Goal: Information Seeking & Learning: Learn about a topic

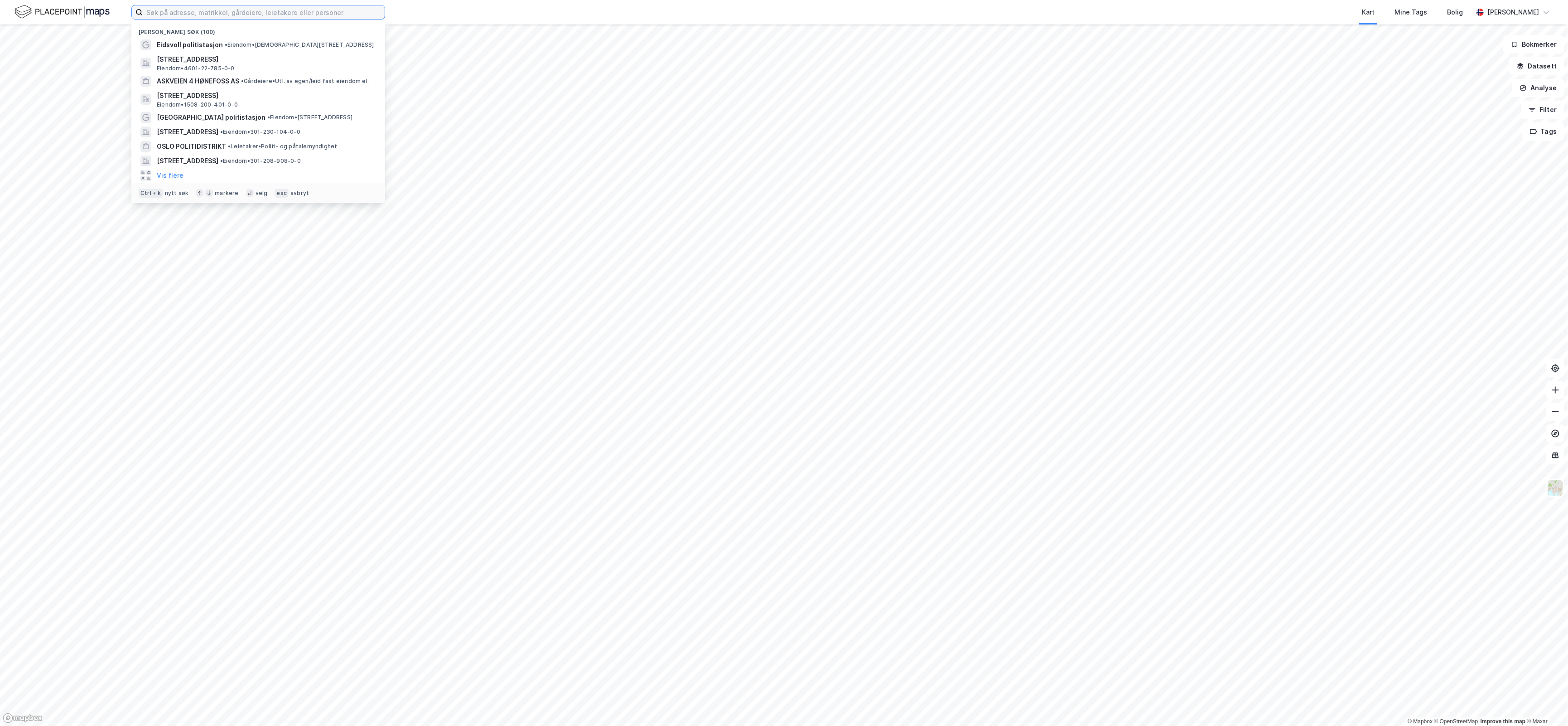
click at [268, 18] on input at bounding box center [263, 12] width 242 height 13
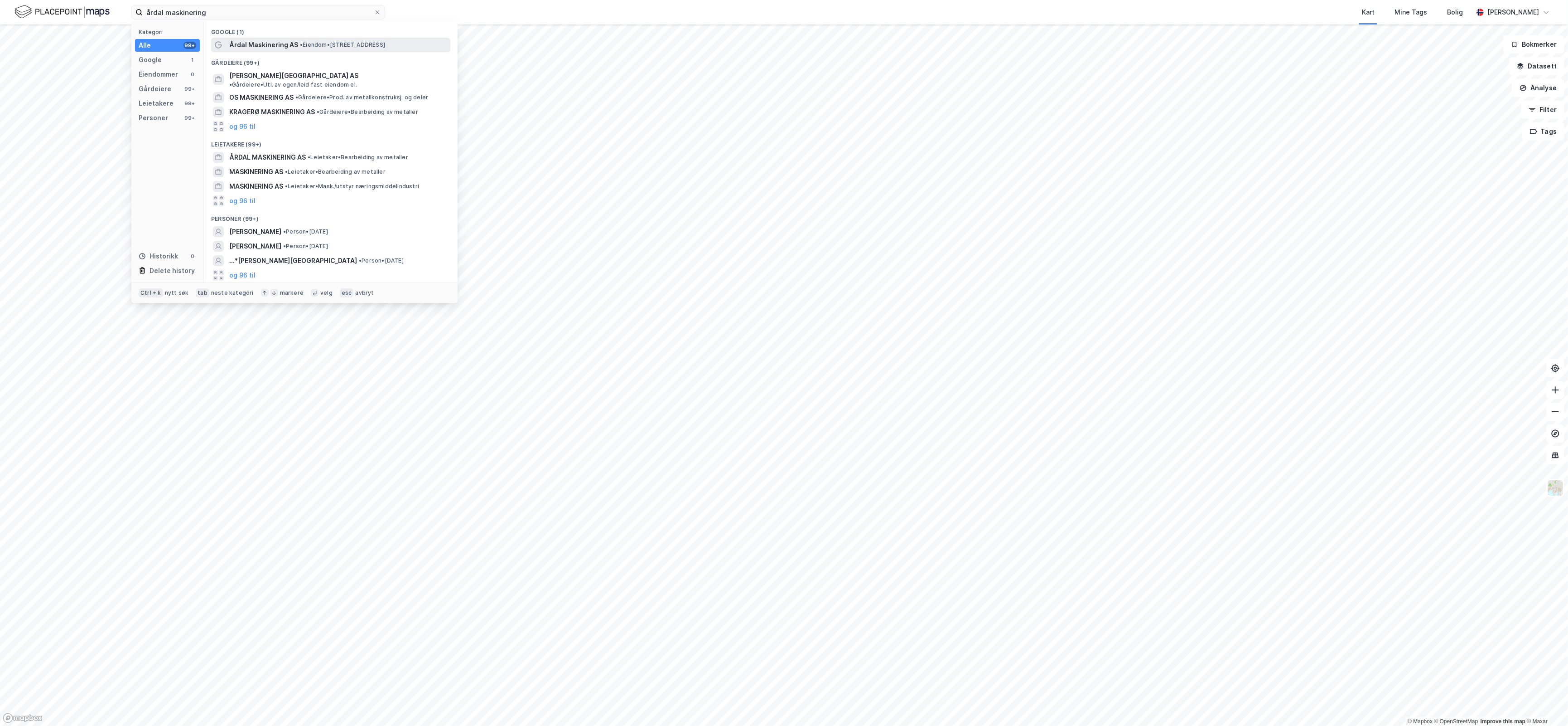
click at [286, 40] on span "Årdal Maskinering AS" at bounding box center [264, 45] width 69 height 11
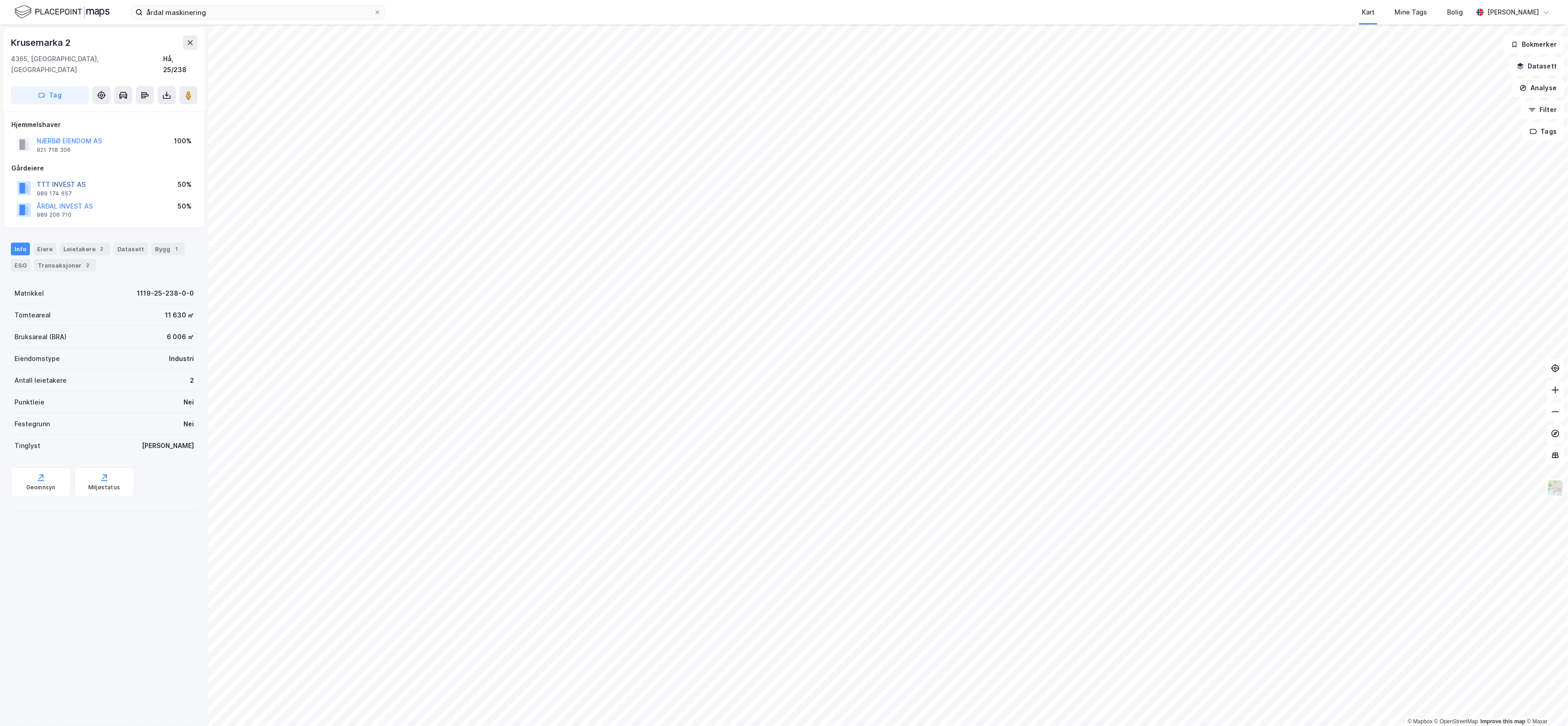
click at [0, 0] on button "TTT INVEST AS" at bounding box center [0, 0] width 0 height 0
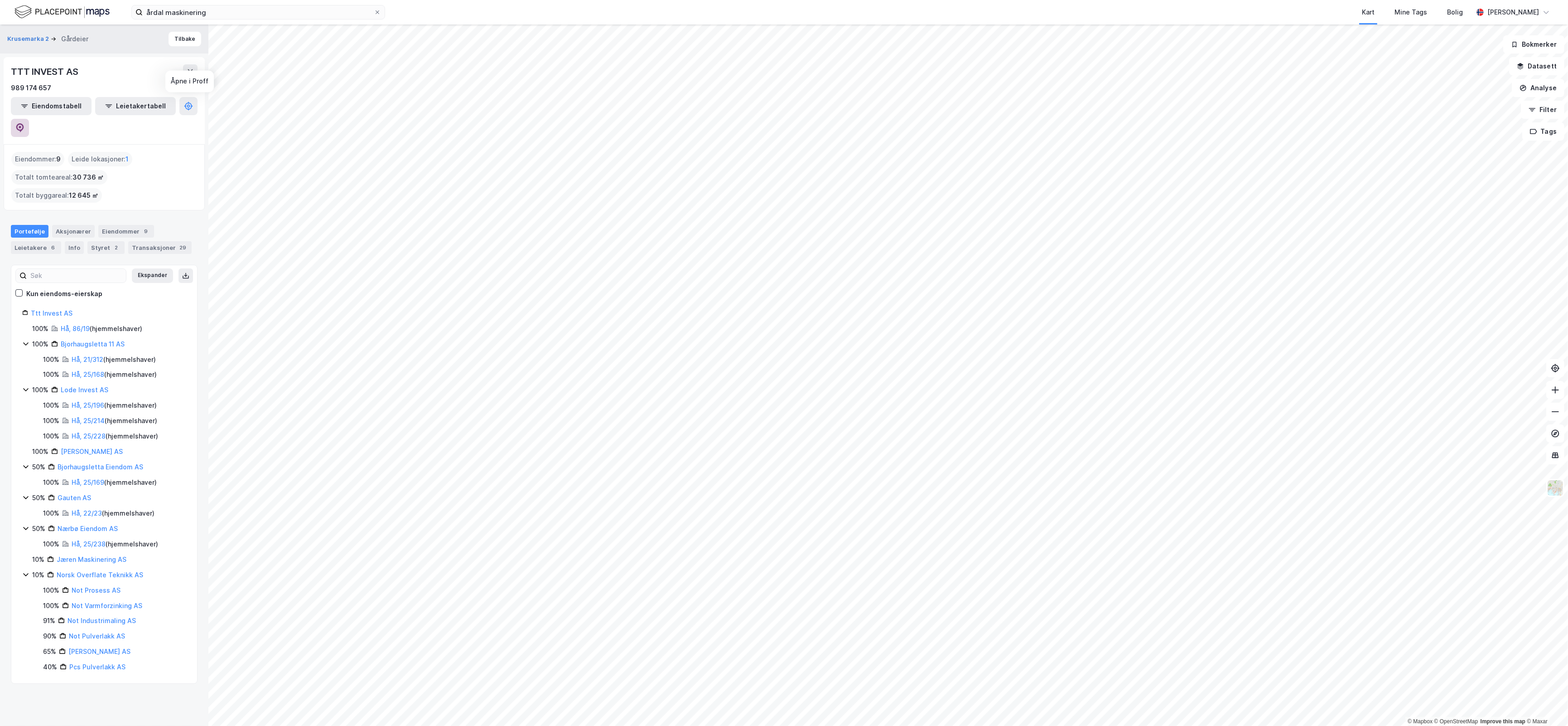
click at [24, 123] on icon at bounding box center [19, 127] width 9 height 9
click at [17, 39] on button "Krusemarka 2" at bounding box center [29, 39] width 43 height 9
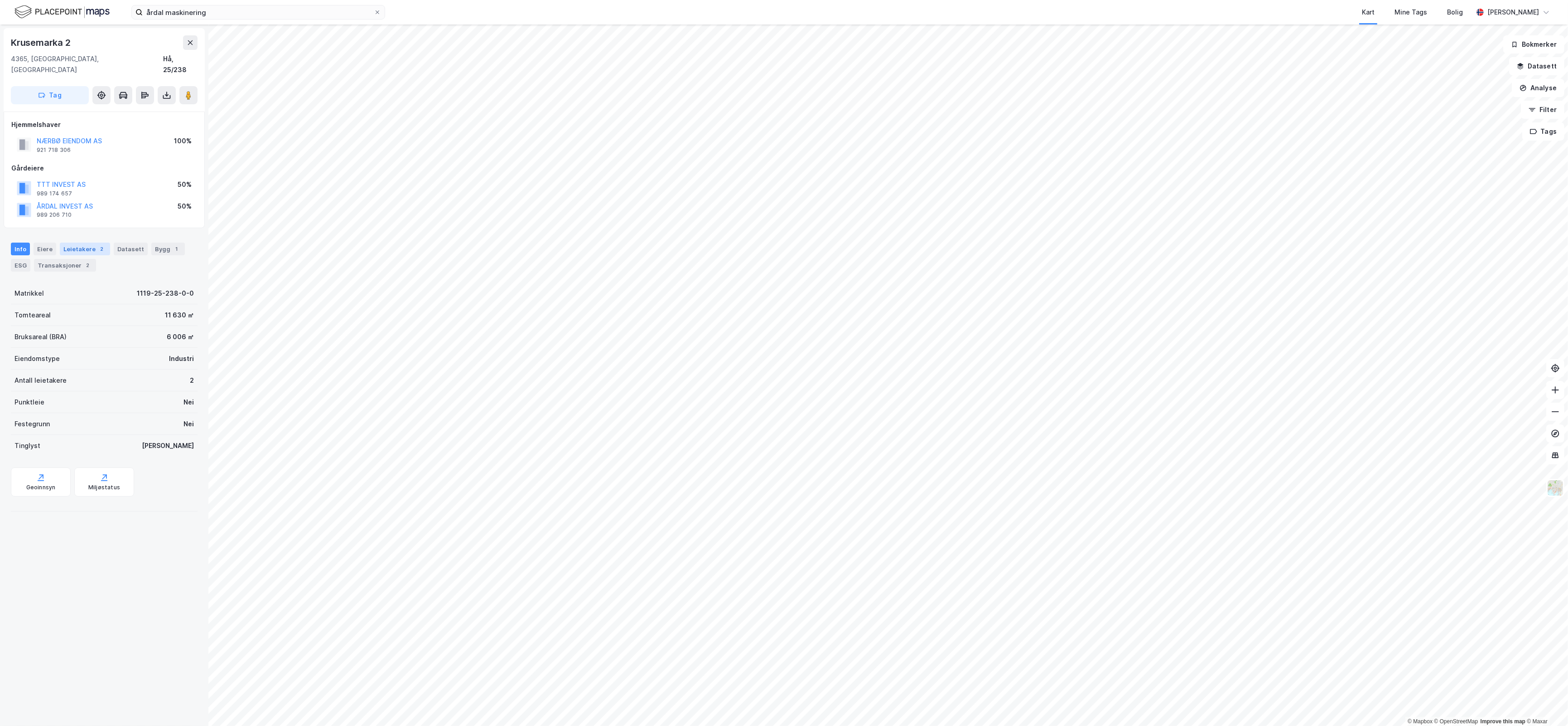
click at [97, 244] on div "2" at bounding box center [102, 248] width 9 height 9
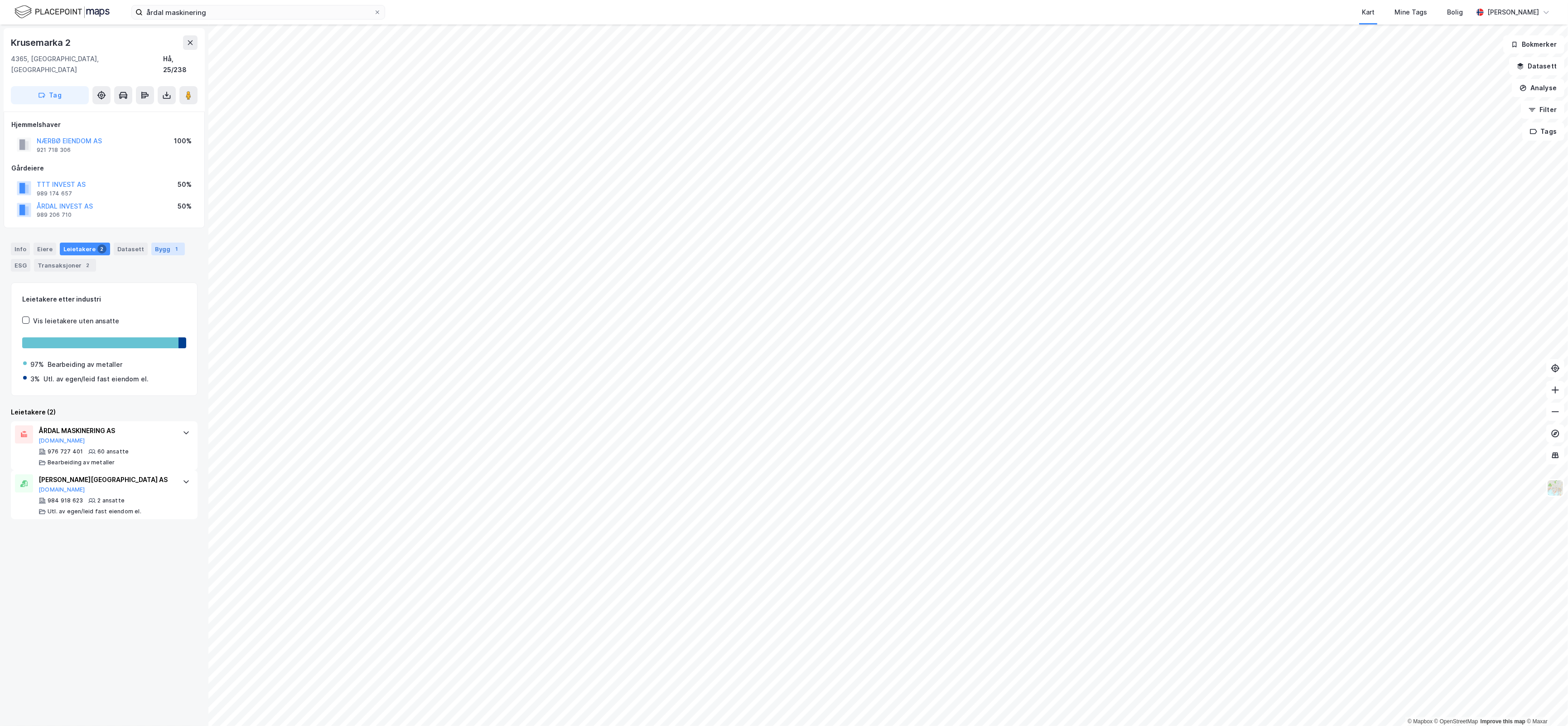
click at [161, 242] on div "Bygg 1" at bounding box center [168, 248] width 33 height 13
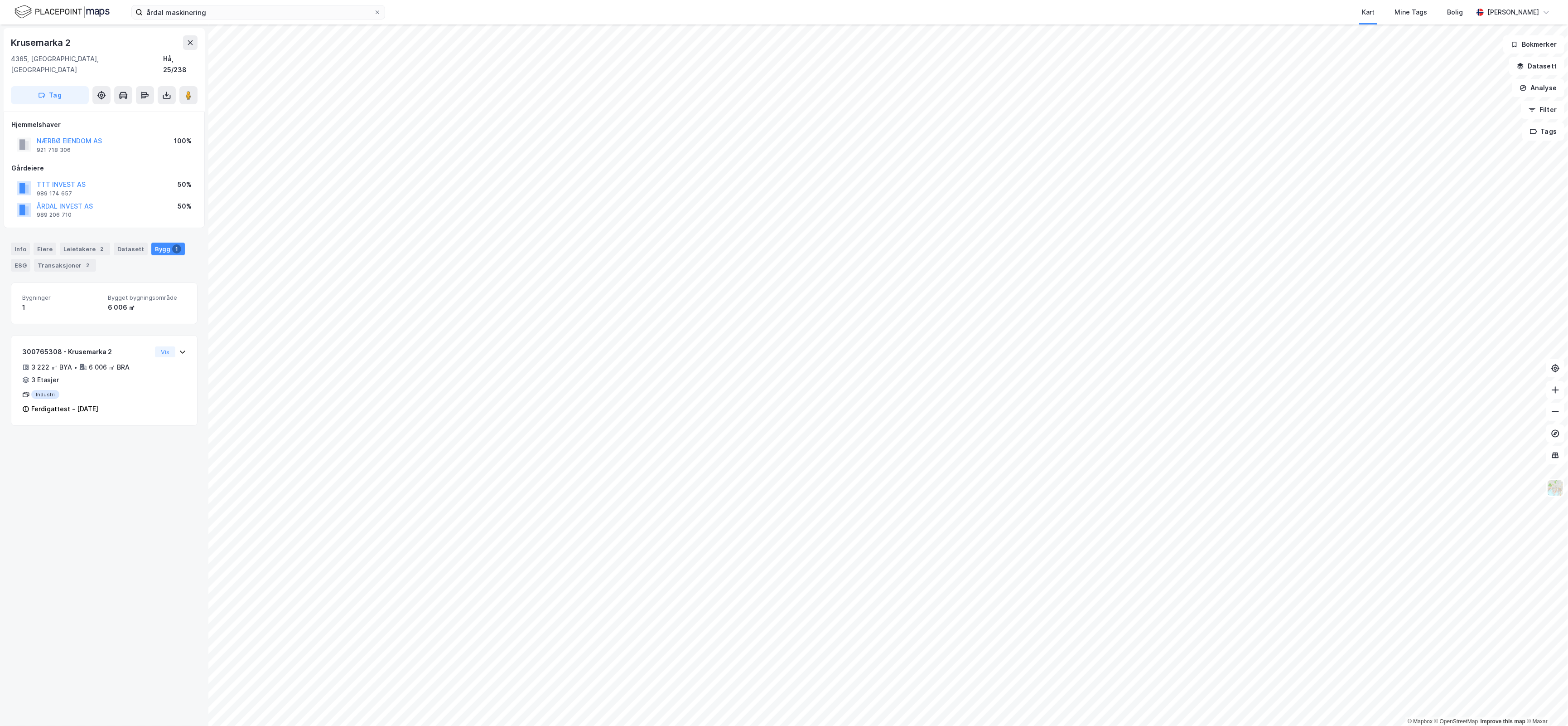
click at [162, 413] on div "300765308 - Krusemarka 2 3 222 ㎡ BYA • 6 006 ㎡ BRA • 3 Etasjer Industri Ferdiga…" at bounding box center [104, 380] width 187 height 91
click at [162, 375] on div "300765308 - Krusemarka 2 3 222 ㎡ BYA • 6 006 ㎡ BRA • 3 Etasjer Industri Ferdiga…" at bounding box center [103, 384] width 164 height 76
click at [0, 0] on button "NÆRBØ EIENDOM AS" at bounding box center [0, 0] width 0 height 0
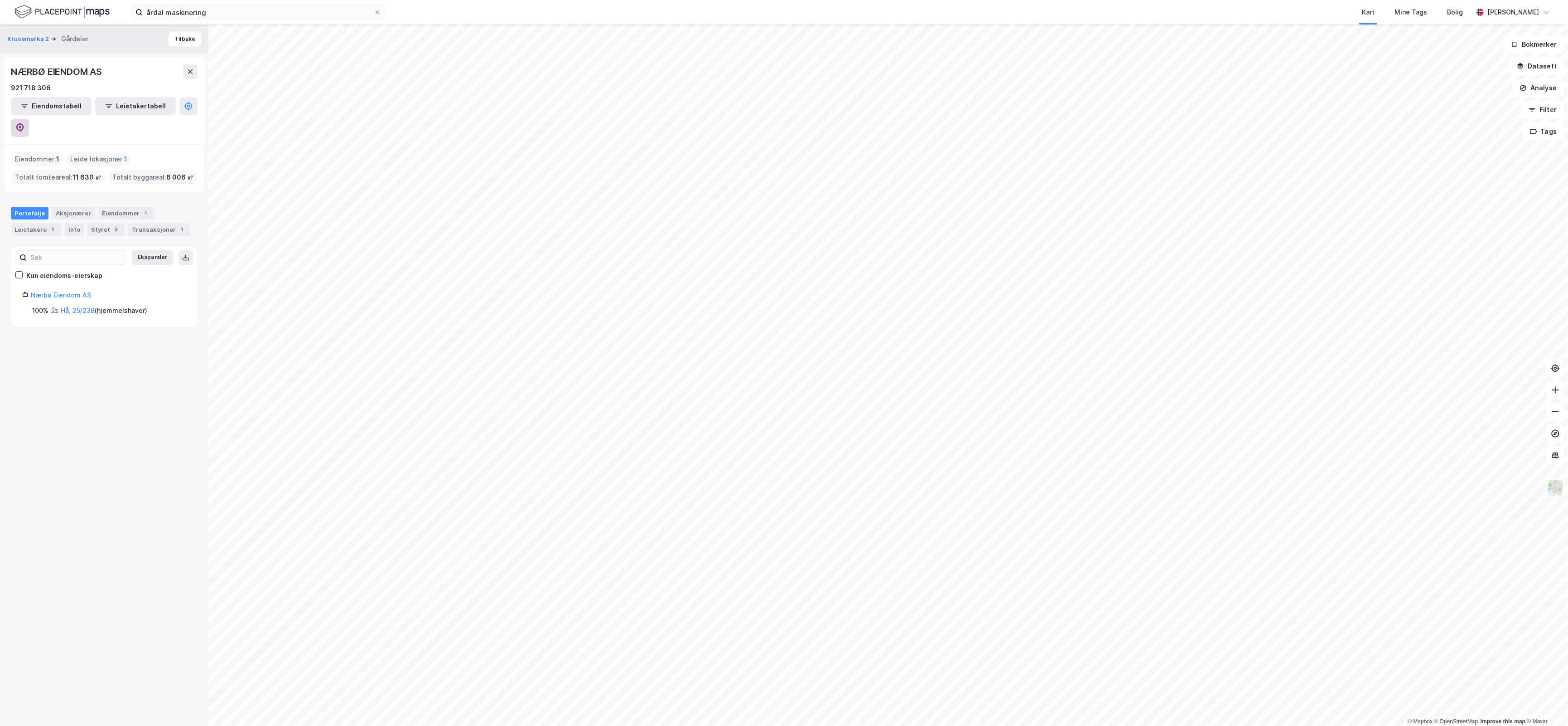
click at [24, 123] on icon at bounding box center [19, 127] width 9 height 9
click at [130, 433] on div "Krusemarka 2 Gårdeier Tilbake NÆRBØ EIENDOM AS 921 718 306 Eiendomstabell Leiet…" at bounding box center [104, 375] width 208 height 701
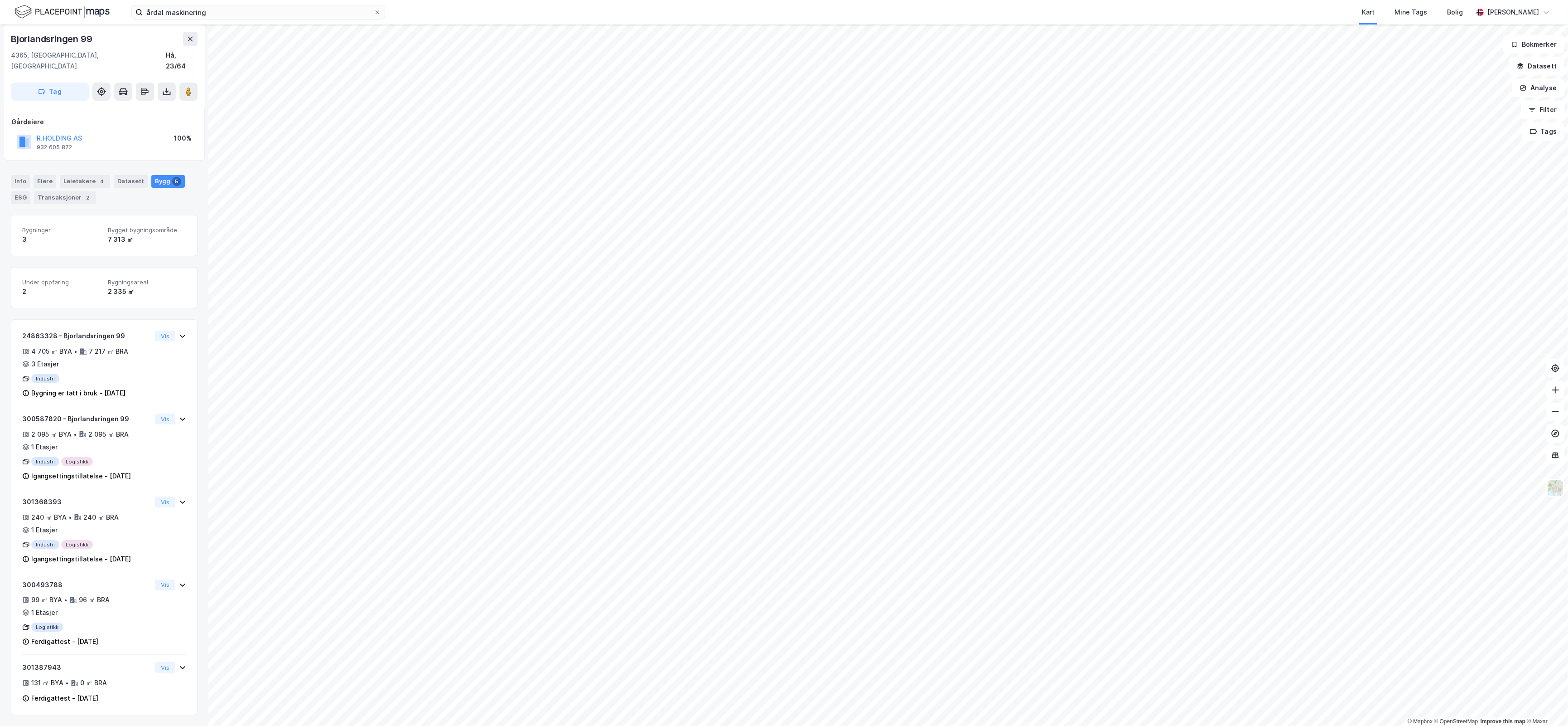
scroll to position [44, 0]
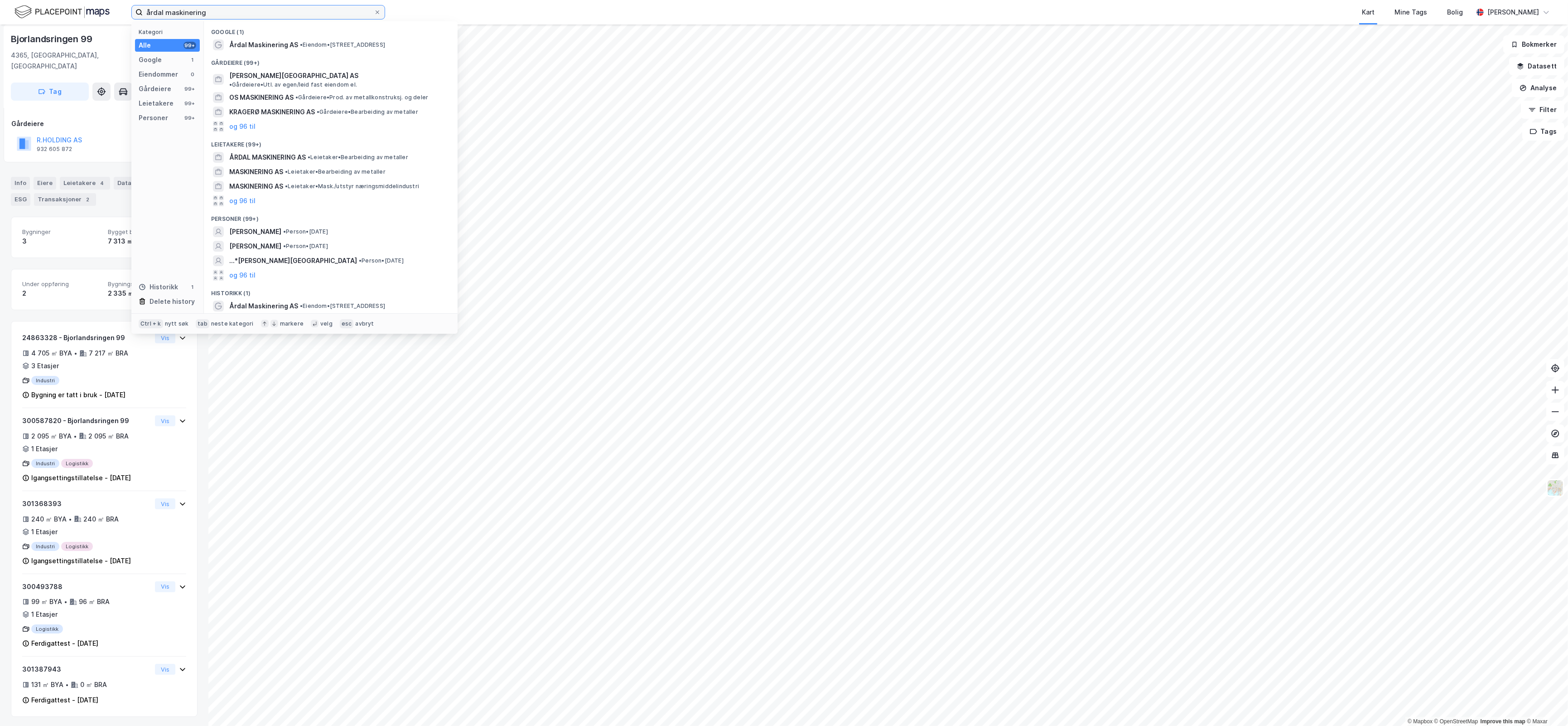
drag, startPoint x: 228, startPoint y: 12, endPoint x: -343, endPoint y: 31, distance: 571.3
click at [0, 31] on html "årdal maskinering Kategori Alle 99+ Google 1 Eiendommer 0 Gårdeiere 99+ Leietak…" at bounding box center [784, 363] width 1568 height 726
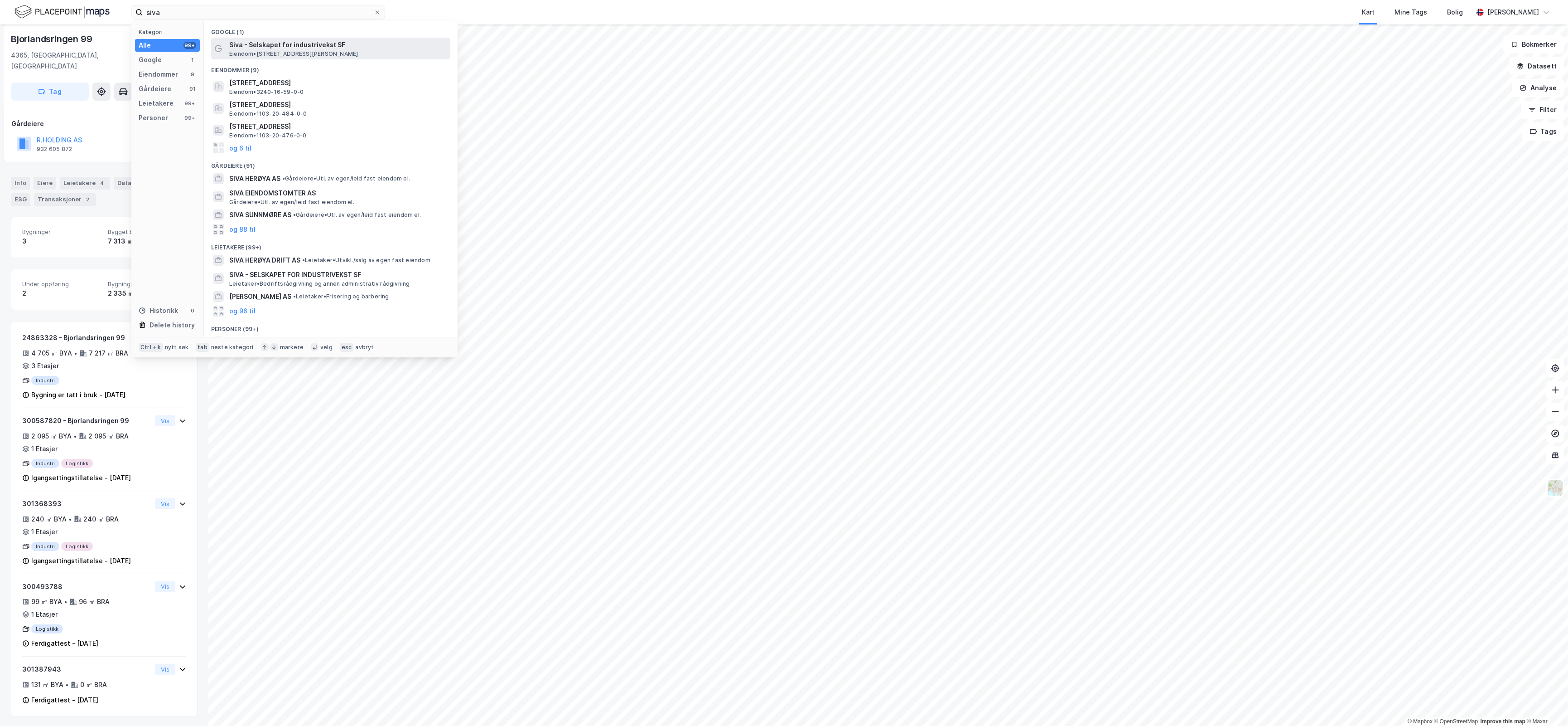
click at [351, 44] on span "Siva - Selskapet for industrivekst SF" at bounding box center [338, 45] width 217 height 11
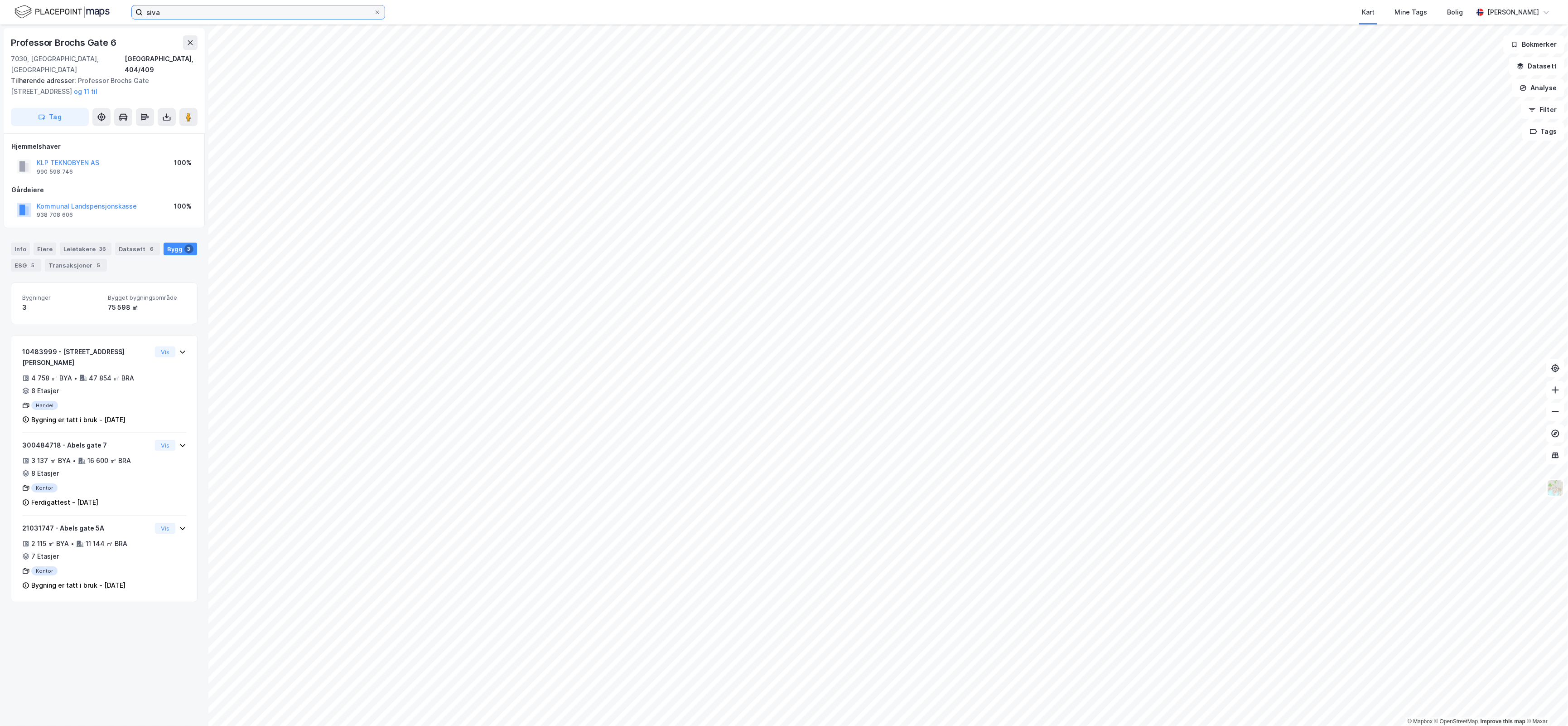
click at [199, 10] on input "siva" at bounding box center [258, 12] width 231 height 13
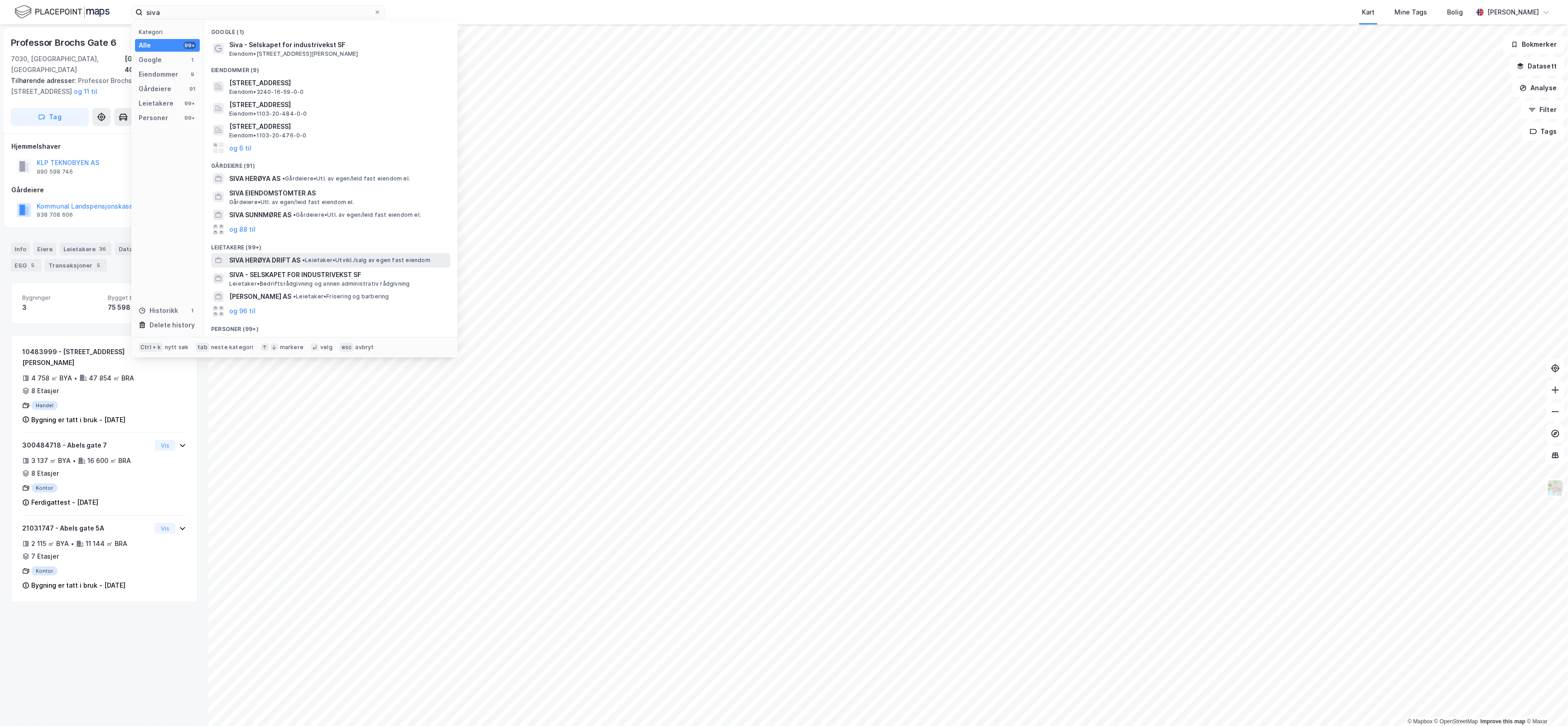
click at [317, 256] on span "• Leietaker • Utvikl./salg av egen fast eiendom" at bounding box center [366, 260] width 128 height 7
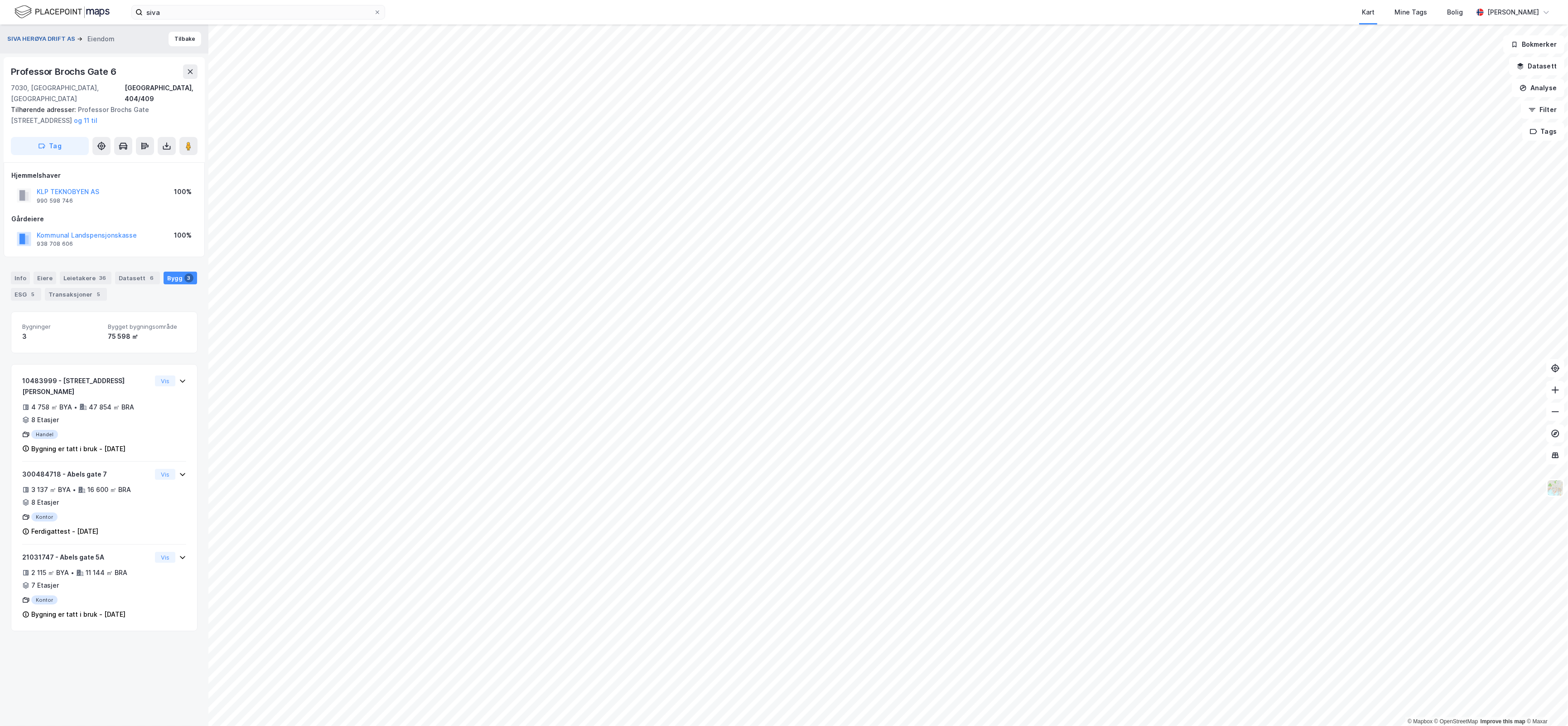
click at [48, 37] on button "SIVA HERØYA DRIFT AS" at bounding box center [42, 39] width 70 height 9
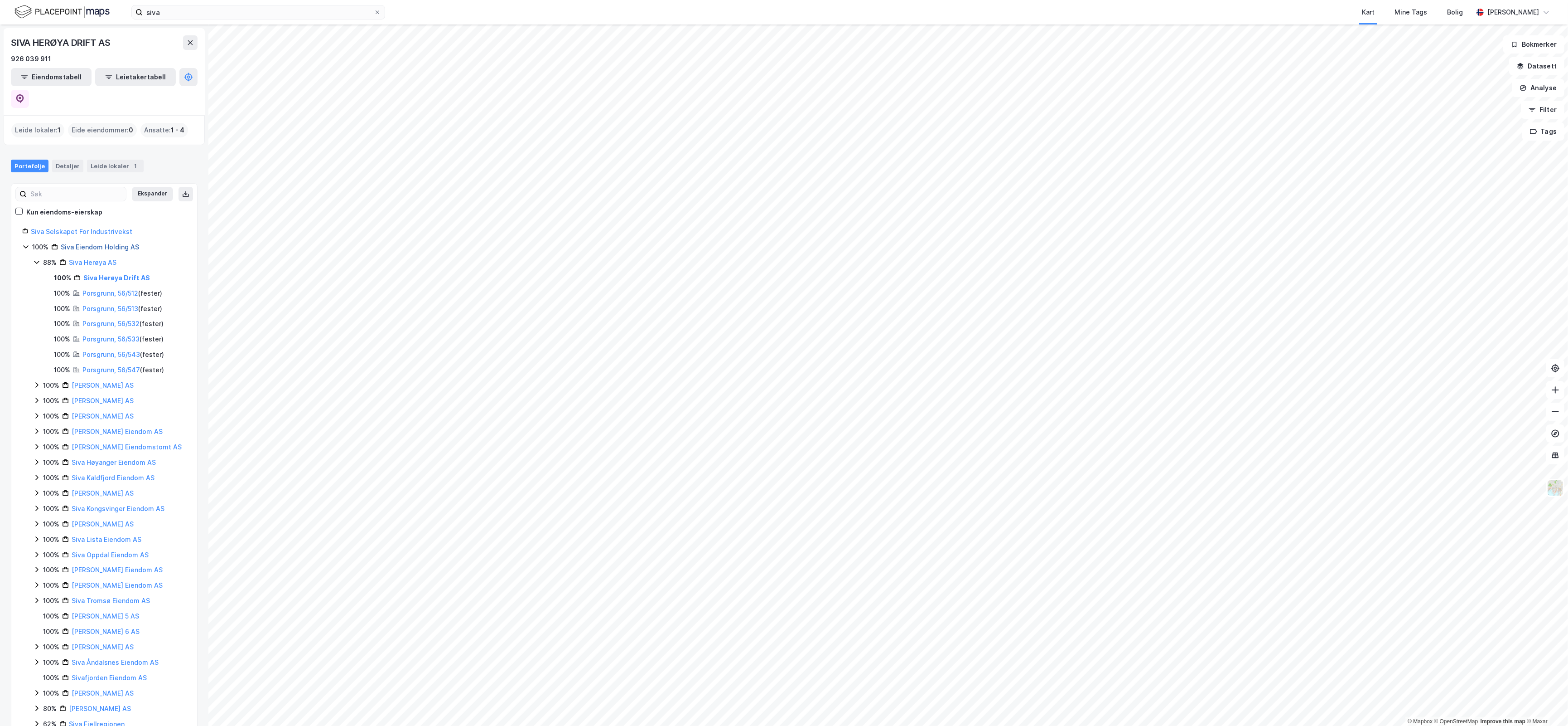
click at [92, 243] on link "Siva Eiendom Holding AS" at bounding box center [100, 247] width 79 height 8
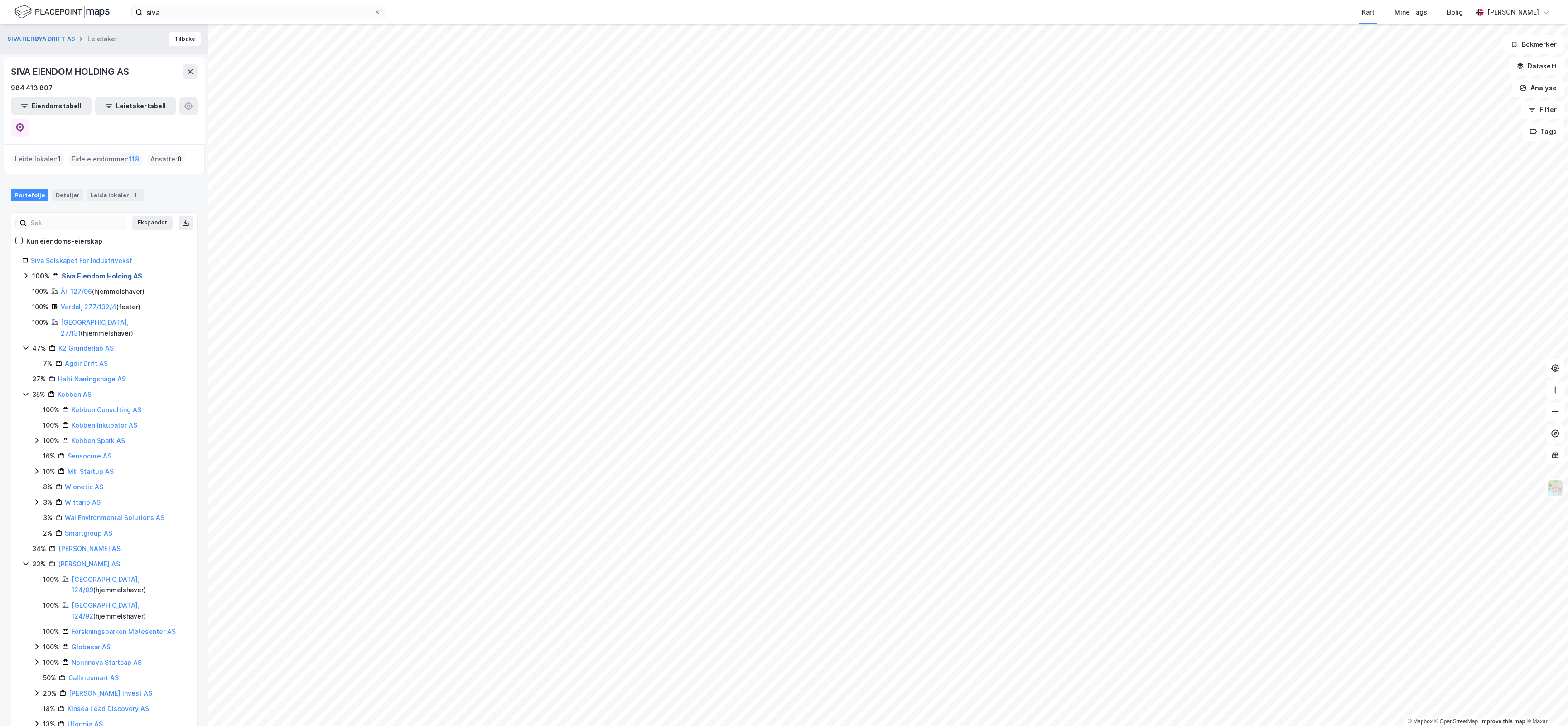
click at [114, 272] on link "Siva Eiendom Holding AS" at bounding box center [102, 276] width 80 height 8
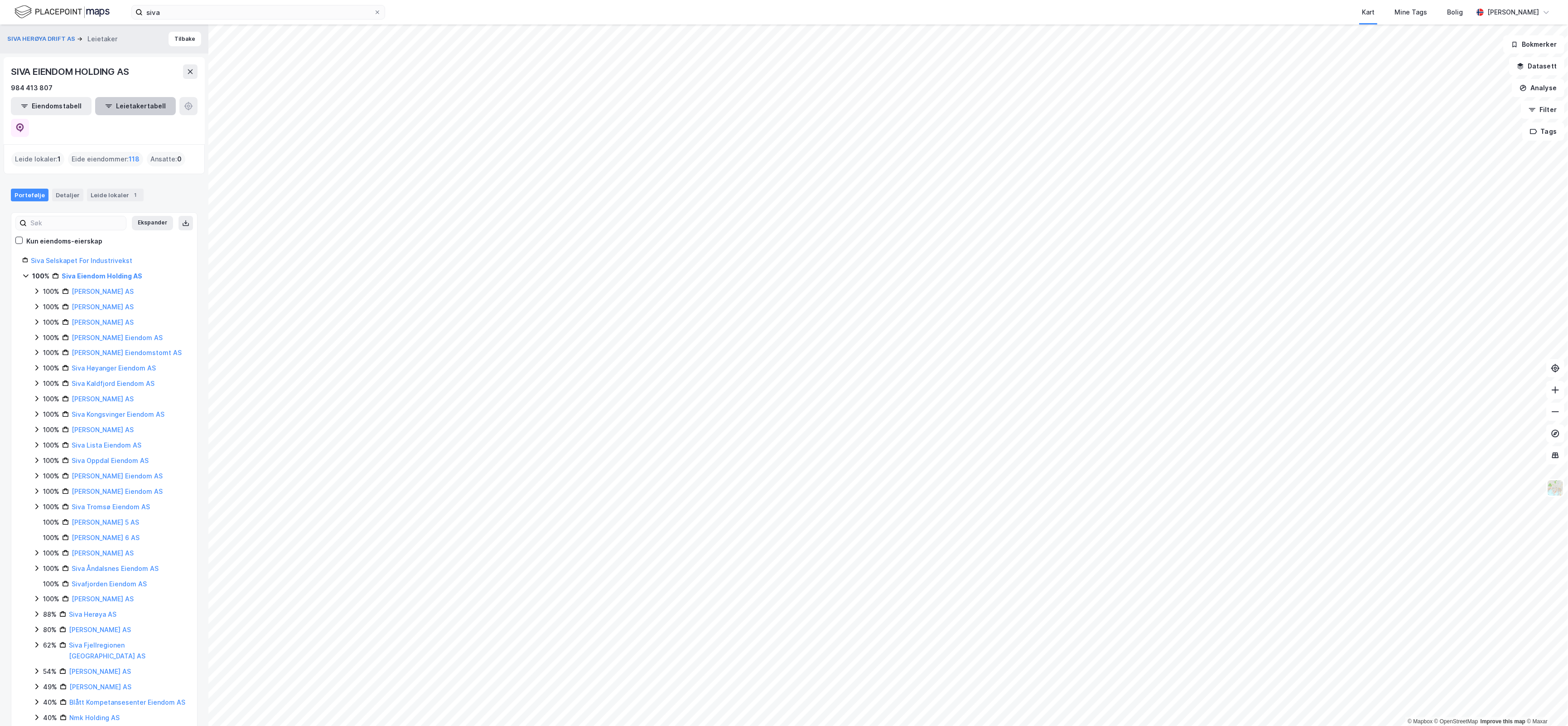
click at [119, 110] on button "Leietakertabell" at bounding box center [135, 106] width 80 height 18
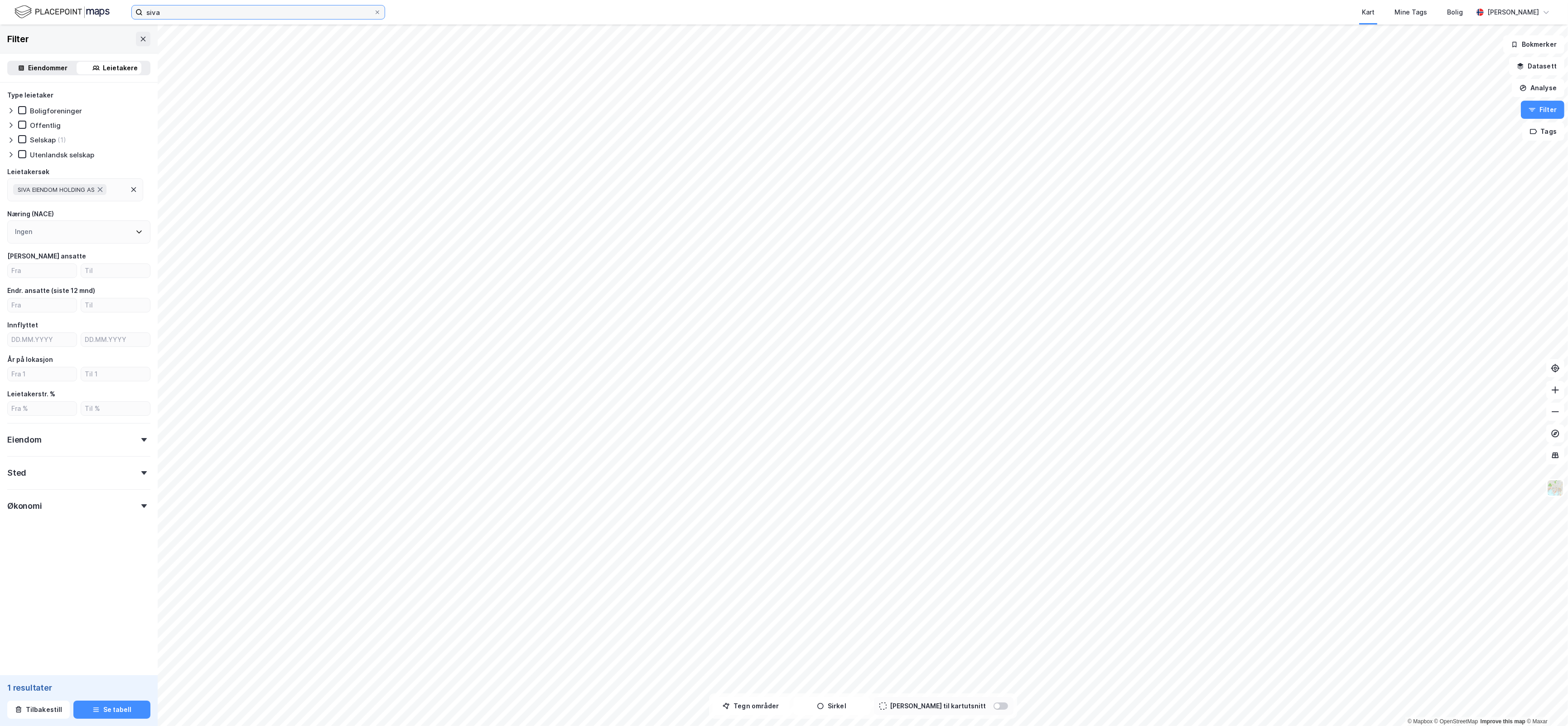
click at [212, 12] on input "siva" at bounding box center [258, 12] width 231 height 13
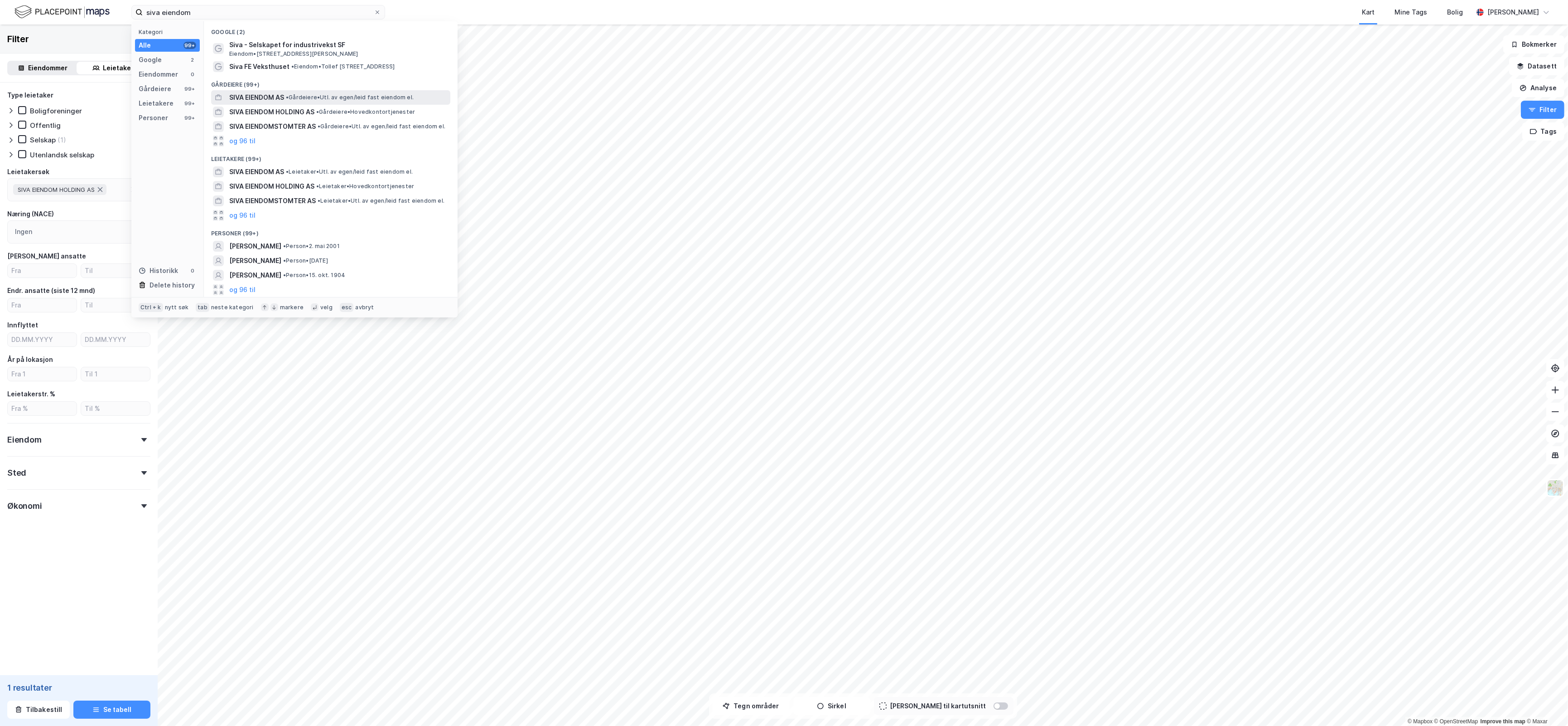
click at [370, 99] on span "• Gårdeiere • Utl. av egen/leid fast eiendom el." at bounding box center [350, 97] width 128 height 7
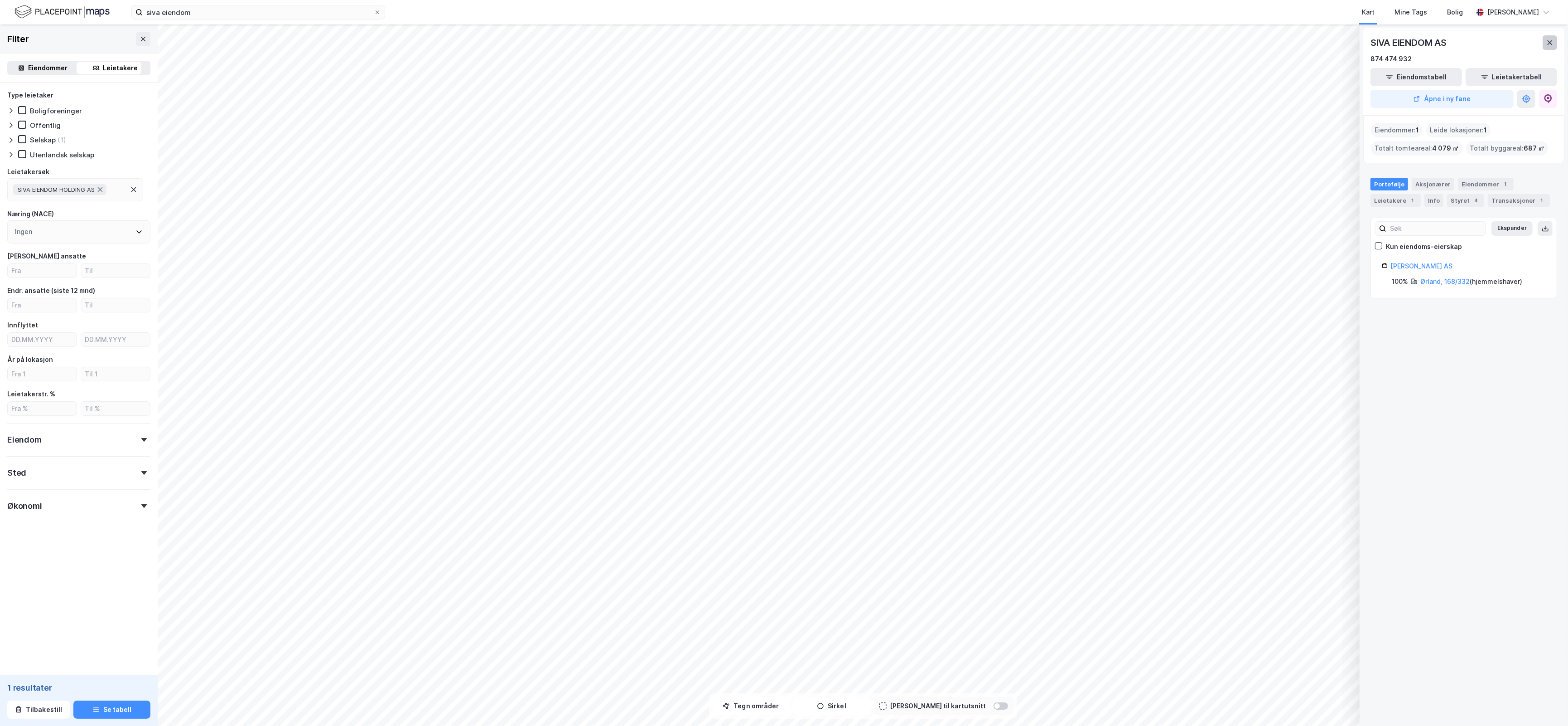
click at [1554, 44] on button at bounding box center [1550, 43] width 15 height 15
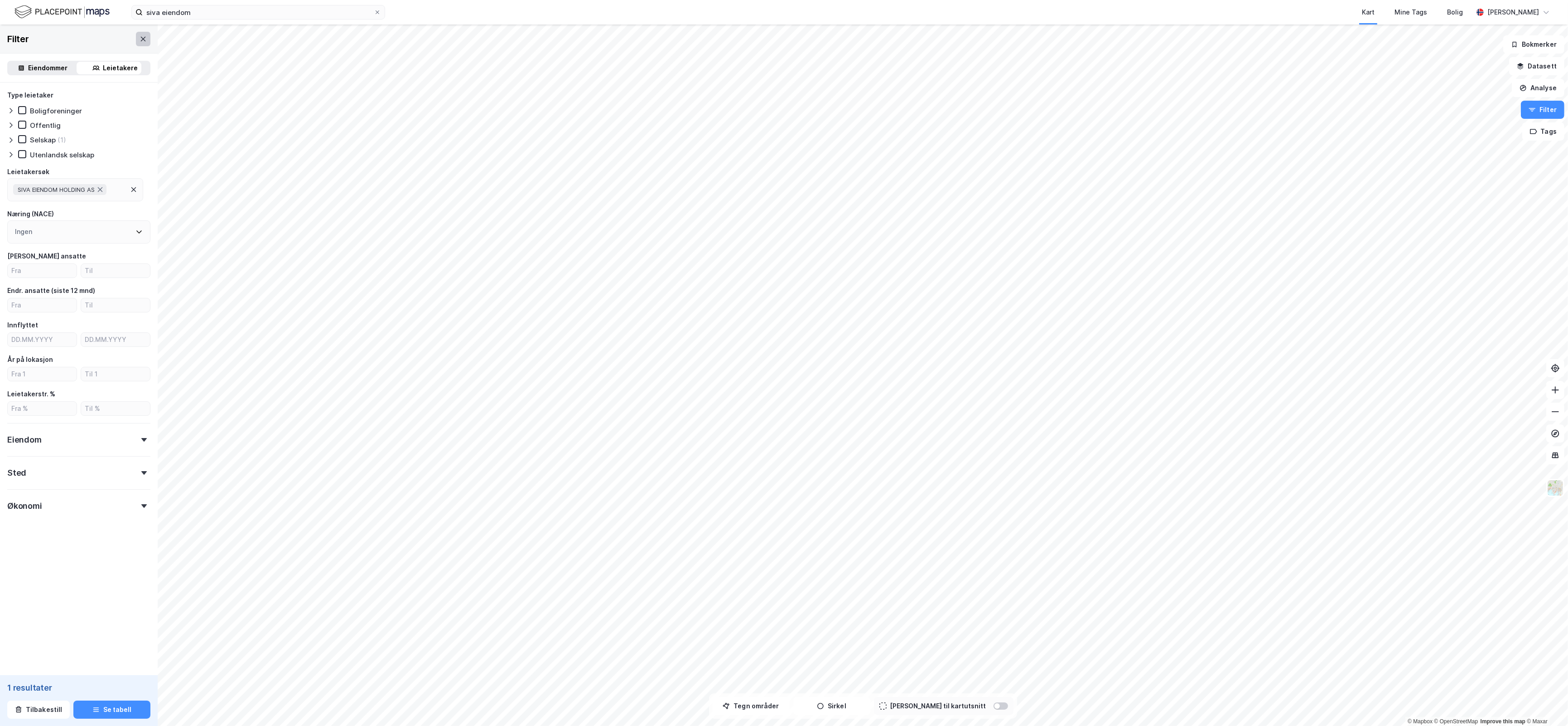
click at [139, 41] on icon at bounding box center [143, 39] width 7 height 7
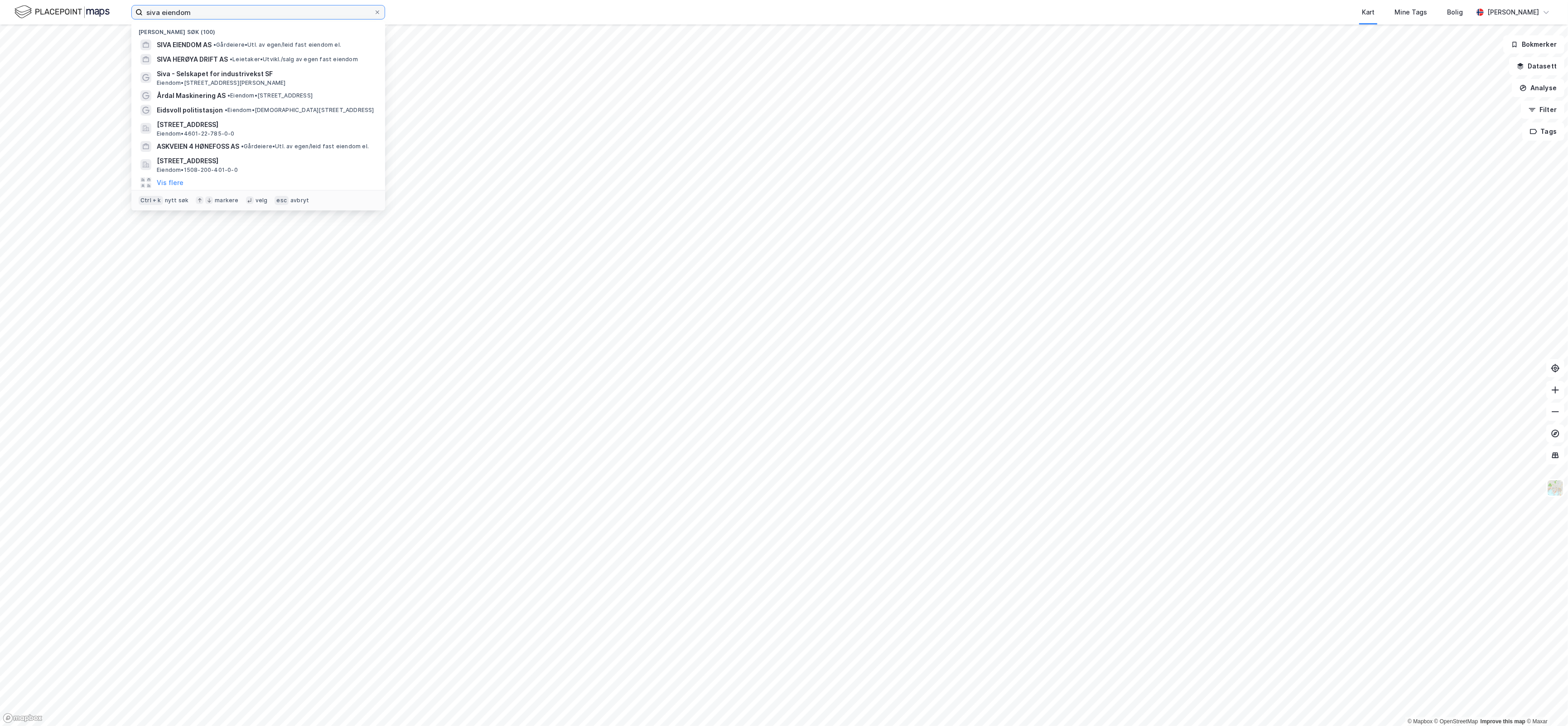
click at [213, 12] on input "siva eiendom" at bounding box center [258, 12] width 231 height 13
click at [215, 41] on span "•" at bounding box center [215, 44] width 2 height 7
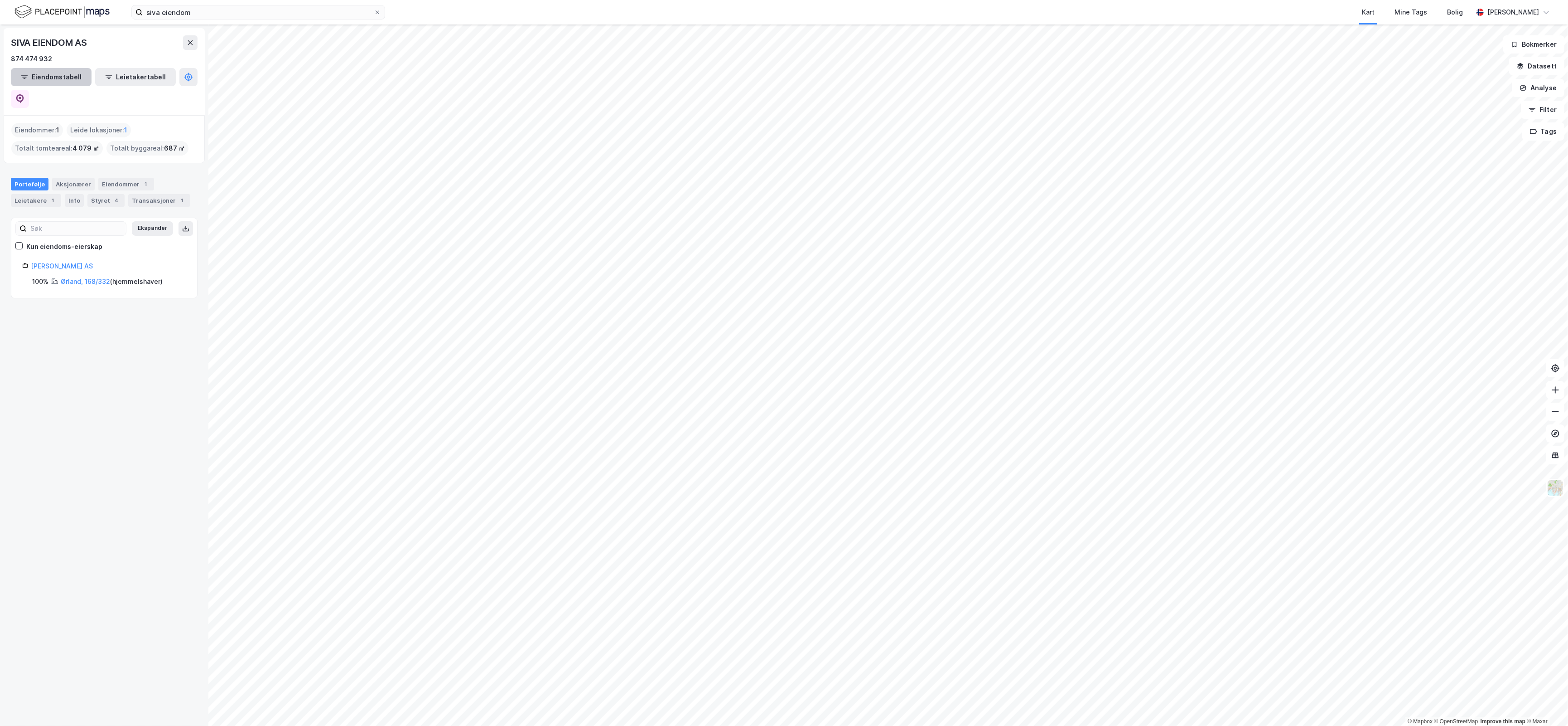
click at [57, 69] on button "Eiendomstabell" at bounding box center [51, 77] width 80 height 18
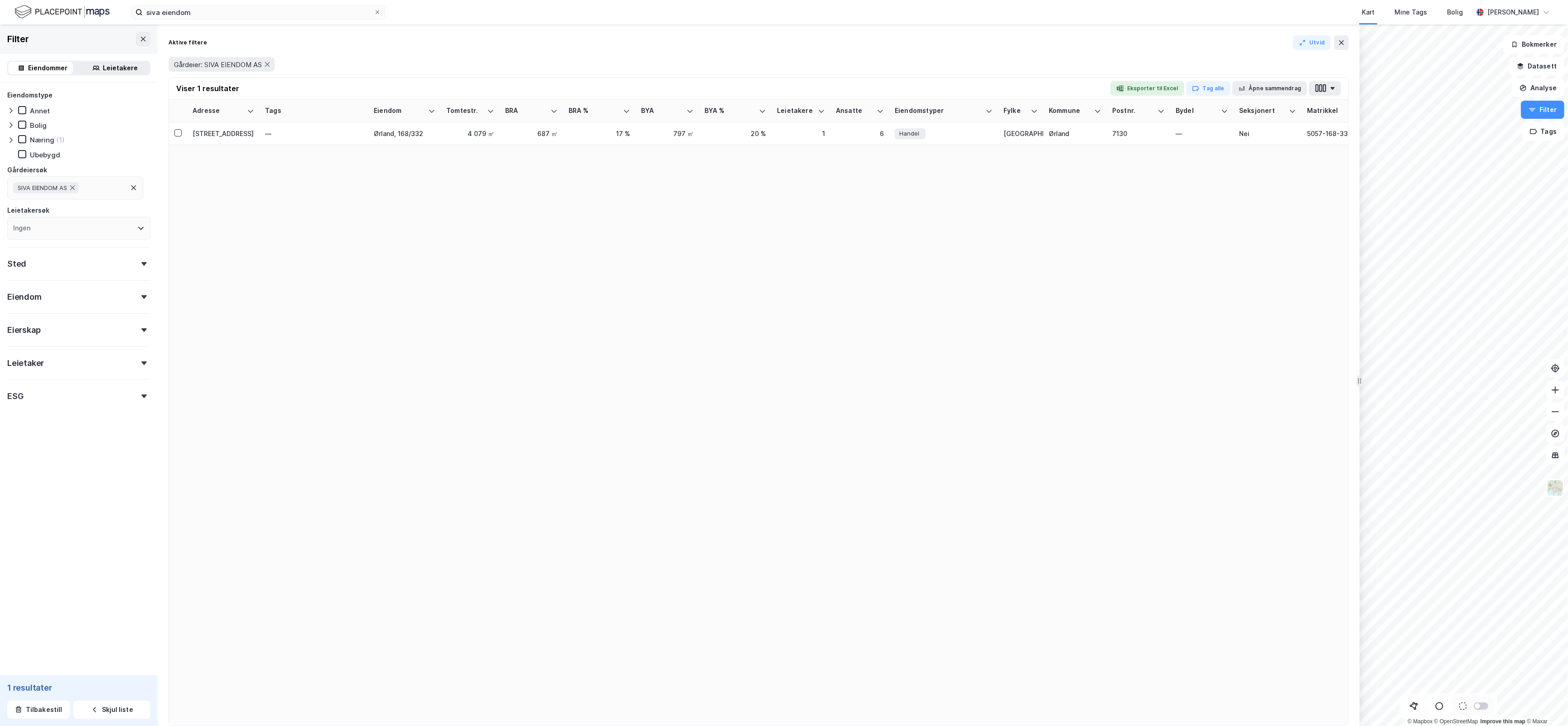
click at [103, 70] on div "Leietakere" at bounding box center [121, 68] width 35 height 11
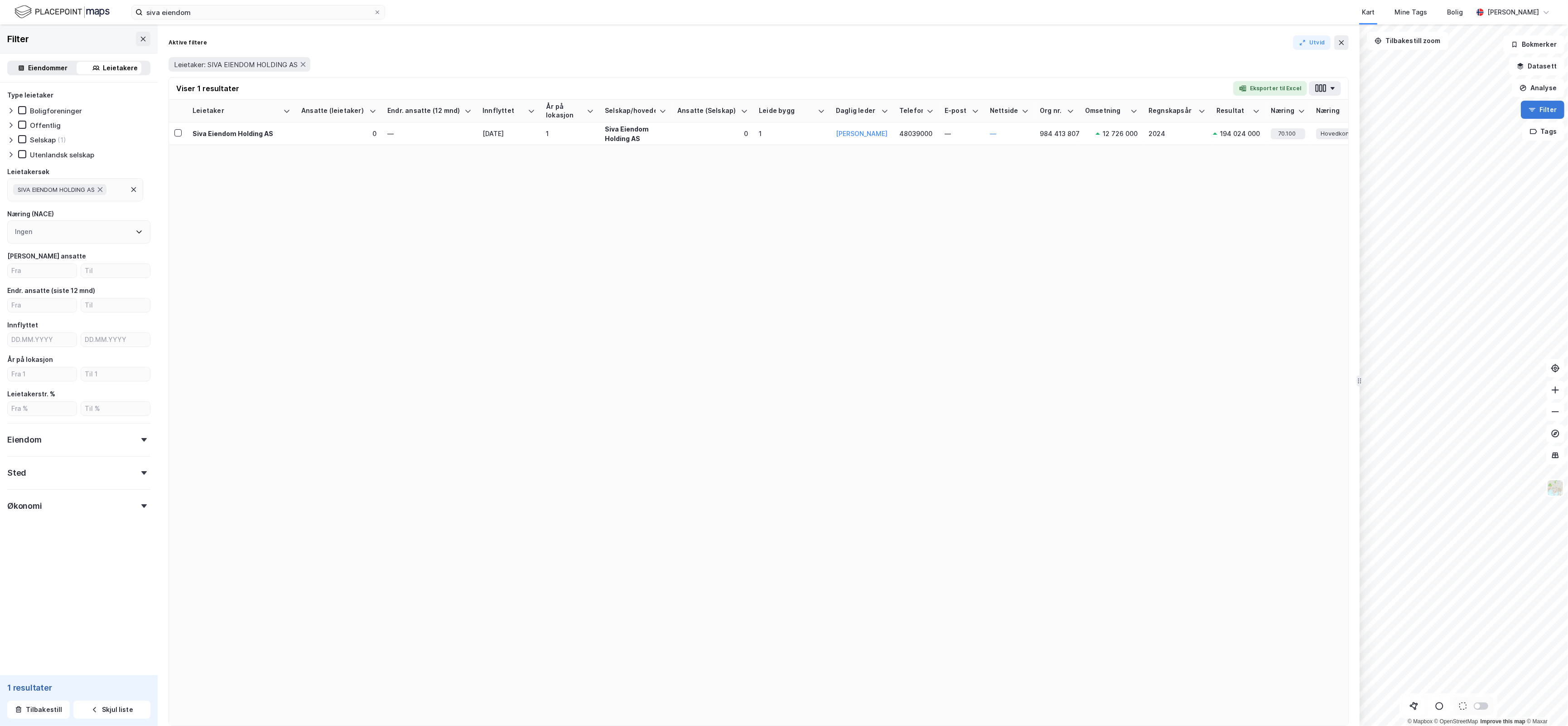
click at [1541, 115] on button "Filter" at bounding box center [1542, 110] width 43 height 18
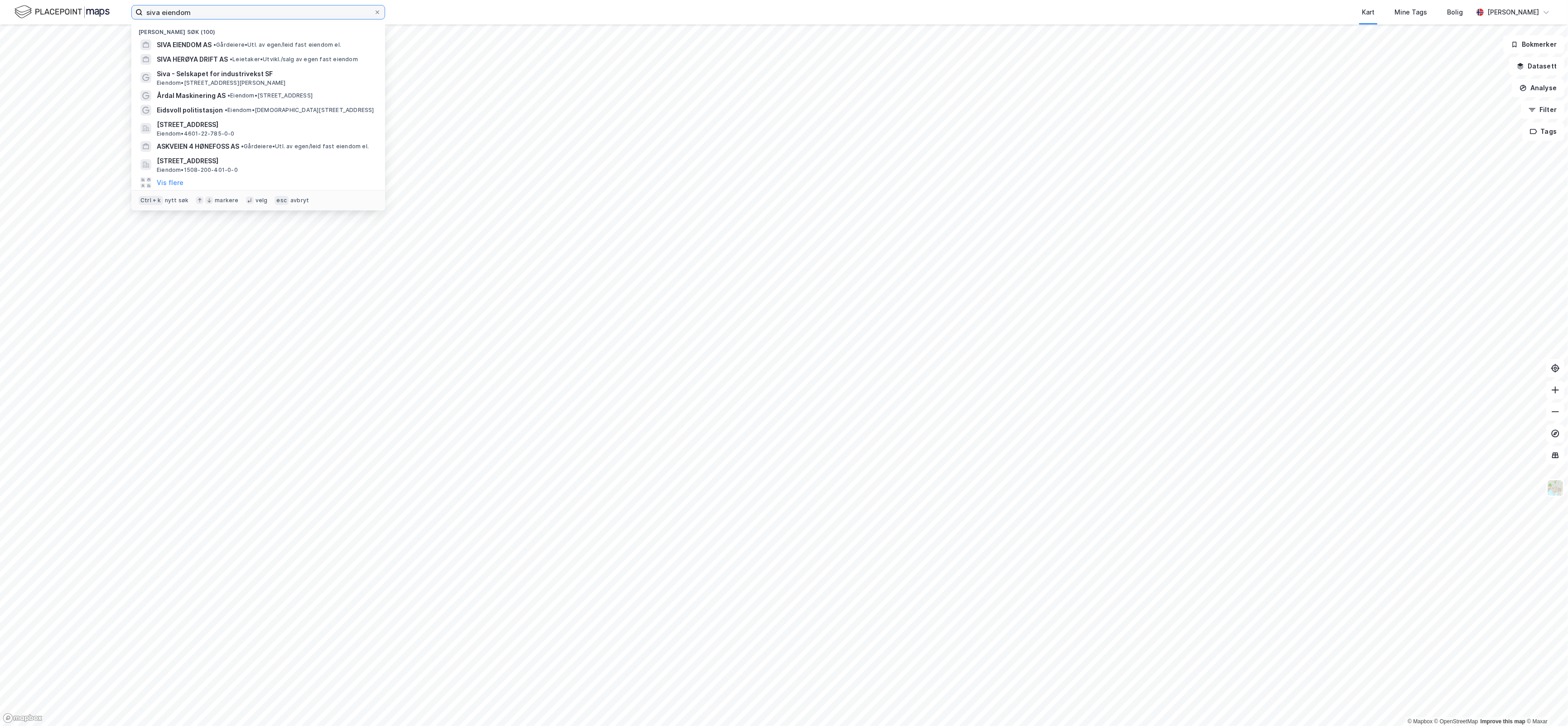
click at [245, 15] on input "siva eiendom" at bounding box center [258, 12] width 231 height 13
click at [233, 41] on span "• Gårdeiere • Utl. av egen/leid fast eiendom el." at bounding box center [278, 45] width 128 height 7
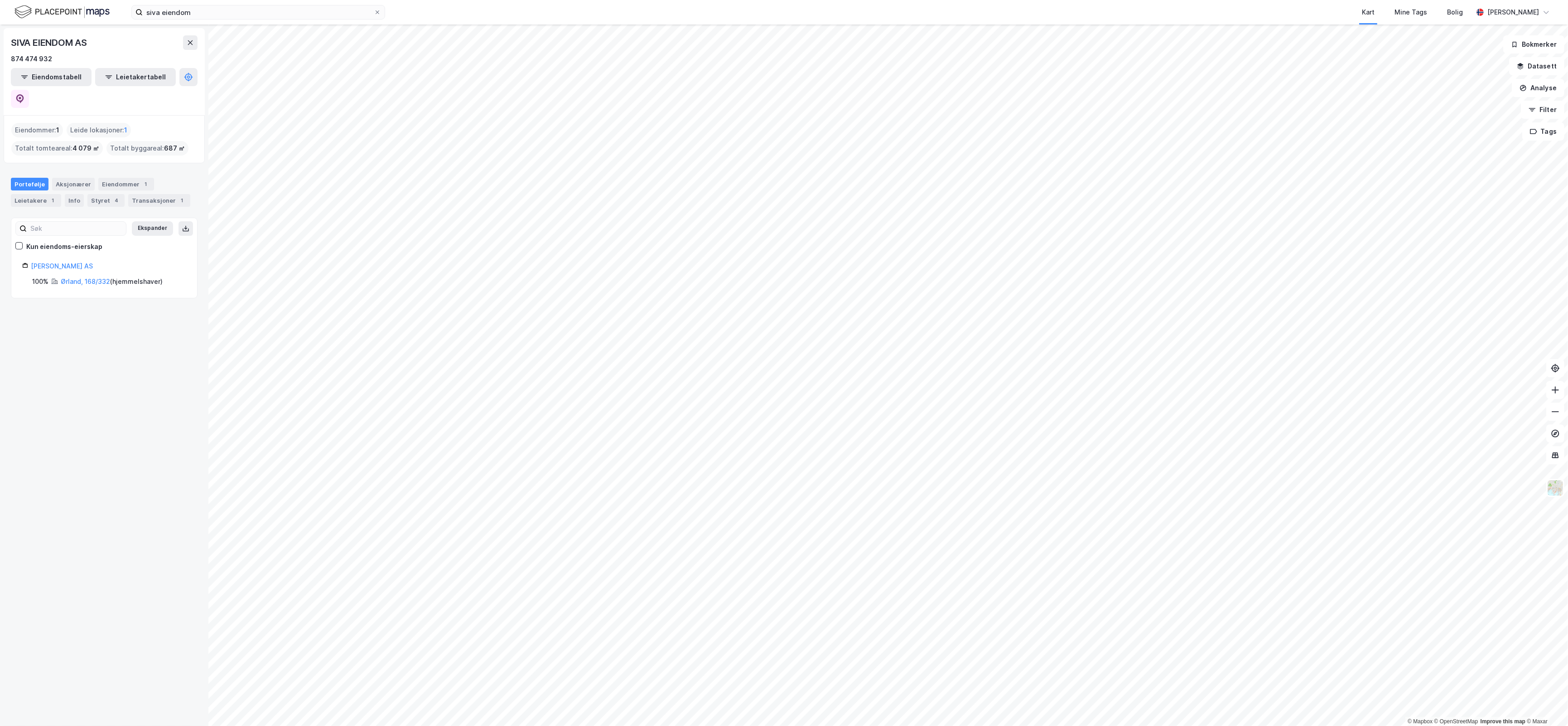
click at [66, 261] on div "Siva Eiendom AS" at bounding box center [108, 266] width 155 height 11
click at [66, 262] on link "Siva Eiendom AS" at bounding box center [62, 266] width 62 height 8
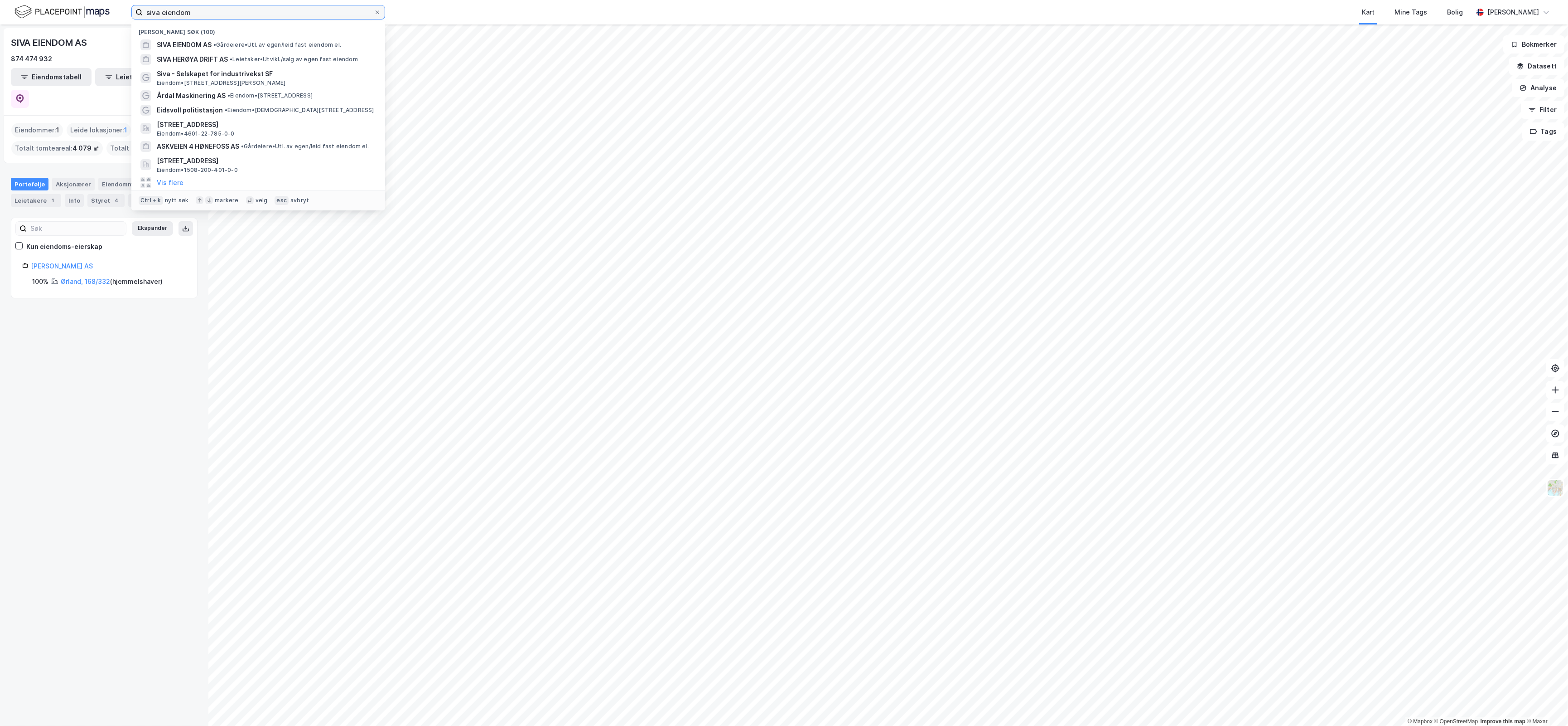
drag, startPoint x: 224, startPoint y: 12, endPoint x: 162, endPoint y: 13, distance: 62.0
click at [162, 13] on input "siva eiendom" at bounding box center [258, 12] width 231 height 13
click at [225, 60] on span "SIVA HERØYA DRIFT AS" at bounding box center [192, 60] width 71 height 11
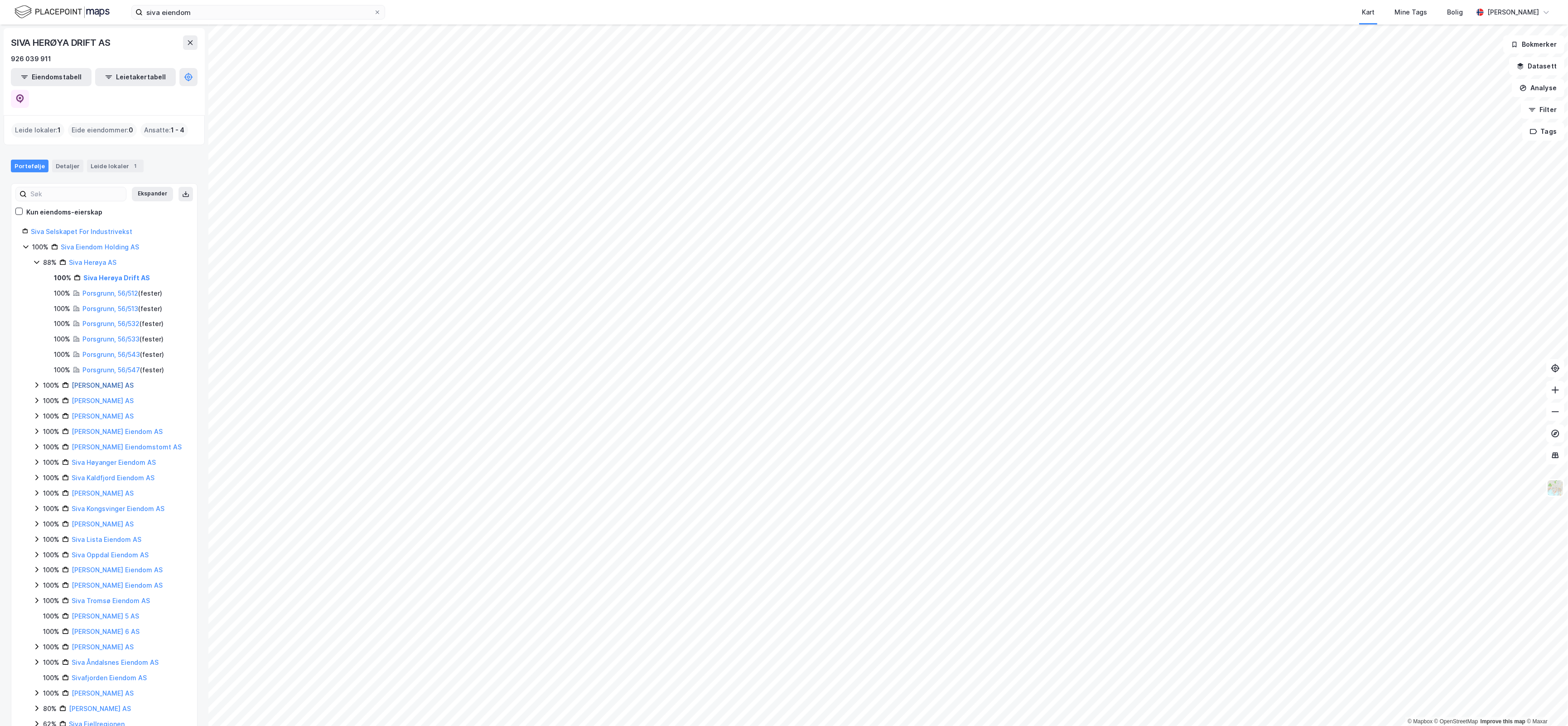
click at [134, 381] on link "Siva Andenes Eiendom AS" at bounding box center [103, 385] width 62 height 8
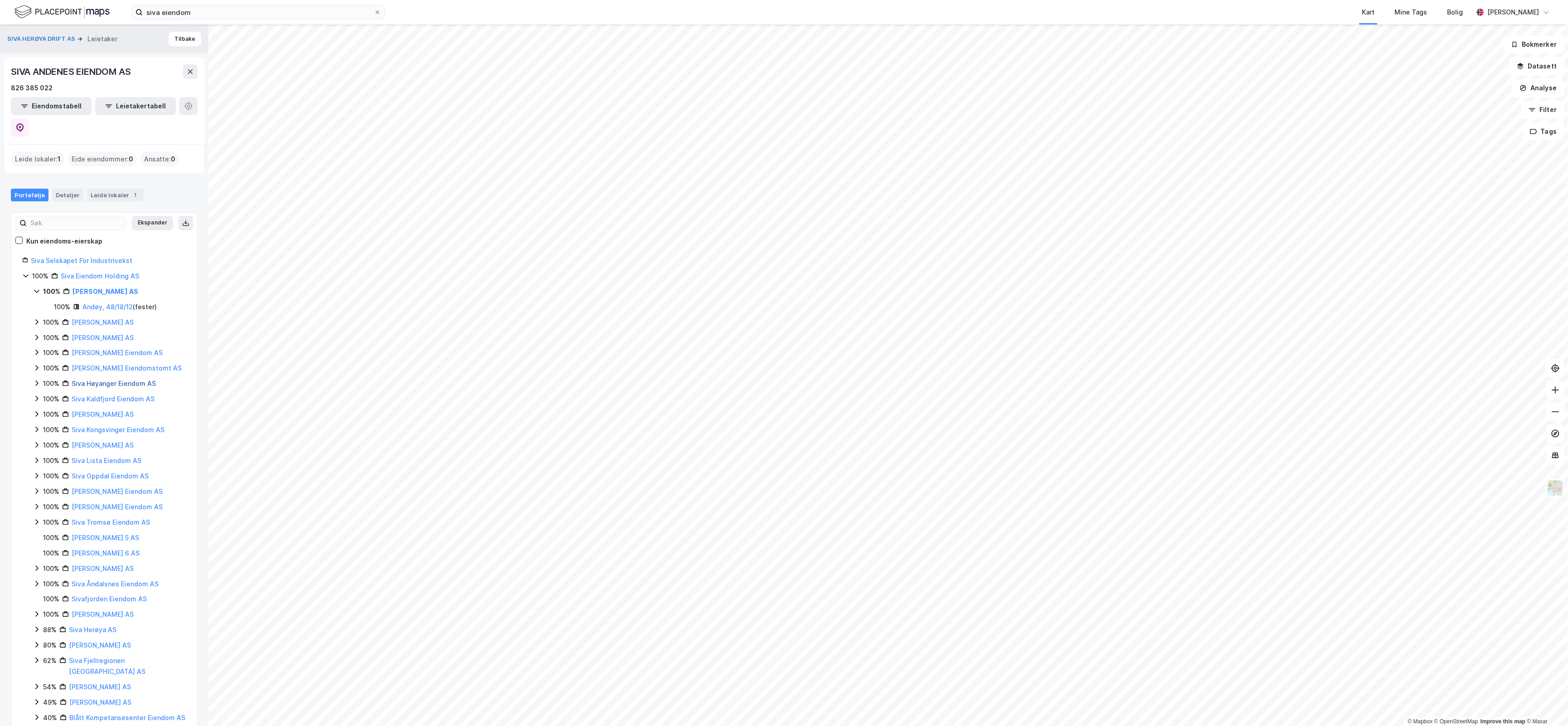
click at [107, 379] on link "Siva Høyanger Eiendom AS" at bounding box center [114, 383] width 84 height 8
click at [35, 379] on icon at bounding box center [37, 383] width 7 height 7
click at [35, 382] on icon at bounding box center [37, 383] width 5 height 3
click at [69, 256] on link "Siva Selskapet For Industrivekst" at bounding box center [82, 260] width 102 height 8
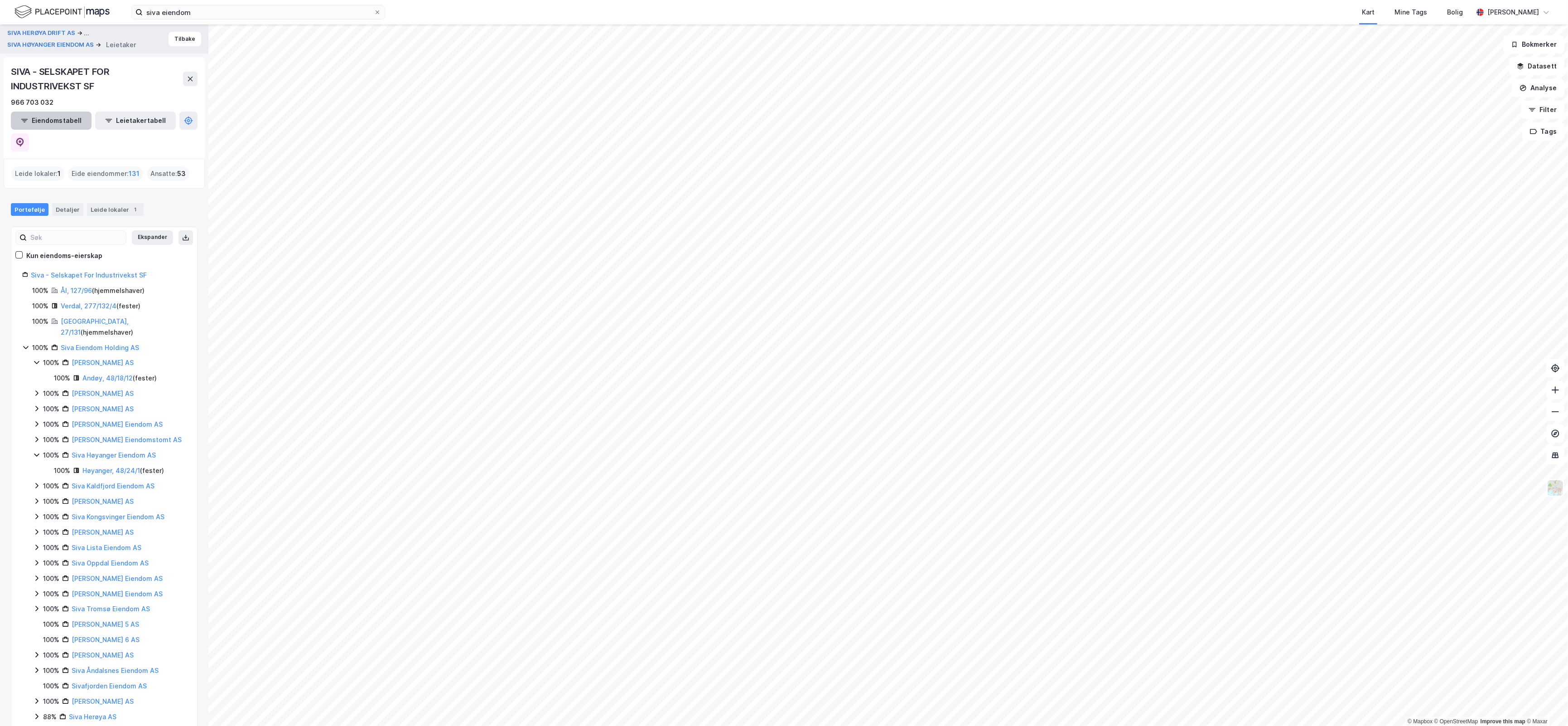
click at [41, 121] on button "Eiendomstabell" at bounding box center [51, 121] width 80 height 18
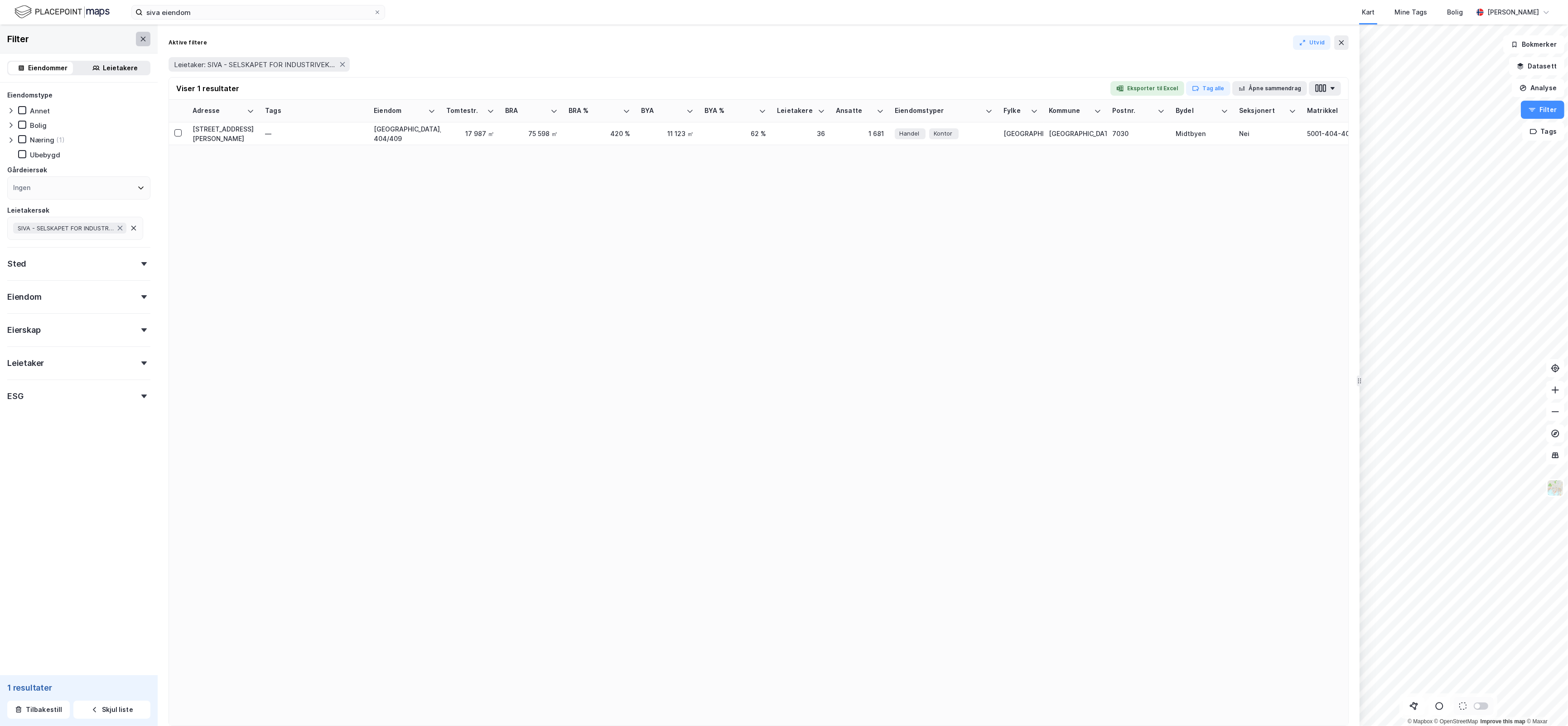
click at [141, 39] on icon at bounding box center [143, 38] width 5 height 4
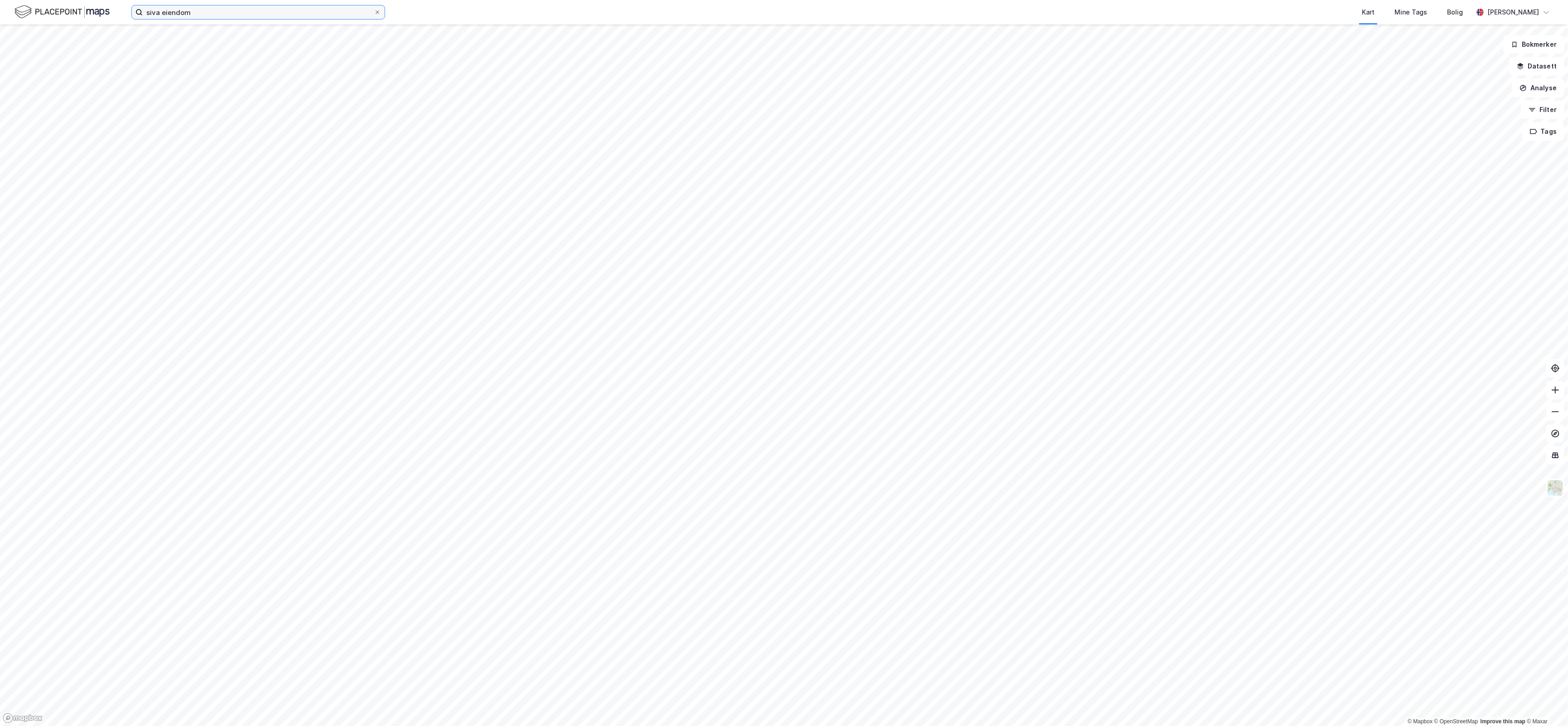
click at [207, 12] on input "siva eiendom" at bounding box center [258, 12] width 231 height 13
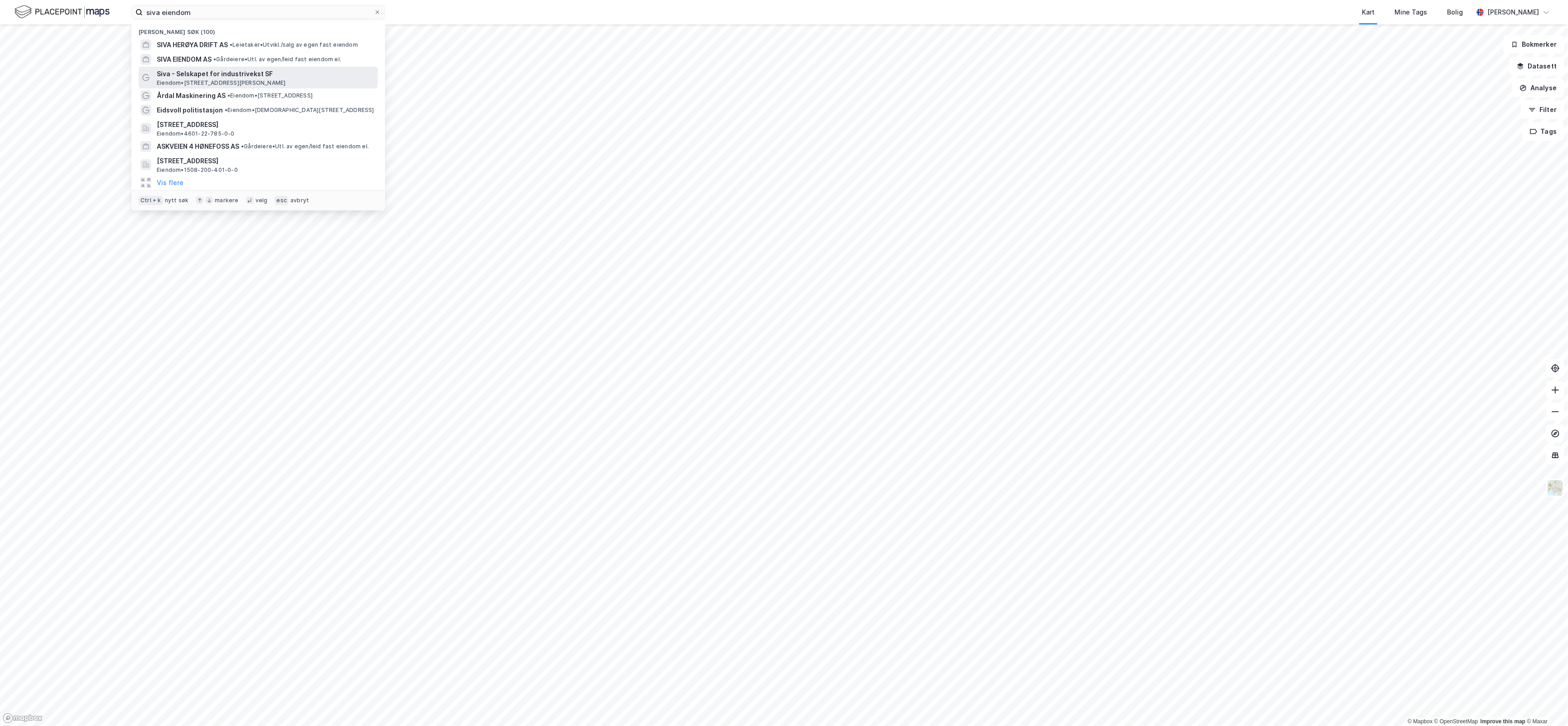
click at [228, 72] on span "Siva - Selskapet for industrivekst SF" at bounding box center [265, 74] width 217 height 11
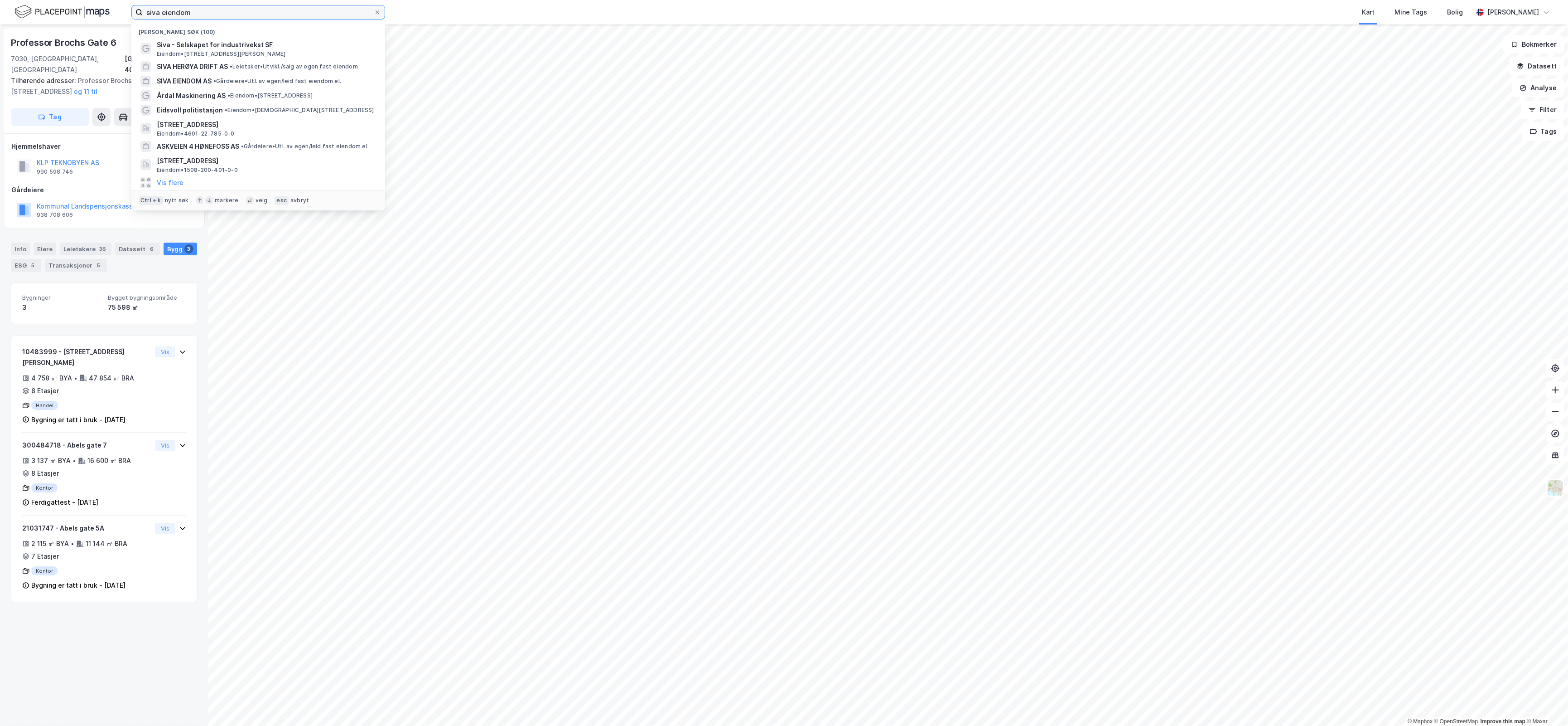
click at [223, 10] on input "siva eiendom" at bounding box center [258, 12] width 231 height 13
click at [223, 65] on span "SIVA HERØYA DRIFT AS" at bounding box center [192, 66] width 71 height 11
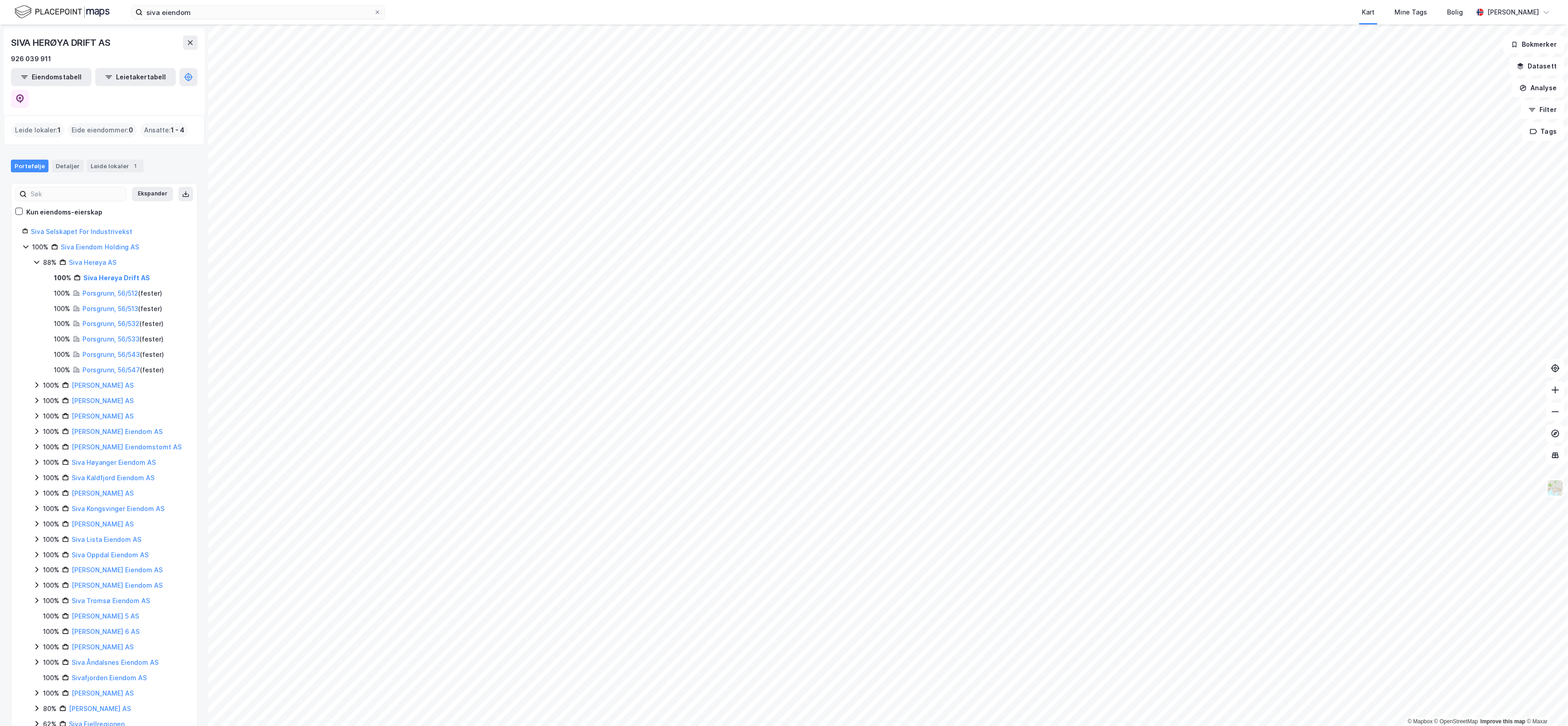
click at [95, 226] on div "Siva Selskapet For Industrivekst" at bounding box center [108, 231] width 155 height 11
click at [98, 228] on link "Siva Selskapet For Industrivekst" at bounding box center [82, 231] width 102 height 8
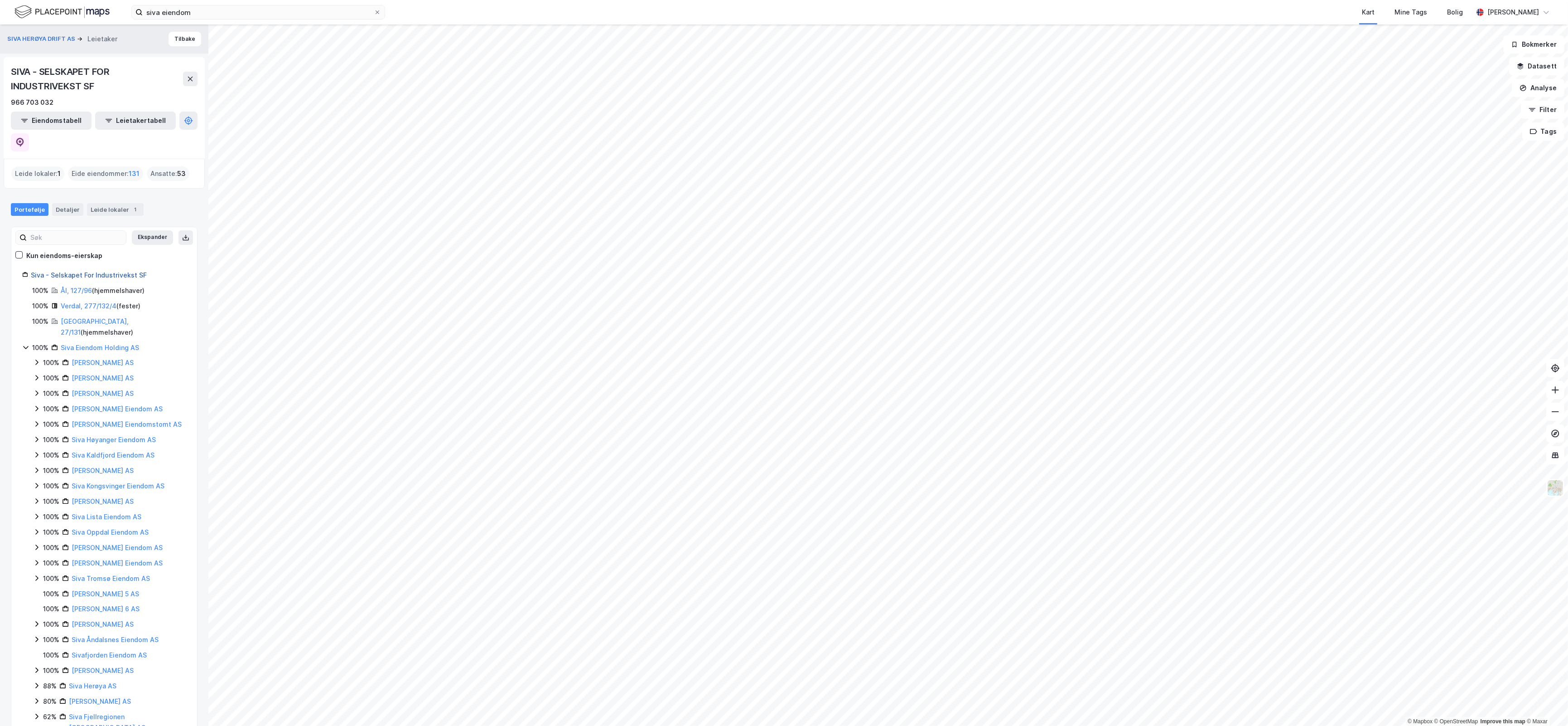
click at [79, 271] on link "Siva - Selskapet For Industrivekst SF" at bounding box center [89, 275] width 116 height 8
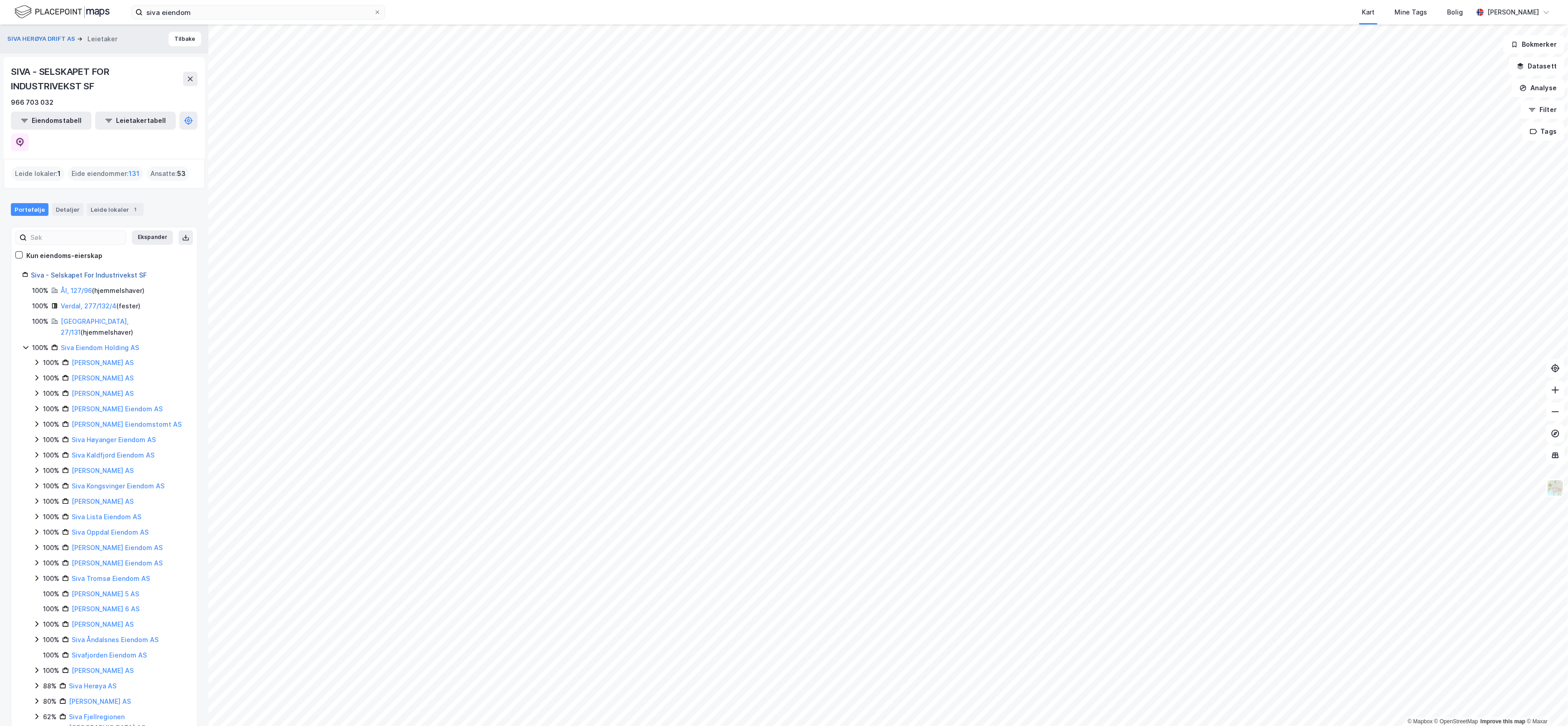
click at [75, 271] on link "Siva - Selskapet For Industrivekst SF" at bounding box center [89, 275] width 116 height 8
click at [61, 203] on div "Detaljer" at bounding box center [68, 209] width 31 height 13
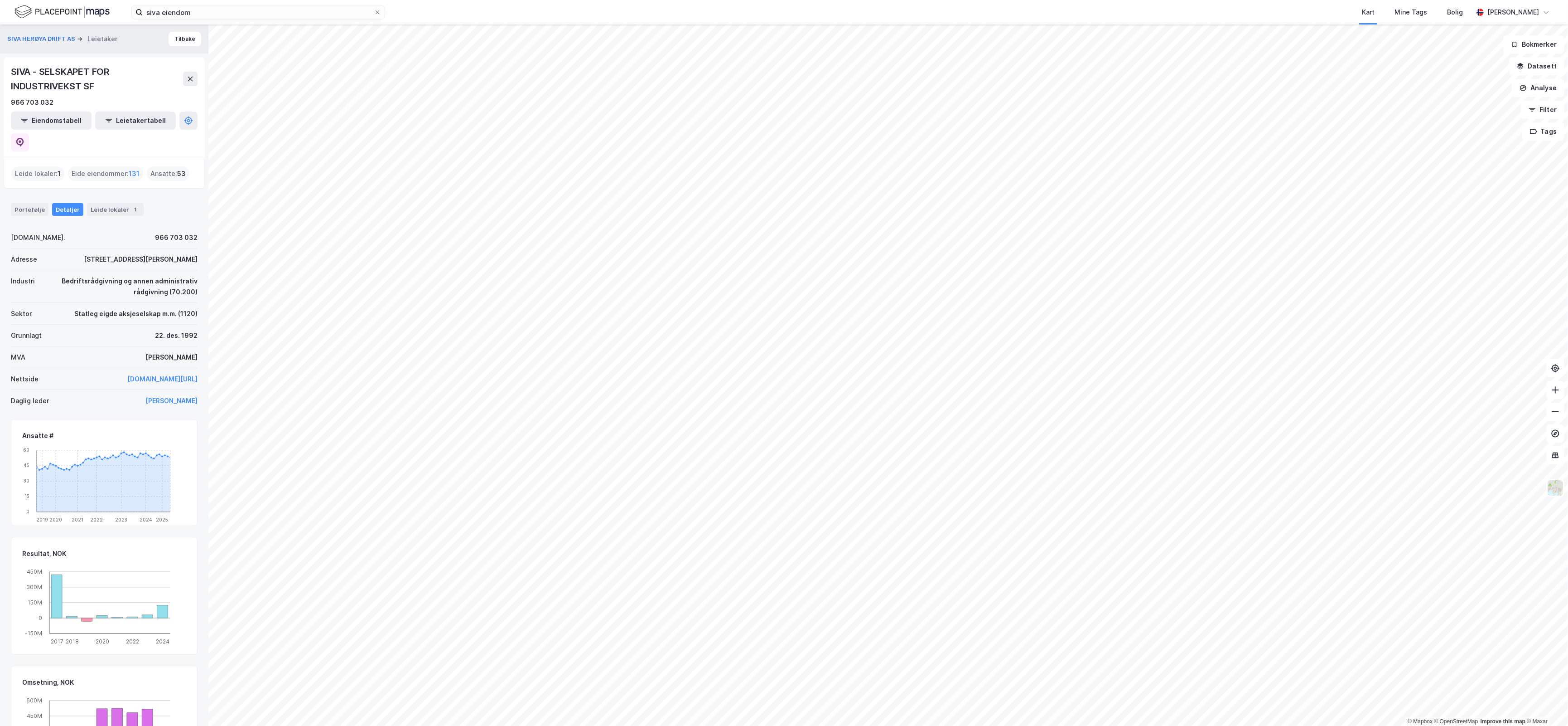
click at [180, 39] on button "Tilbake" at bounding box center [185, 39] width 33 height 15
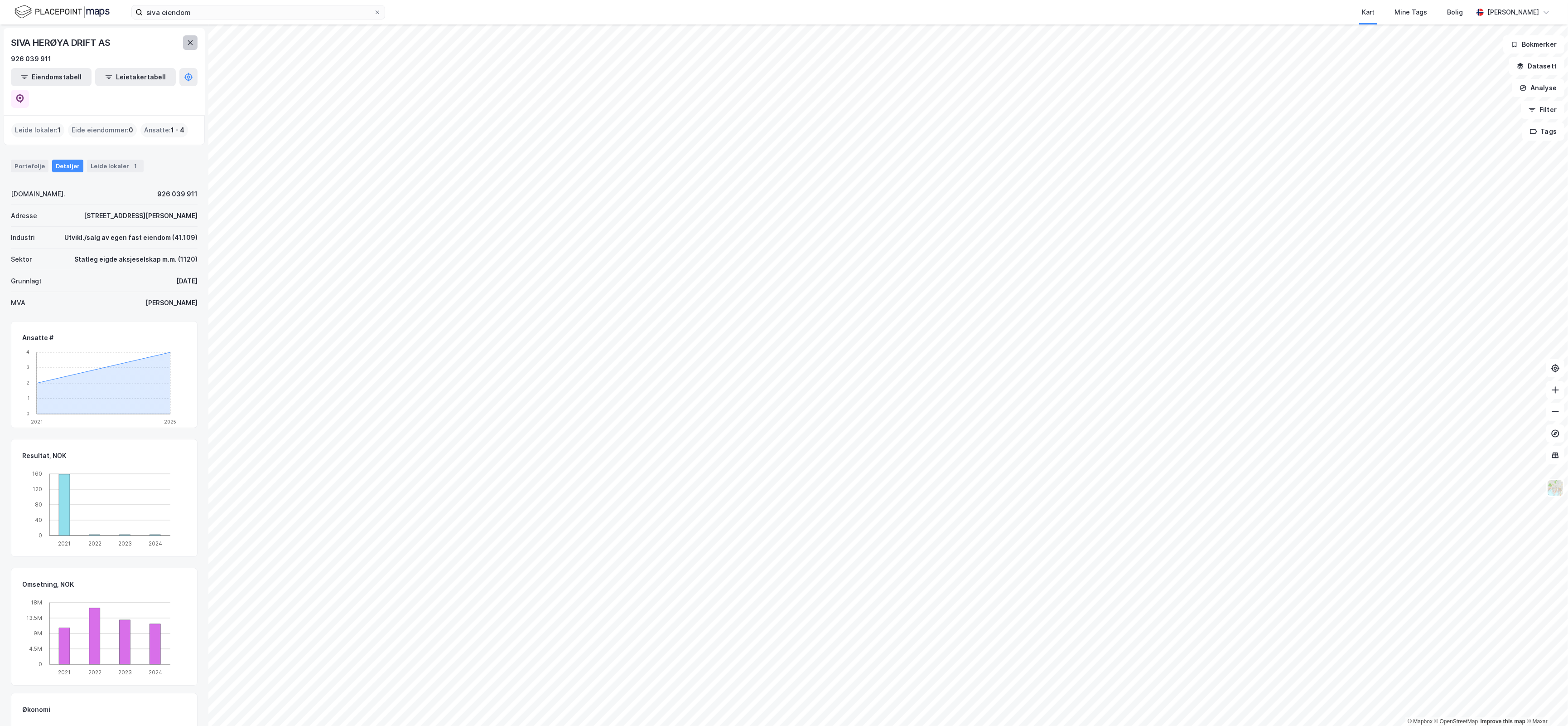
click at [192, 41] on icon at bounding box center [191, 43] width 7 height 7
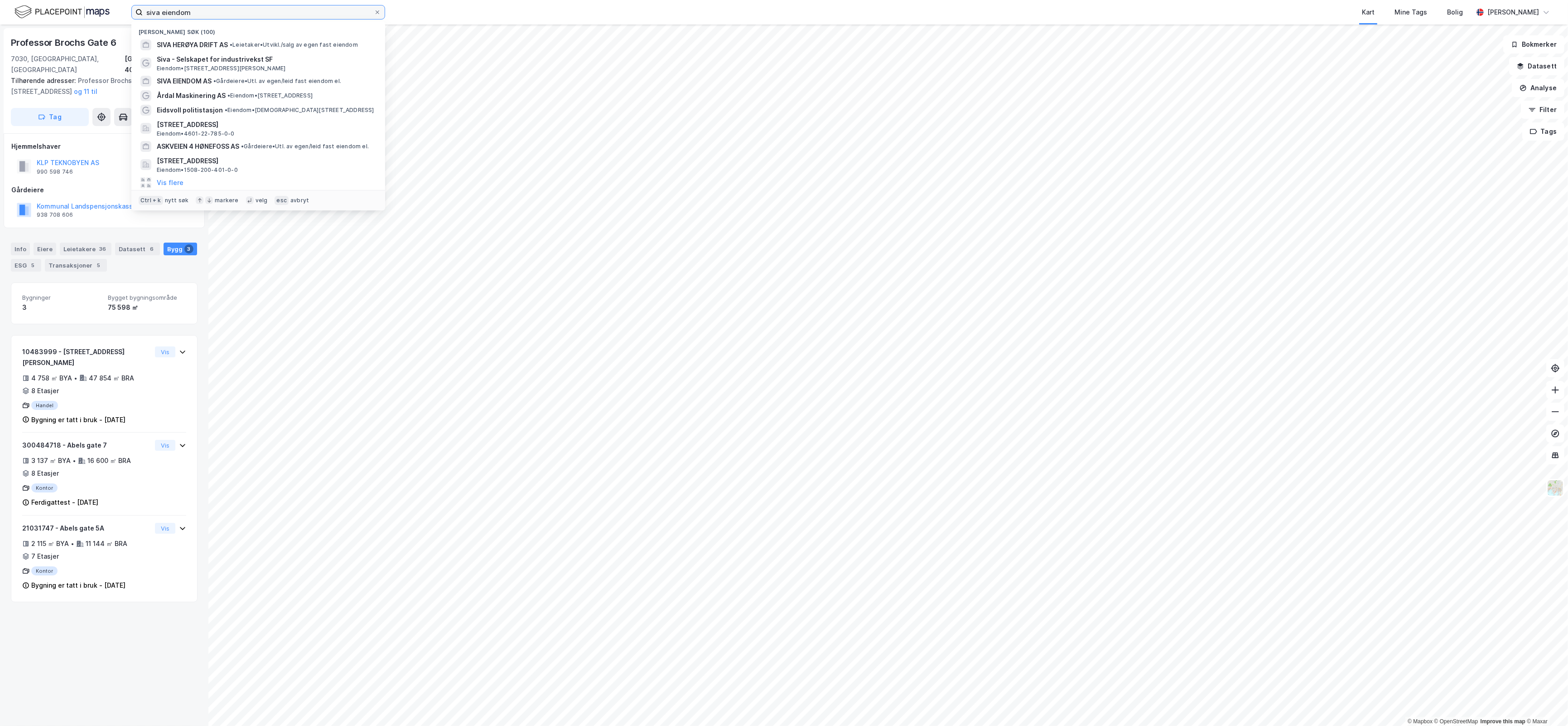
click at [240, 10] on input "siva eiendom" at bounding box center [258, 12] width 231 height 13
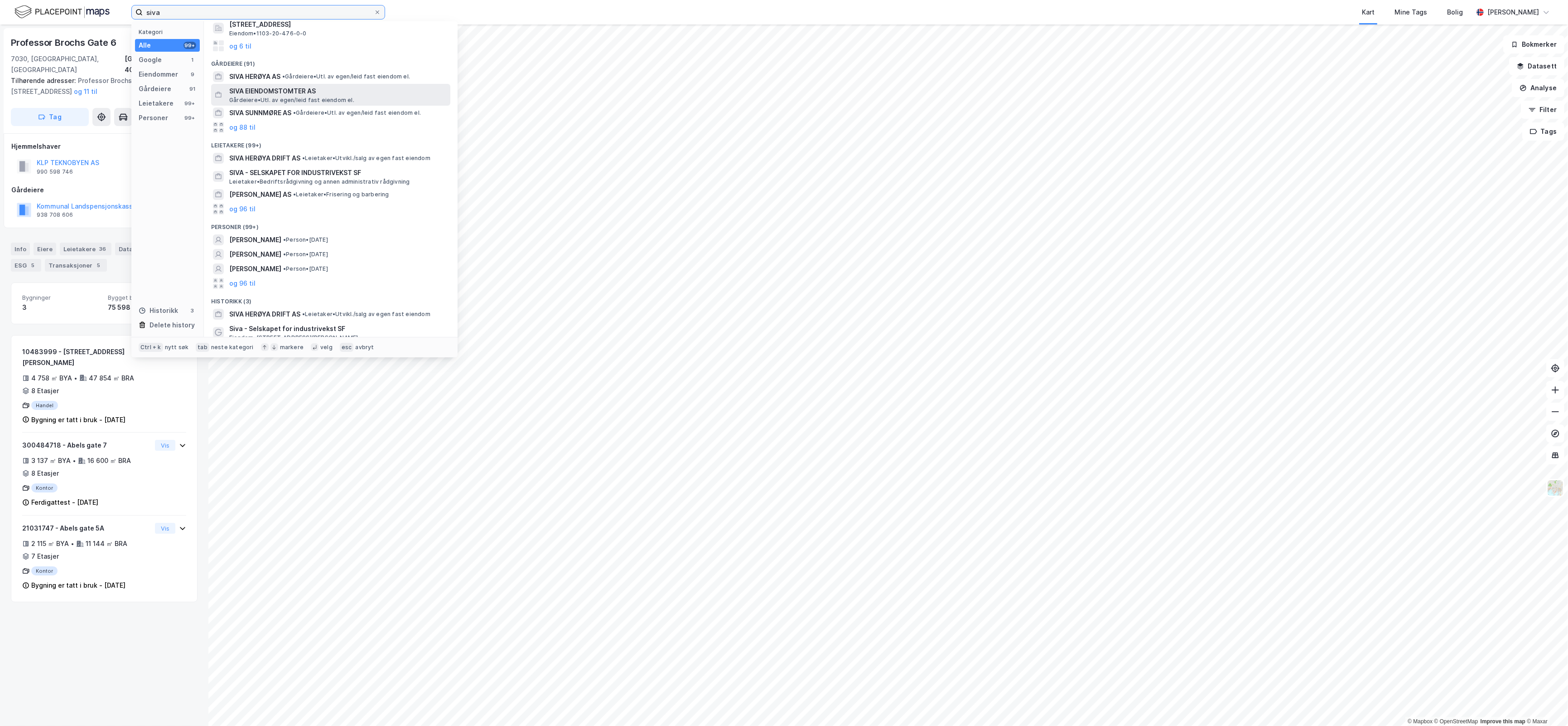
scroll to position [122, 0]
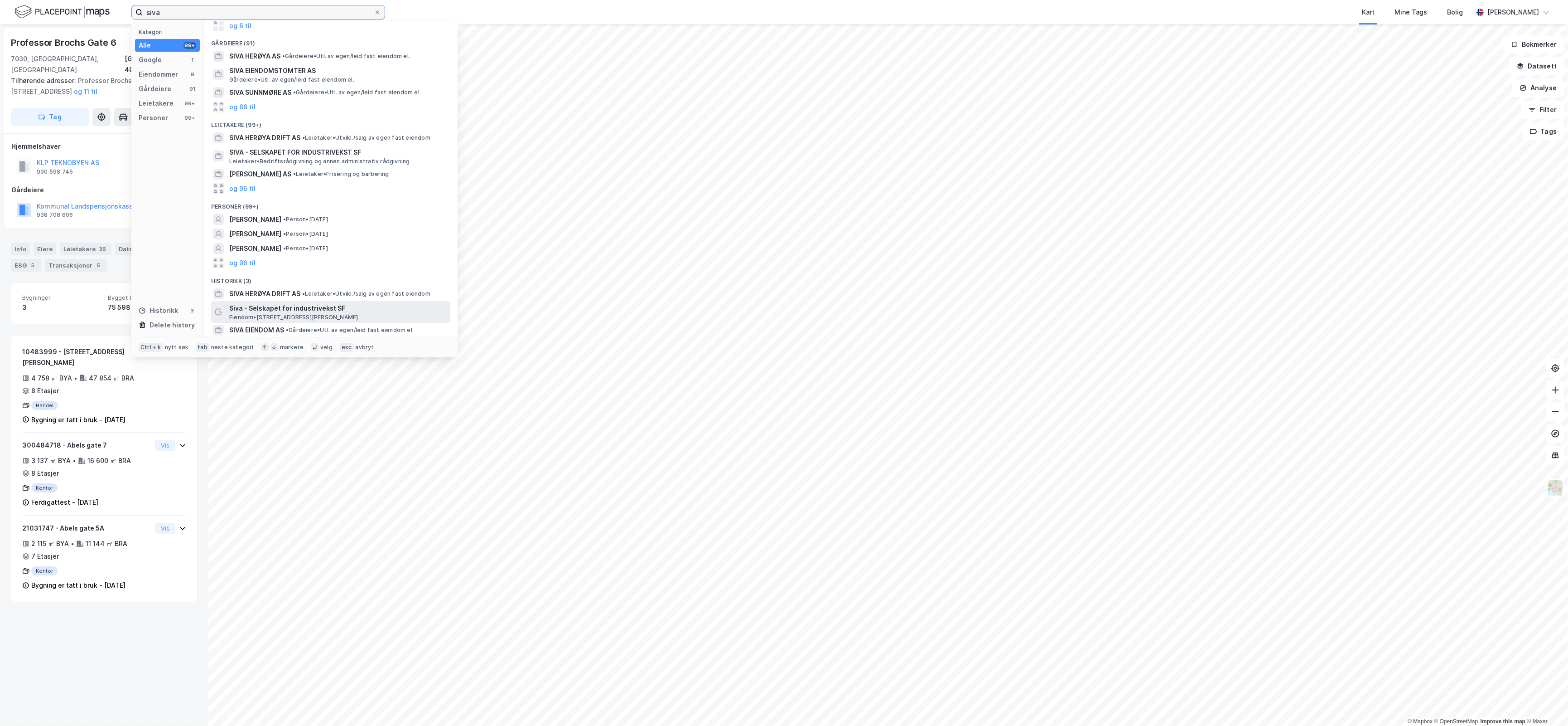
type input "siva"
click at [304, 309] on span "Siva - Selskapet for industrivekst SF" at bounding box center [338, 308] width 217 height 11
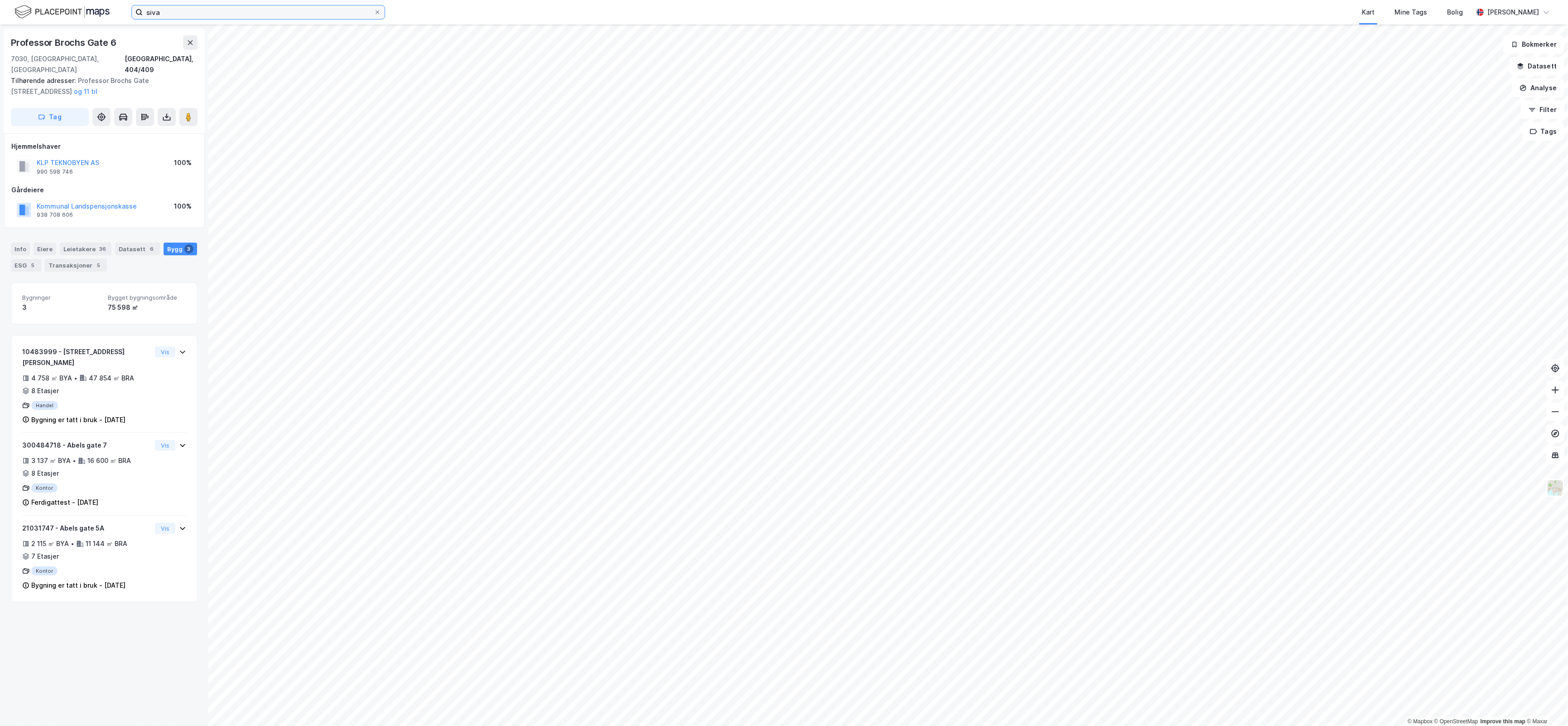
click at [187, 12] on input "siva" at bounding box center [258, 12] width 231 height 13
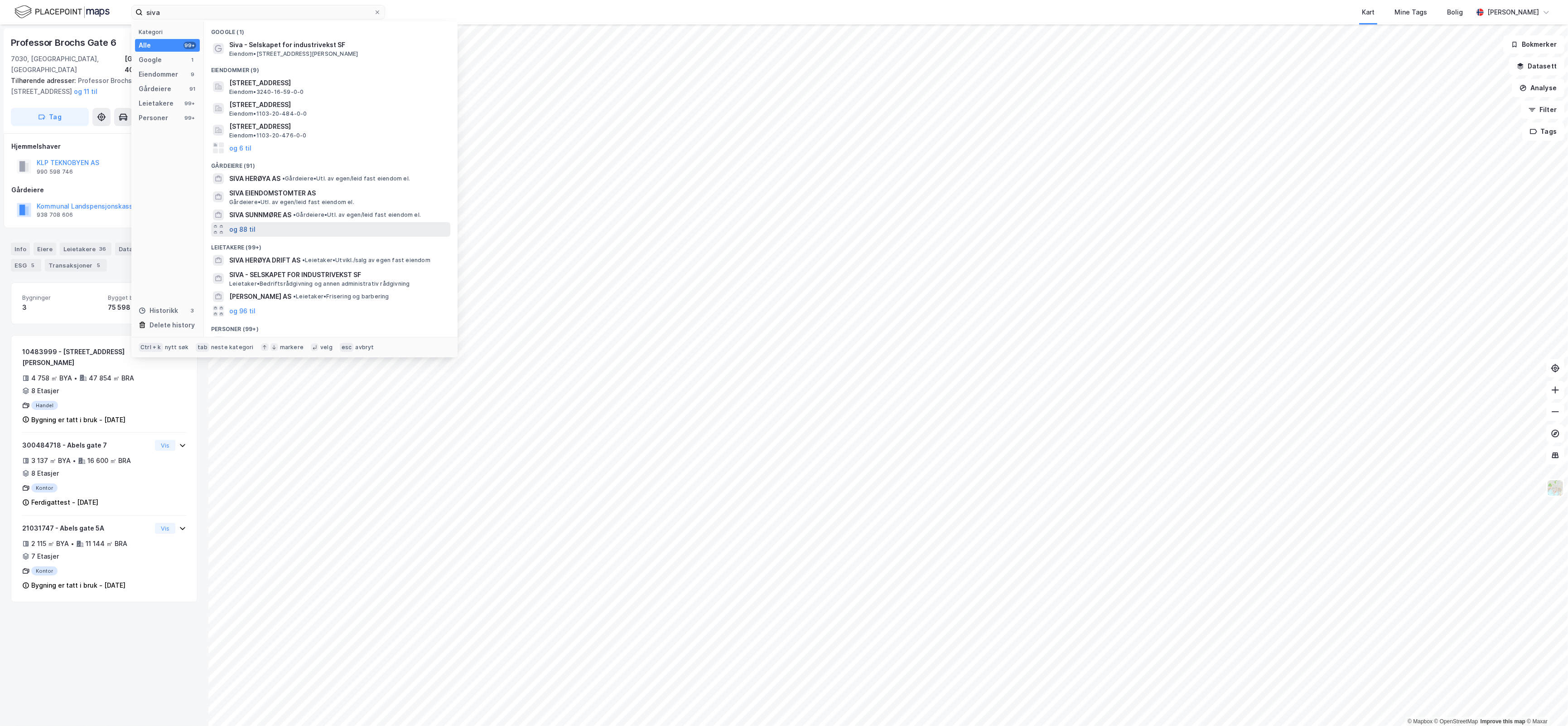
click at [249, 225] on button "og 88 til" at bounding box center [242, 230] width 26 height 11
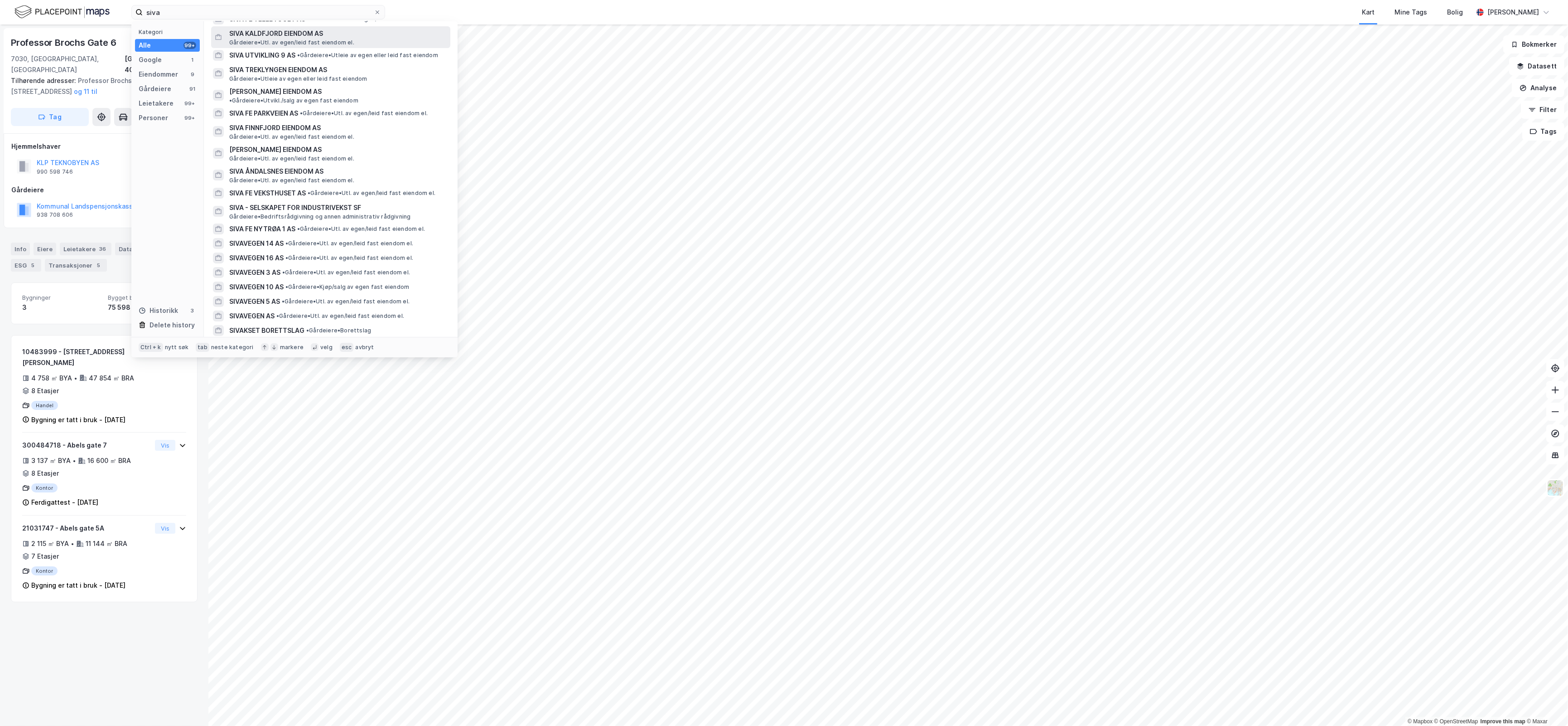
scroll to position [529, 0]
click at [360, 188] on span "SIVA - SELSKAPET FOR INDUSTRIVEKST SF" at bounding box center [338, 194] width 217 height 11
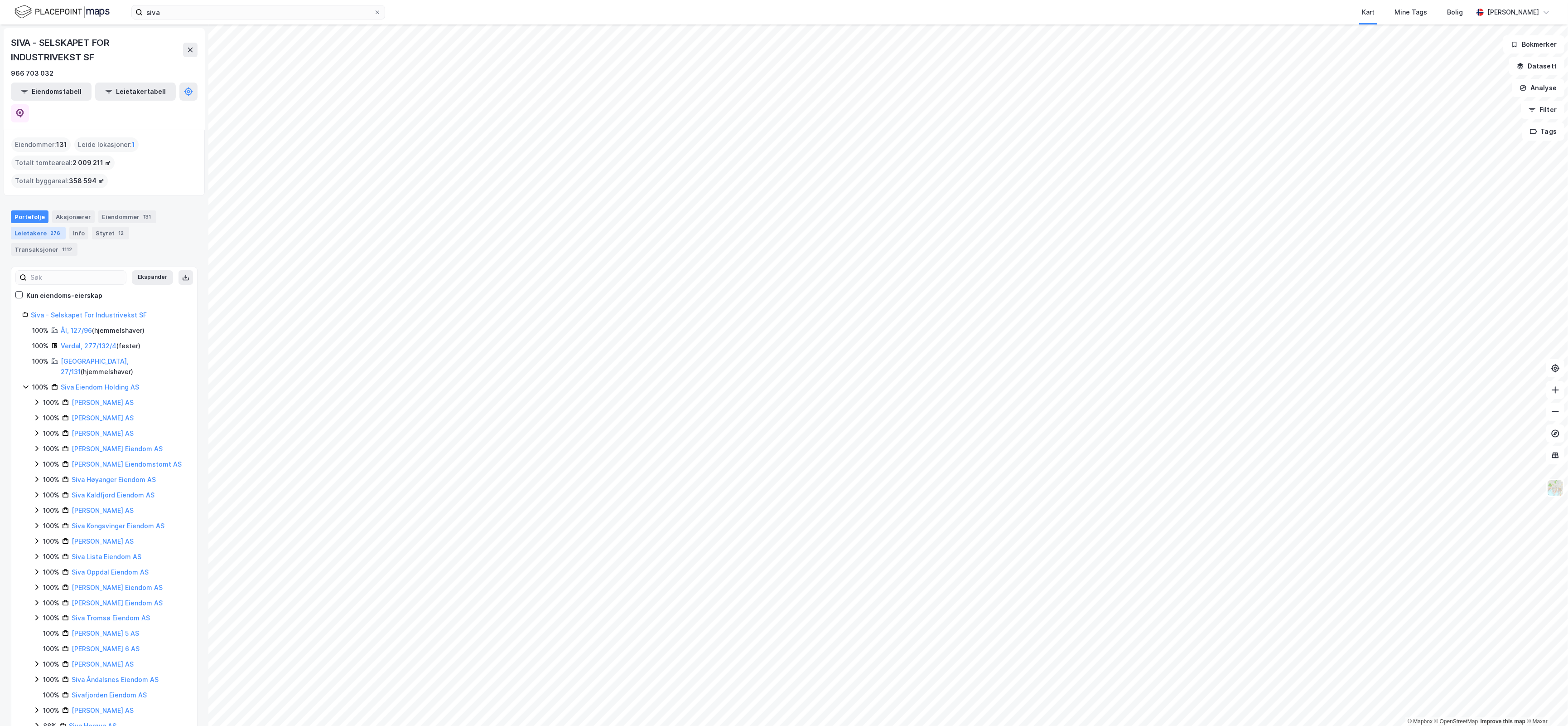
click at [54, 227] on div "Leietakere 276" at bounding box center [38, 233] width 55 height 13
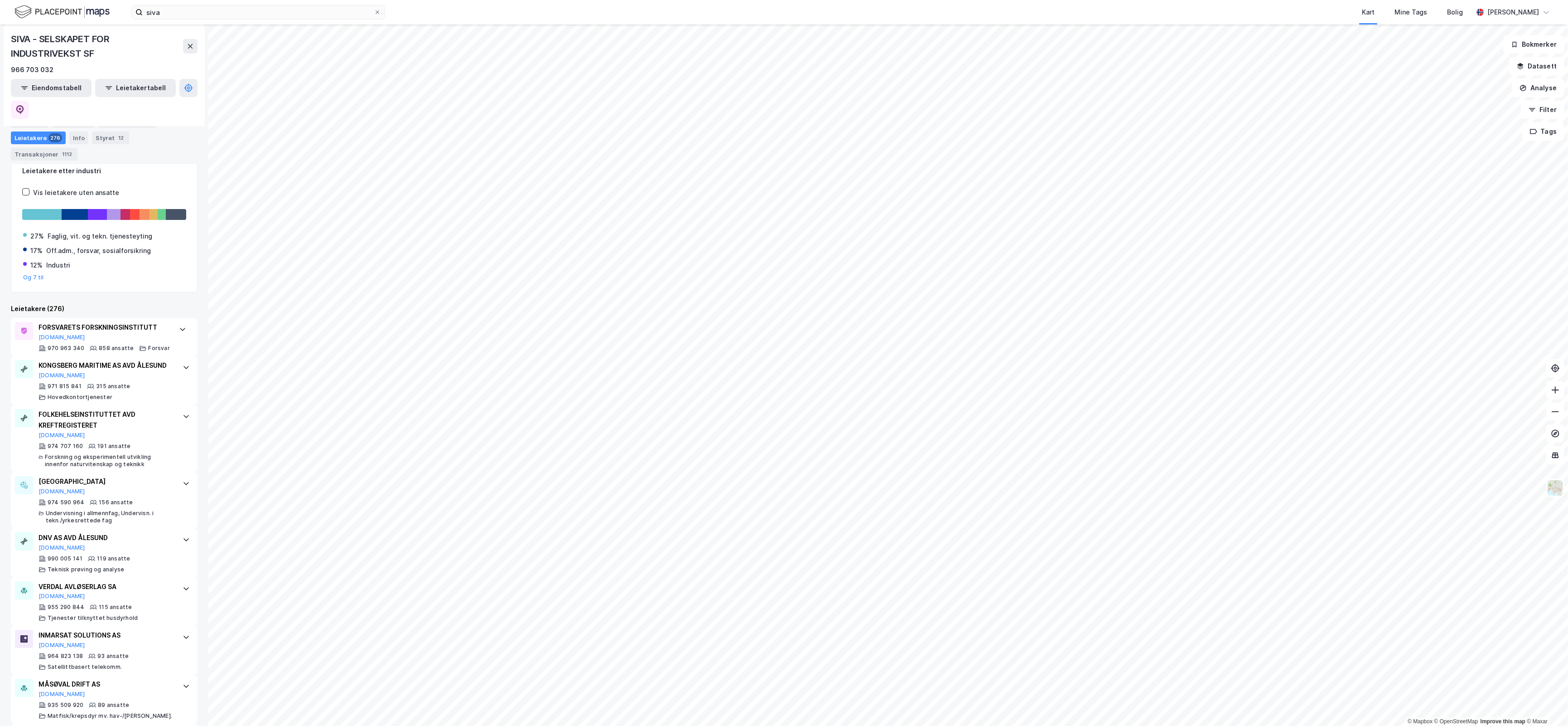
scroll to position [132, 0]
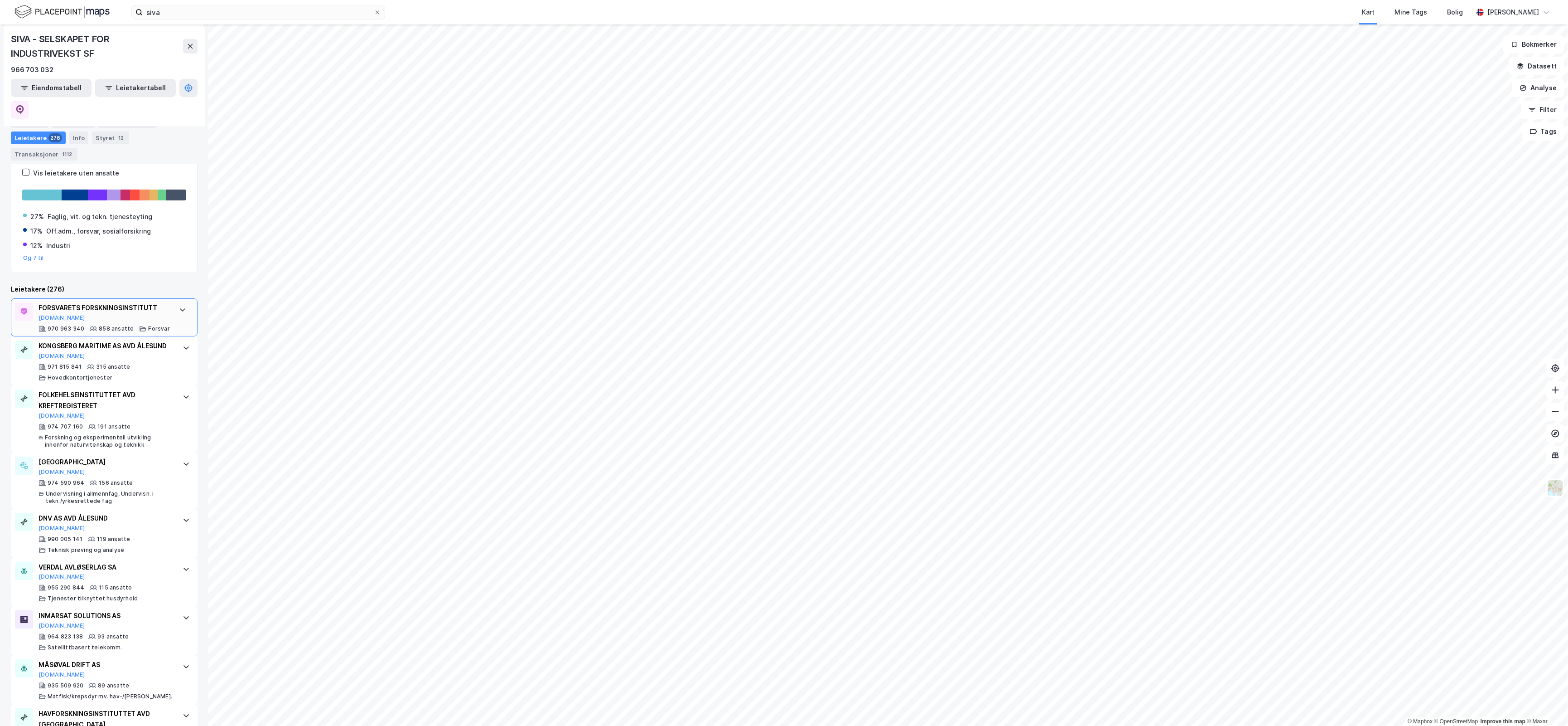
click at [179, 306] on icon at bounding box center [183, 309] width 7 height 7
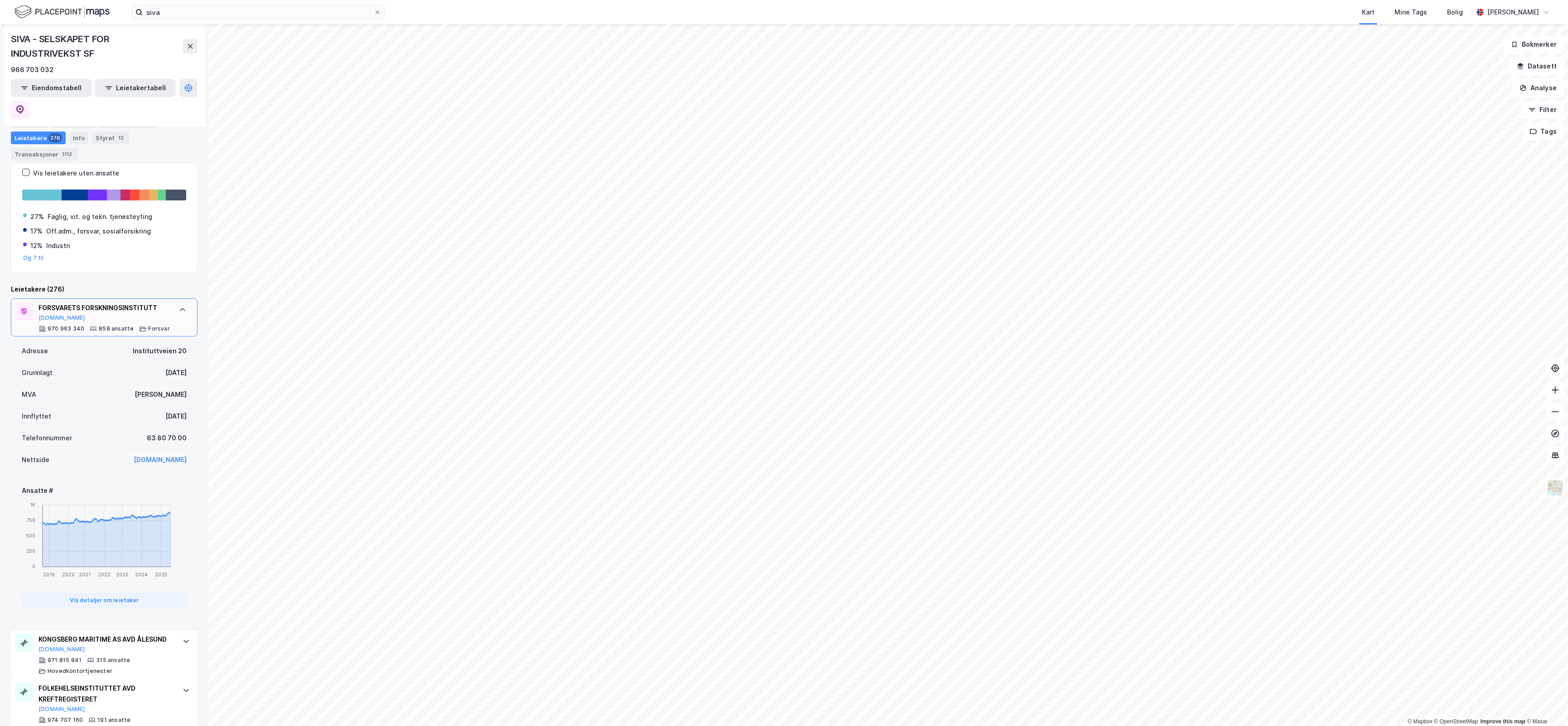
click at [179, 306] on icon at bounding box center [183, 309] width 7 height 7
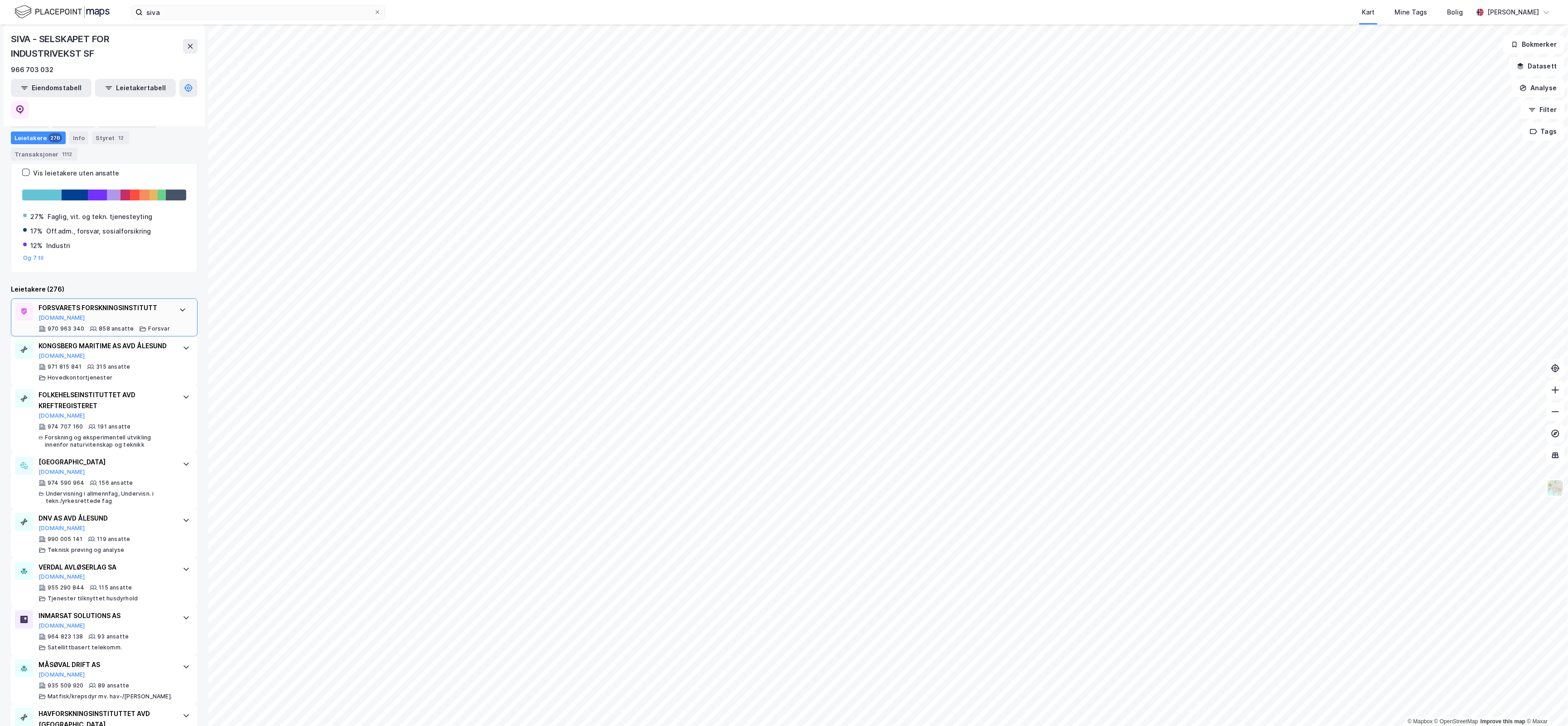
click at [88, 302] on div "FORSVARETS FORSKNINGSINSTITUTT Proff.no" at bounding box center [104, 311] width 131 height 19
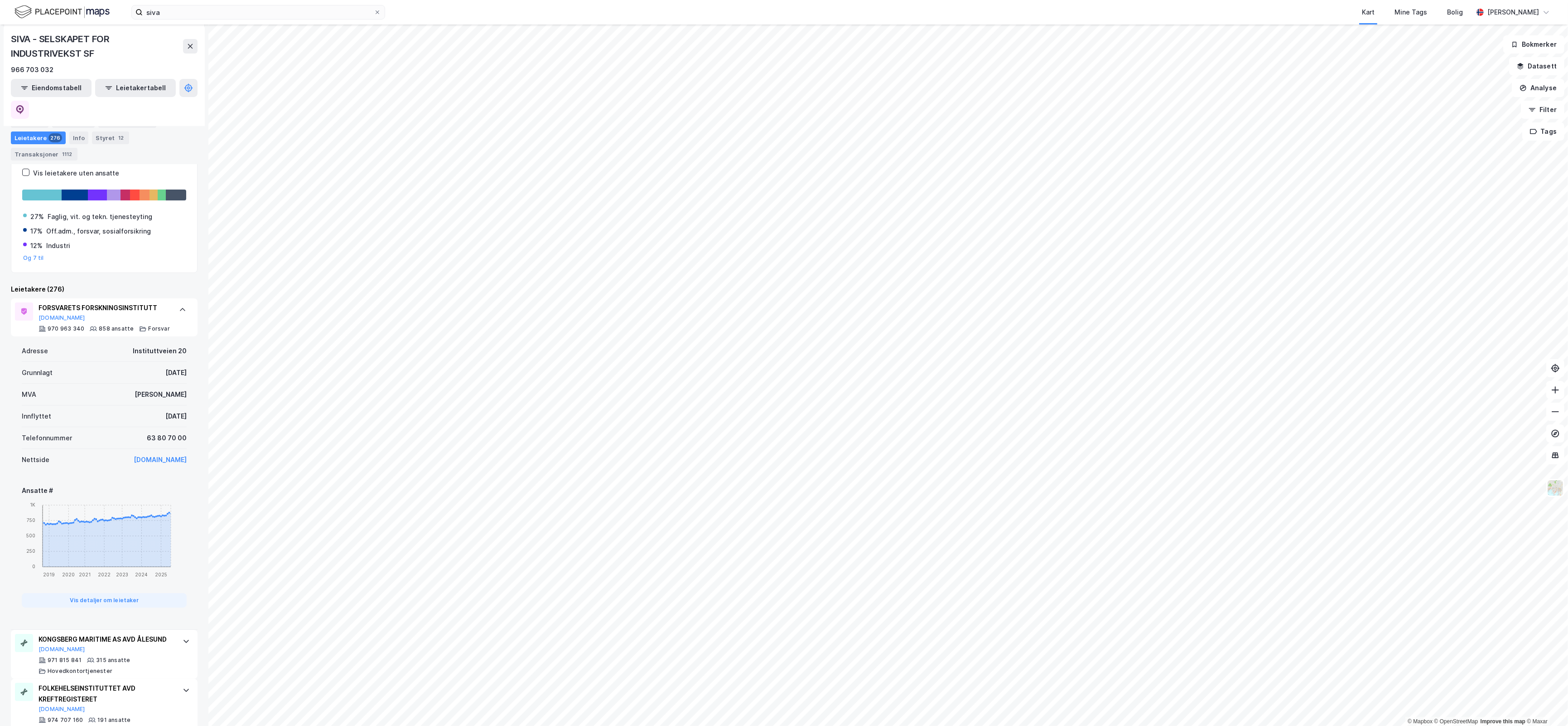
click at [180, 306] on icon at bounding box center [183, 309] width 7 height 7
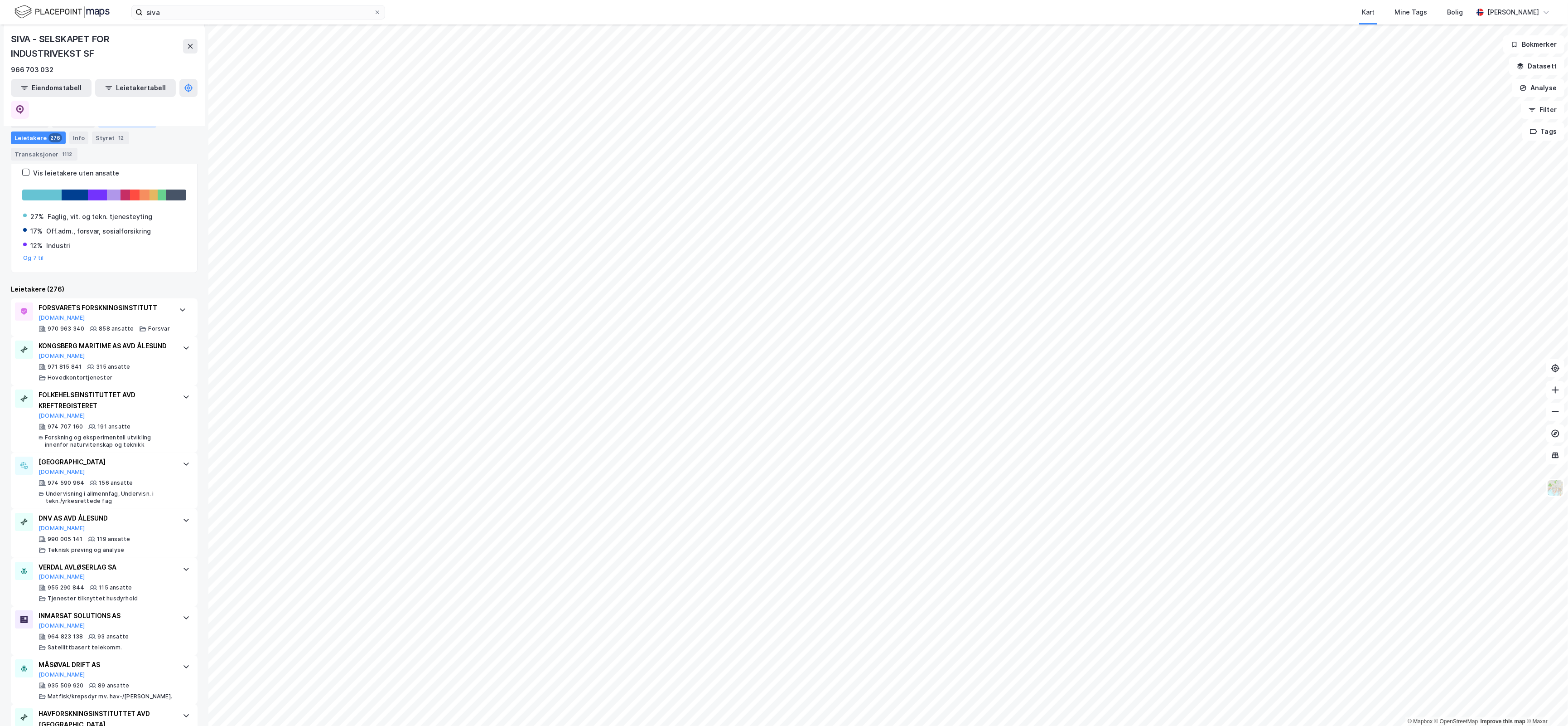
click at [126, 116] on div "Eiendommer 131" at bounding box center [127, 121] width 58 height 13
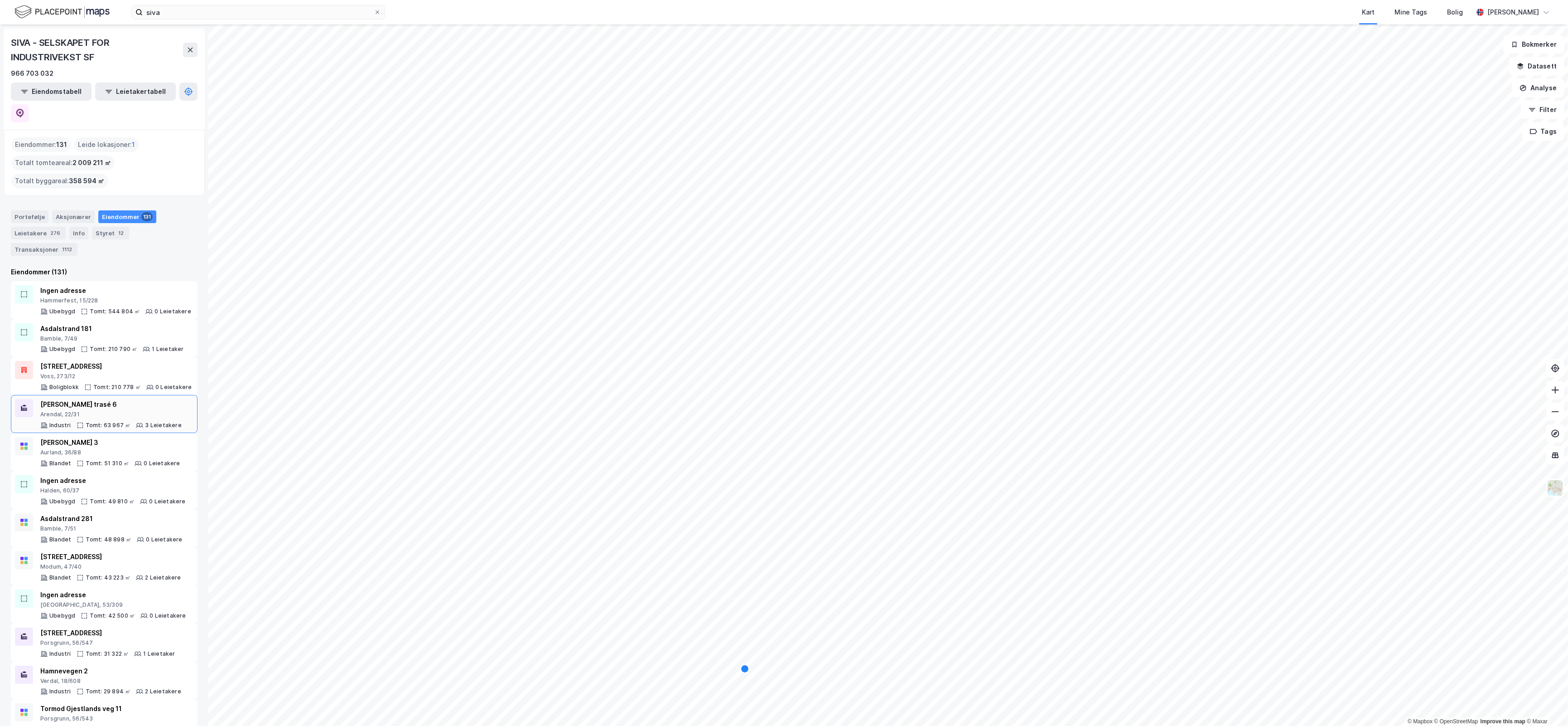
click at [154, 411] on div "Arendal, 22/31" at bounding box center [111, 414] width 141 height 7
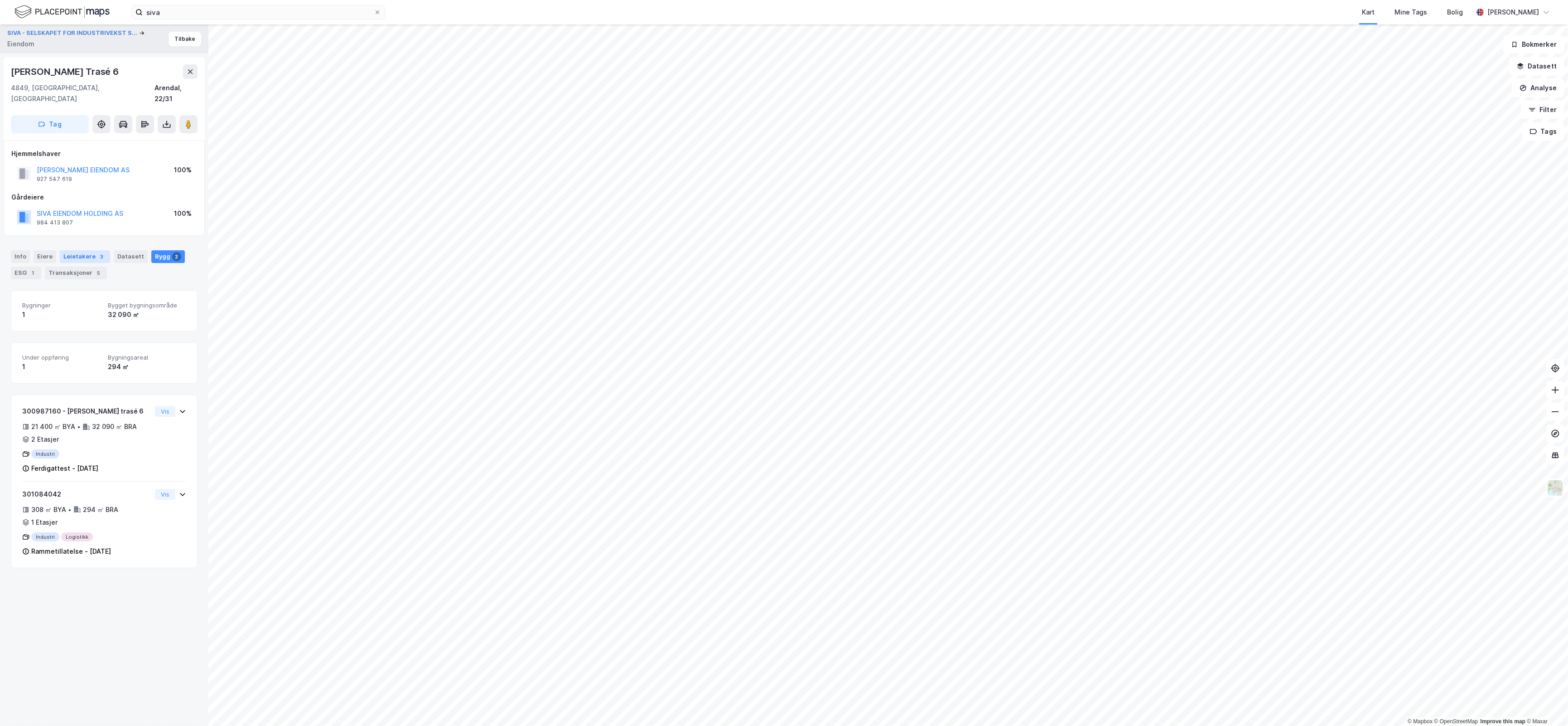
click at [93, 250] on div "Leietakere 3" at bounding box center [85, 256] width 51 height 13
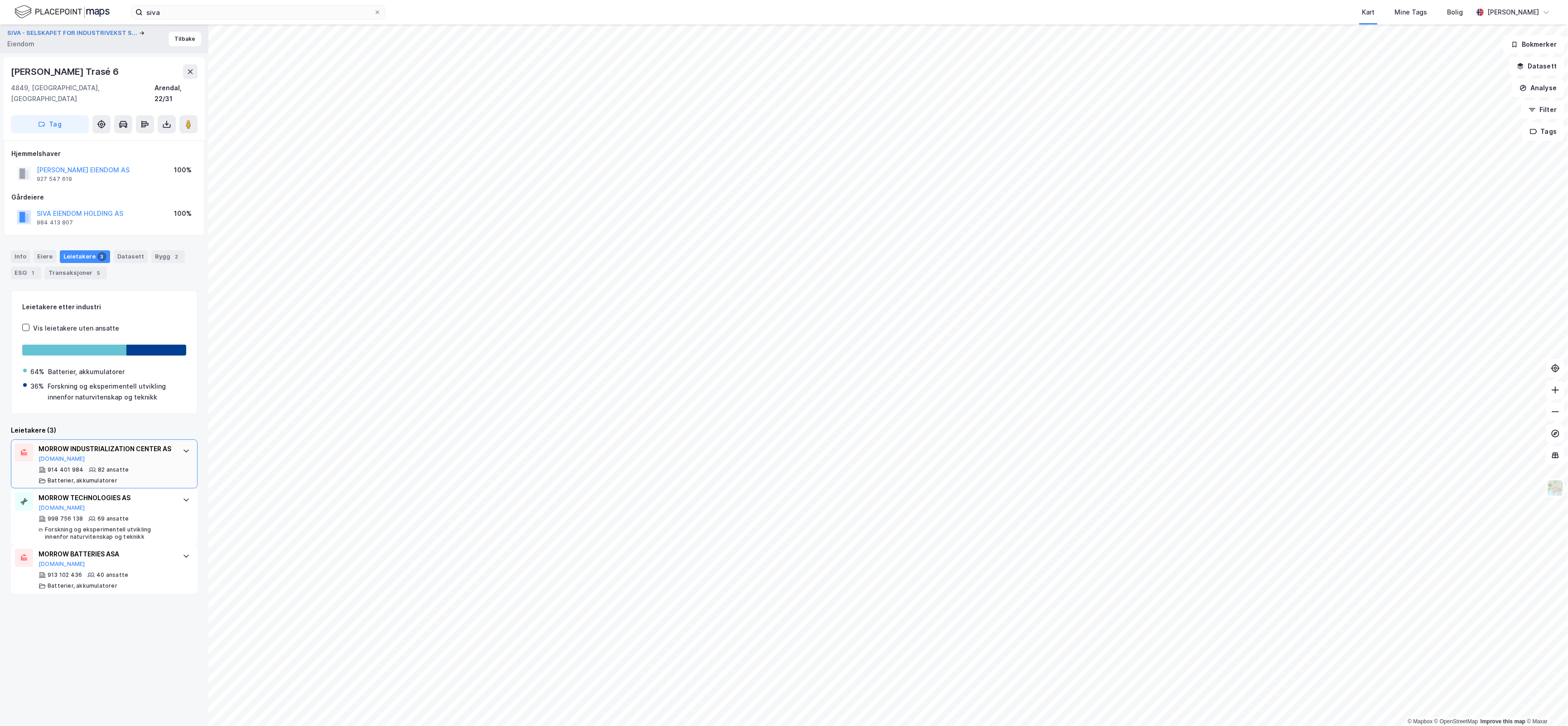
click at [135, 463] on div "MORROW INDUSTRIALIZATION CENTER AS Proff.no 914 401 984 82 ansatte Batterier, a…" at bounding box center [106, 463] width 135 height 41
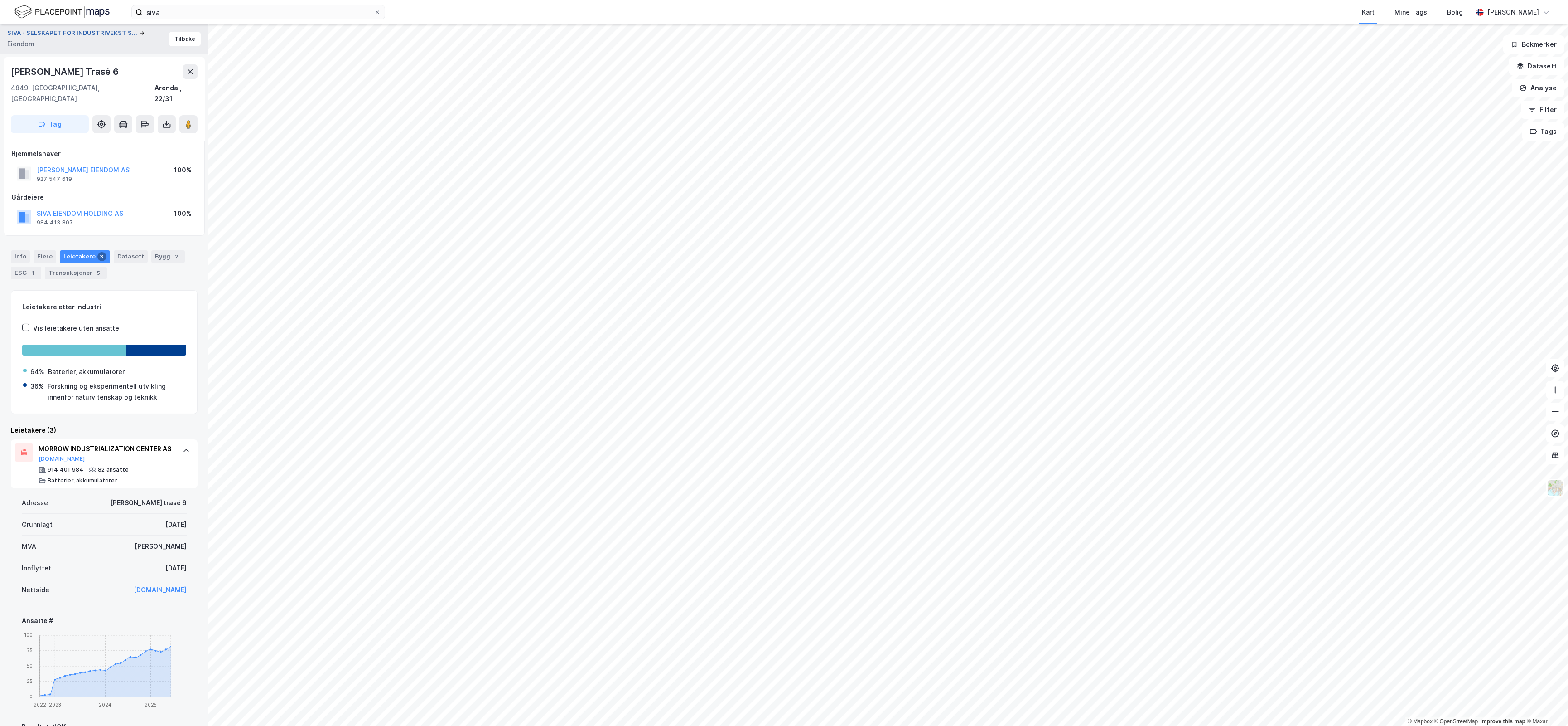
click at [89, 29] on button "SIVA - SELSKAPET FOR INDUSTRIVEKST S..." at bounding box center [73, 33] width 132 height 9
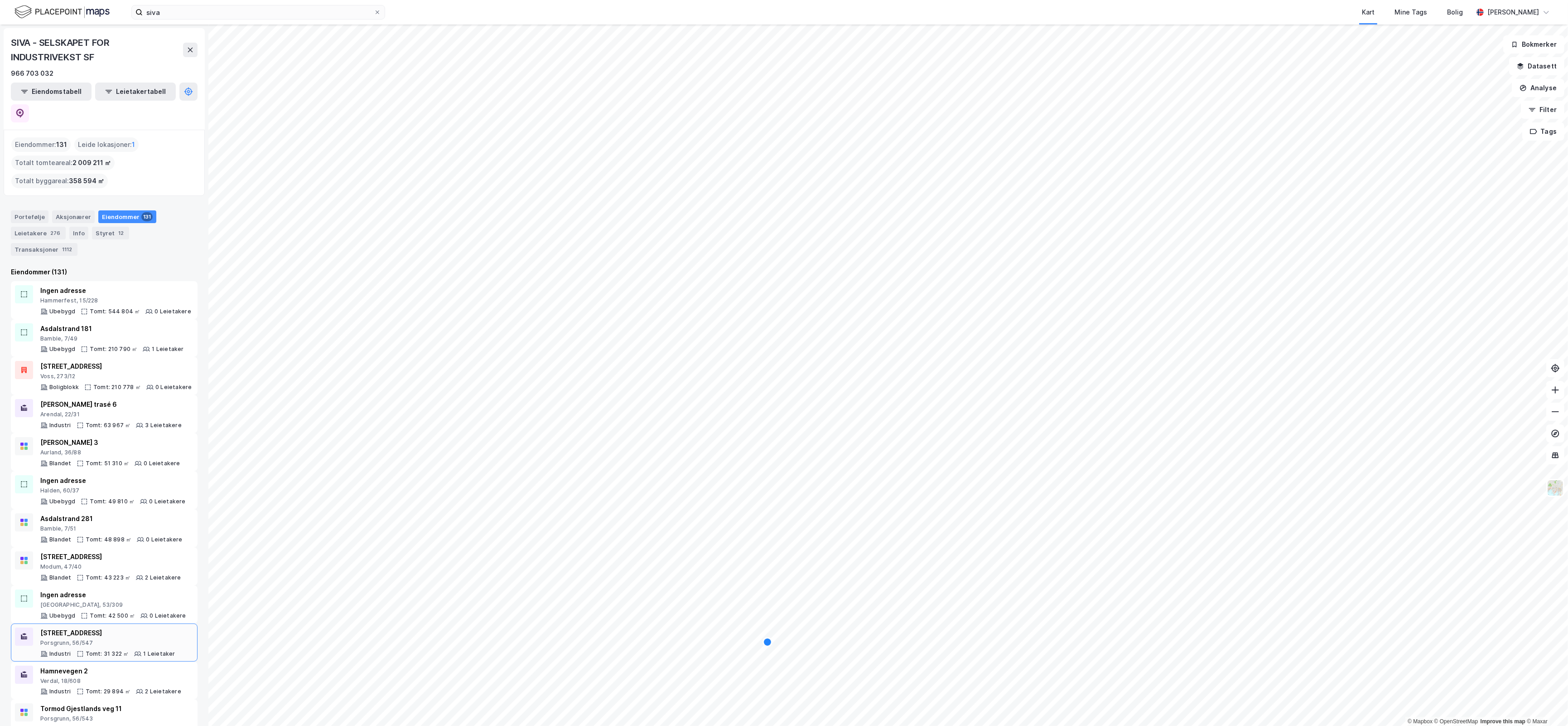
click at [110, 627] on div "Fjordgata 48 Porsgrunn, 56/547 Industri Tomt: 31 322 ㎡ 1 Leietaker" at bounding box center [108, 642] width 135 height 30
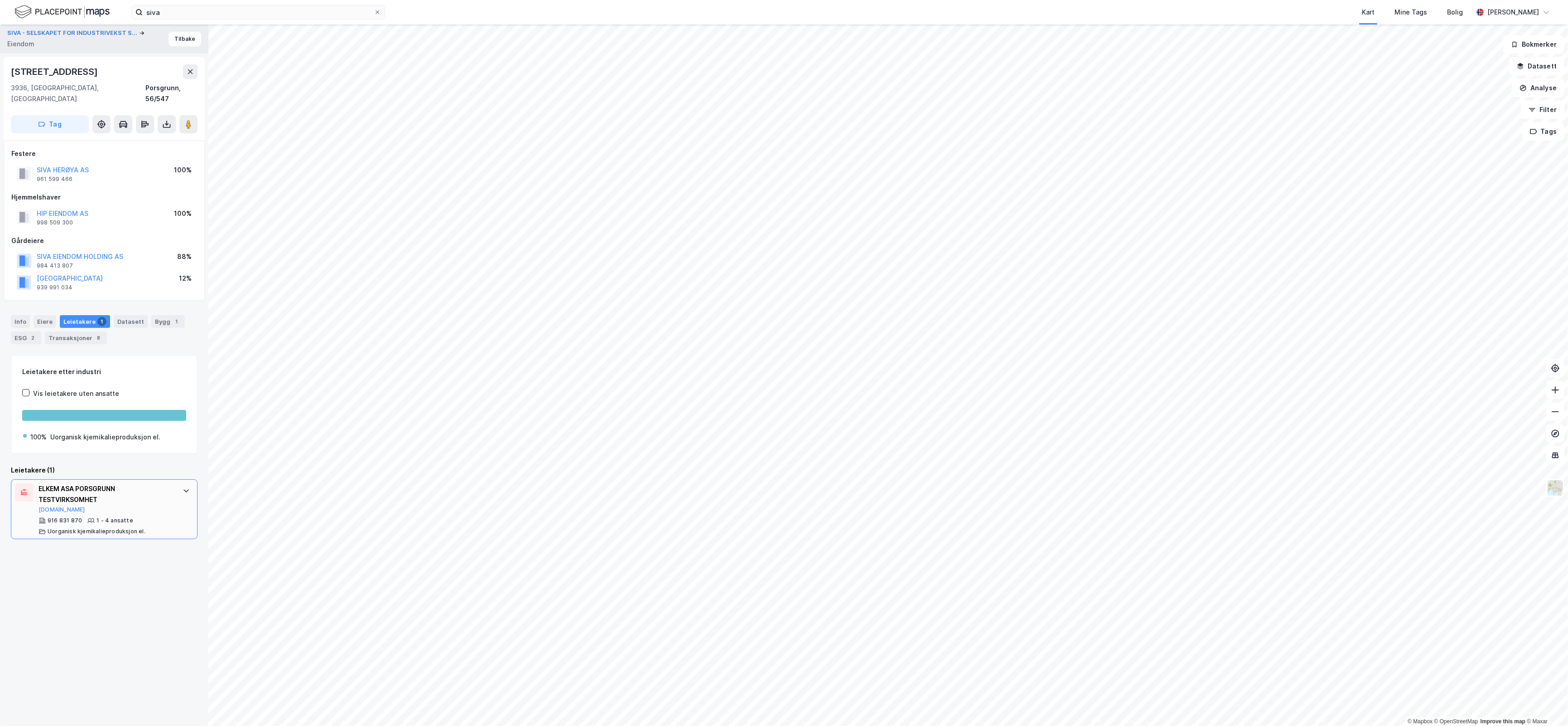
click at [152, 493] on div "ELKEM ASA PORSGRUNN TESTVIRKSOMHET" at bounding box center [106, 494] width 135 height 22
click at [157, 315] on div "Bygg 1" at bounding box center [168, 321] width 33 height 13
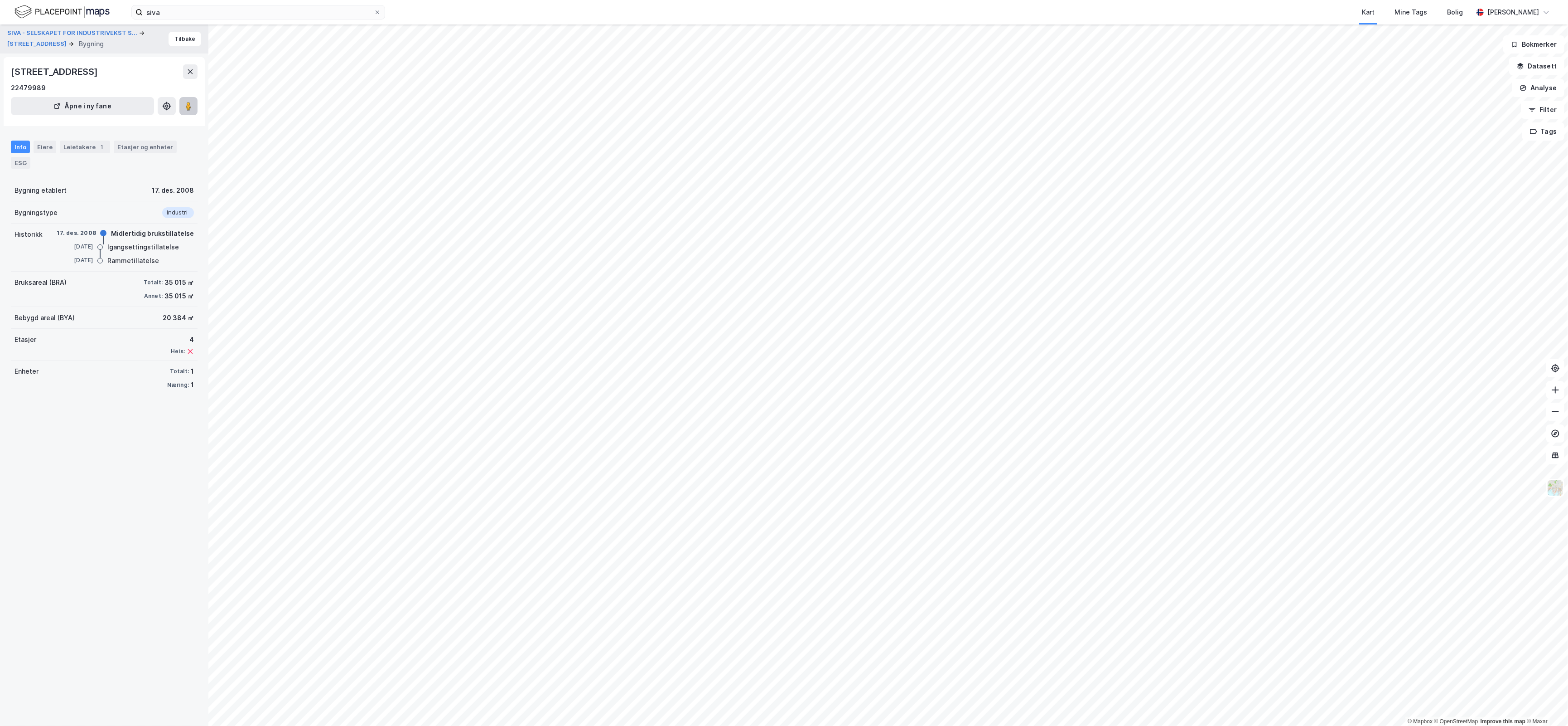
click at [184, 110] on icon at bounding box center [188, 106] width 9 height 9
click at [33, 48] on button "[STREET_ADDRESS]" at bounding box center [38, 44] width 61 height 9
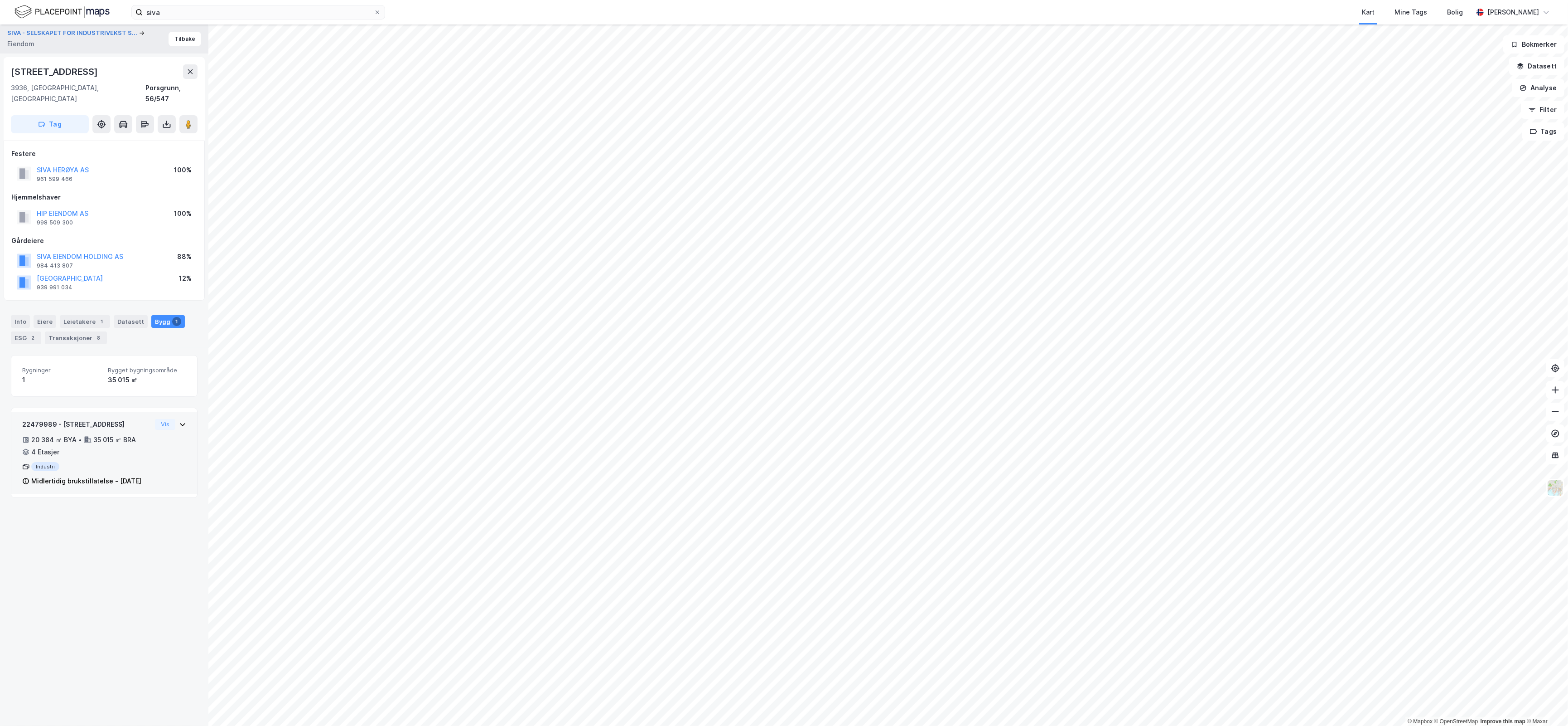
click at [166, 445] on div "22479989 - Fjordgata 48 20 384 ㎡ BYA • 35 015 ㎡ BRA • 4 Etasjer Industri Midler…" at bounding box center [103, 457] width 164 height 76
click at [89, 315] on div "Leietakere 1" at bounding box center [85, 321] width 51 height 13
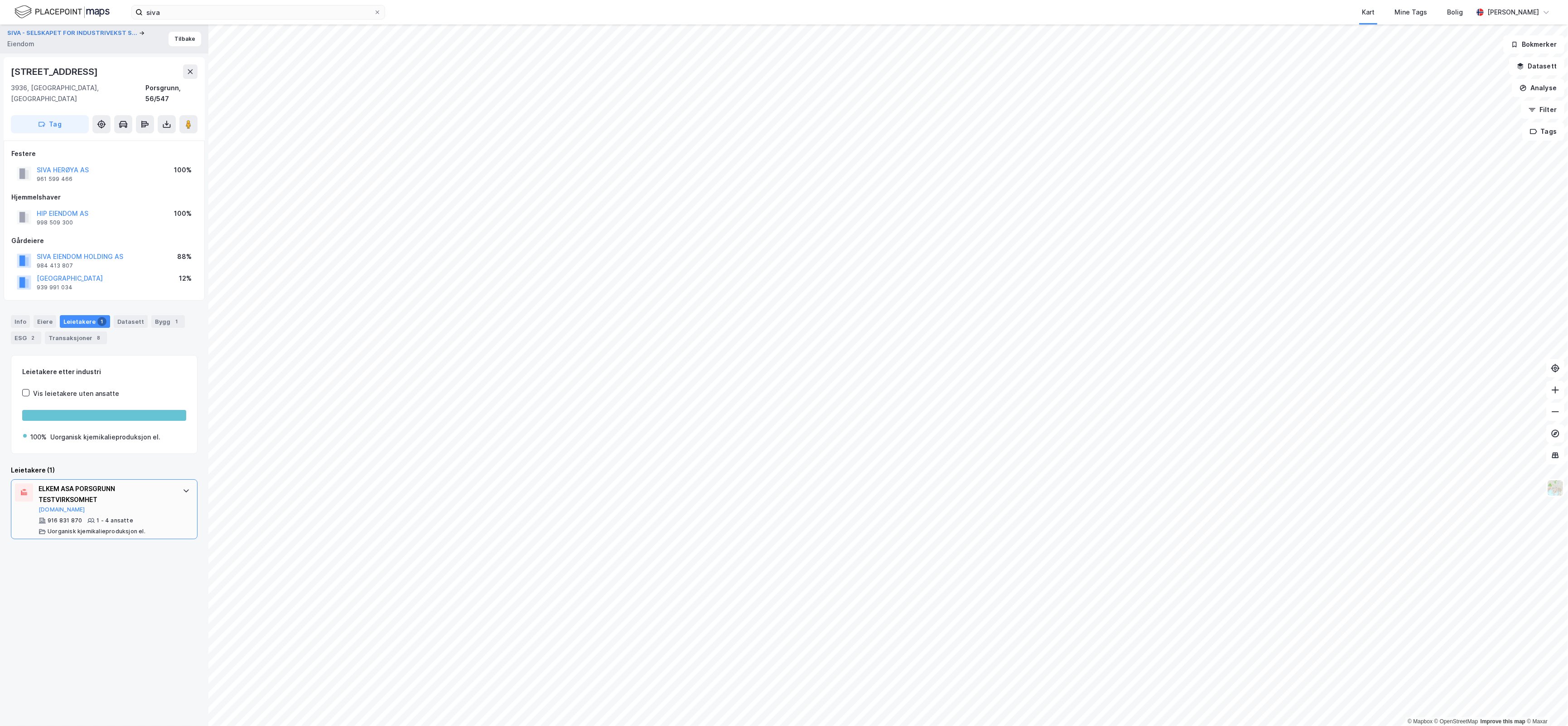
click at [116, 483] on div "ELKEM ASA PORSGRUNN TESTVIRKSOMHET" at bounding box center [106, 494] width 135 height 22
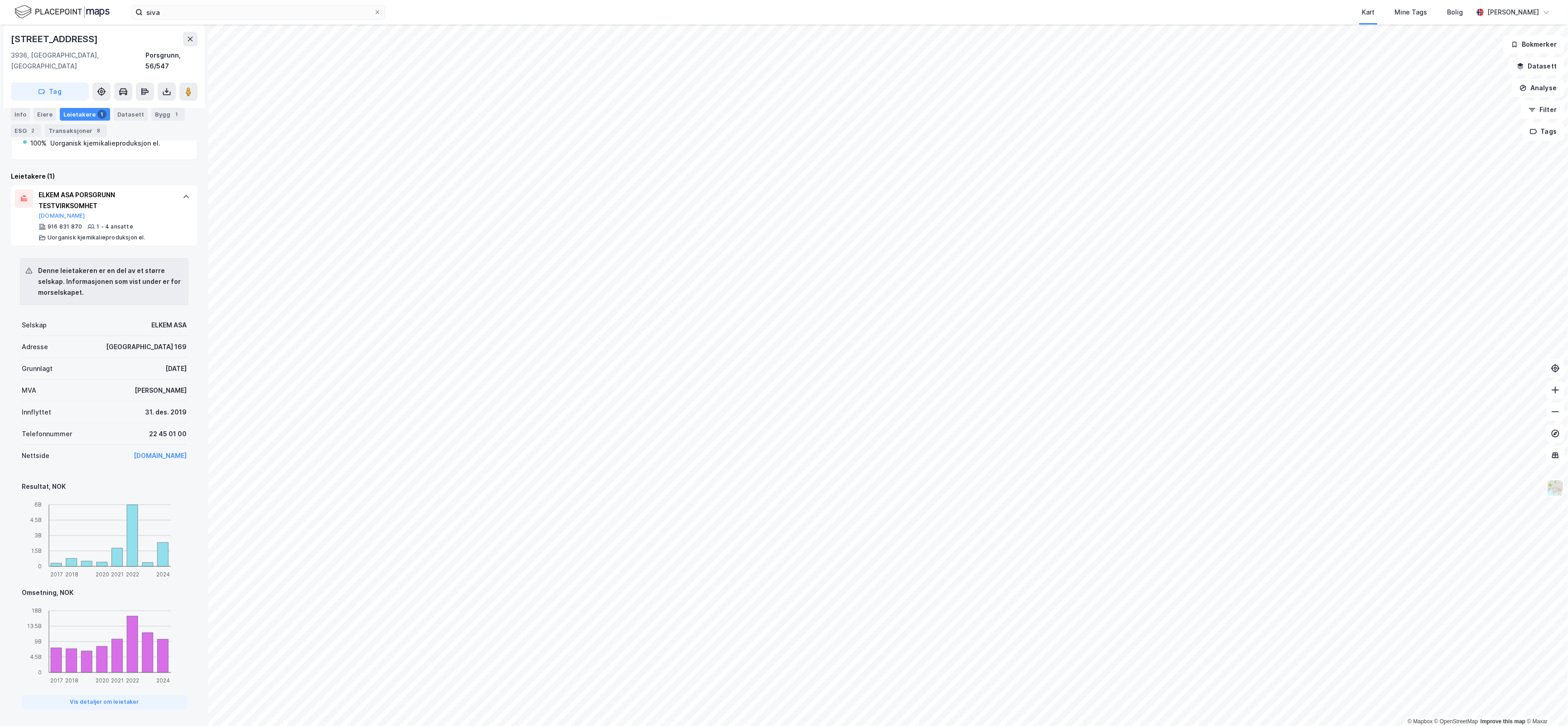
scroll to position [167, 0]
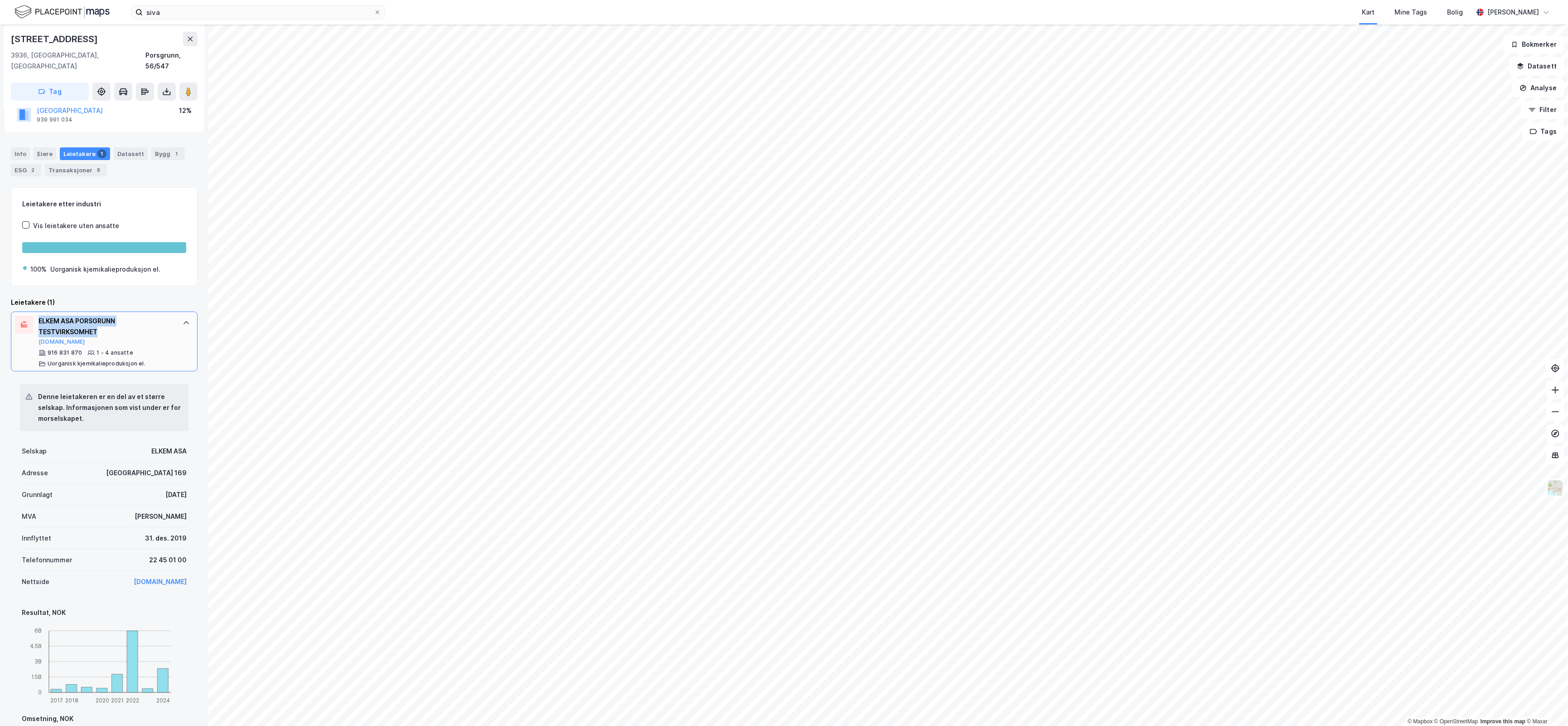
drag, startPoint x: 114, startPoint y: 326, endPoint x: 37, endPoint y: 306, distance: 79.6
click at [37, 311] on div "ELKEM ASA PORSGRUNN TESTVIRKSOMHET [DOMAIN_NAME] 916 831 870 1 - 4 ansatte Uorg…" at bounding box center [104, 341] width 187 height 60
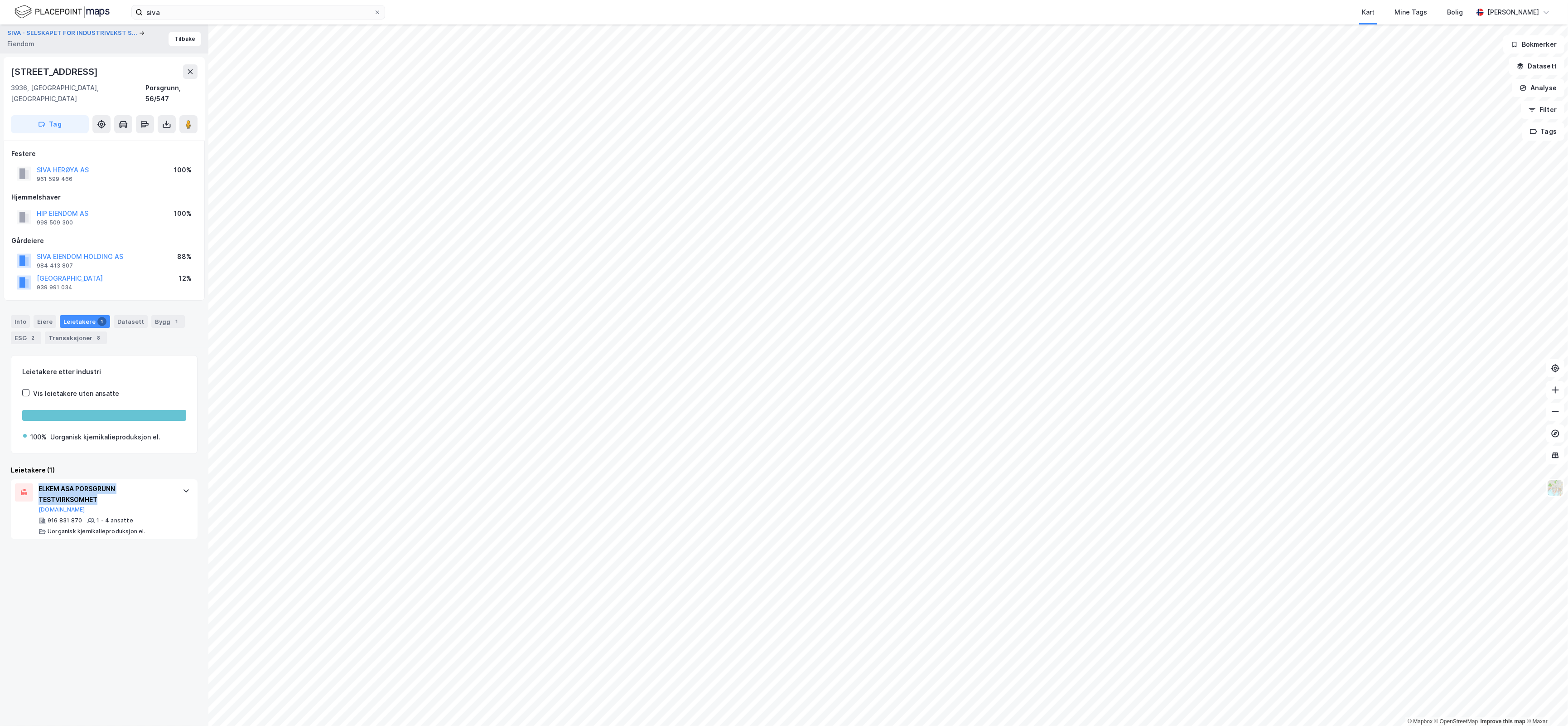
scroll to position [0, 0]
copy div "ELKEM ASA PORSGRUNN TESTVIRKSOMHET"
drag, startPoint x: 71, startPoint y: 69, endPoint x: 2, endPoint y: 66, distance: 69.1
click at [2, 66] on div "SIVA - SELSKAPET FOR INDUSTRIVEKST S... Eiendom Tilbake Fjordgata 48 3936, Pors…" at bounding box center [104, 375] width 208 height 701
copy div "[STREET_ADDRESS]"
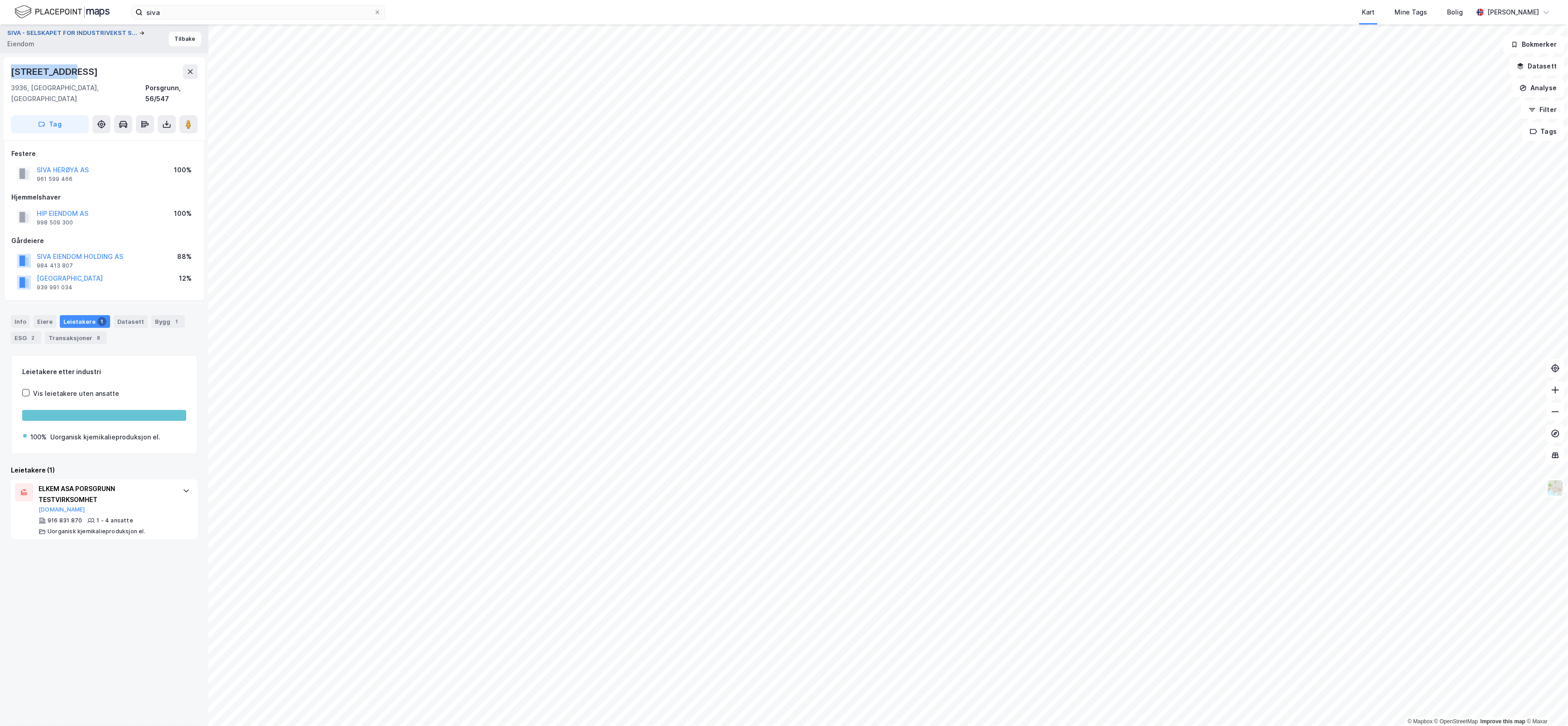
click at [35, 29] on button "SIVA - SELSKAPET FOR INDUSTRIVEKST S..." at bounding box center [73, 33] width 132 height 9
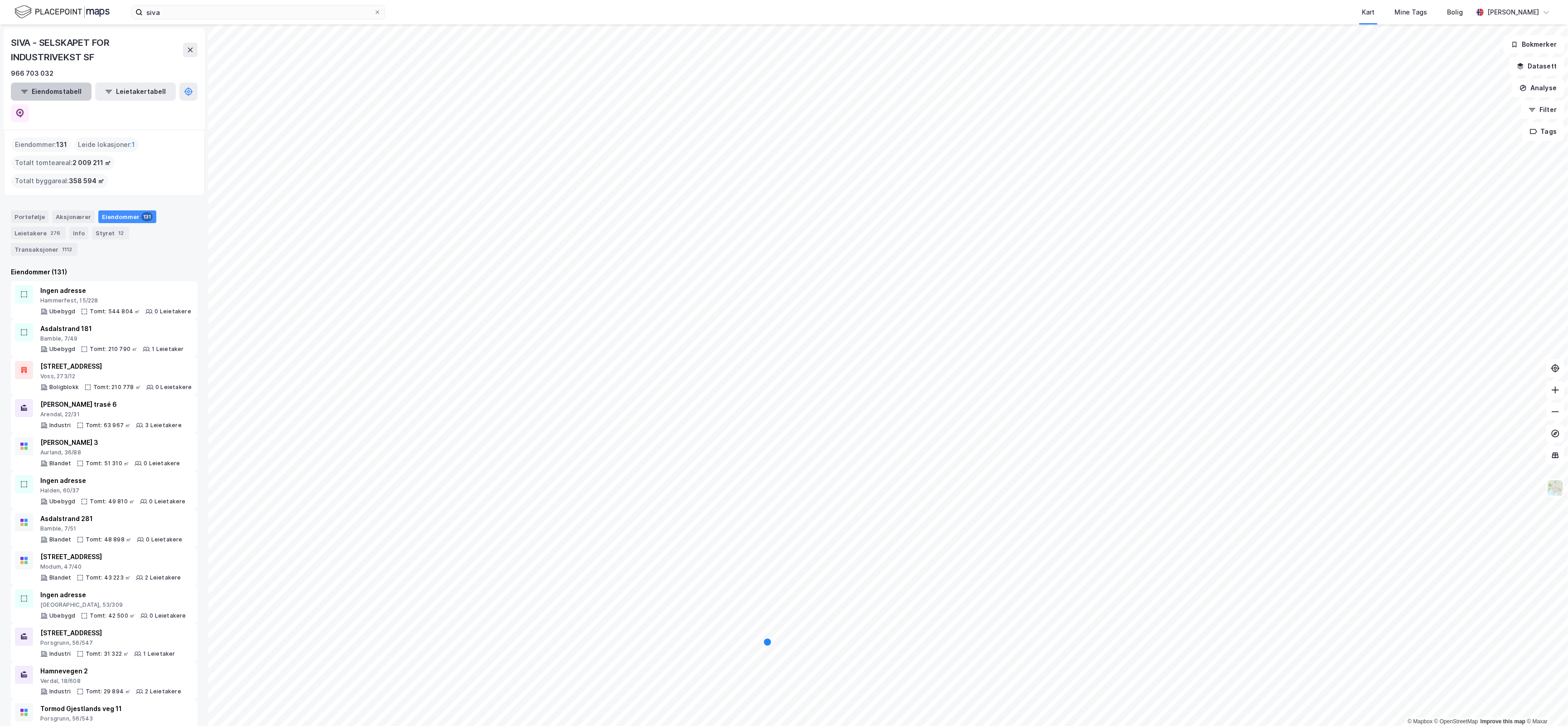
click at [35, 91] on button "Eiendomstabell" at bounding box center [51, 91] width 80 height 18
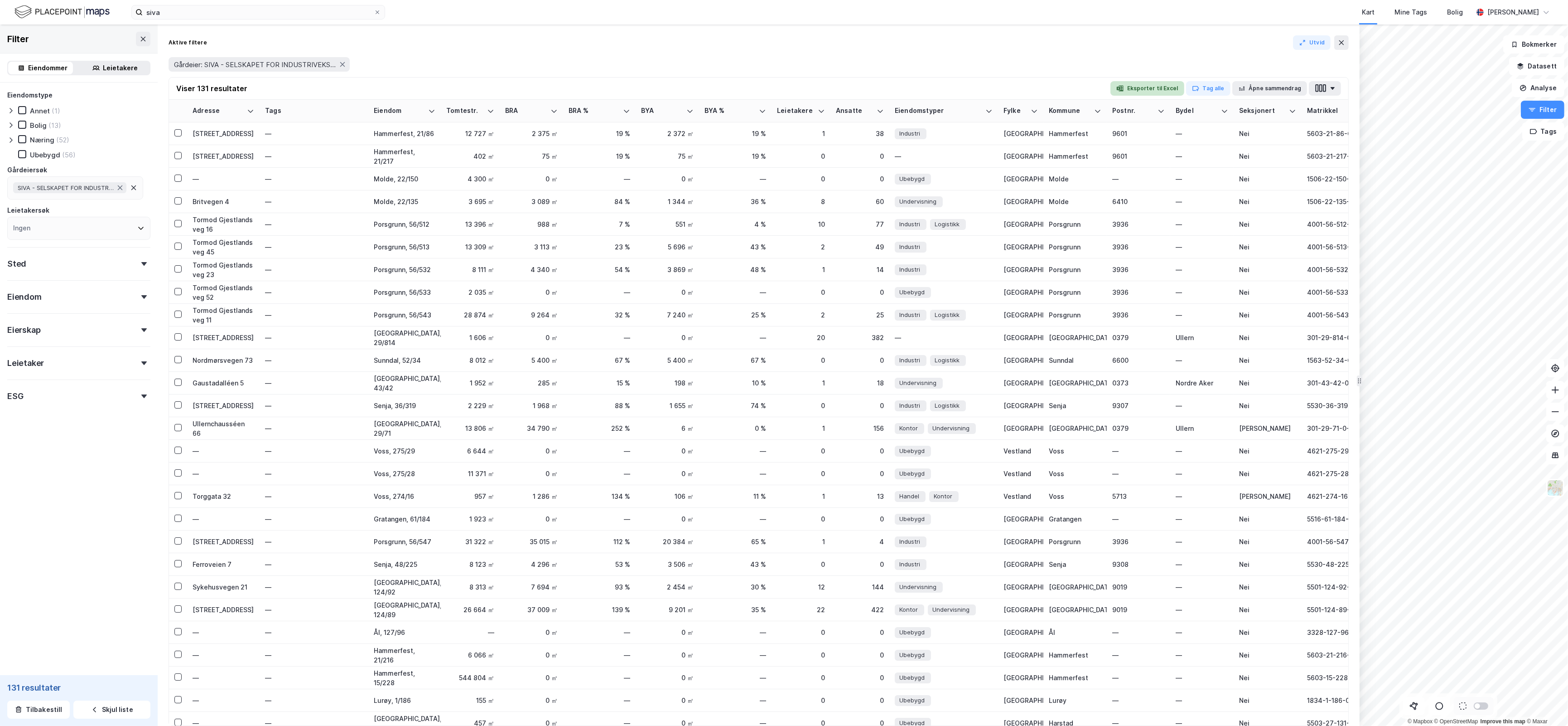
click at [1147, 88] on button "Eksporter til Excel" at bounding box center [1147, 88] width 74 height 15
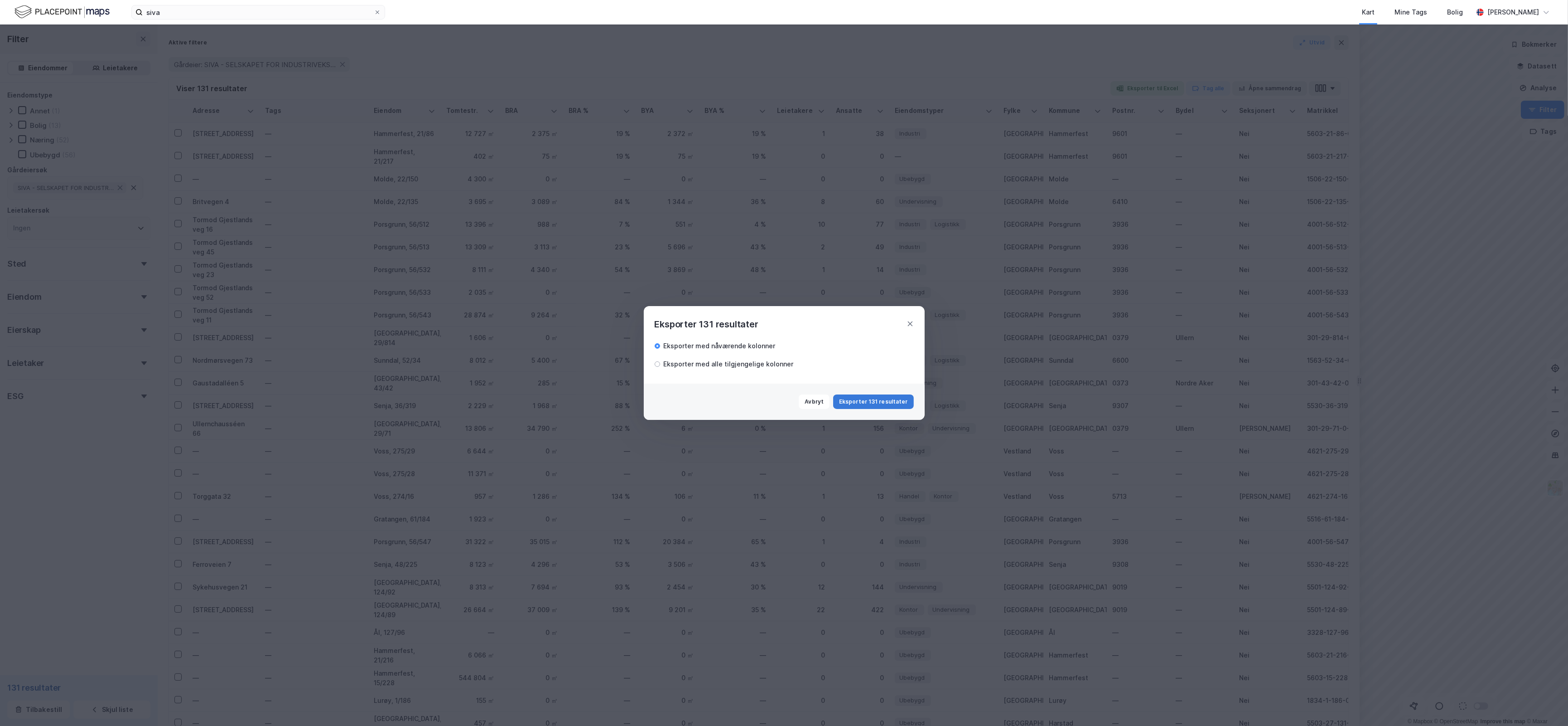
click at [892, 401] on button "Eksporter 131 resultater" at bounding box center [873, 402] width 80 height 15
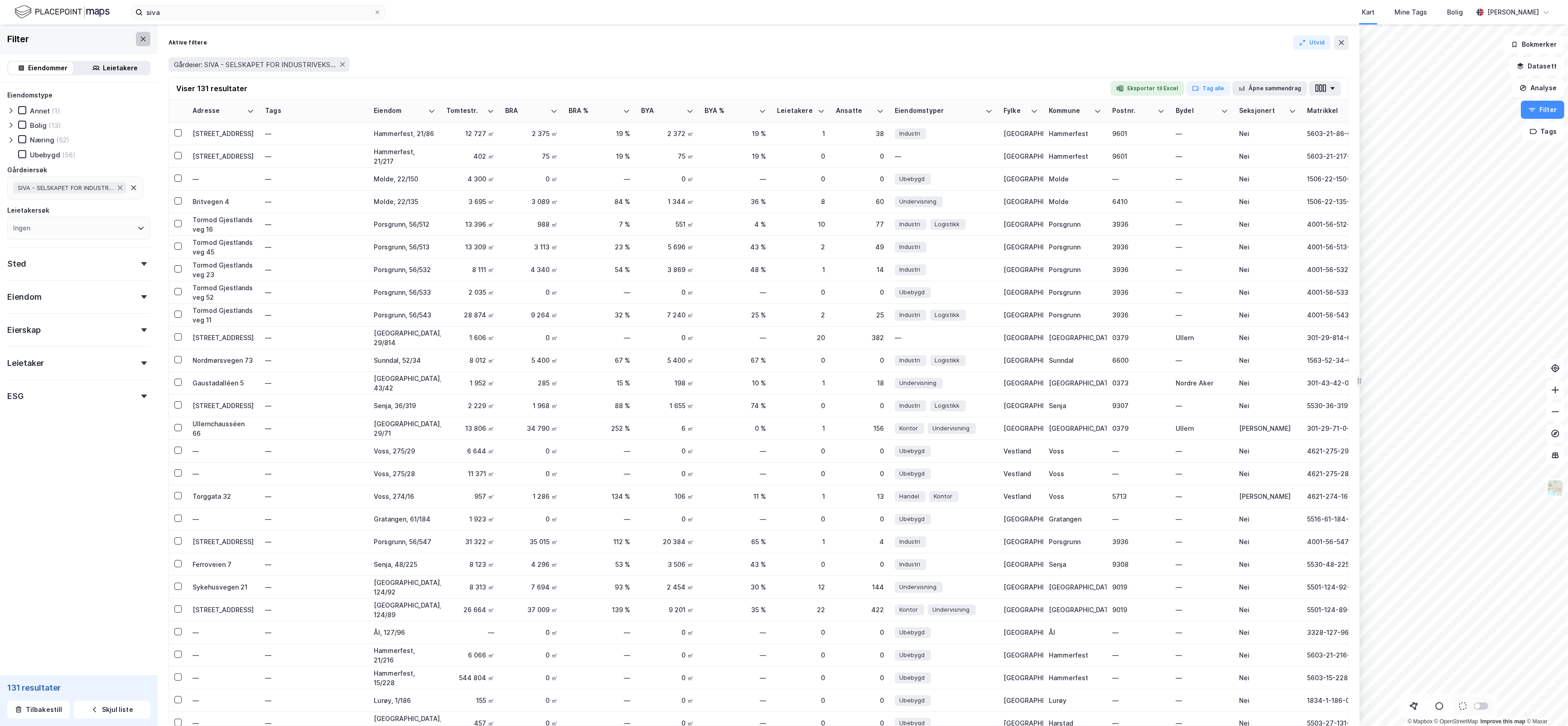
click at [139, 40] on icon at bounding box center [143, 39] width 7 height 7
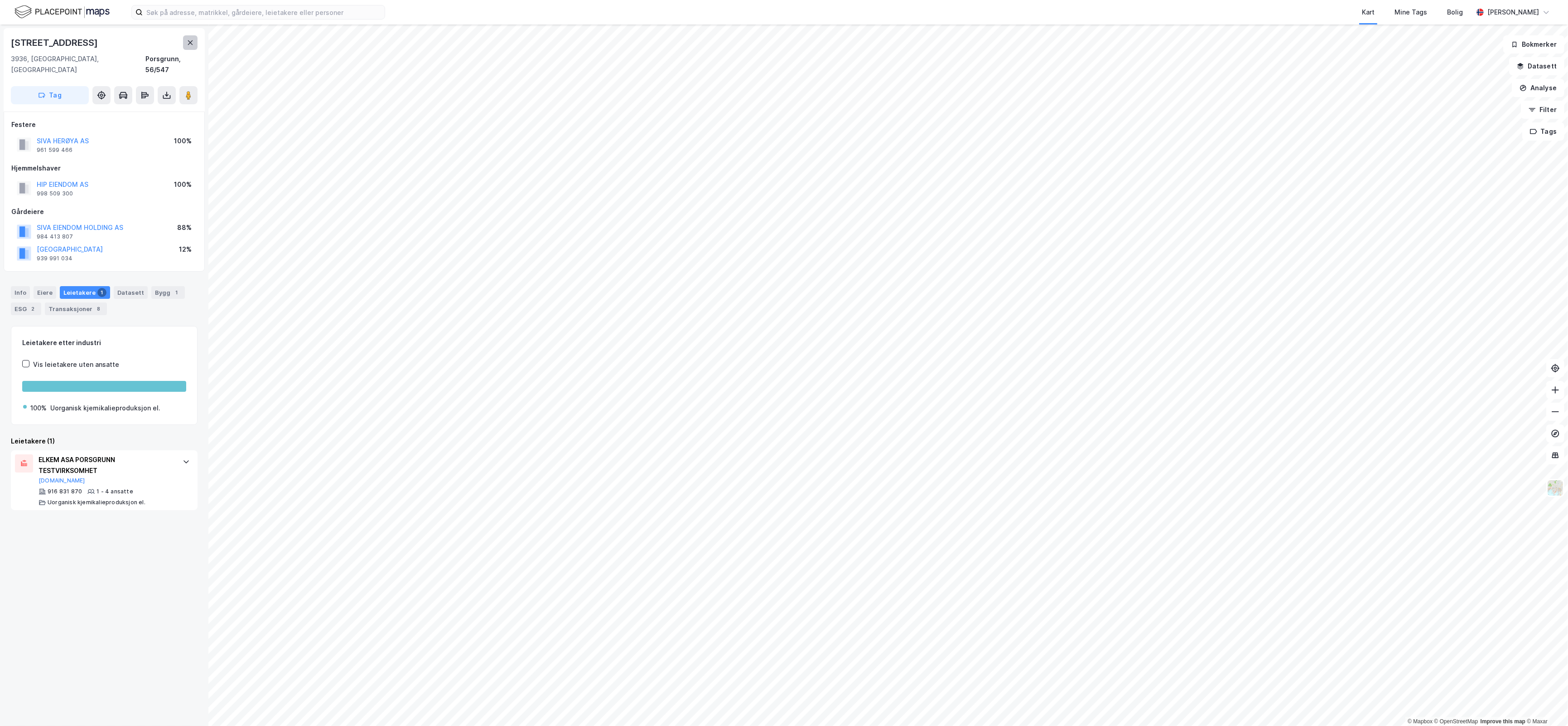
click at [195, 40] on button at bounding box center [191, 43] width 15 height 15
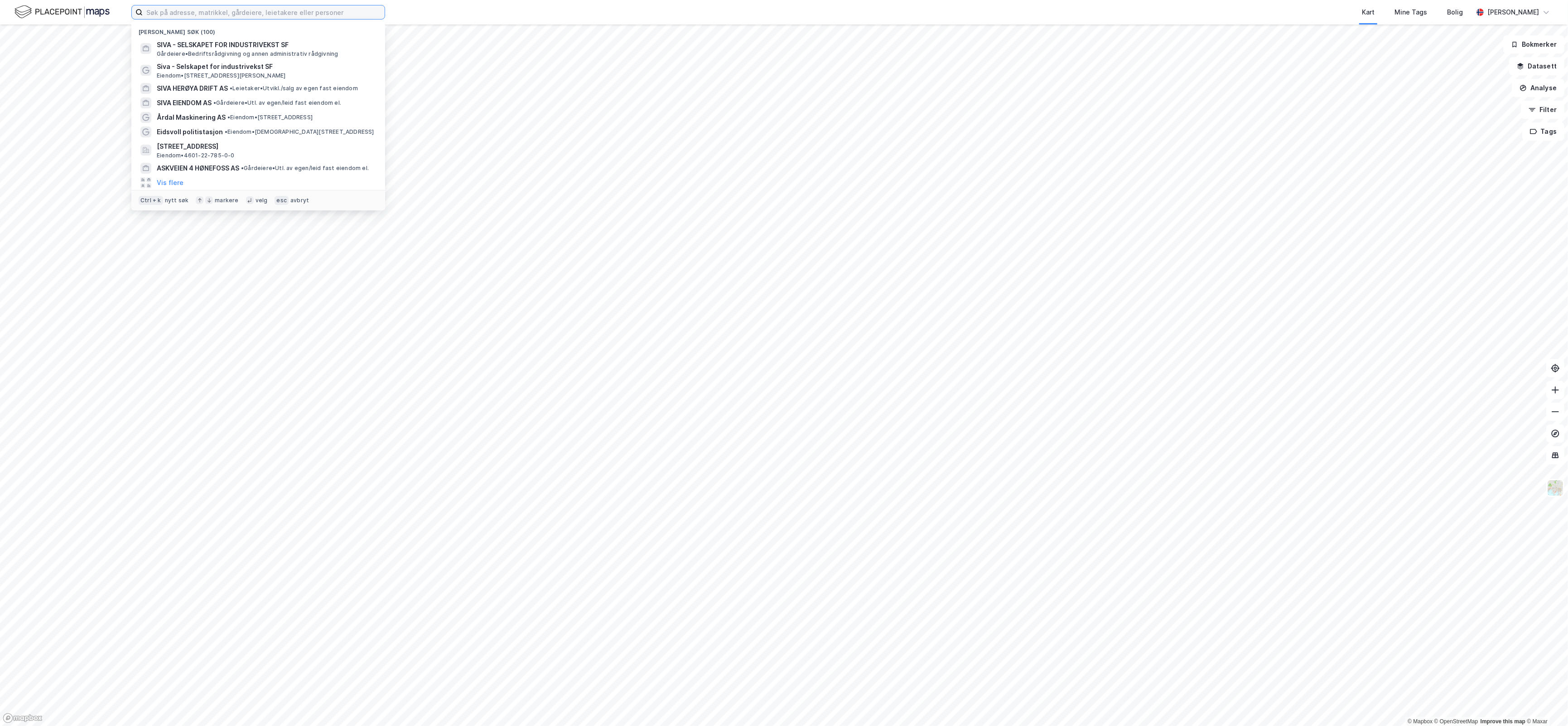
click at [208, 15] on input at bounding box center [263, 12] width 242 height 13
click at [206, 43] on span "SIVA - SELSKAPET FOR INDUSTRIVEKST SF" at bounding box center [265, 45] width 217 height 11
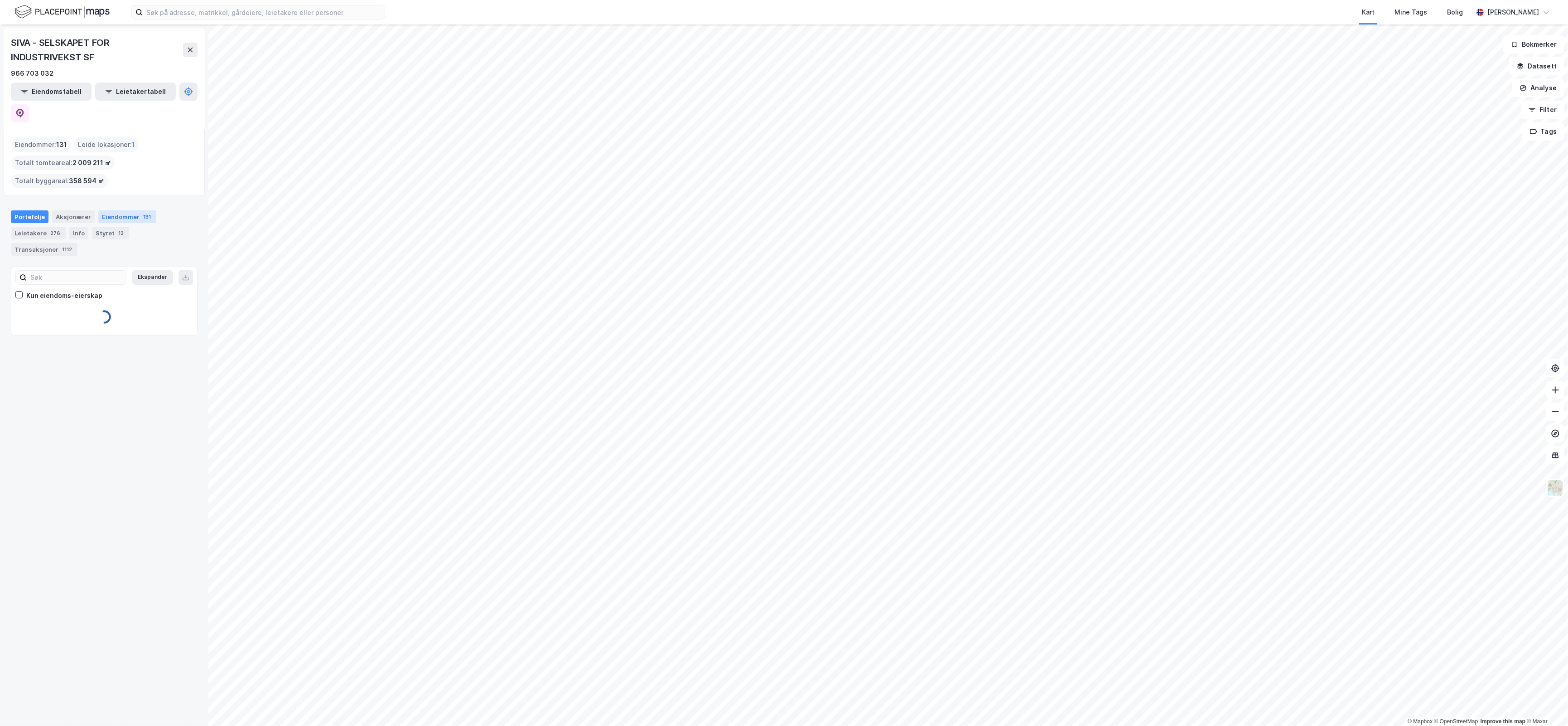
click at [121, 210] on div "Eiendommer 131" at bounding box center [127, 216] width 58 height 13
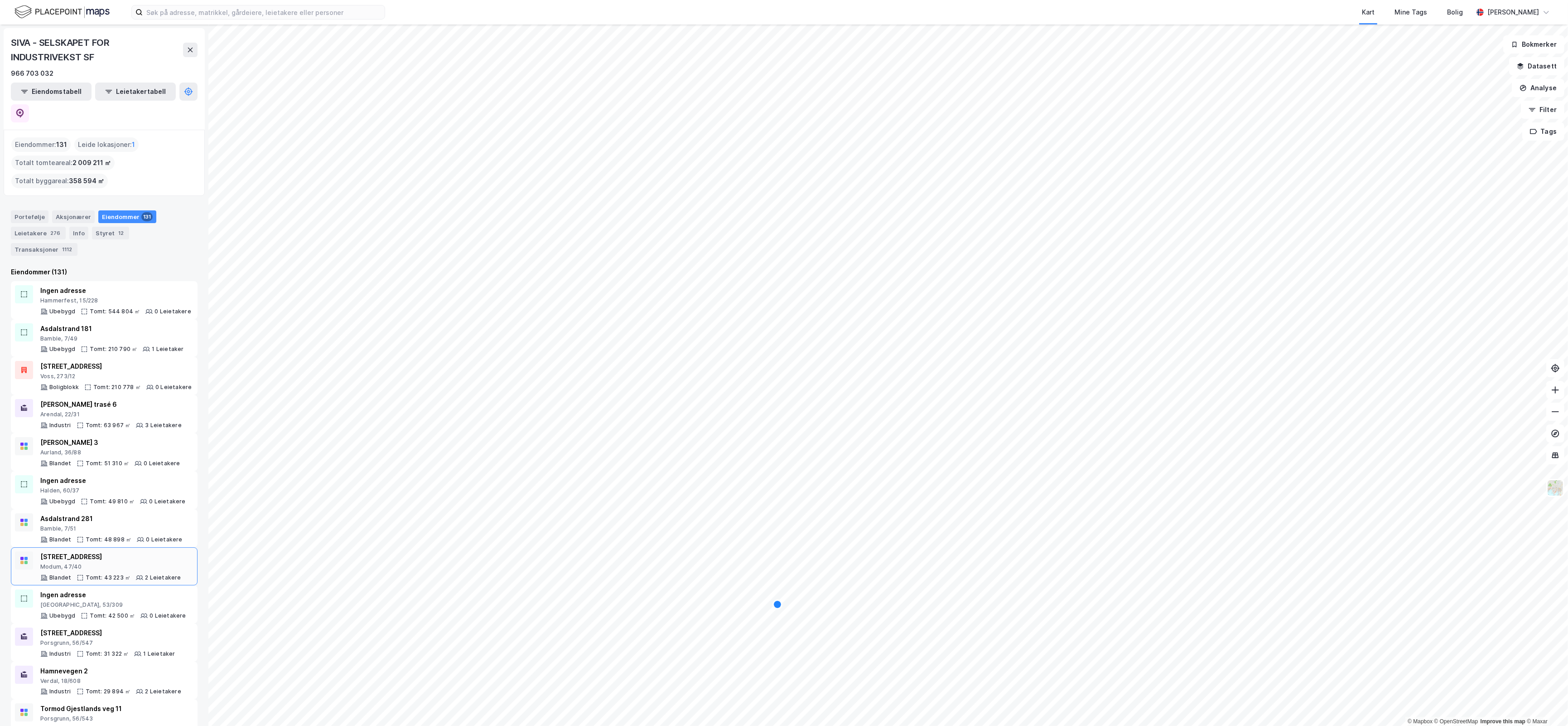
click at [155, 563] on div "Modum, 47/40" at bounding box center [110, 566] width 141 height 7
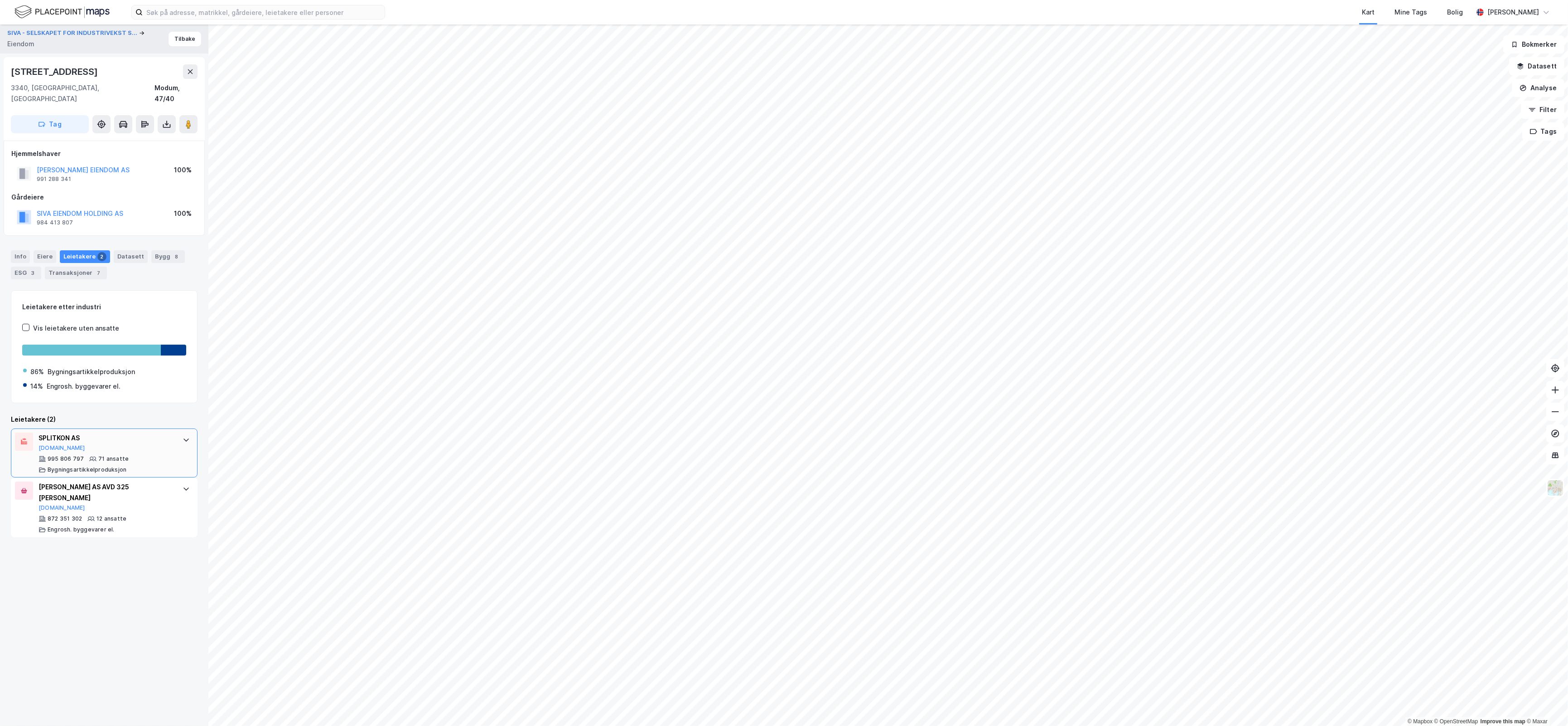
click at [183, 436] on icon at bounding box center [186, 440] width 7 height 7
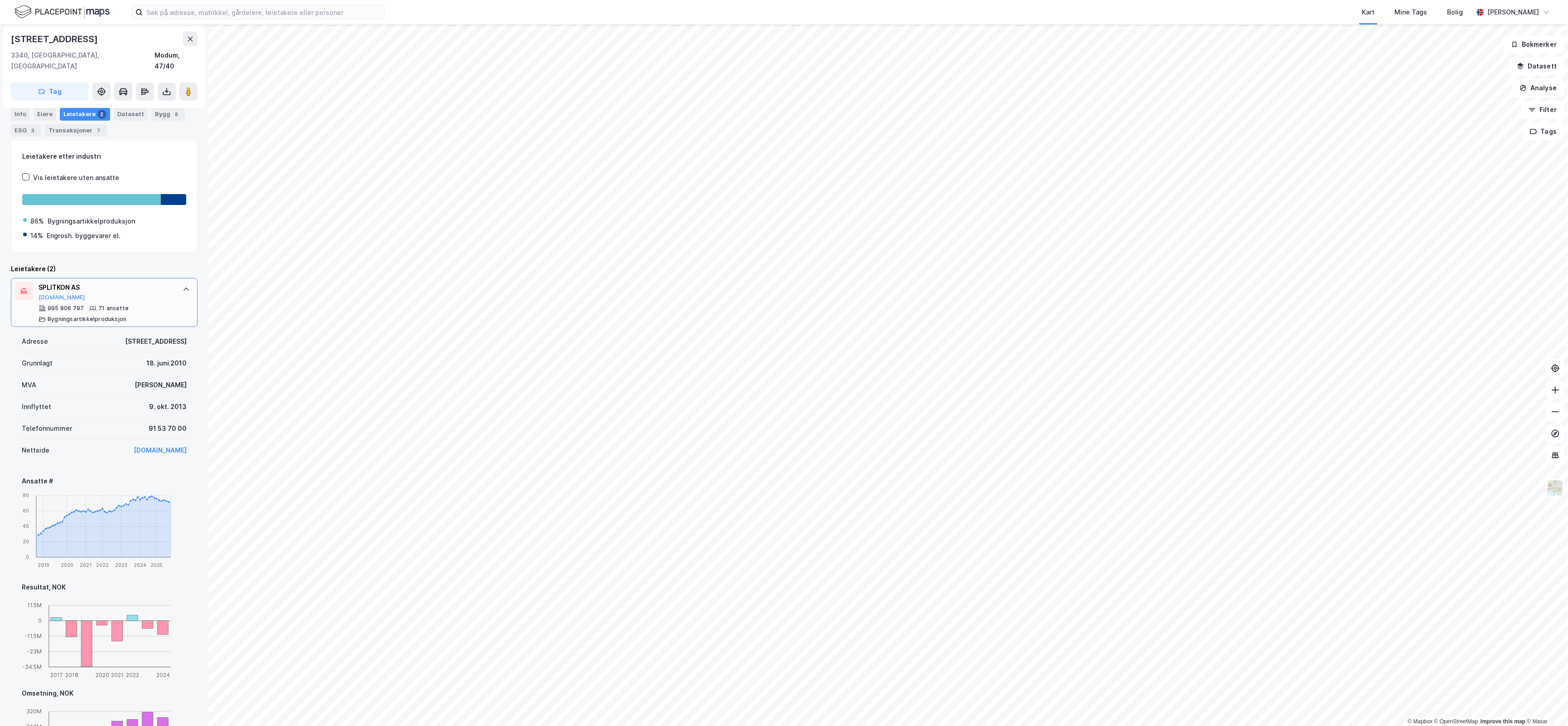
scroll to position [132, 0]
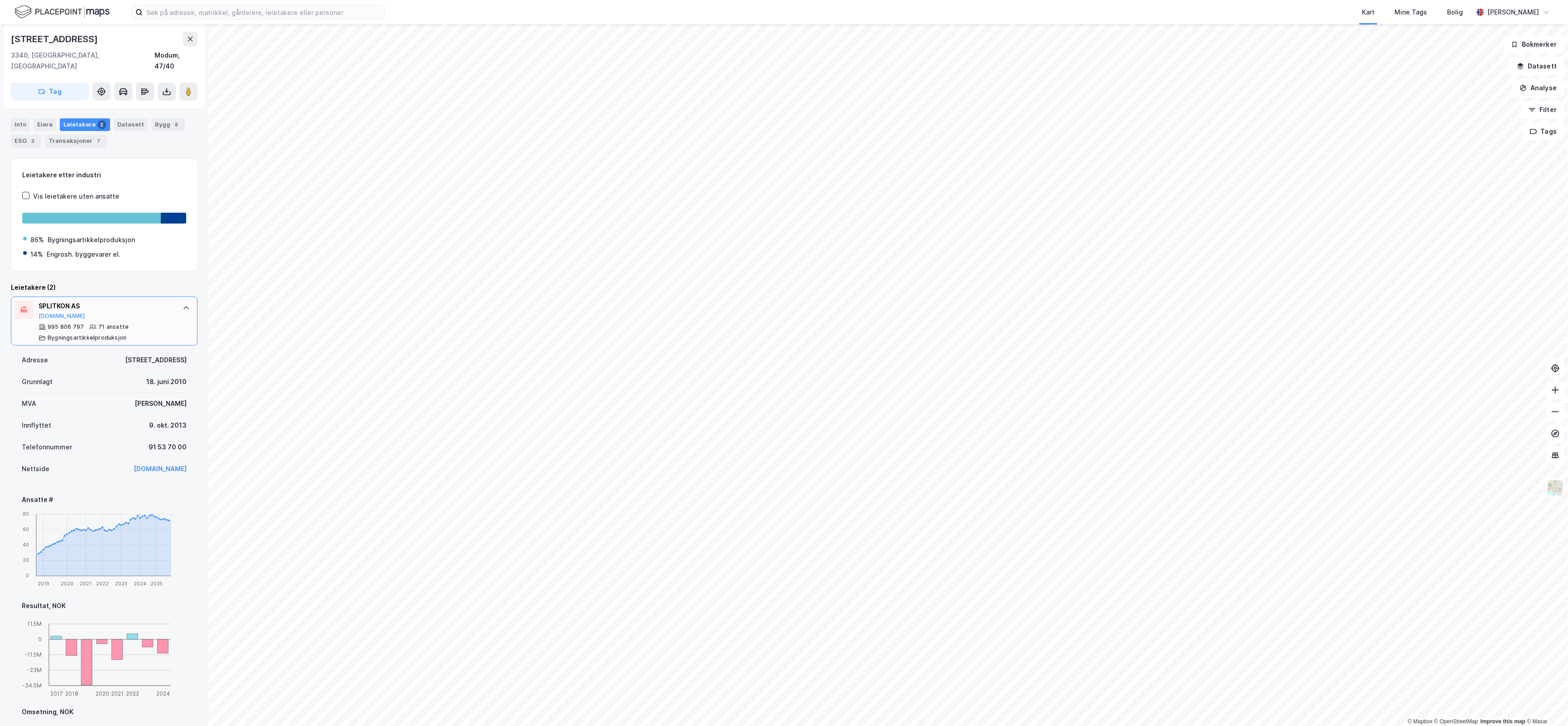
click at [183, 306] on icon at bounding box center [186, 307] width 5 height 3
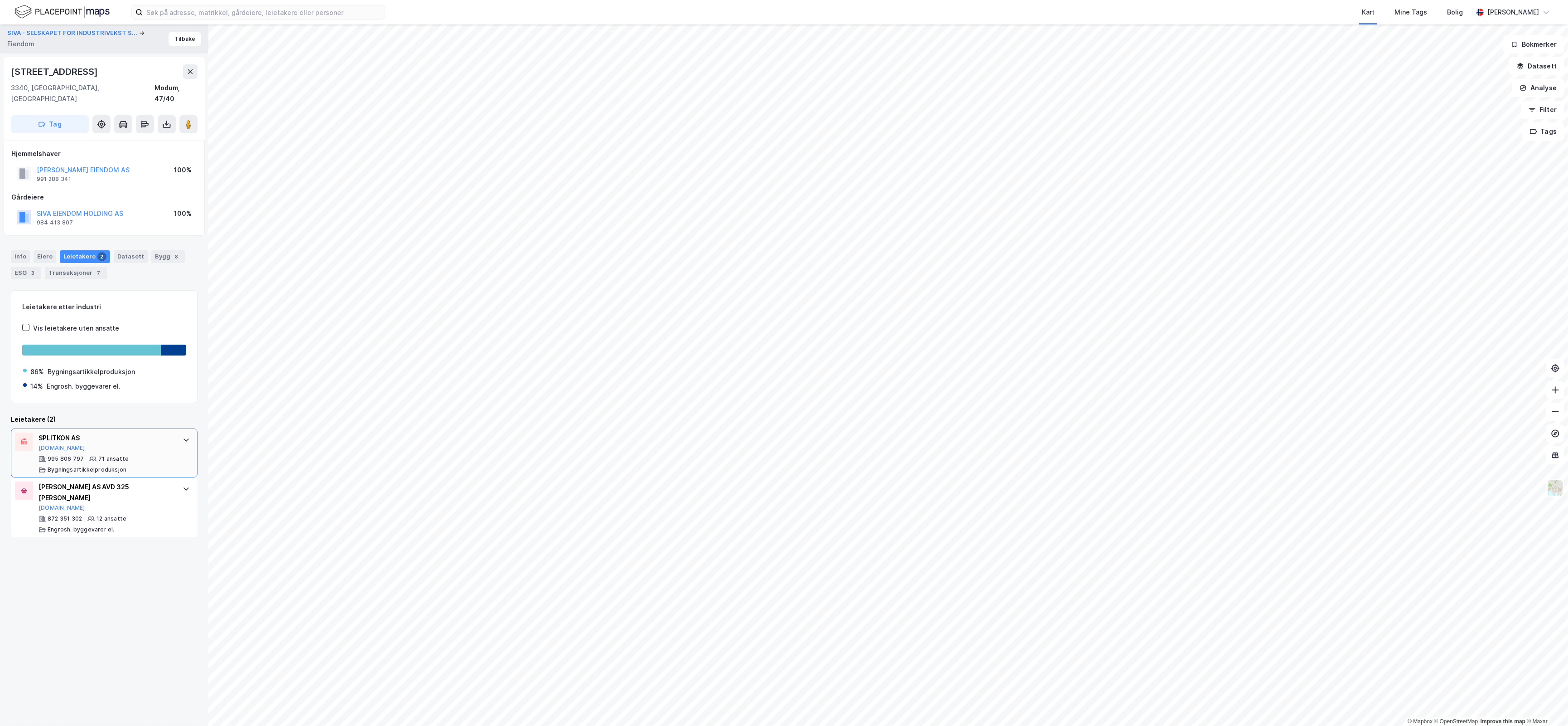
scroll to position [0, 0]
click at [77, 33] on button "SIVA - SELSKAPET FOR INDUSTRIVEKST S..." at bounding box center [73, 33] width 132 height 9
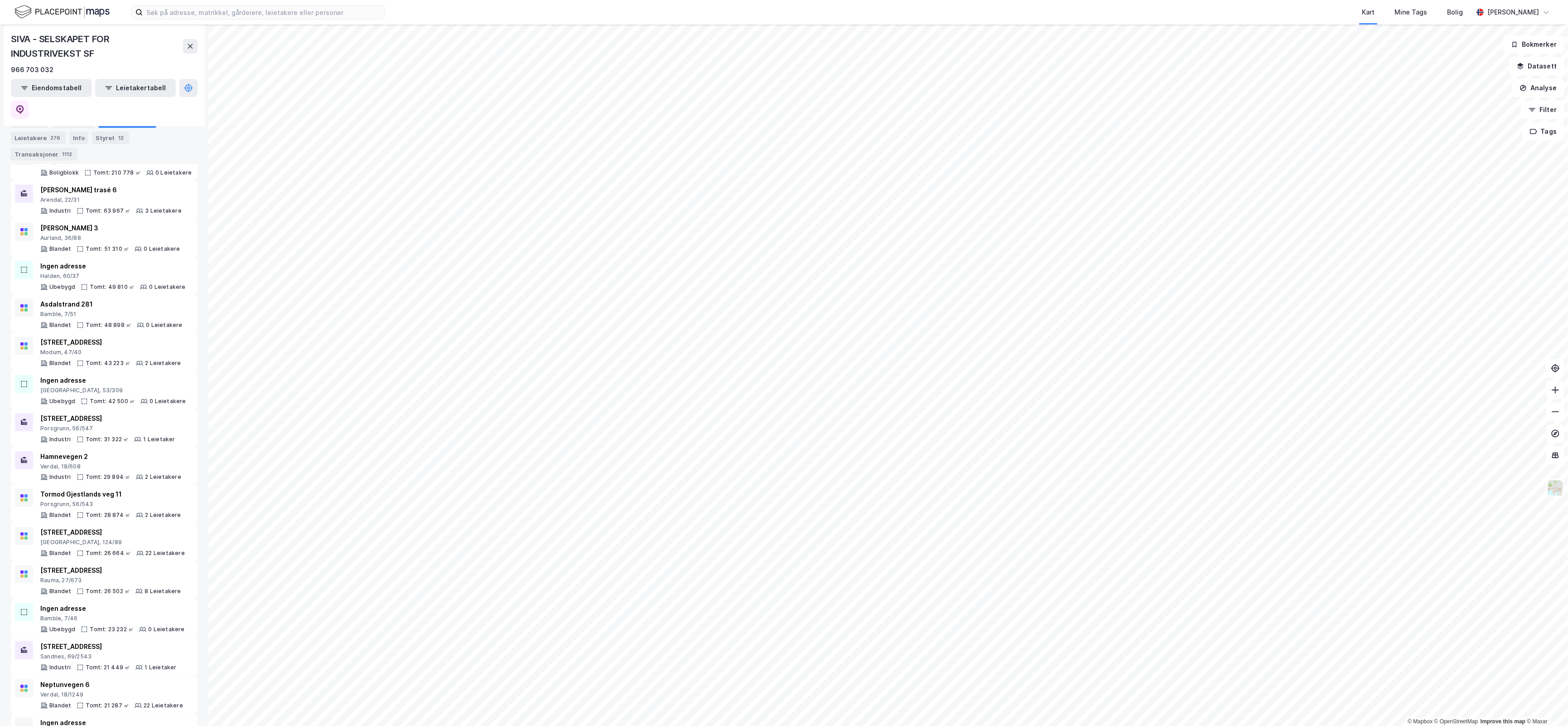
scroll to position [218, 0]
click at [141, 459] on div "Verdal, 18/608" at bounding box center [110, 463] width 141 height 7
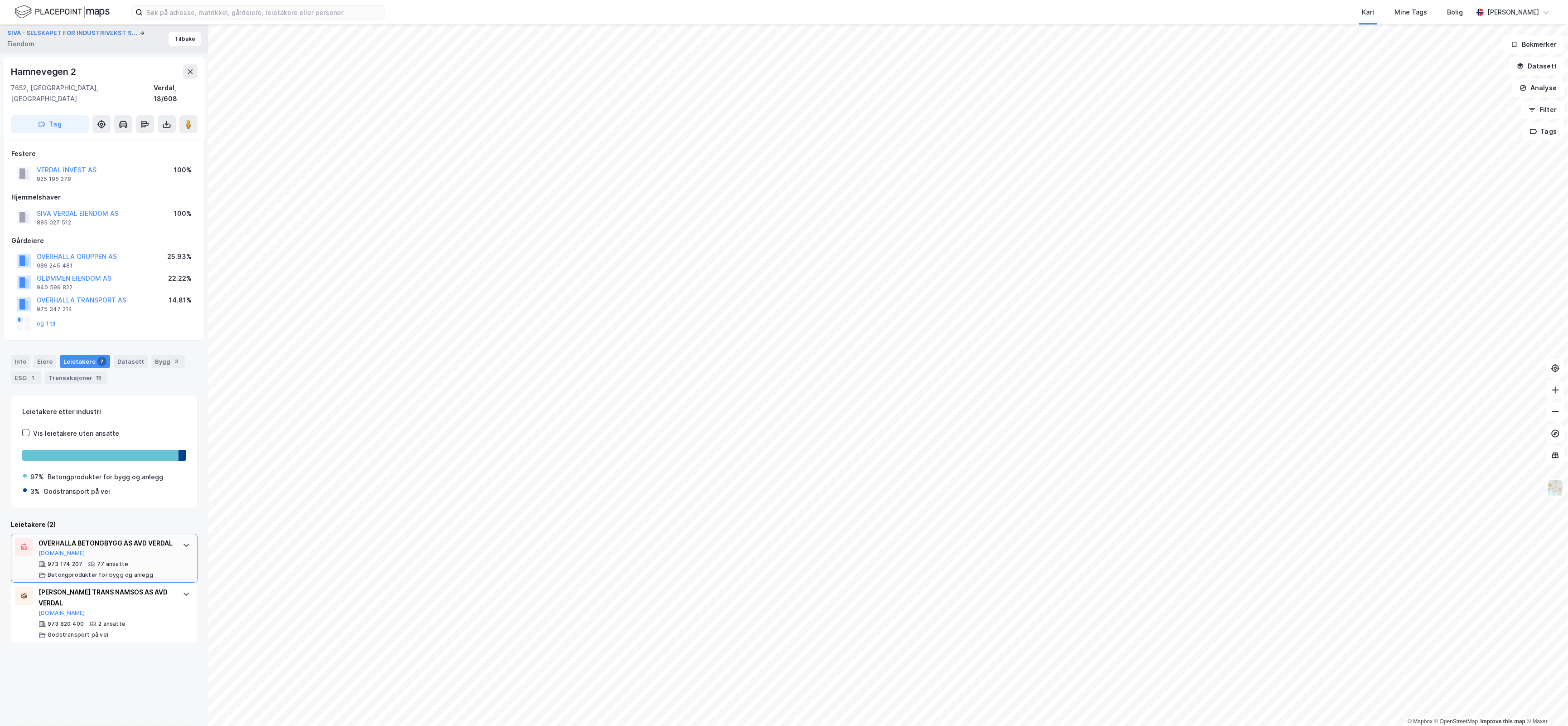
click at [179, 541] on div at bounding box center [186, 545] width 15 height 15
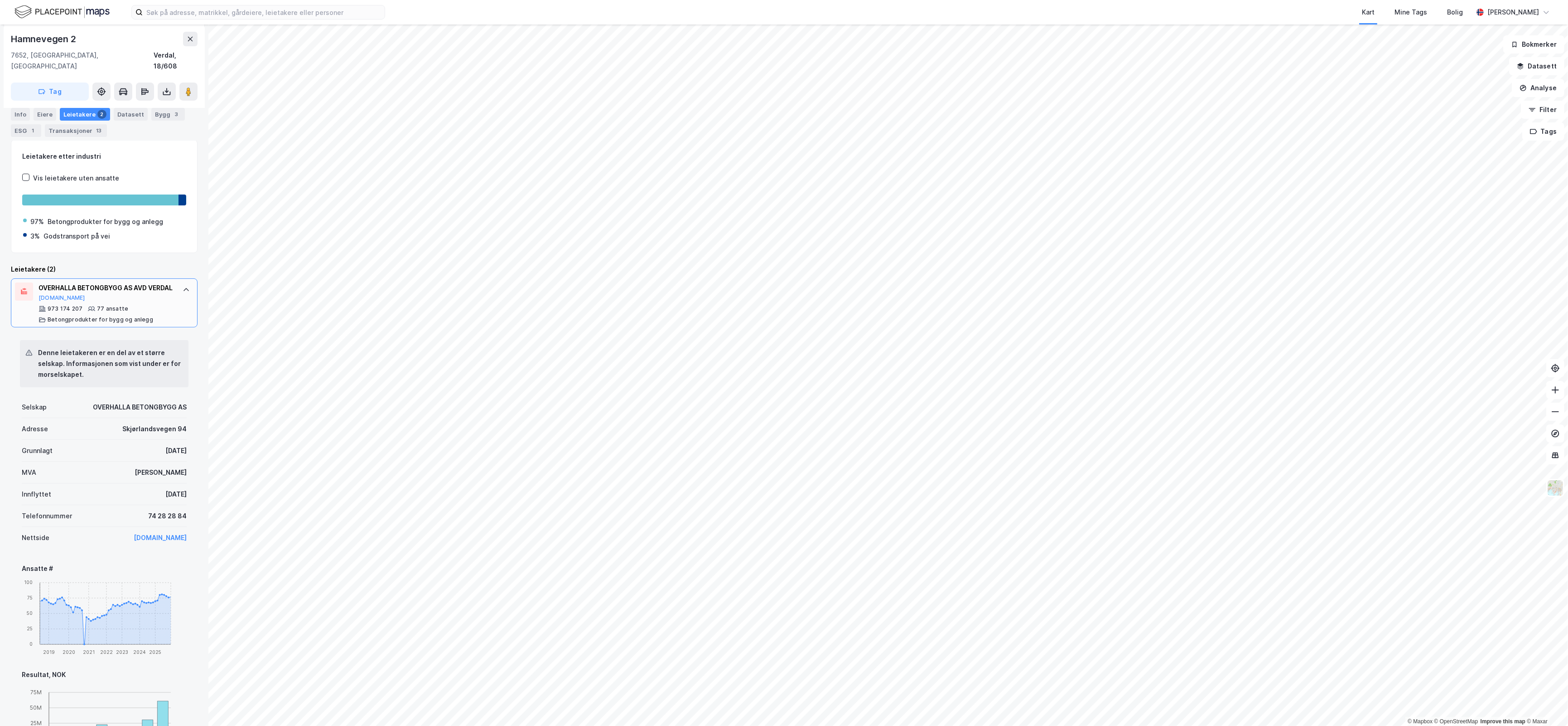
scroll to position [123, 0]
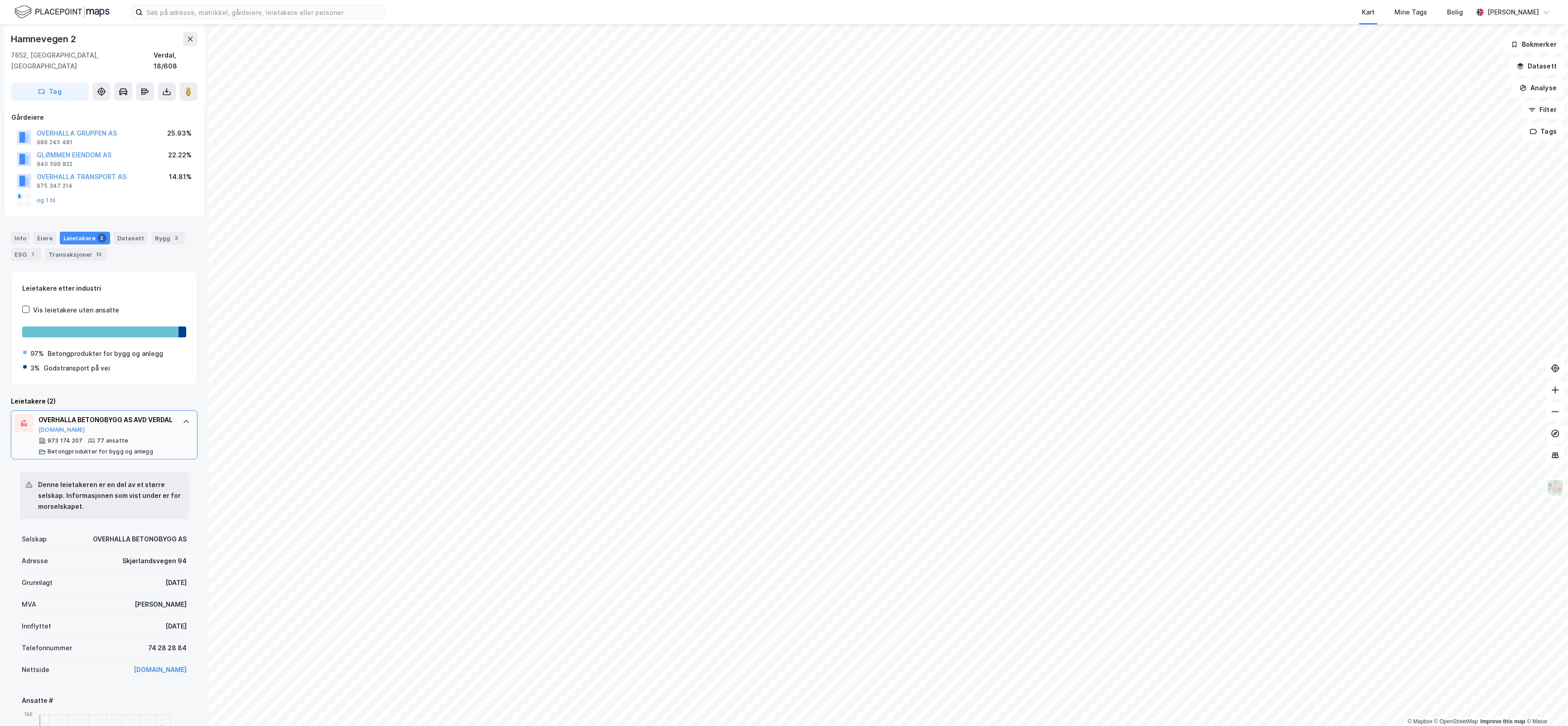
click at [183, 418] on icon at bounding box center [186, 421] width 7 height 7
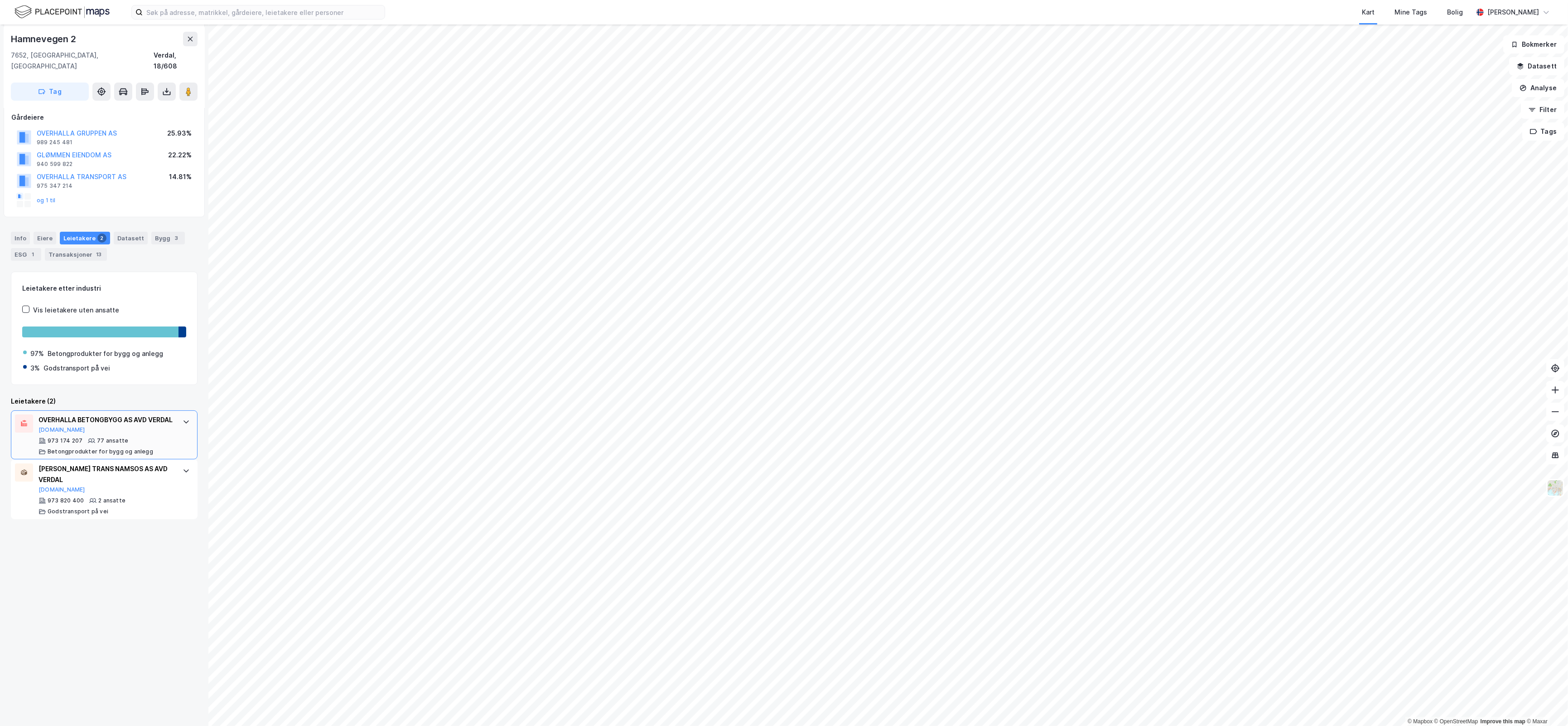
scroll to position [0, 0]
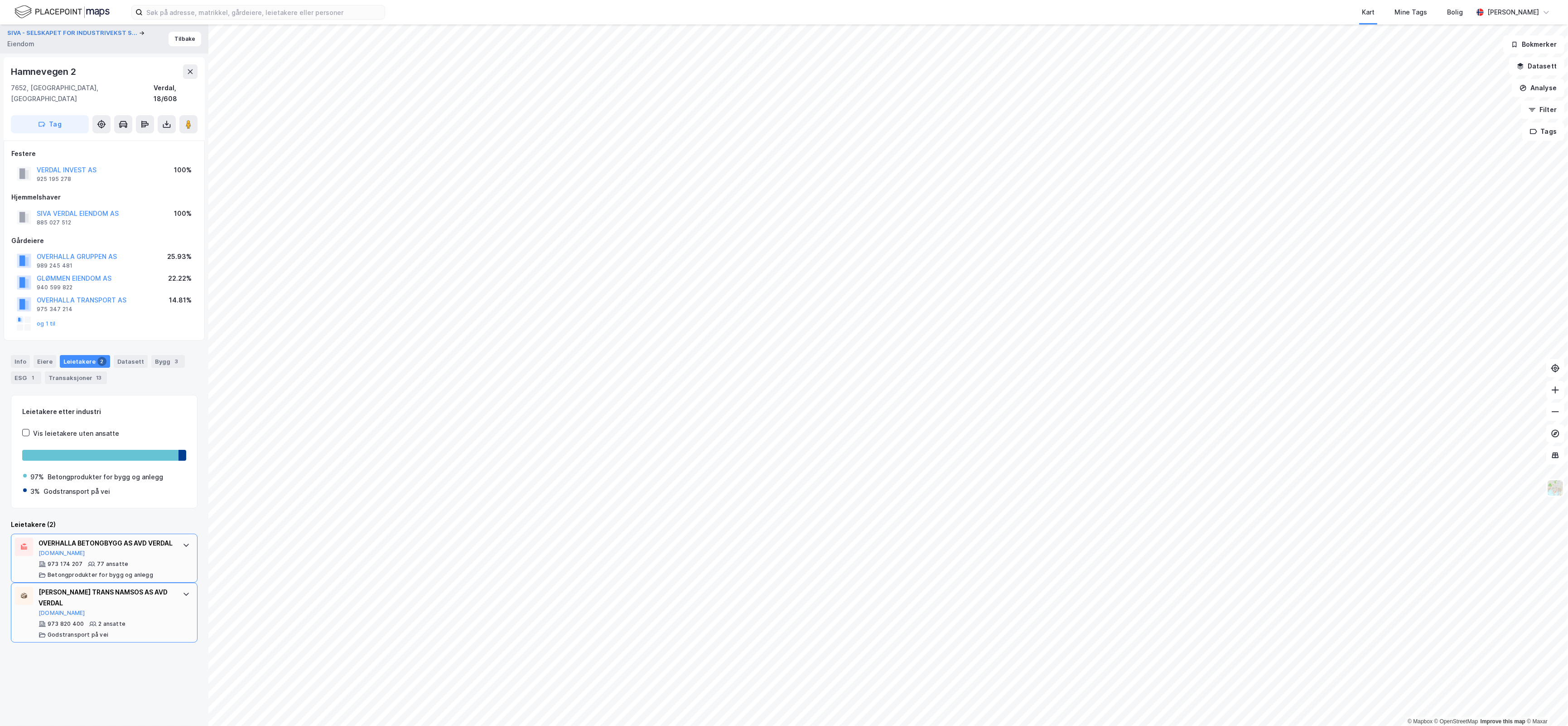
click at [183, 595] on icon at bounding box center [186, 594] width 7 height 7
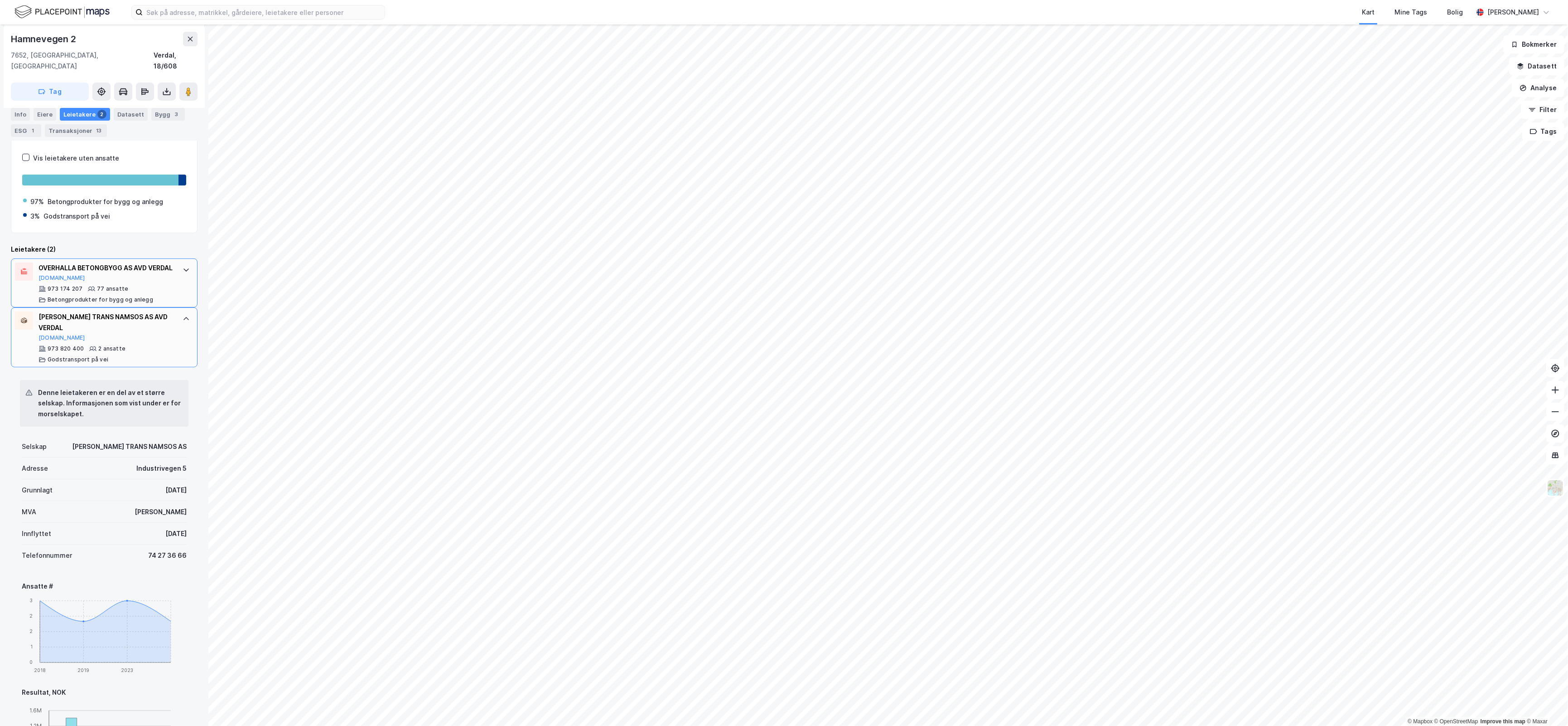
scroll to position [233, 0]
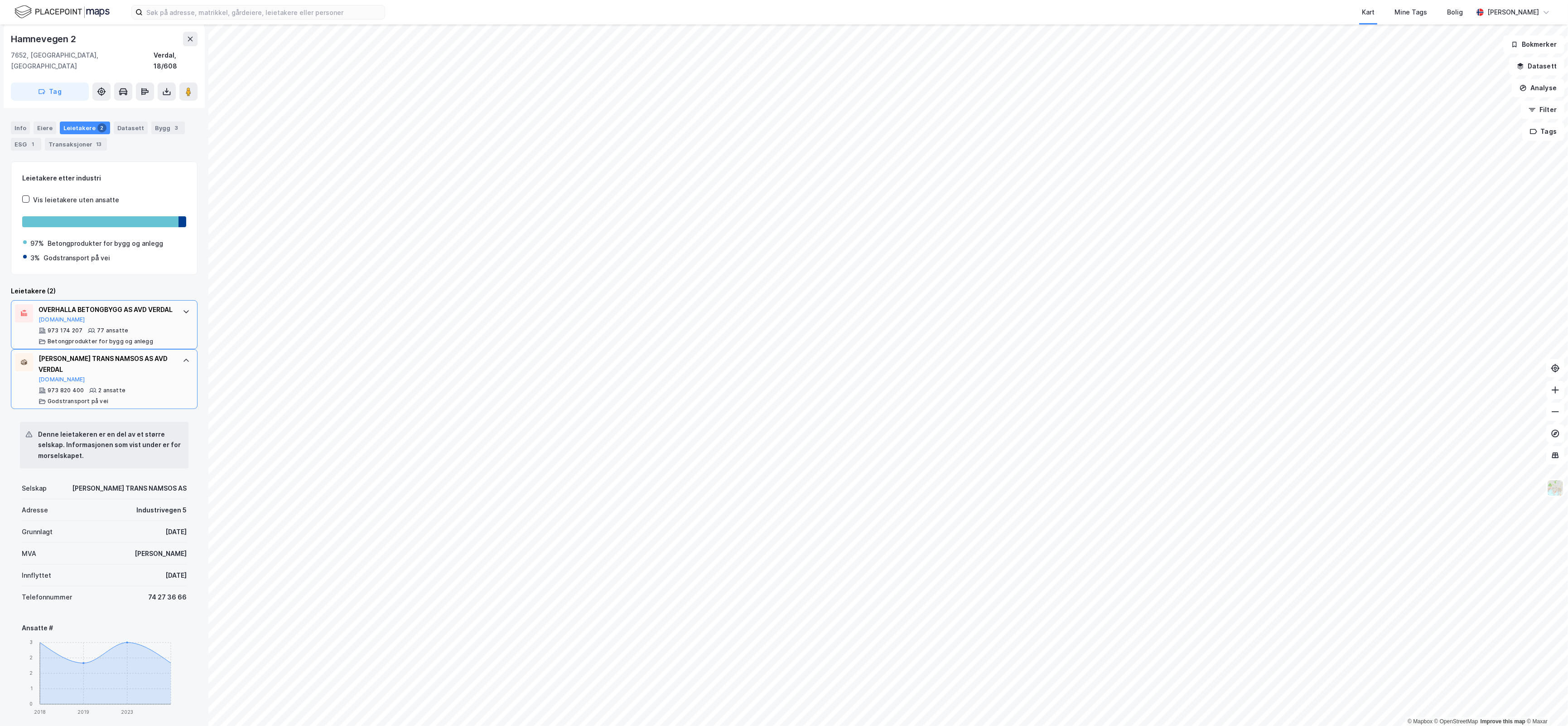
click at [116, 314] on div "OVERHALLA BETONGBYGG AS AVD VERDAL" at bounding box center [106, 309] width 135 height 11
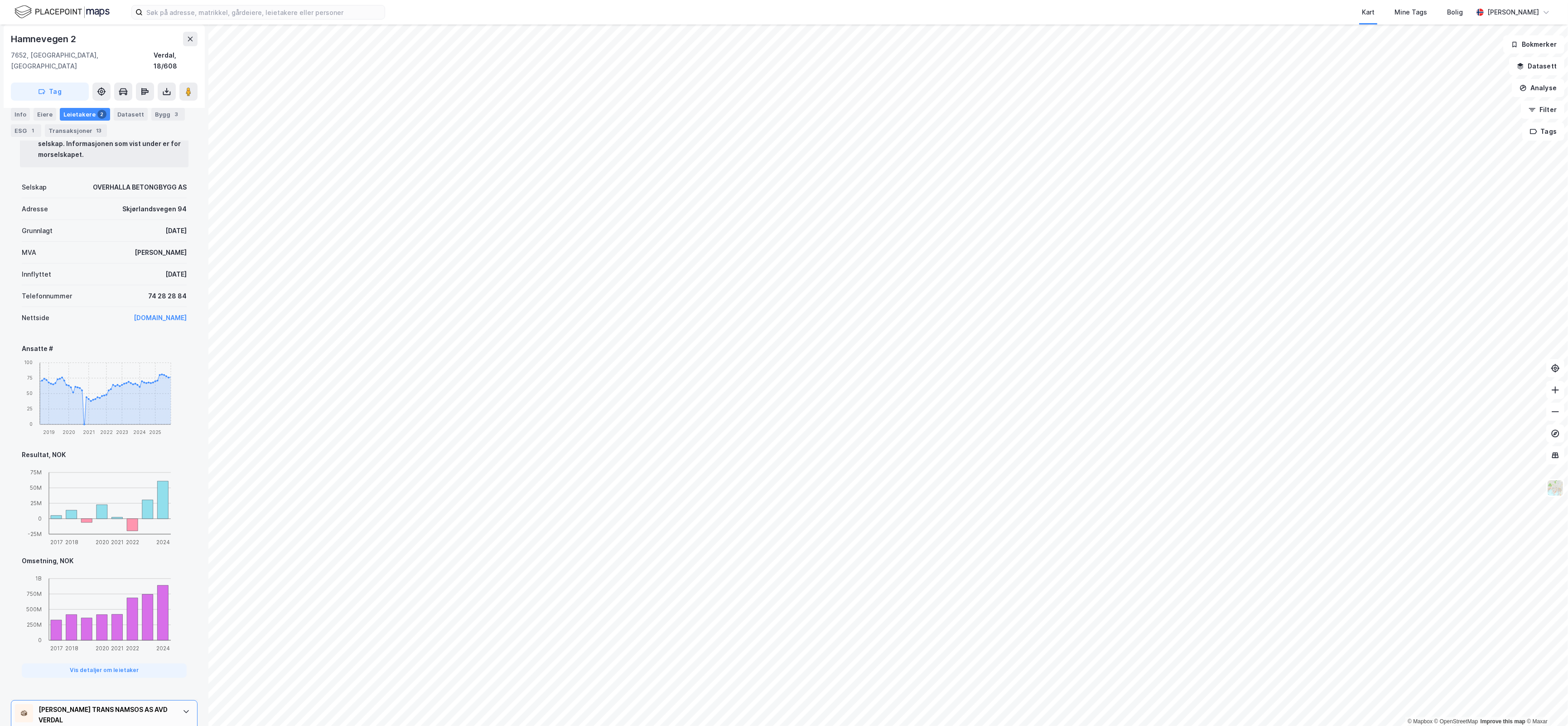
scroll to position [498, 0]
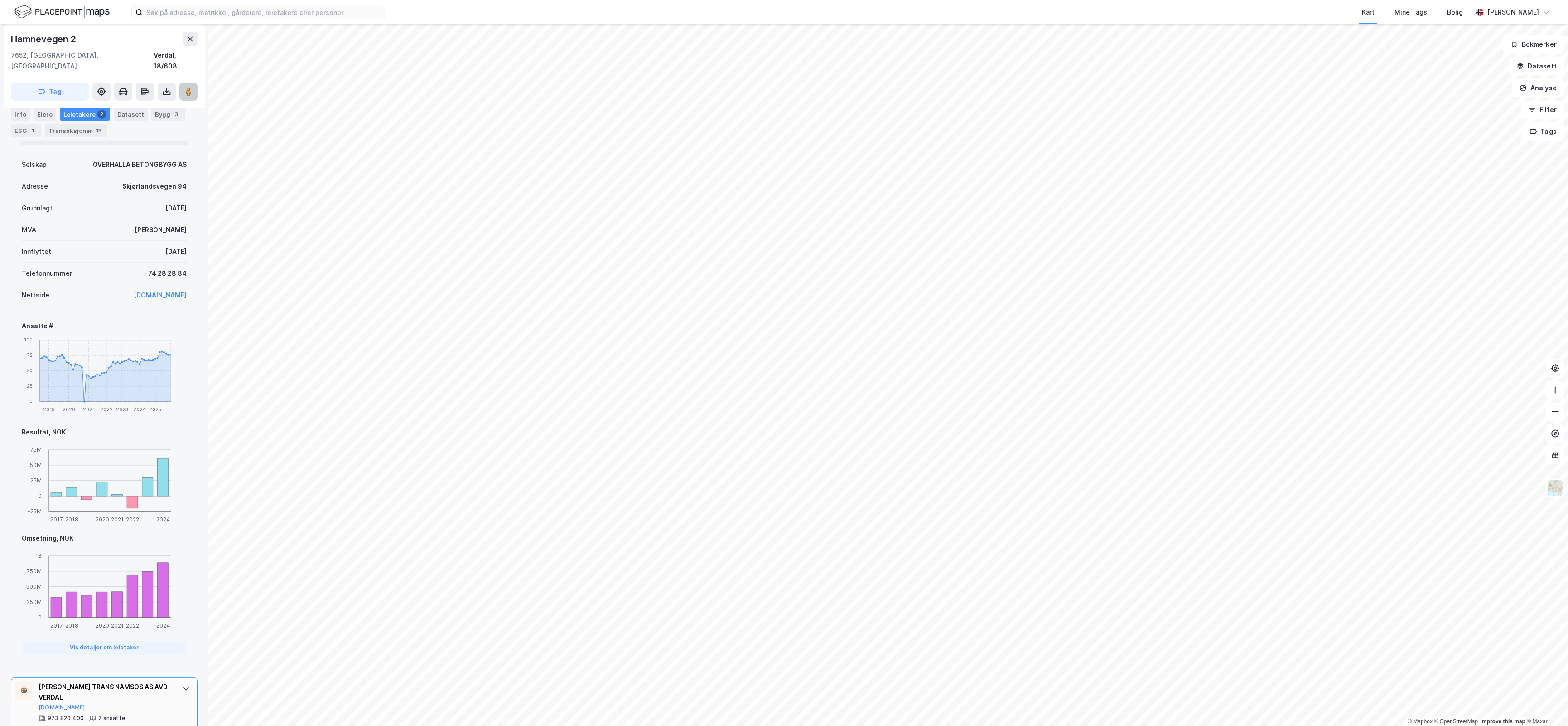
click at [192, 87] on icon at bounding box center [188, 91] width 9 height 9
click at [184, 41] on button at bounding box center [191, 39] width 15 height 15
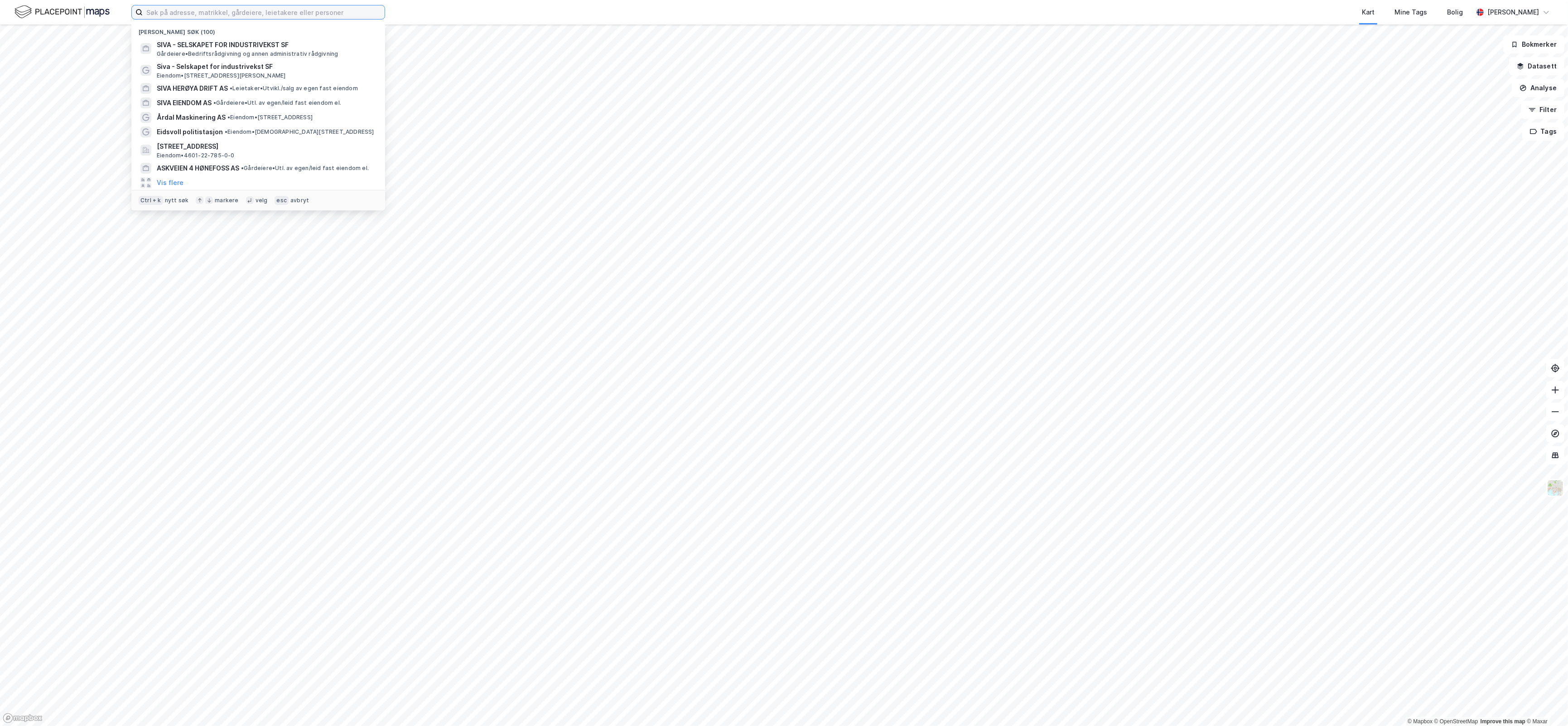
click at [275, 16] on input at bounding box center [263, 12] width 242 height 13
click at [264, 49] on span "SIVA - SELSKAPET FOR INDUSTRIVEKST SF" at bounding box center [265, 45] width 217 height 11
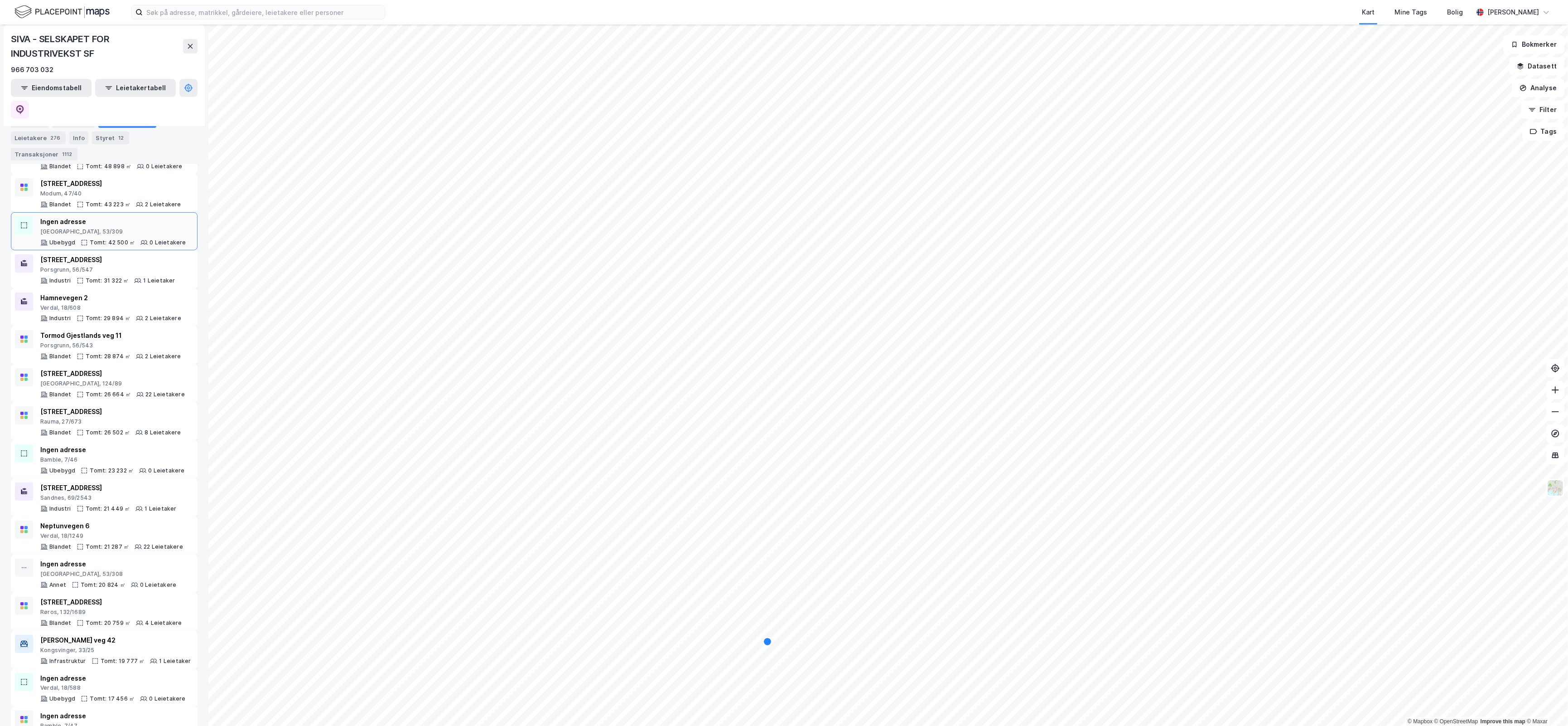
scroll to position [396, 0]
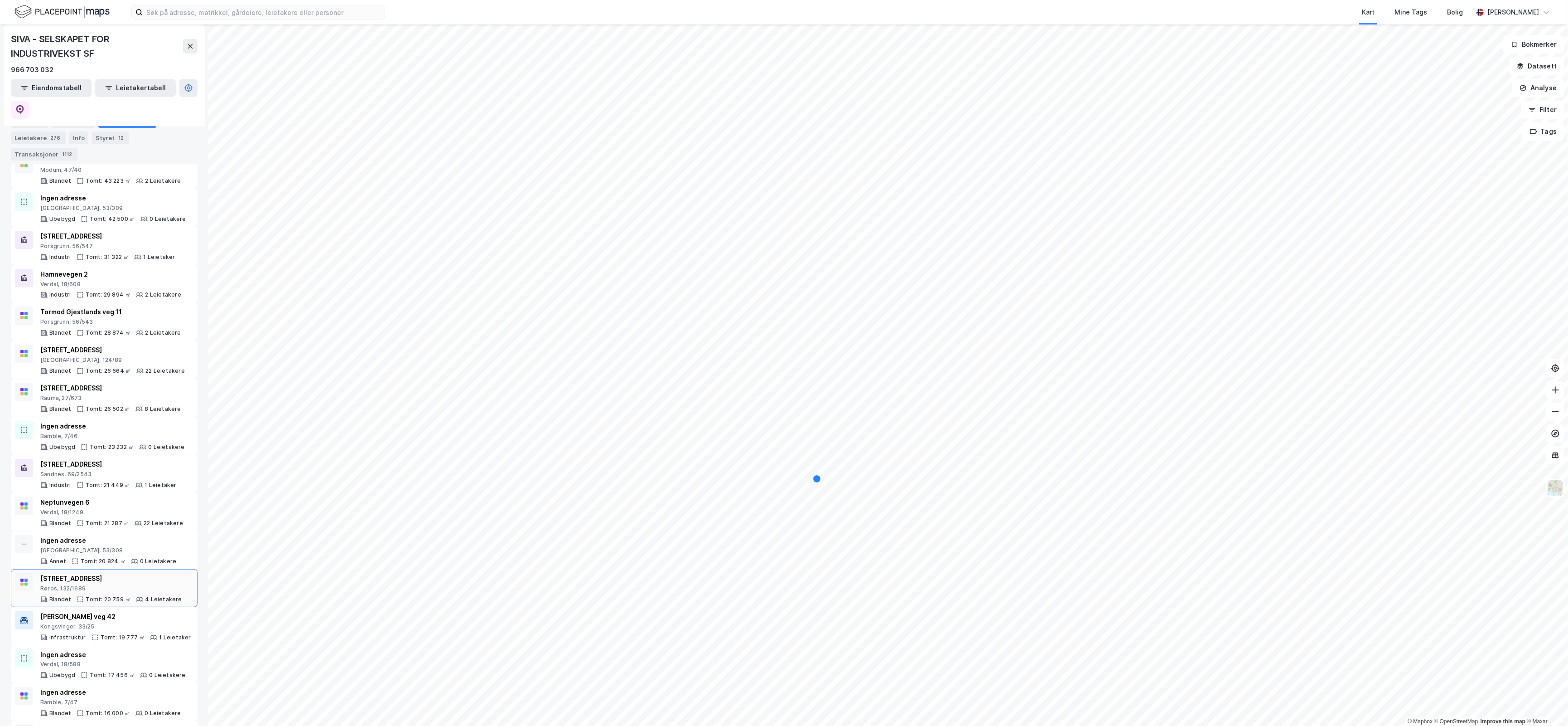
click at [142, 573] on div "[STREET_ADDRESS]" at bounding box center [111, 579] width 142 height 11
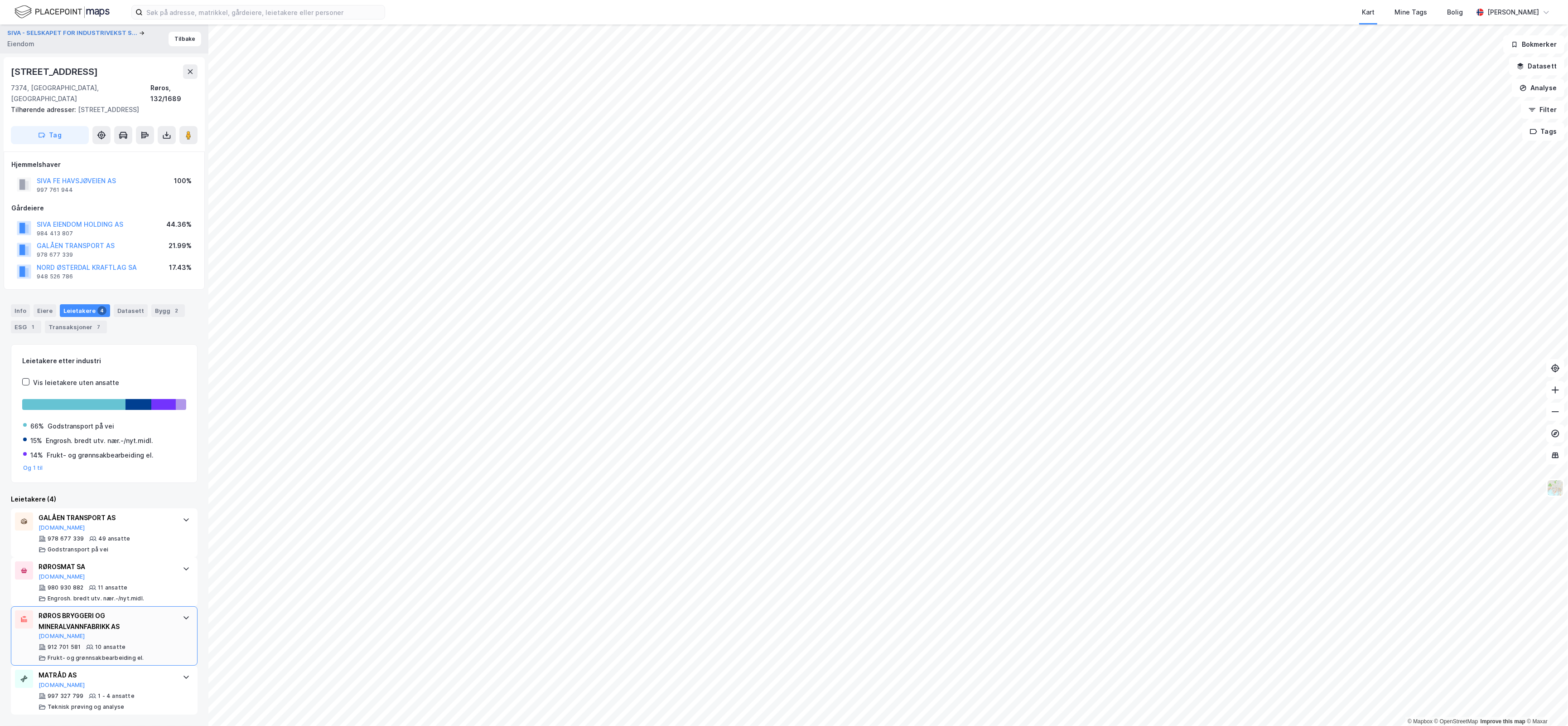
click at [182, 610] on div at bounding box center [186, 618] width 15 height 15
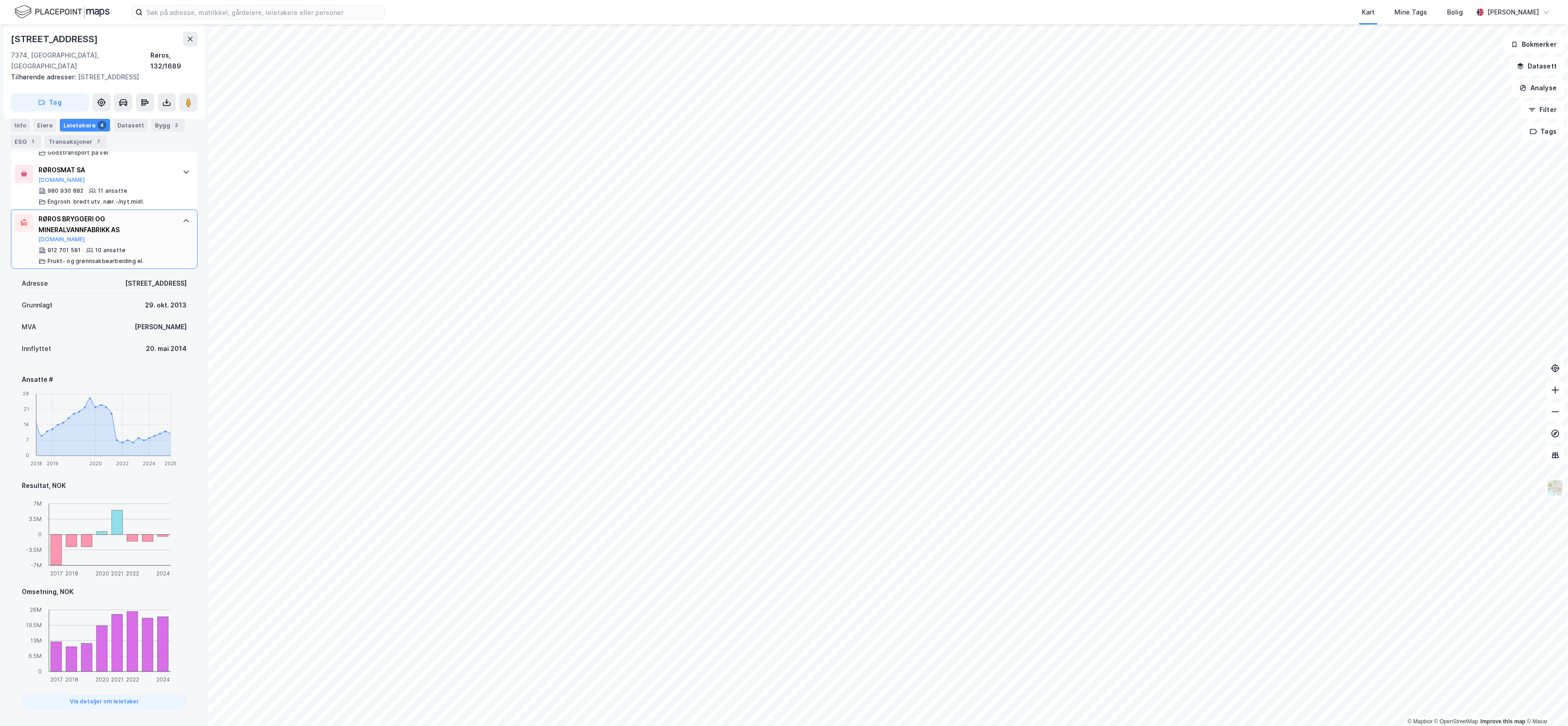
scroll to position [264, 0]
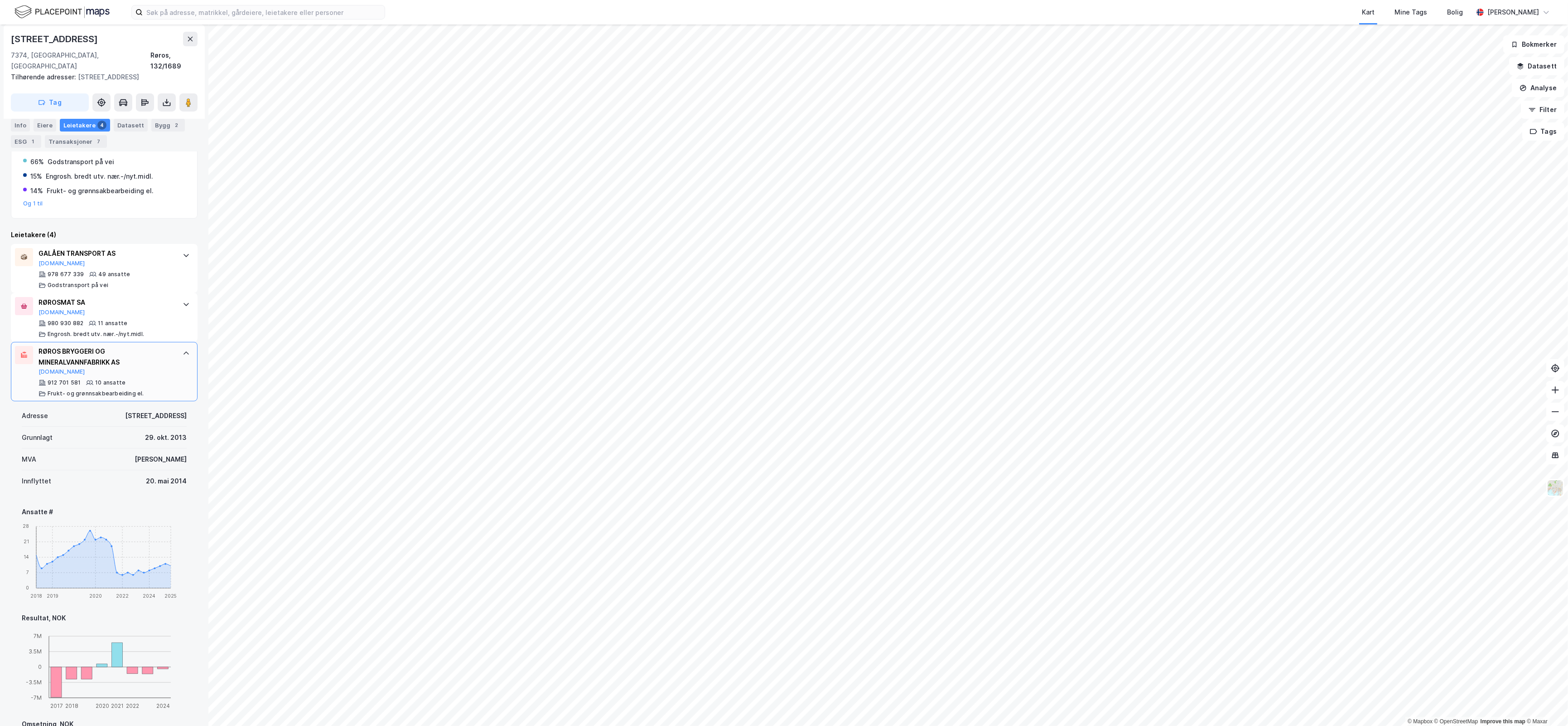
click at [179, 347] on div at bounding box center [186, 353] width 15 height 15
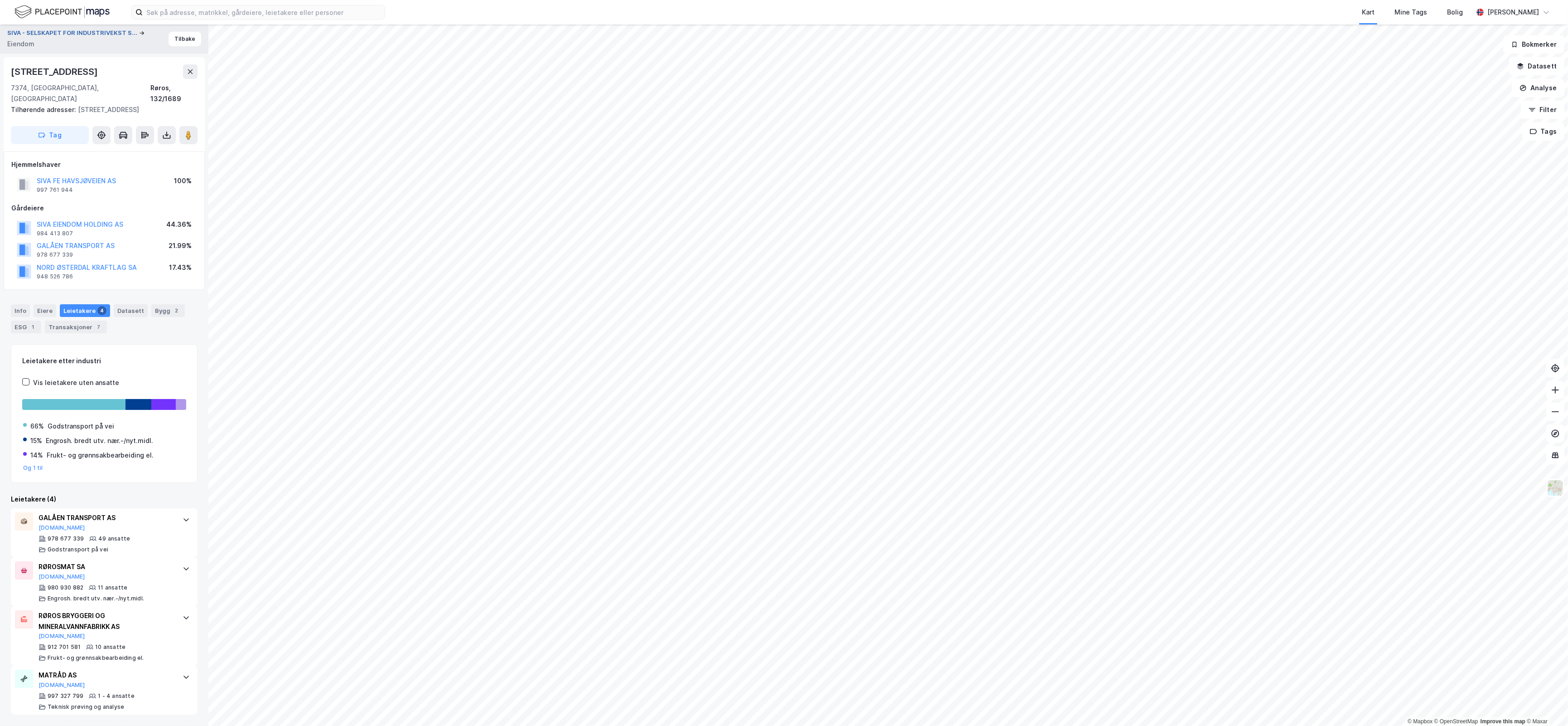
click at [91, 32] on button "SIVA - SELSKAPET FOR INDUSTRIVEKST S..." at bounding box center [73, 33] width 132 height 9
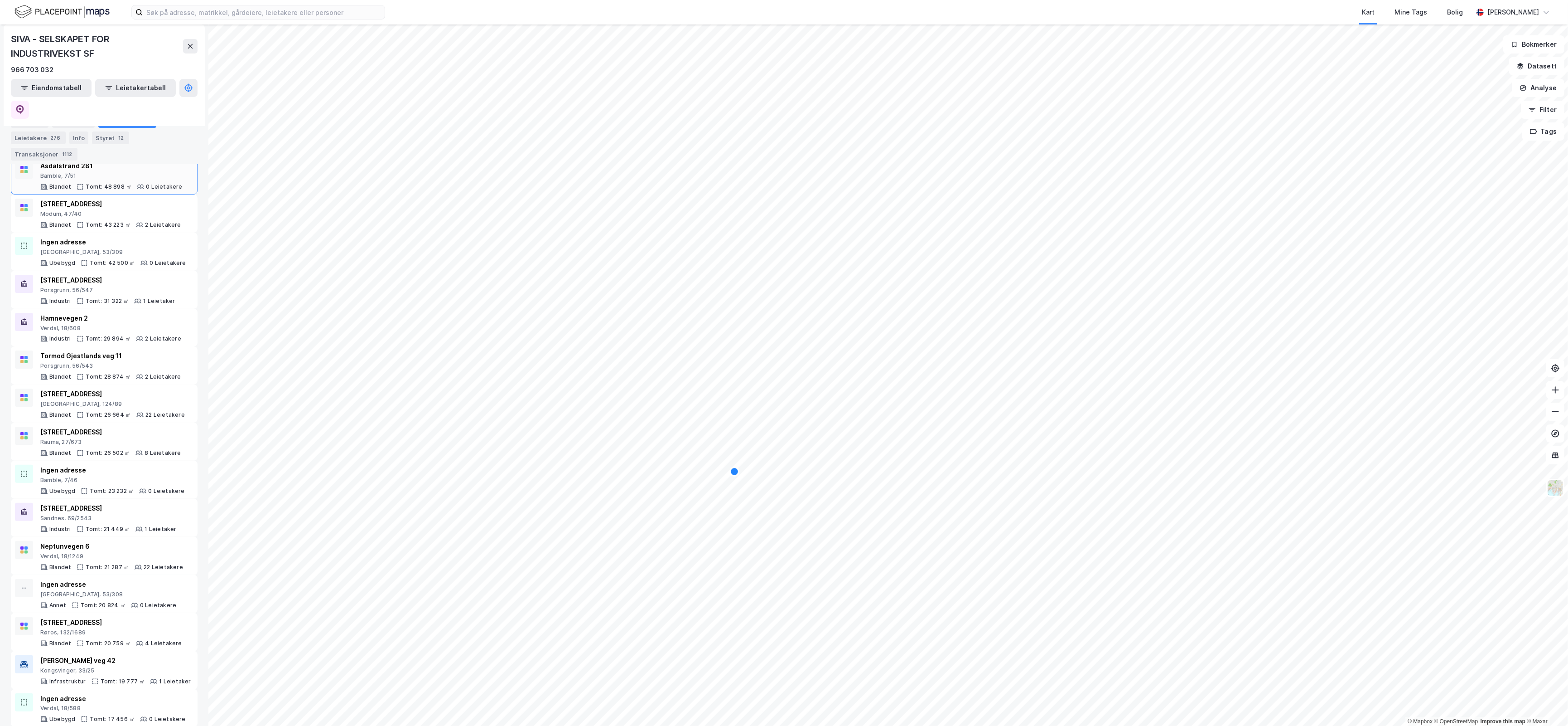
scroll to position [396, 0]
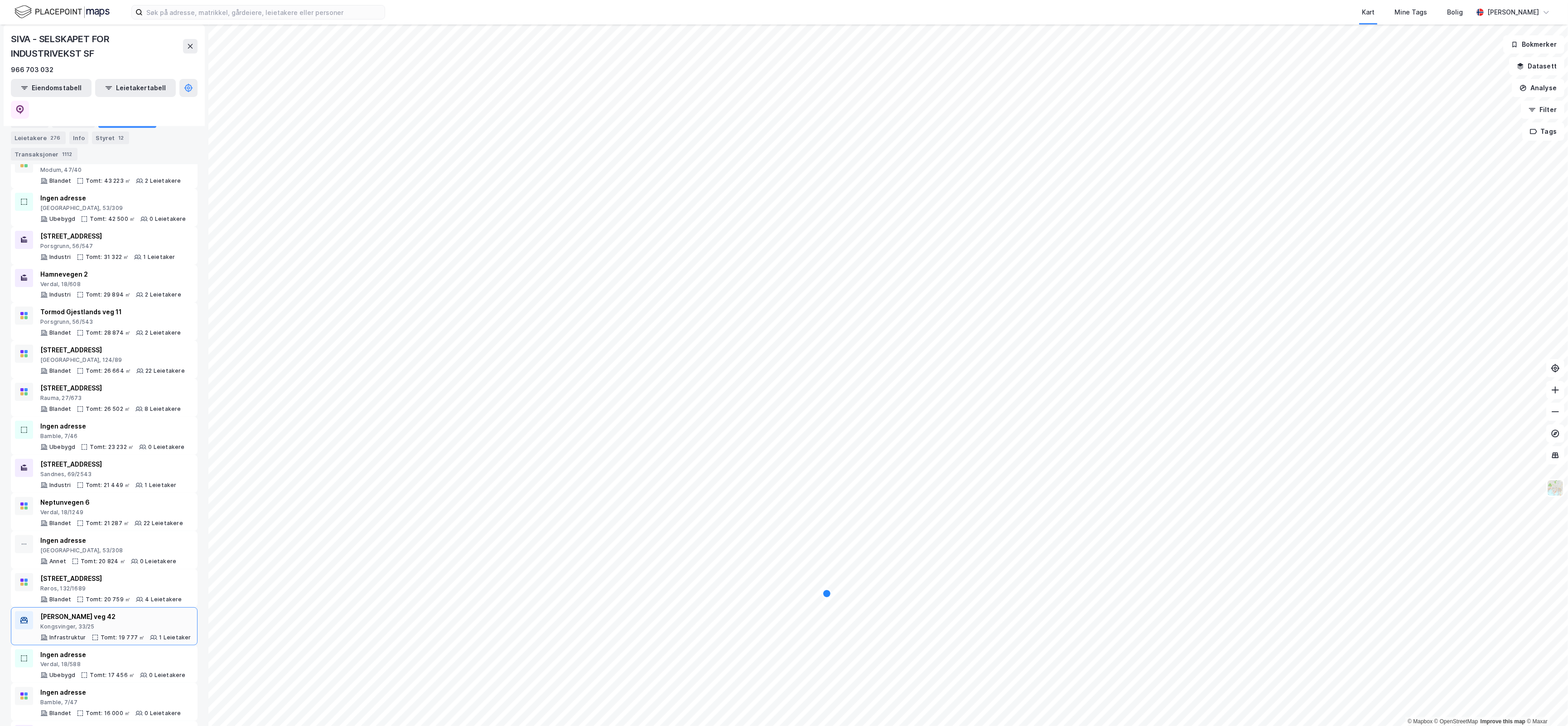
click at [142, 611] on div "[PERSON_NAME] veg 42" at bounding box center [116, 616] width 151 height 11
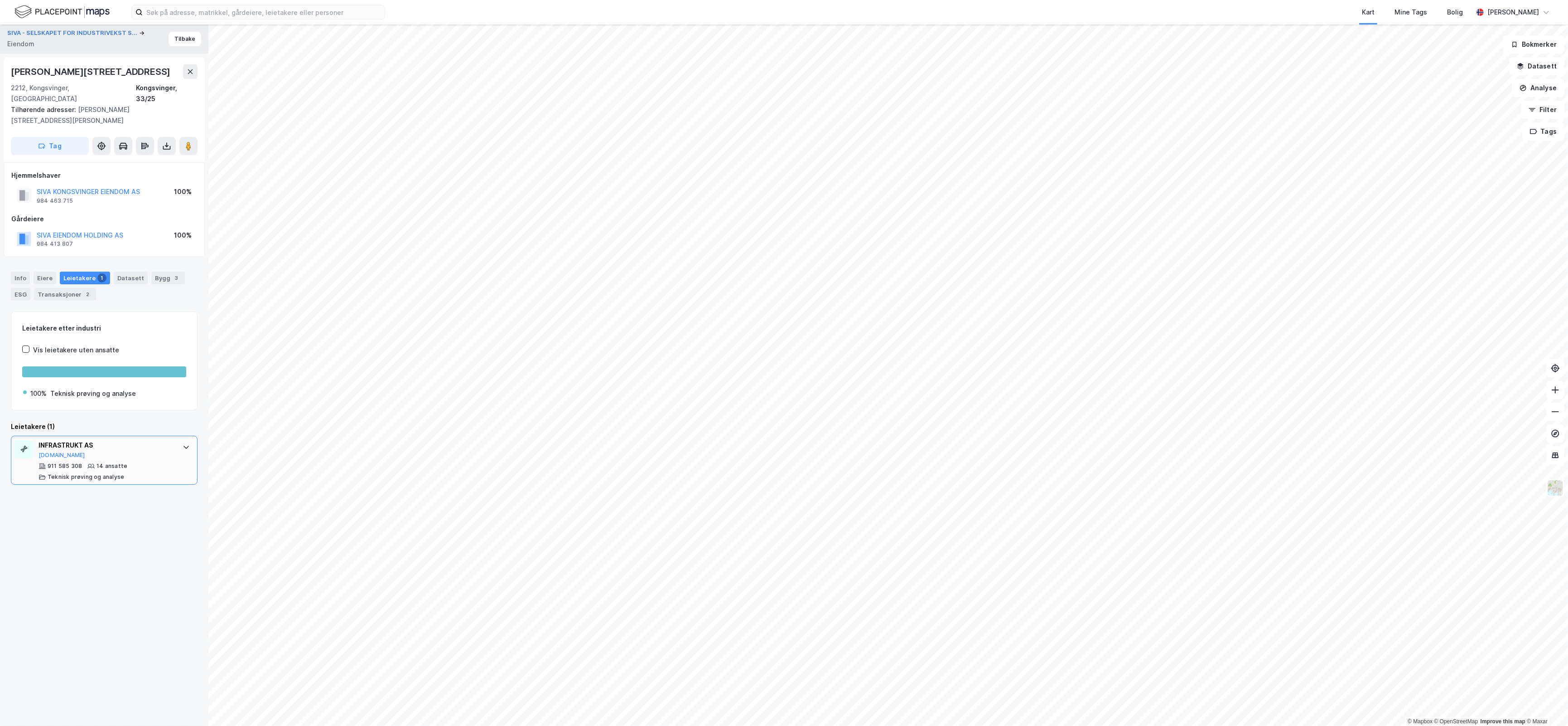
click at [166, 435] on div "INFRASTRUKT AS [DOMAIN_NAME] 911 585 308 14 ansatte Teknisk prøving og analyse" at bounding box center [104, 460] width 187 height 49
click at [173, 38] on button "Tilbake" at bounding box center [185, 39] width 33 height 15
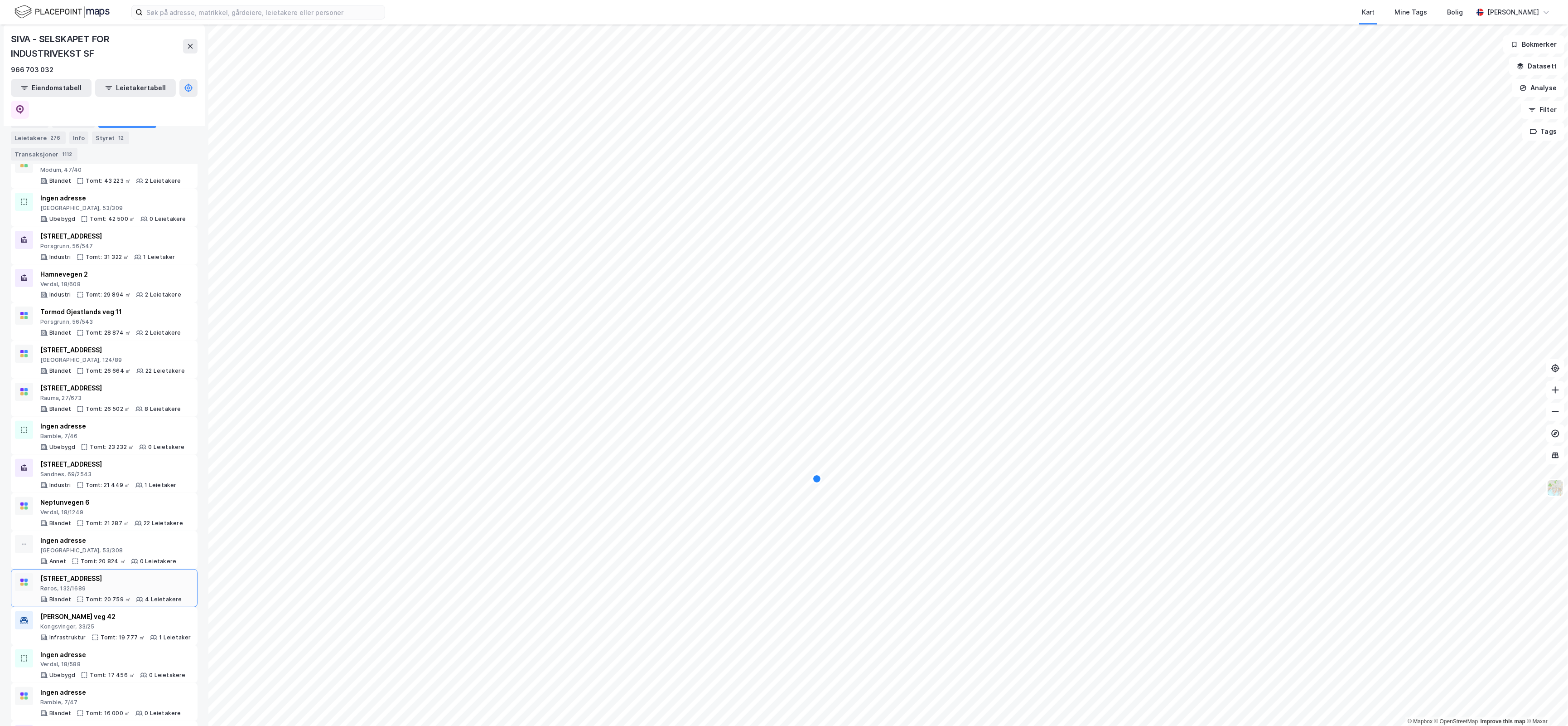
scroll to position [529, 0]
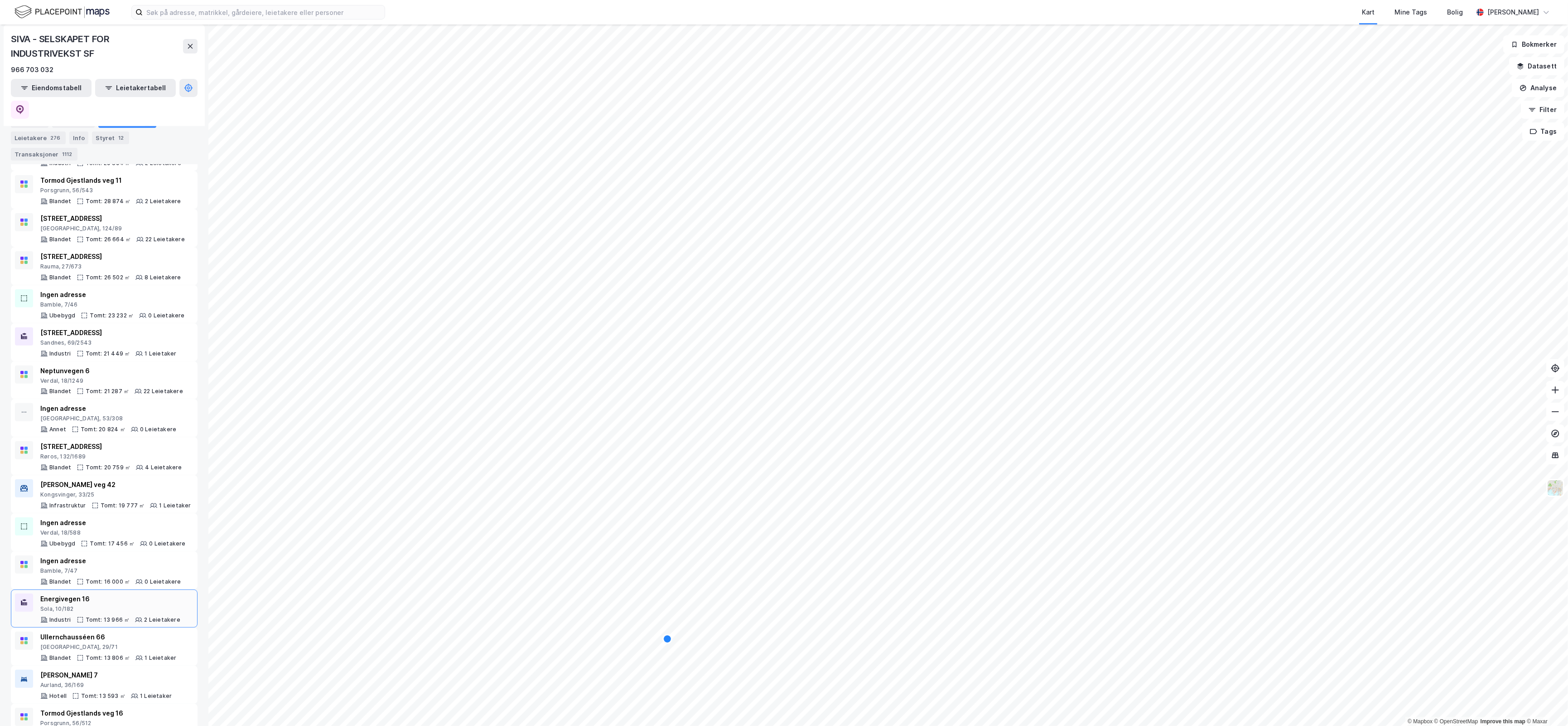
click at [155, 594] on div "Energivegen 16 Sola, 10/182 Industri Tomt: 13 966 ㎡ 2 Leietakere" at bounding box center [110, 608] width 140 height 30
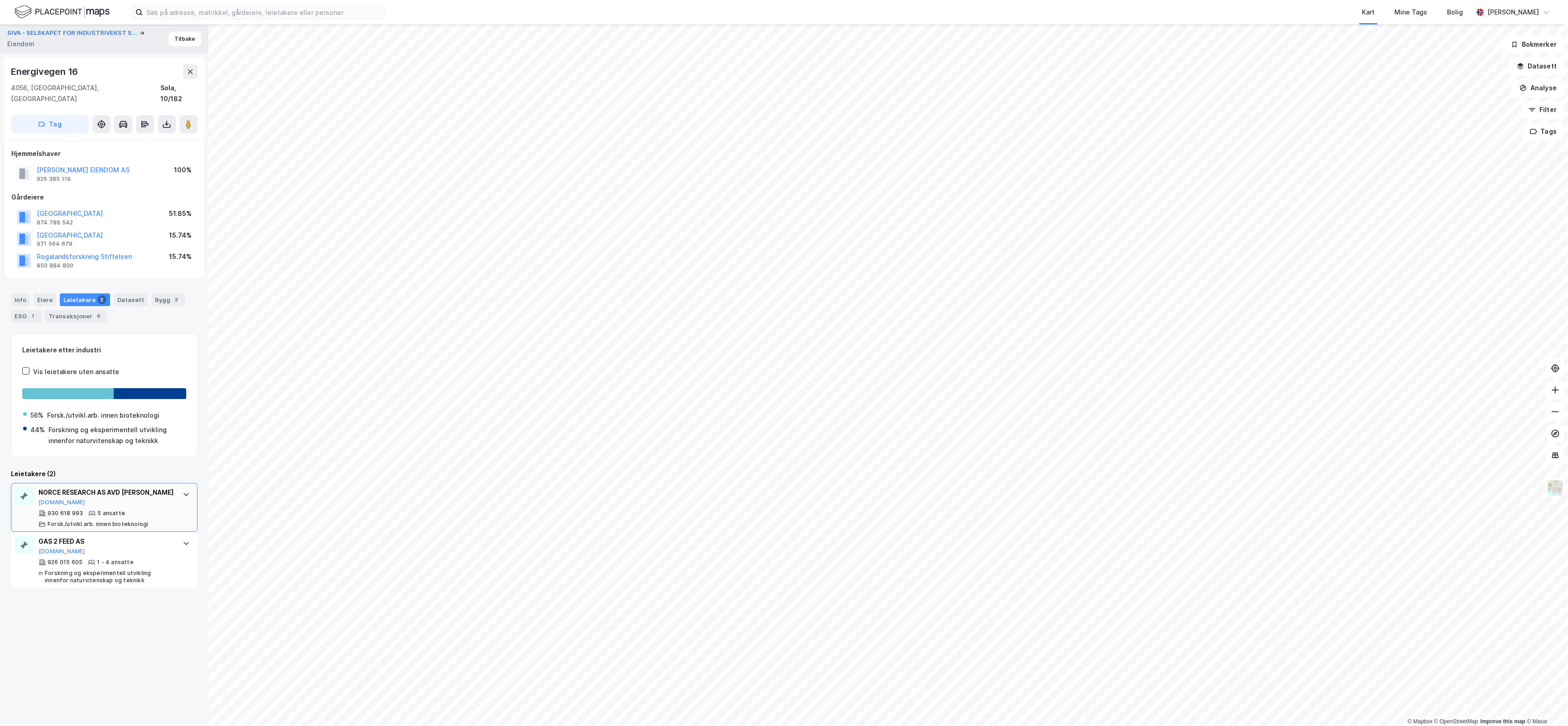
click at [161, 487] on div "NORCE RESEARCH AS AVD [PERSON_NAME]" at bounding box center [106, 492] width 135 height 11
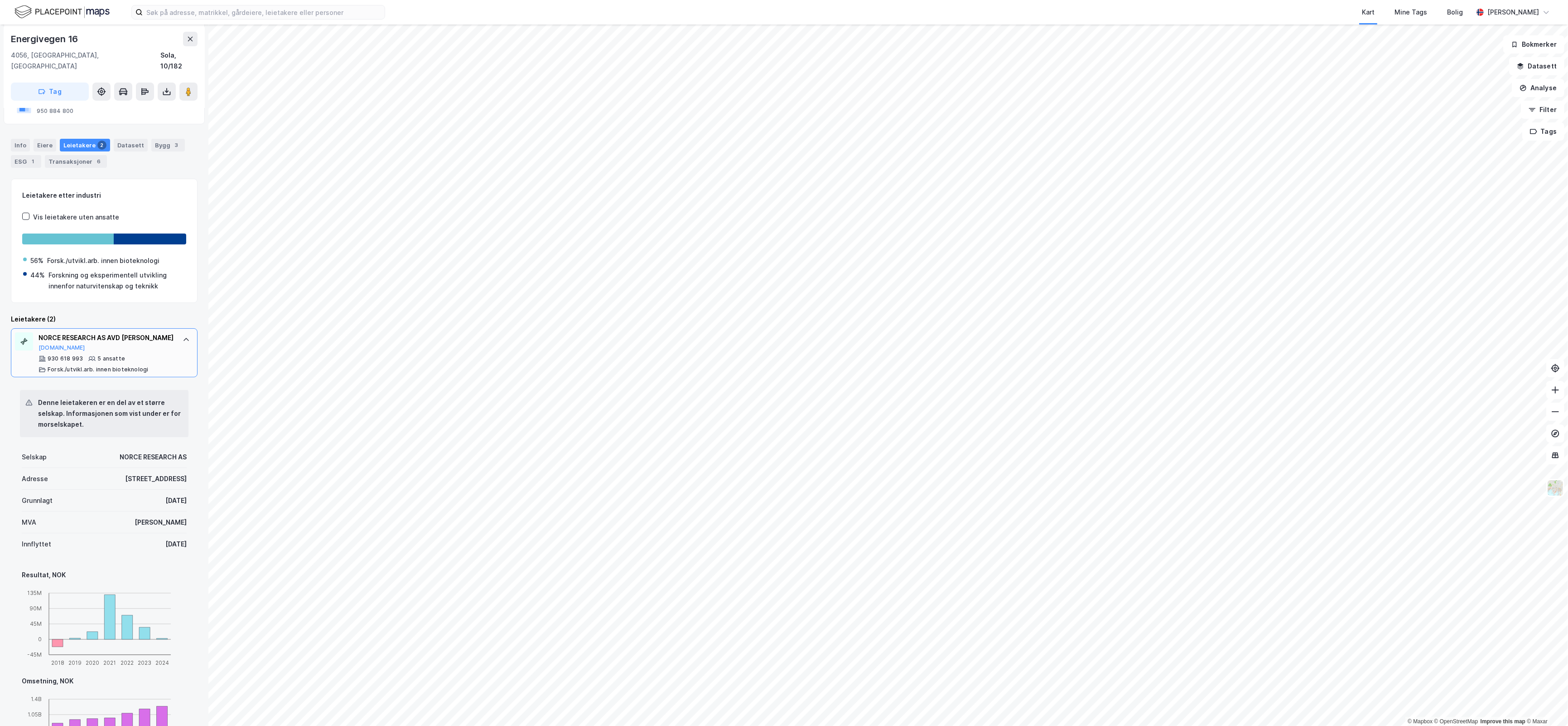
scroll to position [264, 0]
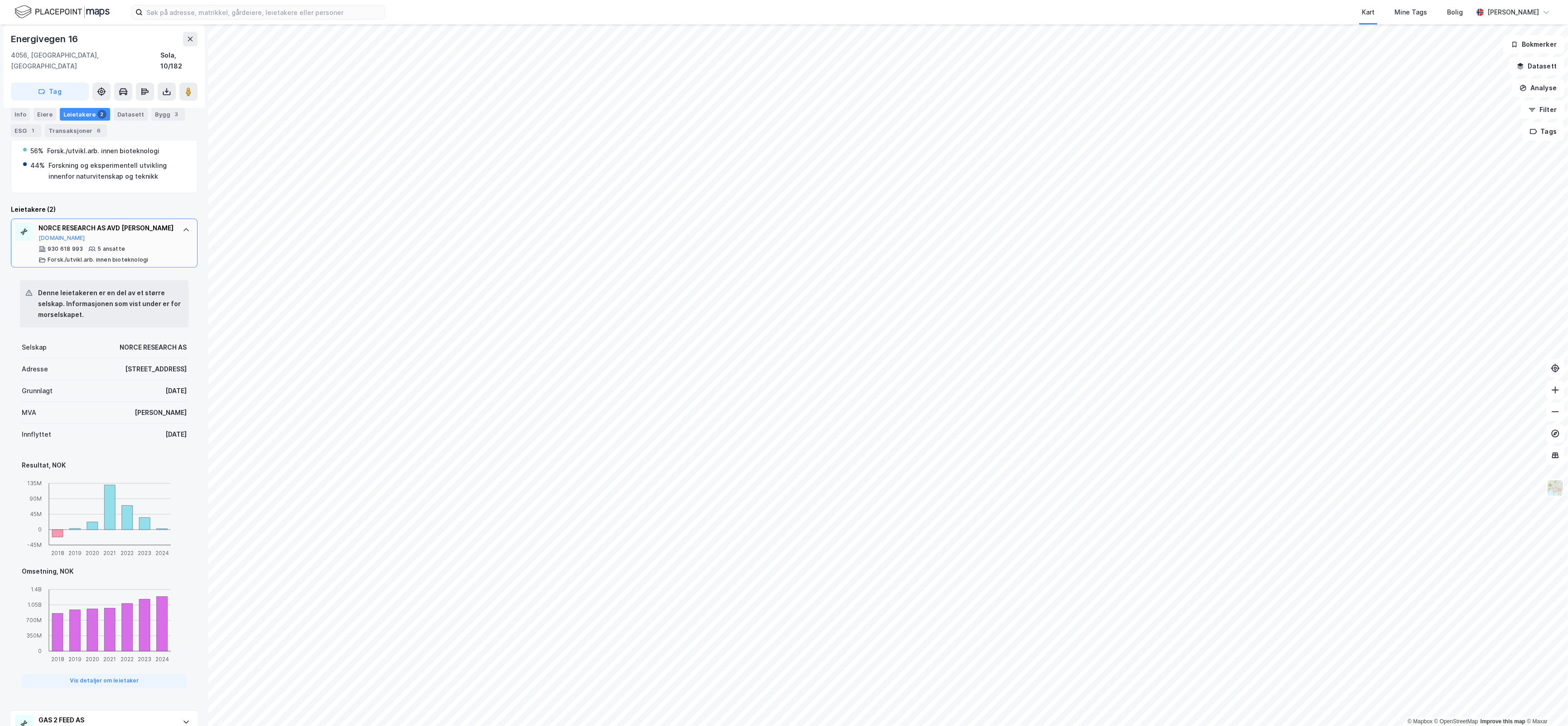
click at [158, 225] on div "NORCE RESEARCH AS AVD [PERSON_NAME][DOMAIN_NAME]" at bounding box center [106, 231] width 135 height 19
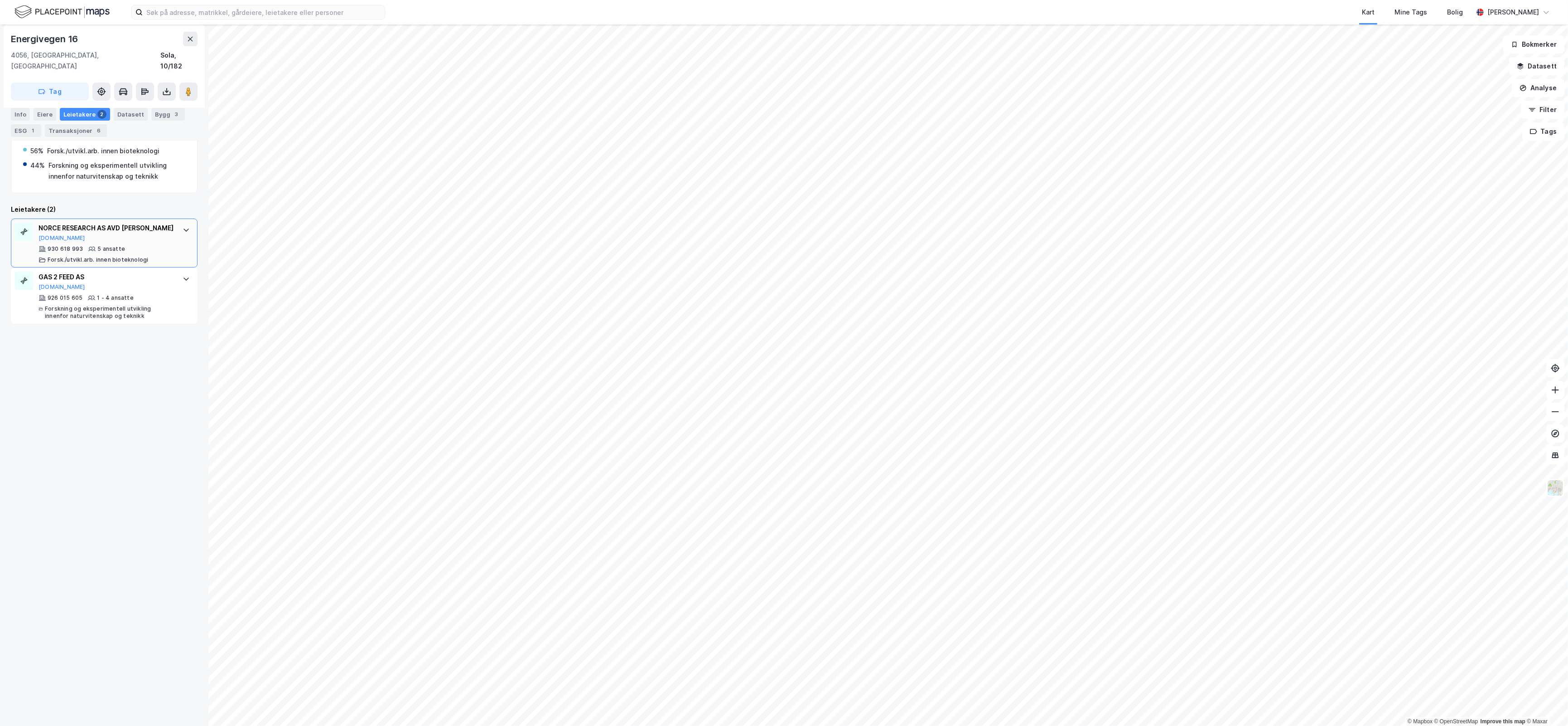
scroll to position [0, 0]
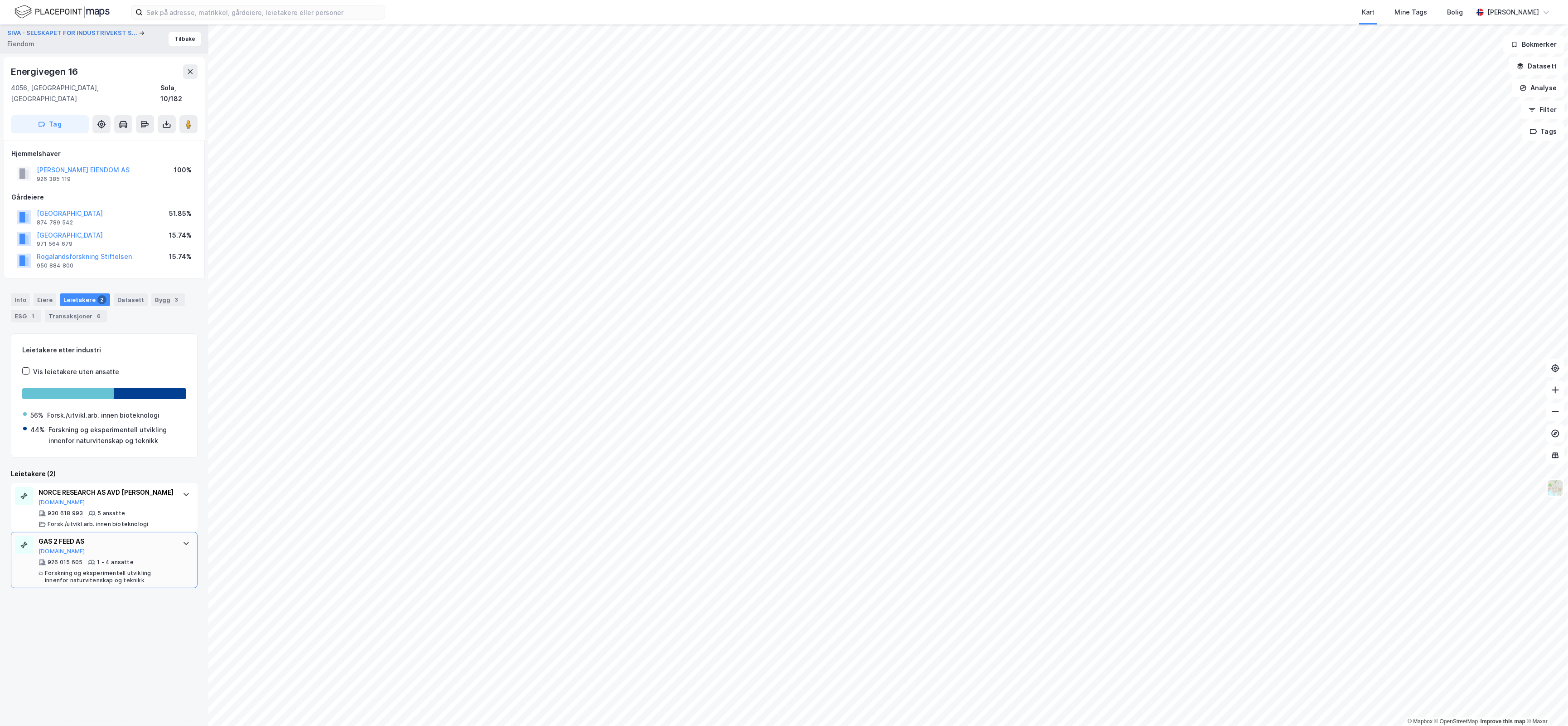
click at [134, 547] on div "GAS 2 FEED AS [DOMAIN_NAME] 926 015 605 1 - 4 ansatte Forskning og eksperimente…" at bounding box center [106, 560] width 135 height 48
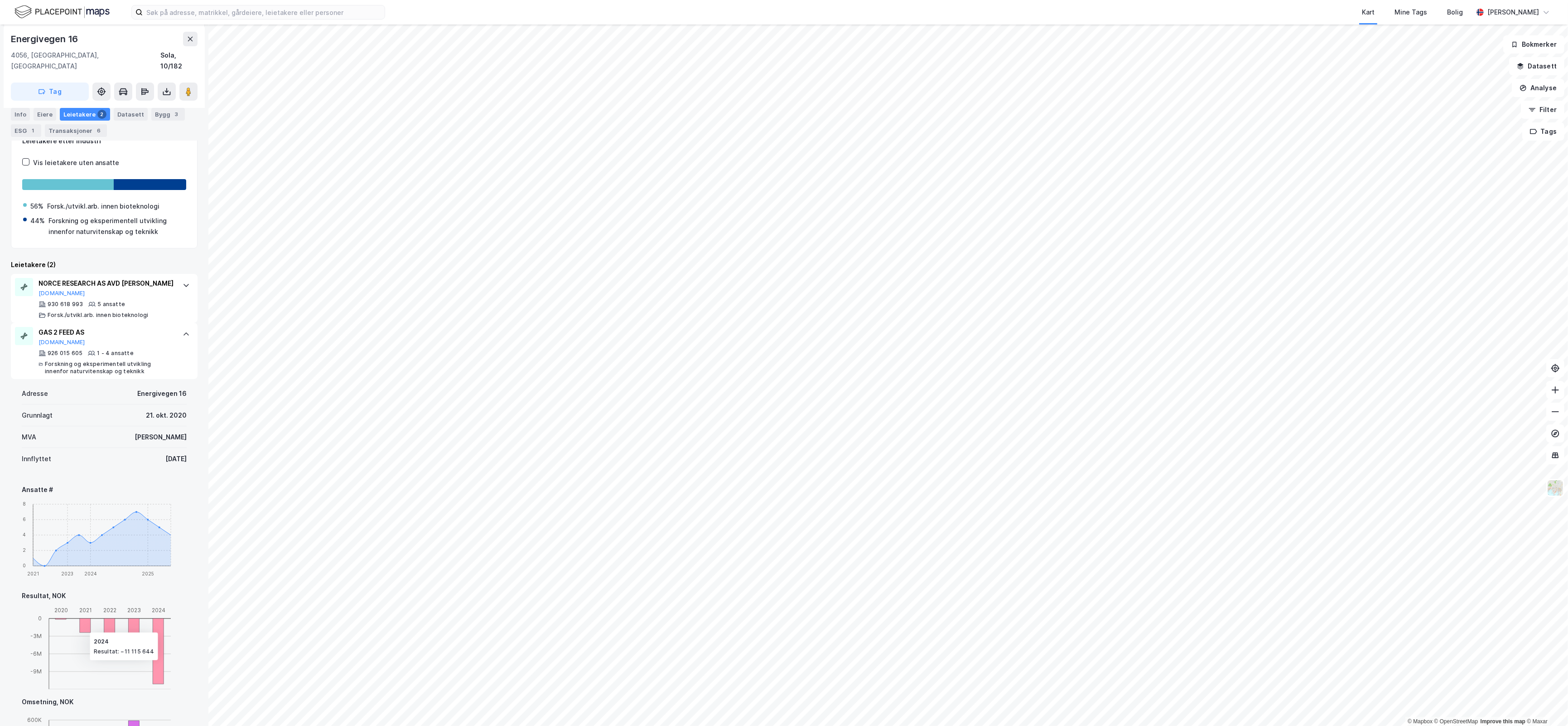
scroll to position [192, 0]
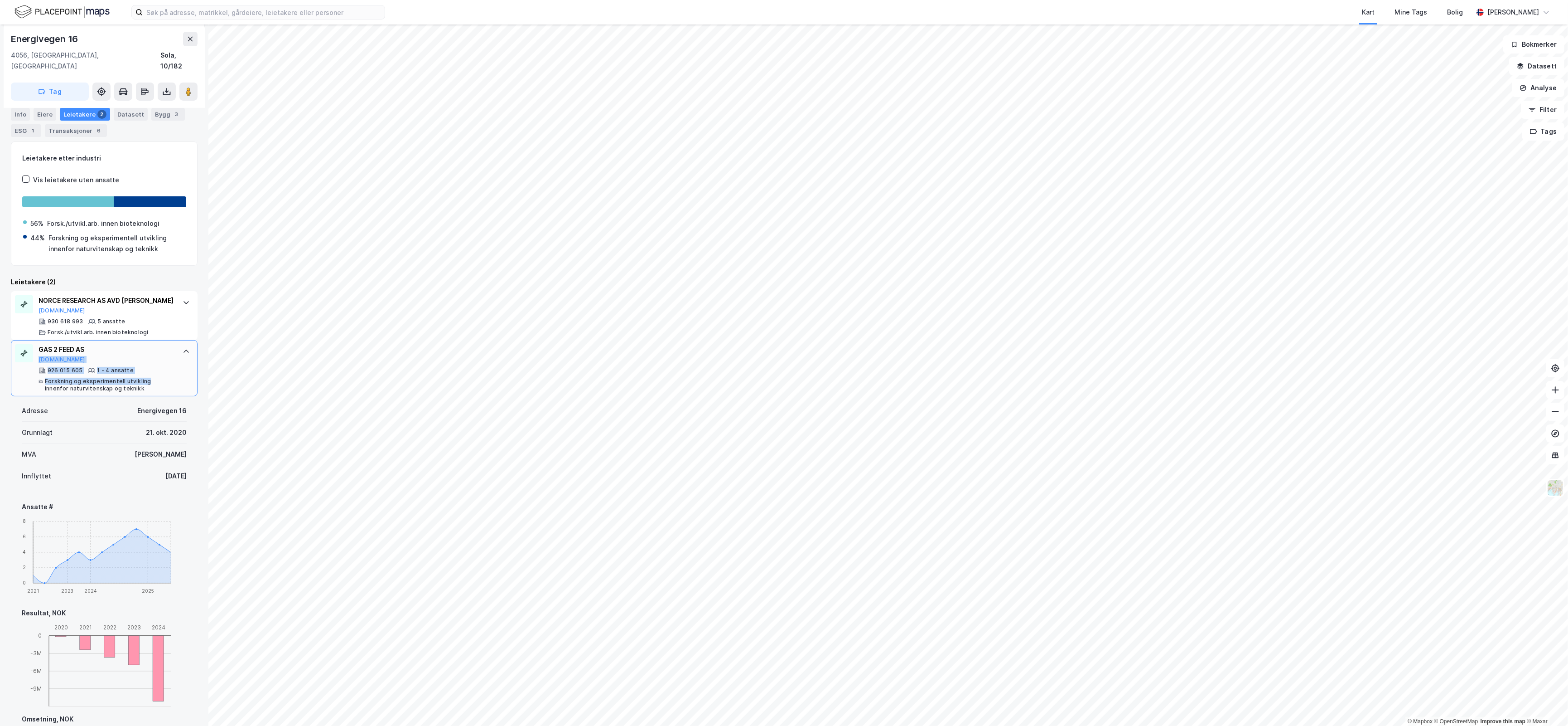
click at [157, 354] on div "GAS 2 FEED AS [DOMAIN_NAME] 926 015 605 1 - 4 ansatte Forskning og eksperimente…" at bounding box center [106, 368] width 135 height 48
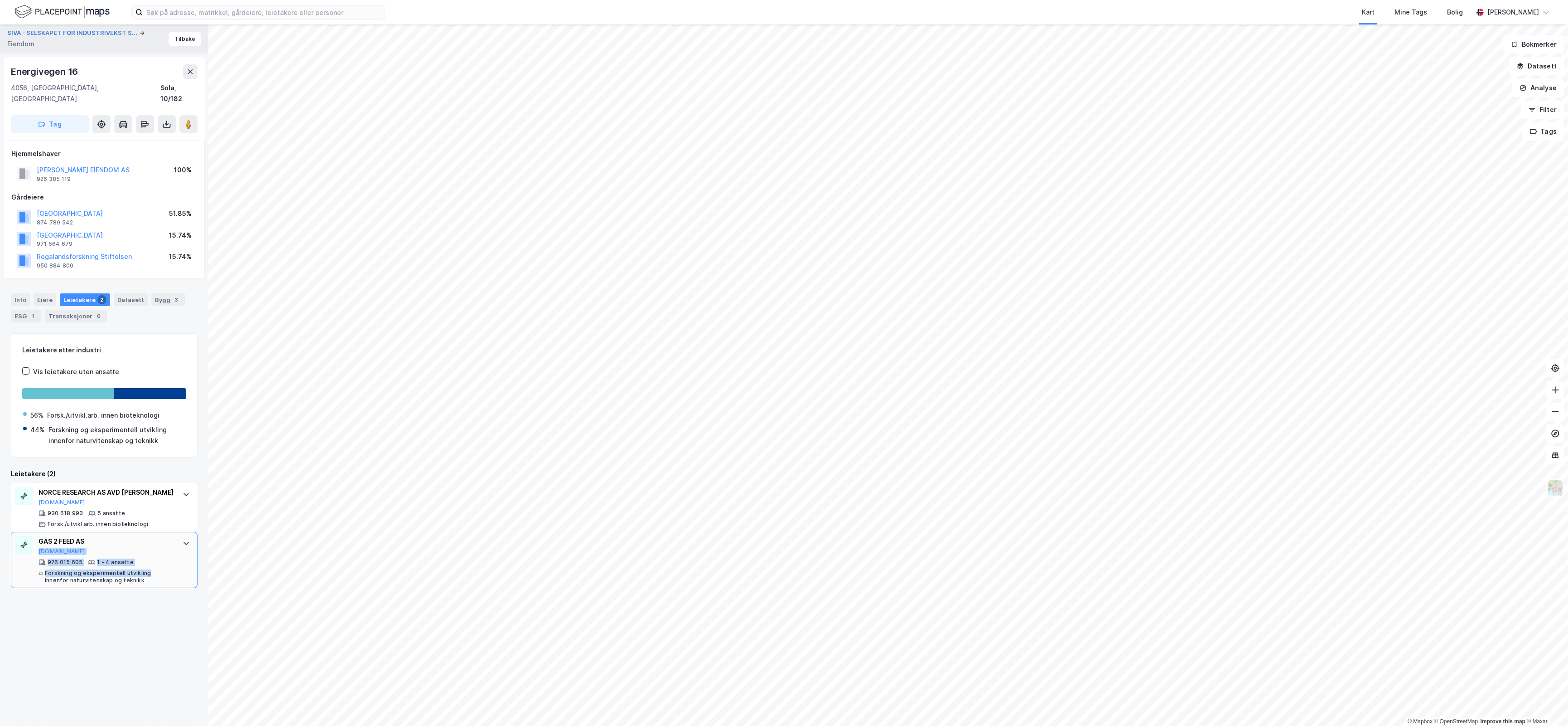
scroll to position [0, 0]
click at [181, 44] on button "Tilbake" at bounding box center [185, 39] width 33 height 15
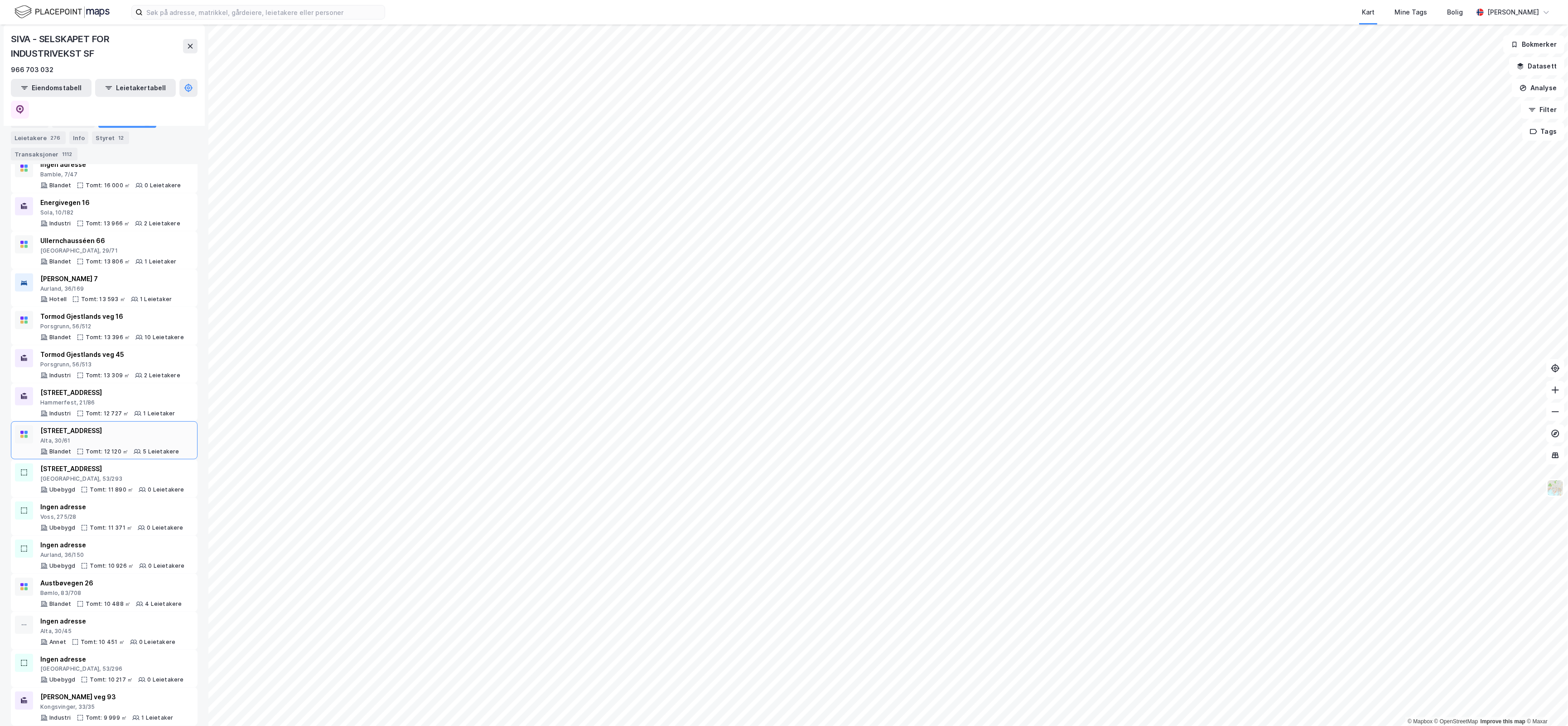
scroll to position [1057, 0]
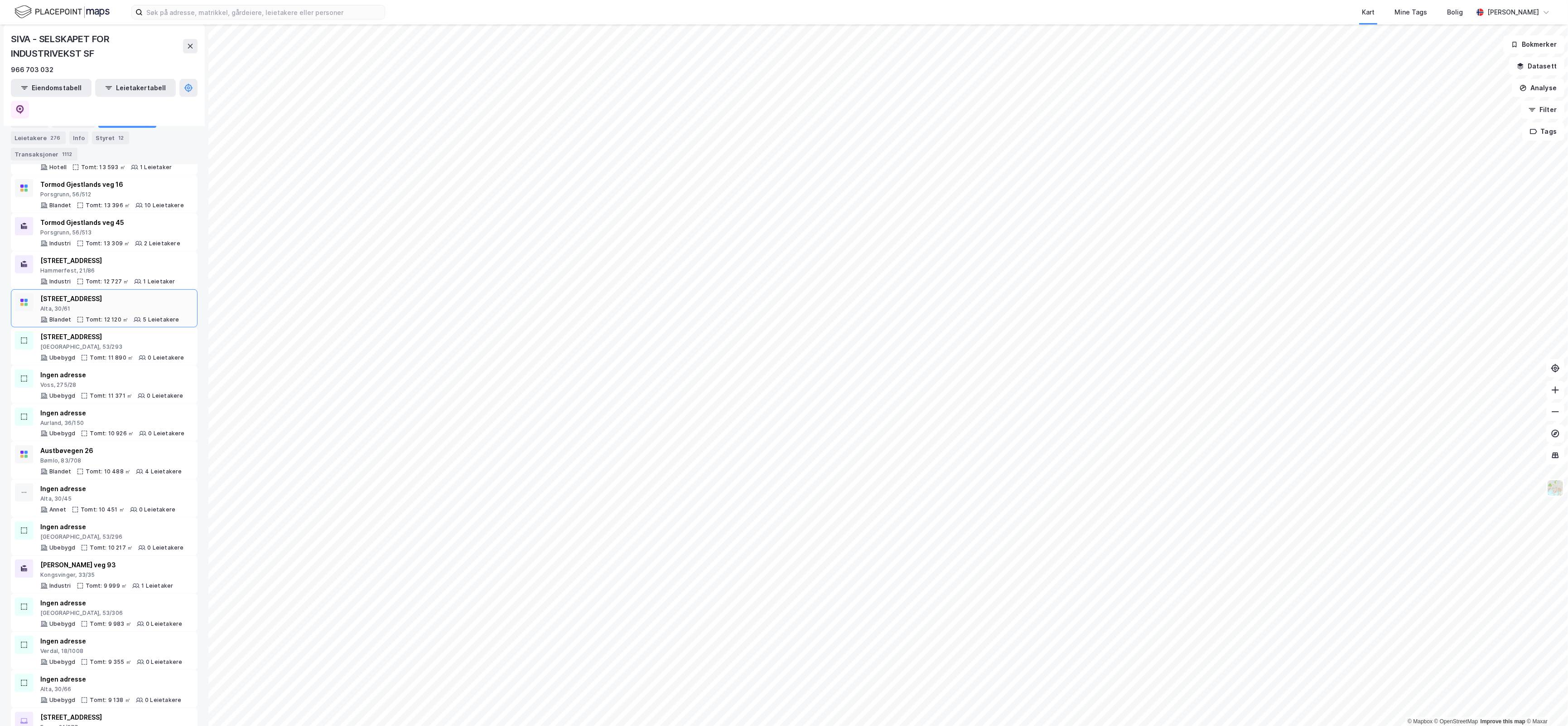
click at [116, 305] on div "Alta, 30/61" at bounding box center [110, 309] width 139 height 7
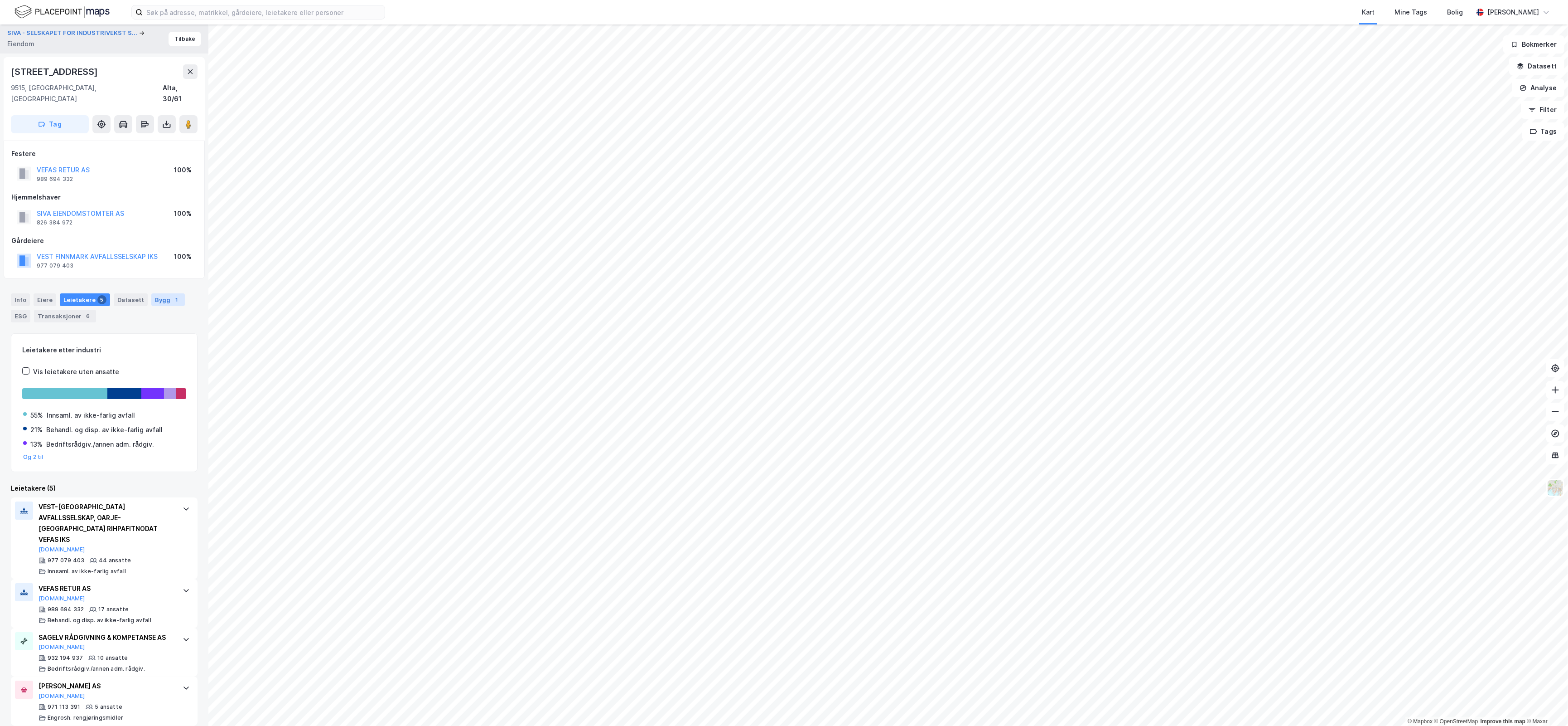
click at [152, 294] on div "Bygg 1" at bounding box center [168, 300] width 33 height 13
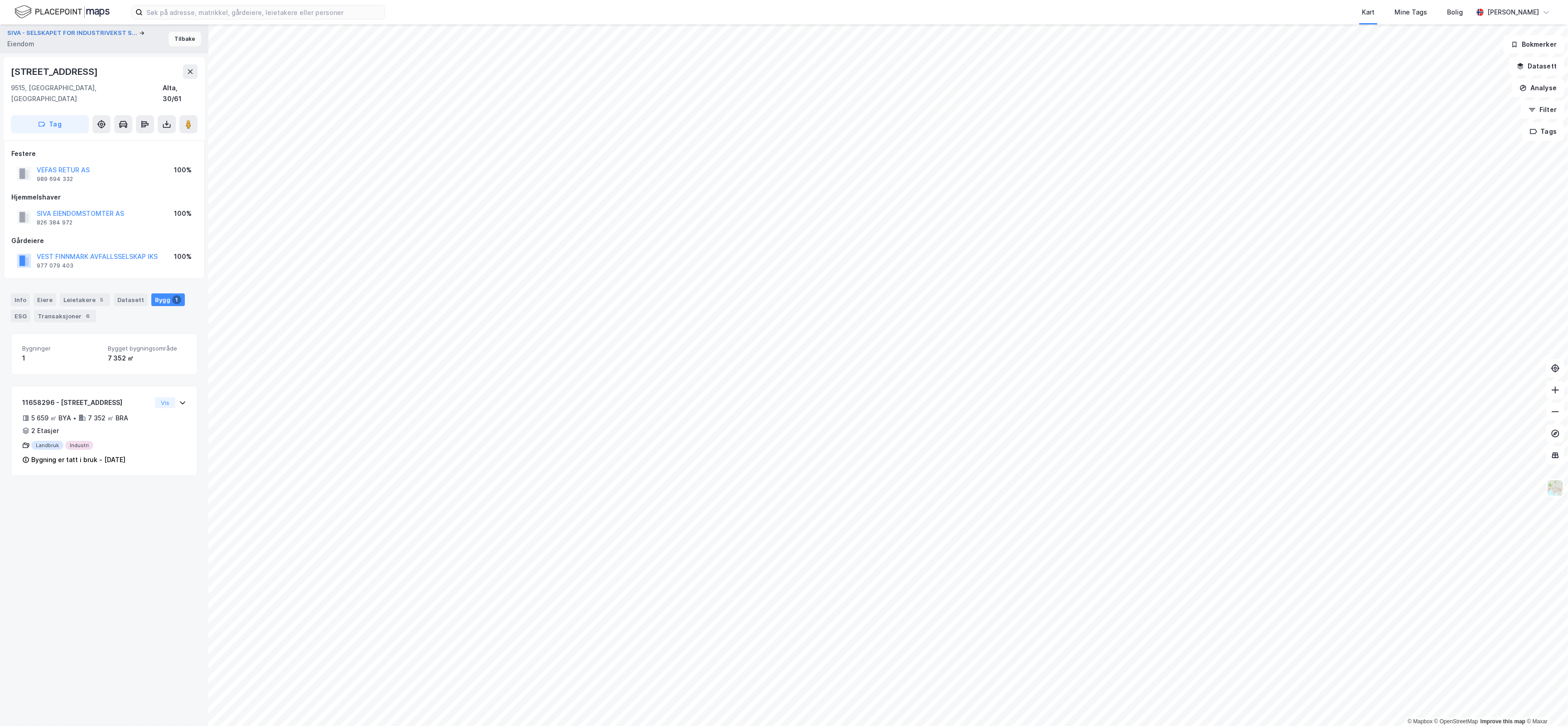
click at [181, 38] on button "Tilbake" at bounding box center [185, 39] width 33 height 15
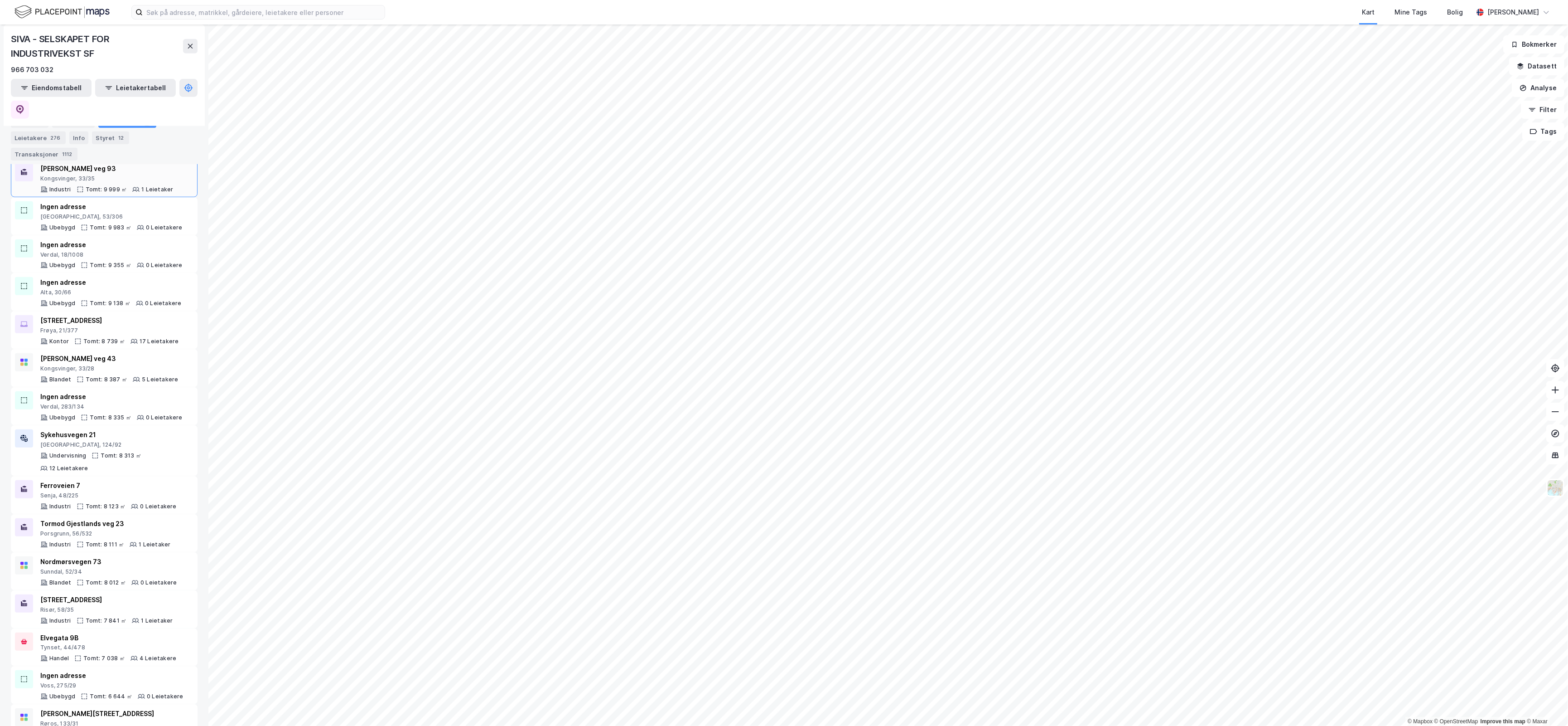
scroll to position [1322, 0]
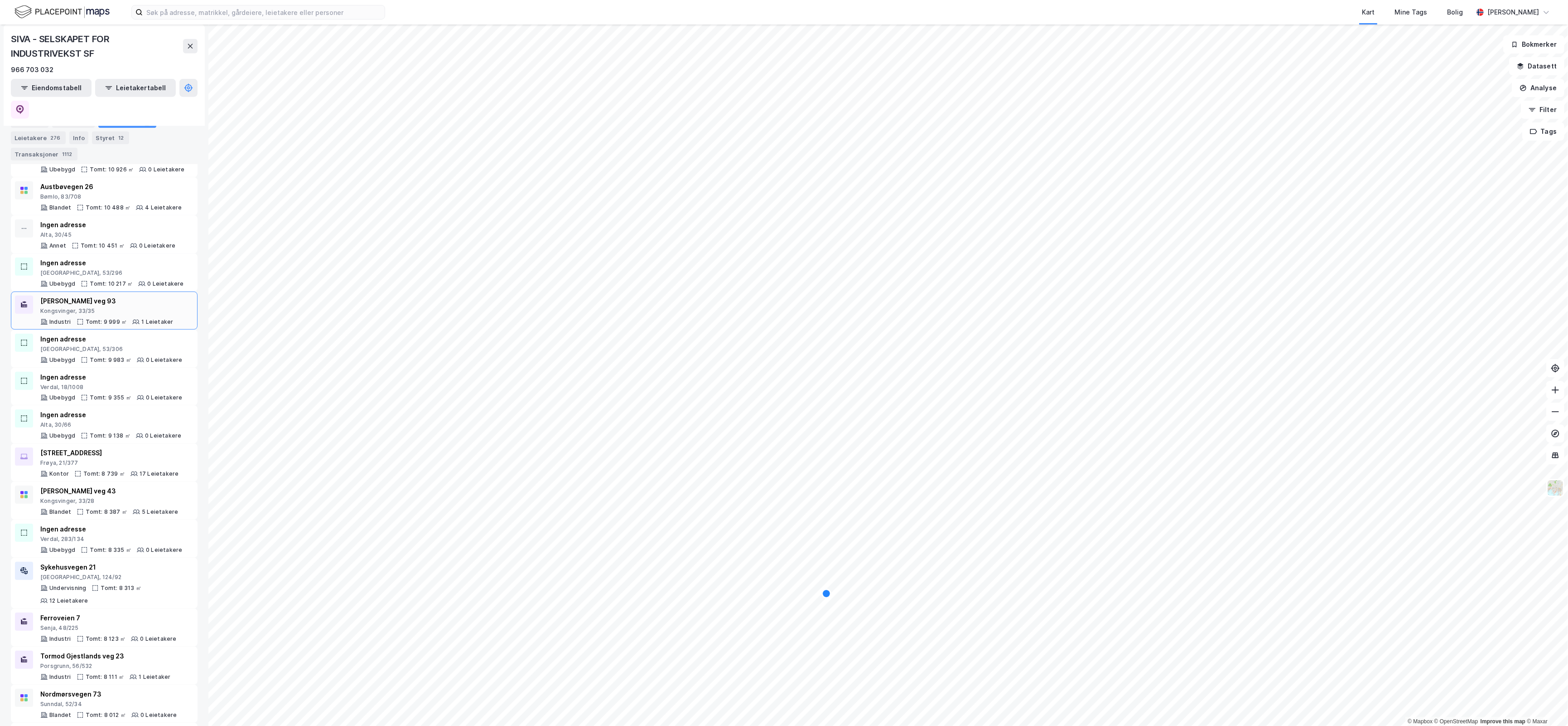
click at [138, 308] on div "Kongsvinger, 33/35" at bounding box center [107, 311] width 133 height 7
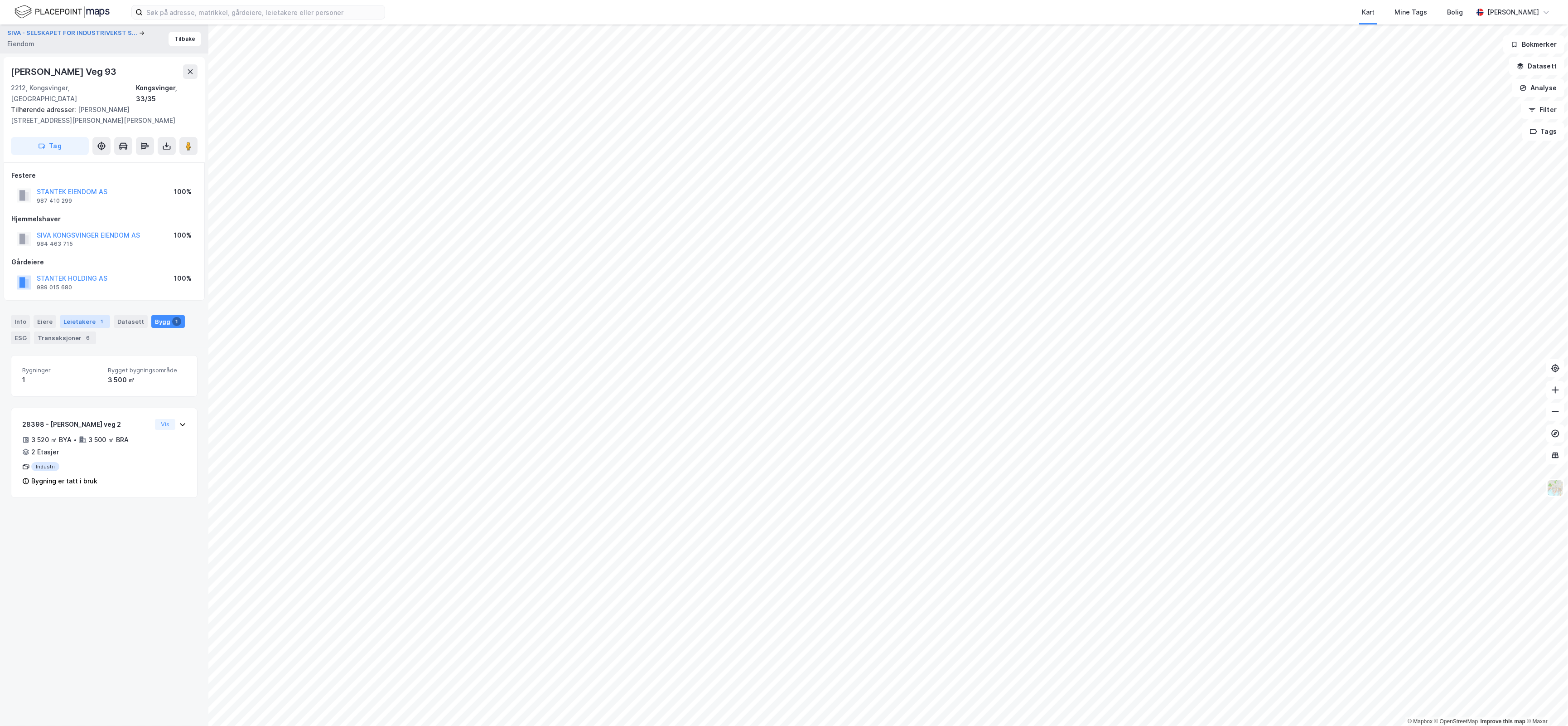
click at [97, 317] on div "1" at bounding box center [102, 321] width 9 height 9
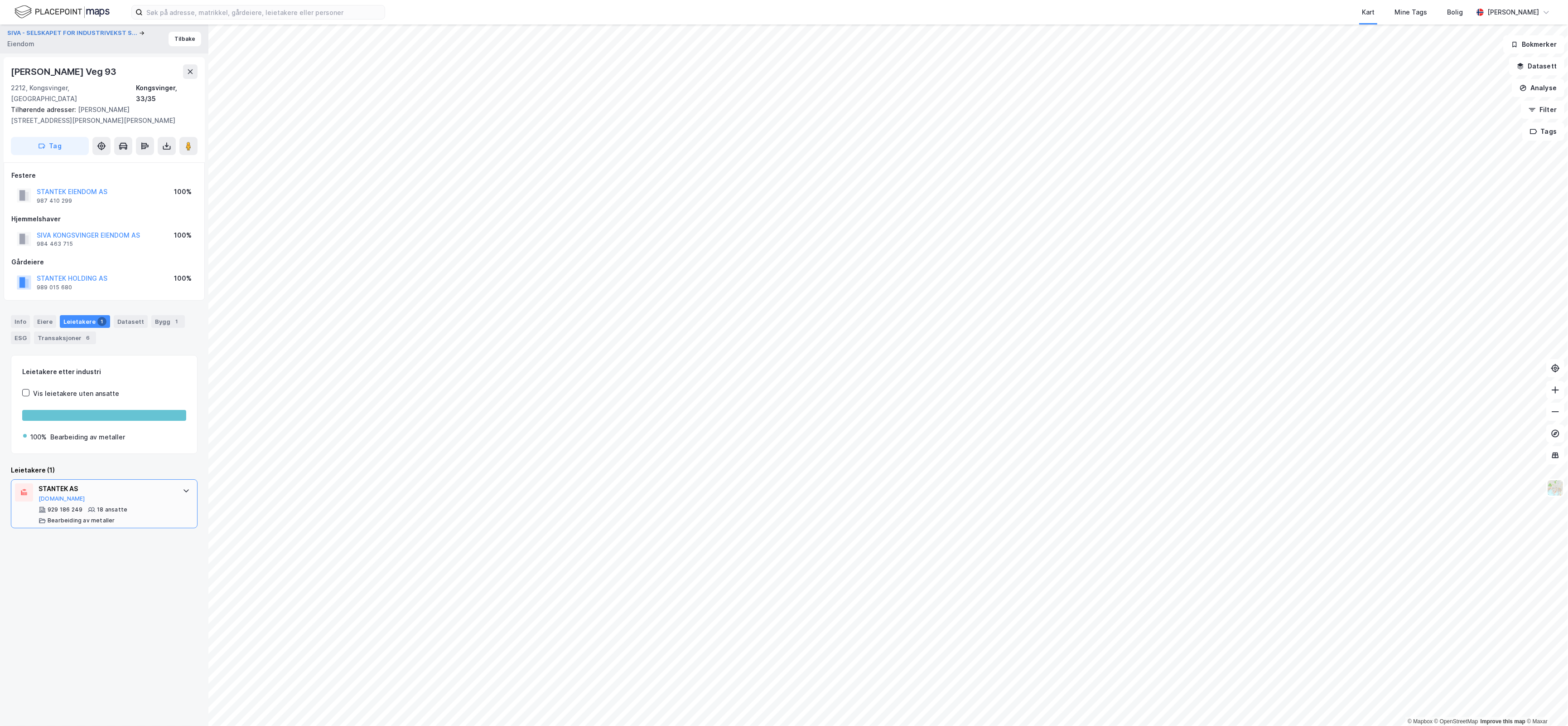
click at [129, 506] on div "929 186 249 18 ansatte Bearbeiding av metaller" at bounding box center [106, 515] width 135 height 18
click at [125, 33] on button "SIVA - SELSKAPET FOR INDUSTRIVEKST S..." at bounding box center [73, 33] width 132 height 9
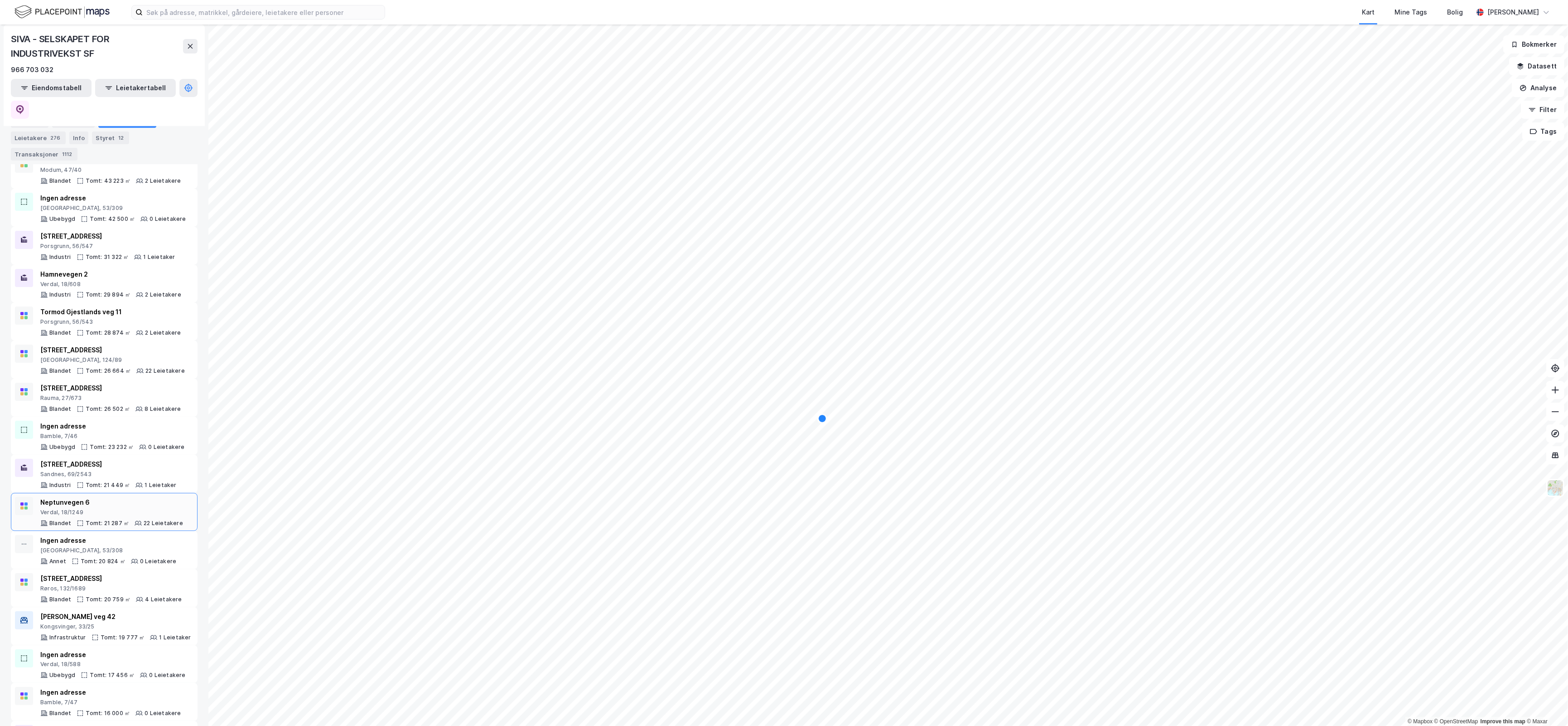
scroll to position [529, 0]
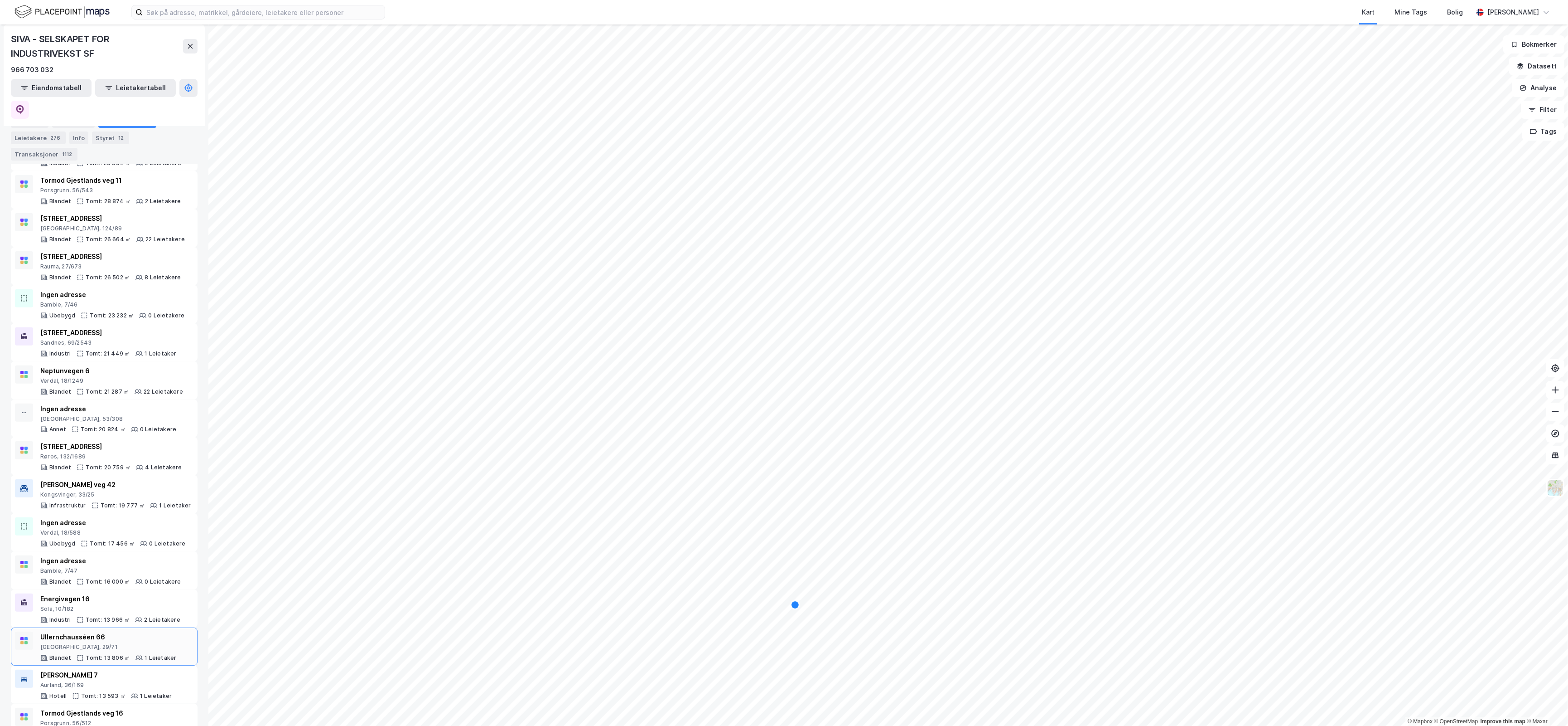
click at [105, 643] on div "[GEOGRAPHIC_DATA], 29/71" at bounding box center [108, 647] width 136 height 7
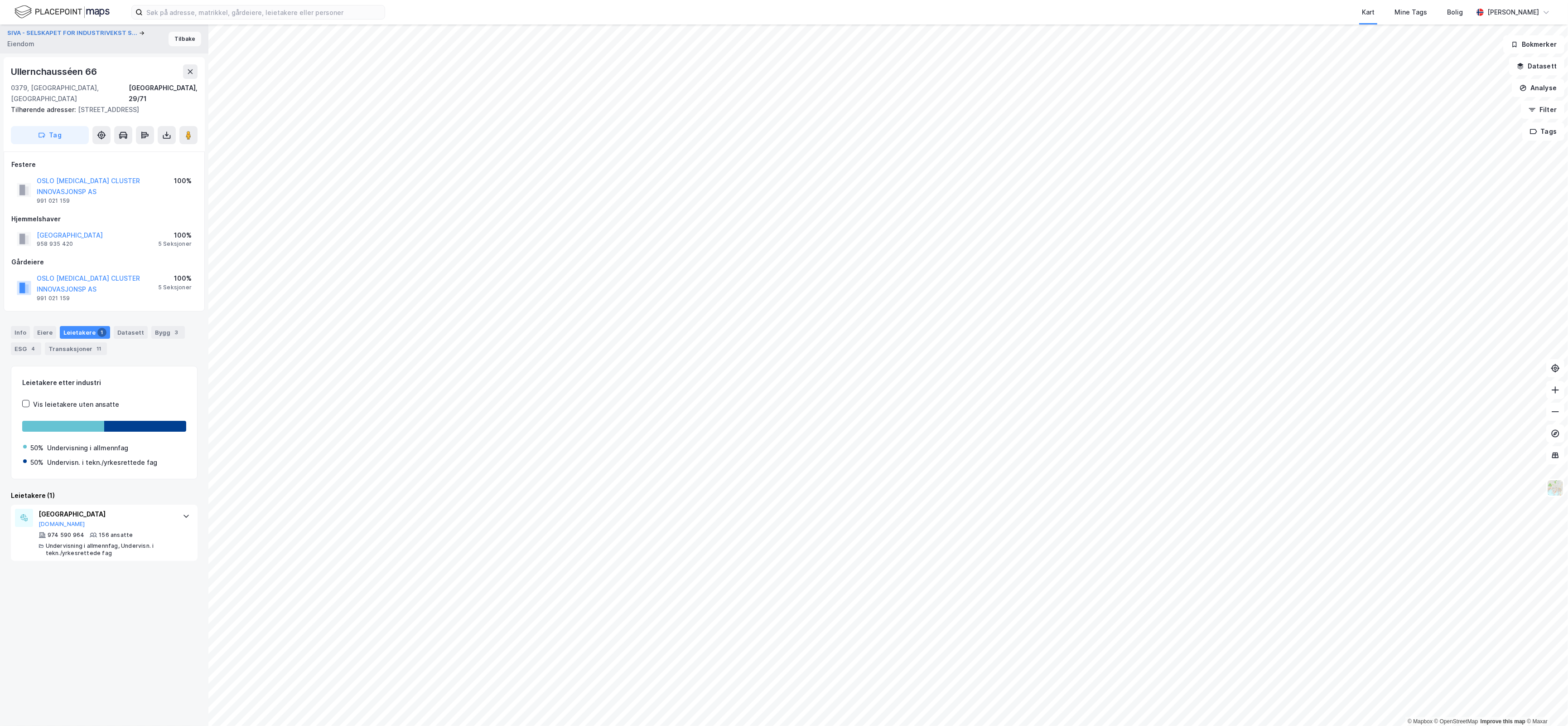
click at [172, 41] on button "Tilbake" at bounding box center [185, 39] width 33 height 15
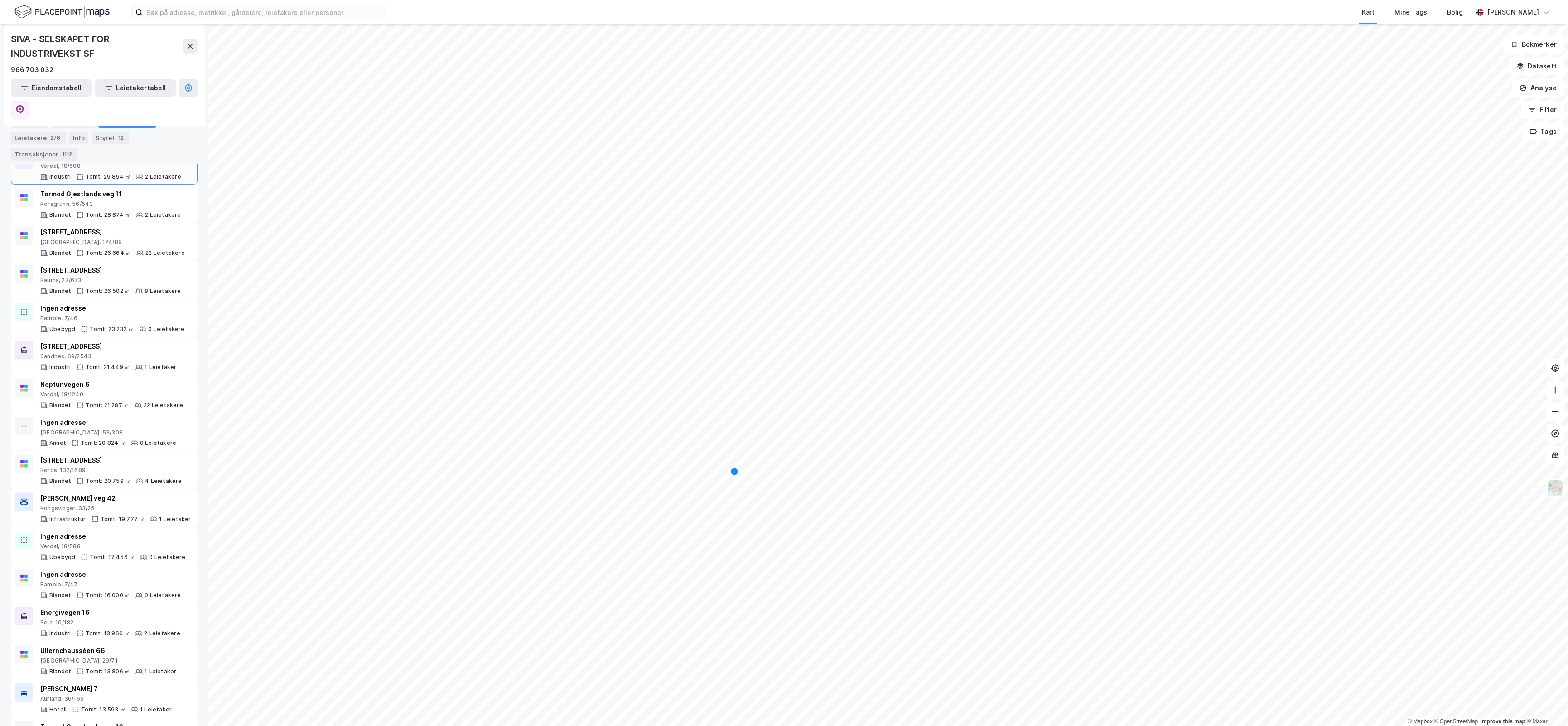
scroll to position [529, 0]
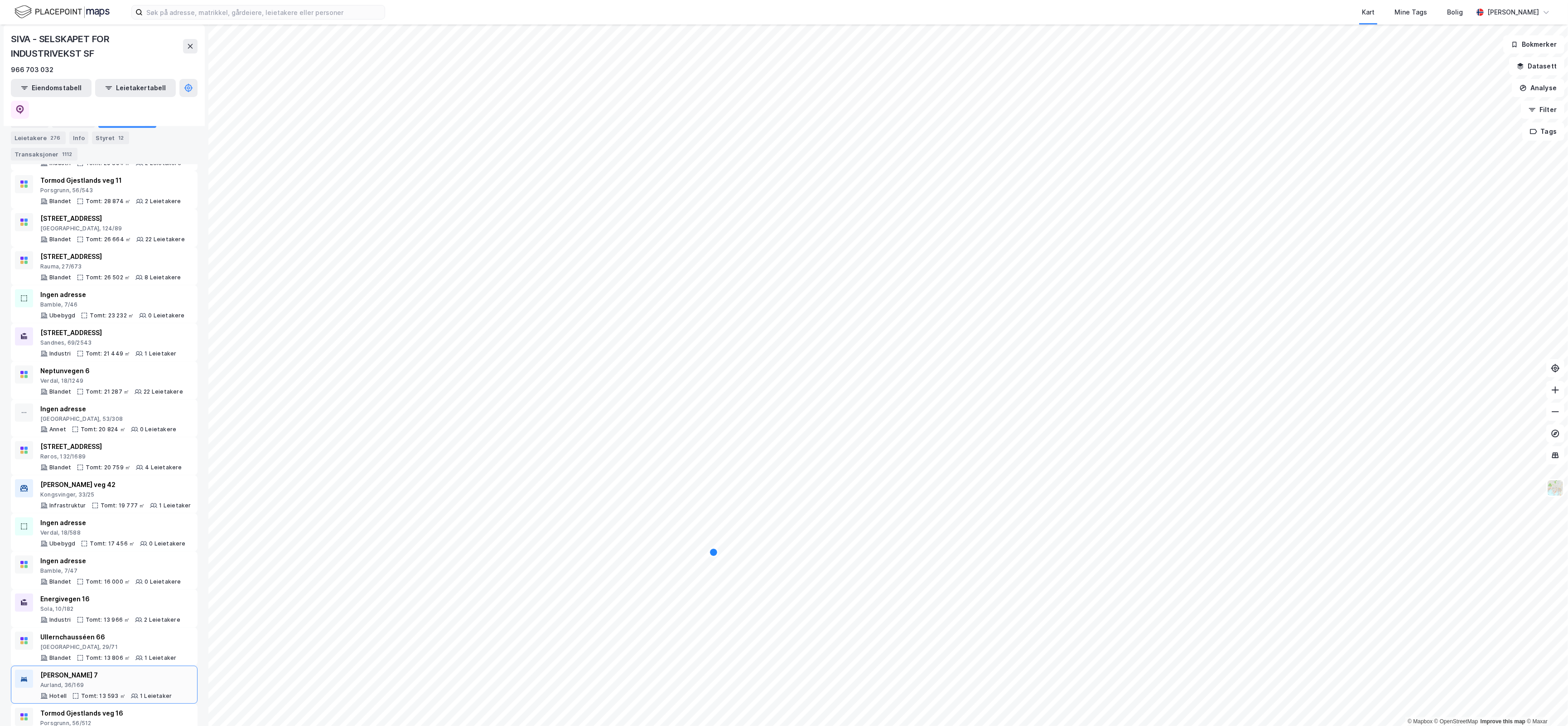
click at [129, 669] on div "[PERSON_NAME] 7" at bounding box center [106, 675] width 131 height 11
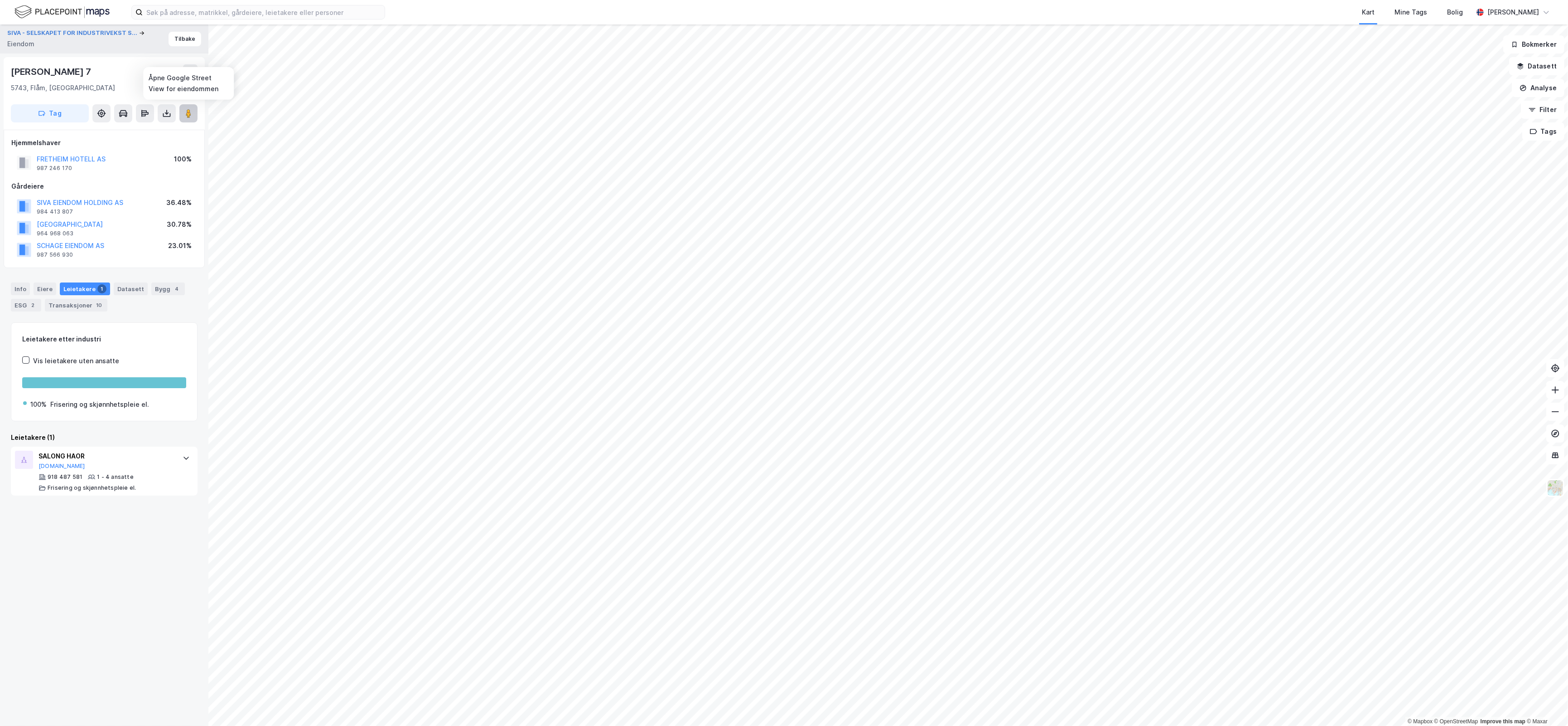
click at [191, 116] on icon at bounding box center [188, 113] width 9 height 9
click at [178, 38] on button "Tilbake" at bounding box center [185, 39] width 33 height 15
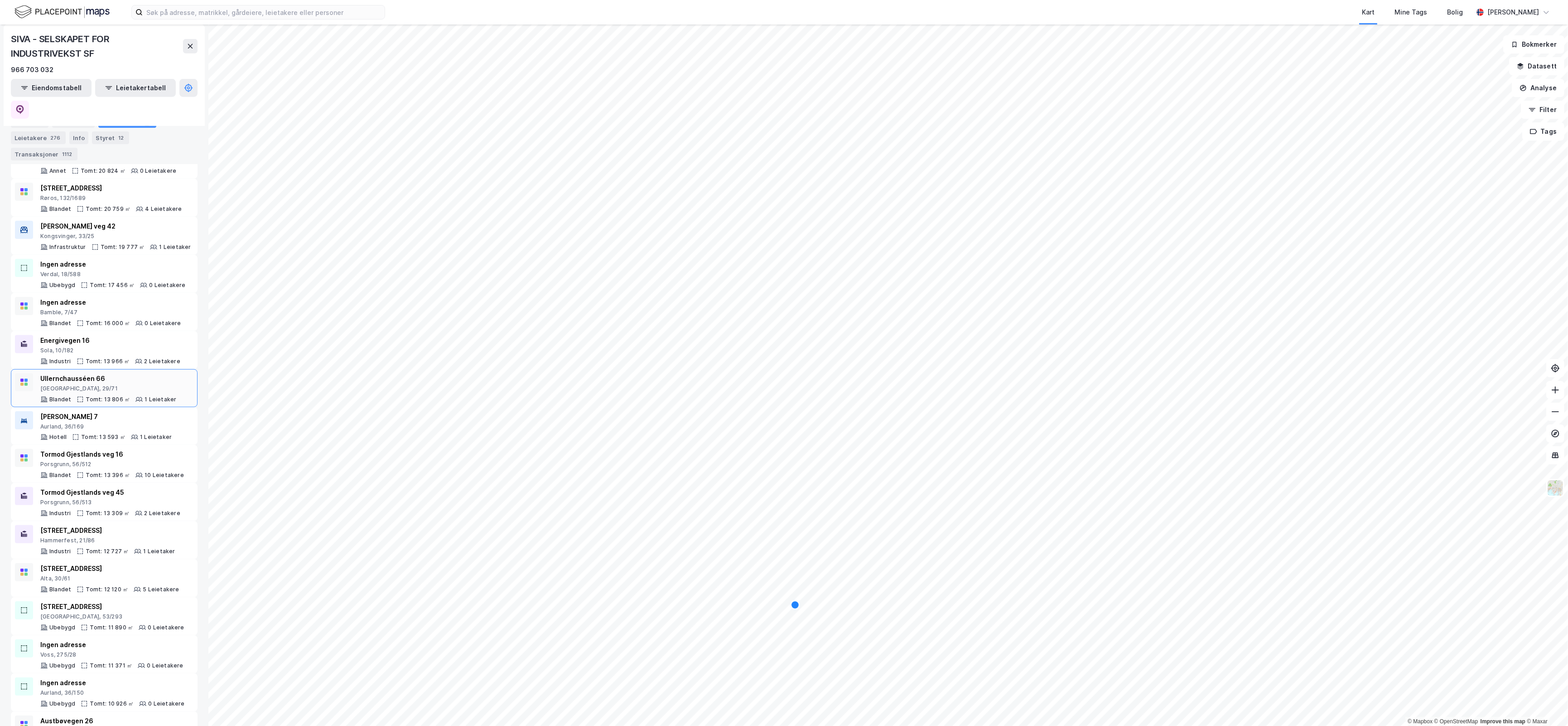
scroll to position [794, 0]
click at [154, 541] on div "1 Leietaker" at bounding box center [159, 545] width 32 height 7
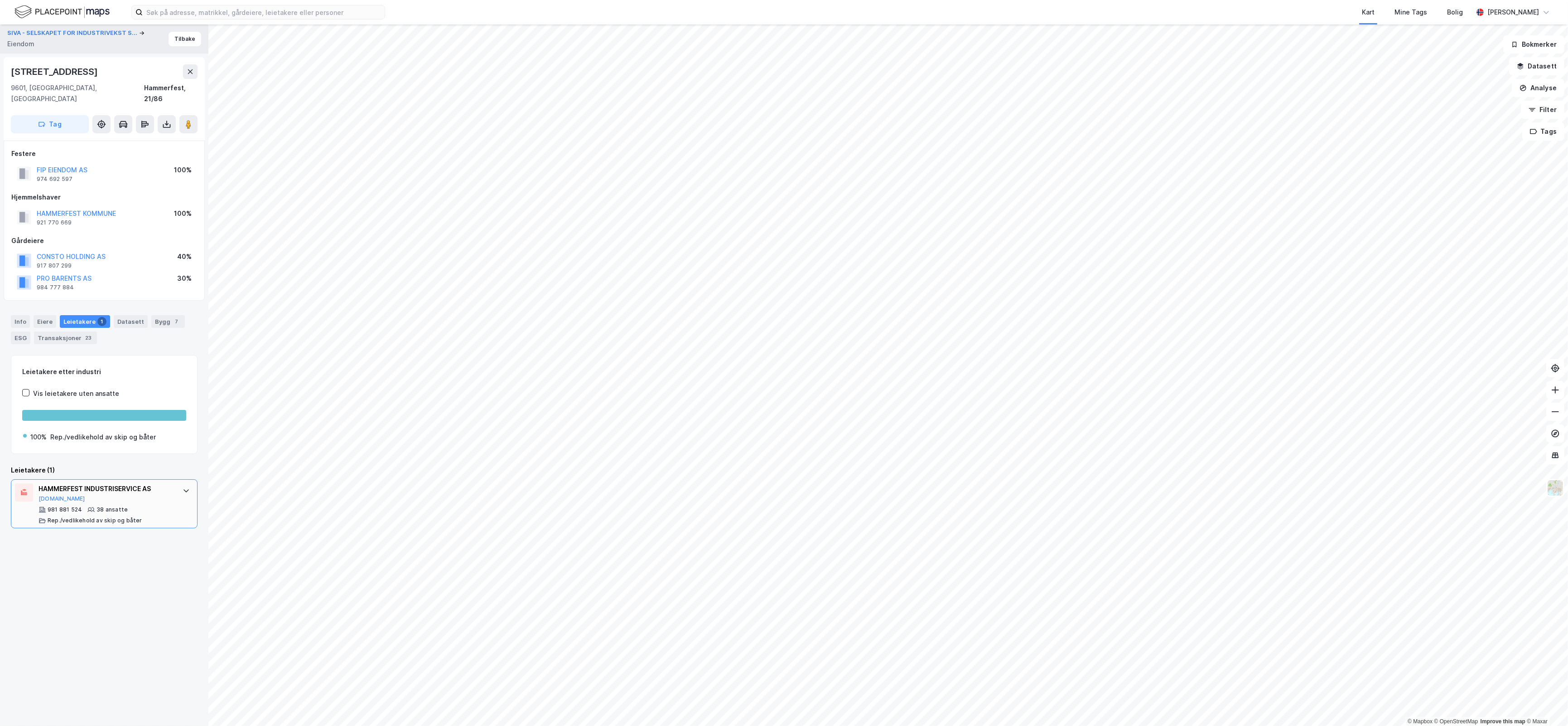
click at [137, 506] on div "981 881 524 38 ansatte Rep./vedlikehold av skip og båter" at bounding box center [106, 515] width 135 height 18
click at [180, 38] on button "Tilbake" at bounding box center [185, 39] width 33 height 15
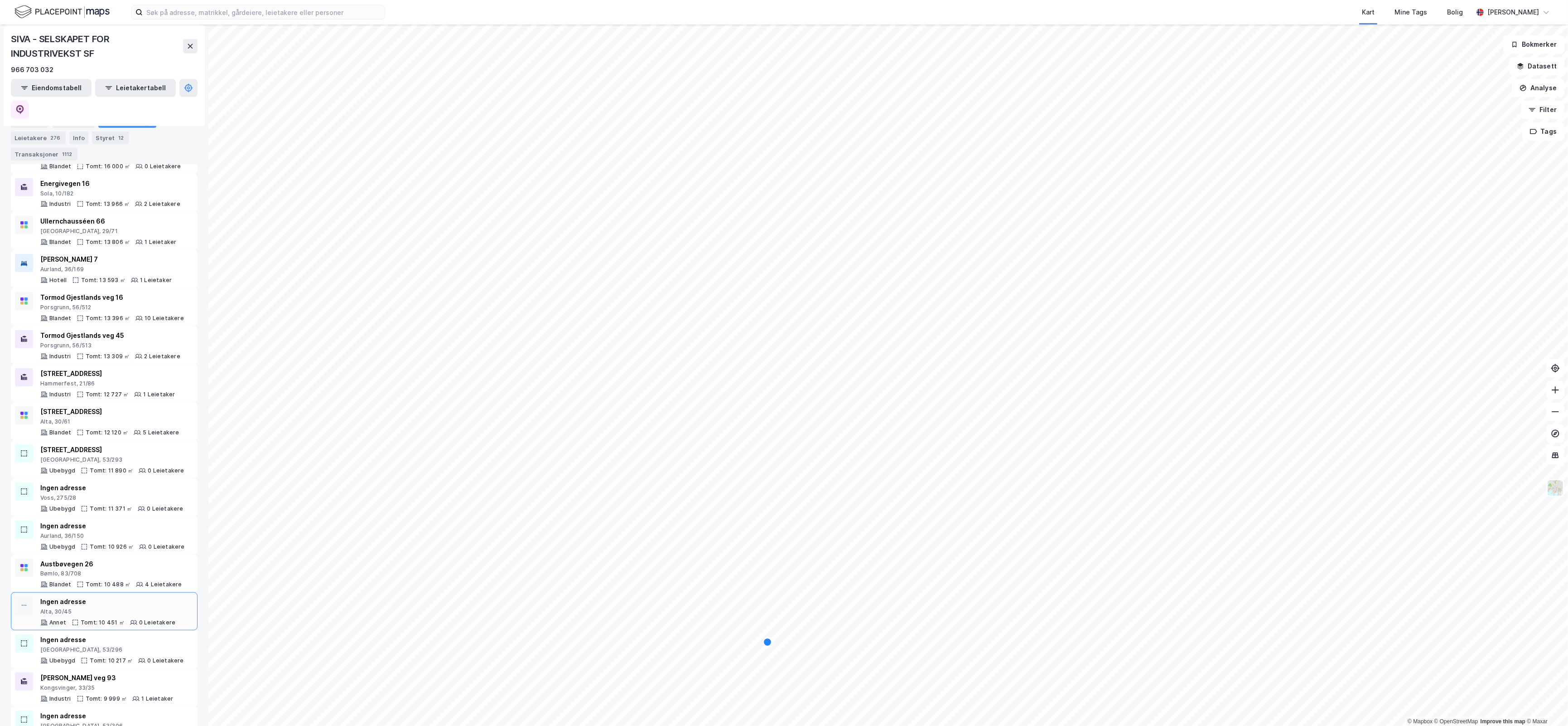
scroll to position [925, 0]
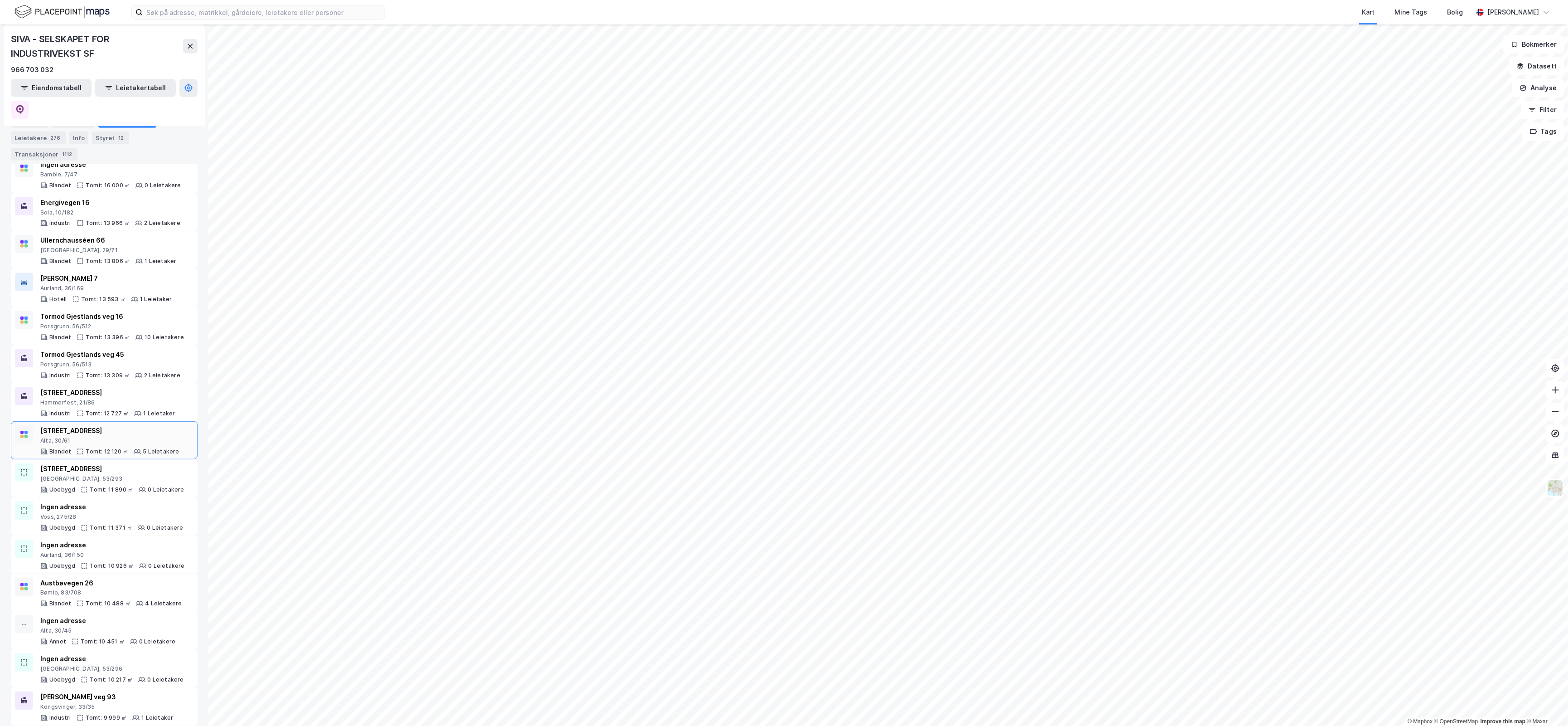
click at [152, 448] on div "5 Leietakere" at bounding box center [161, 451] width 37 height 7
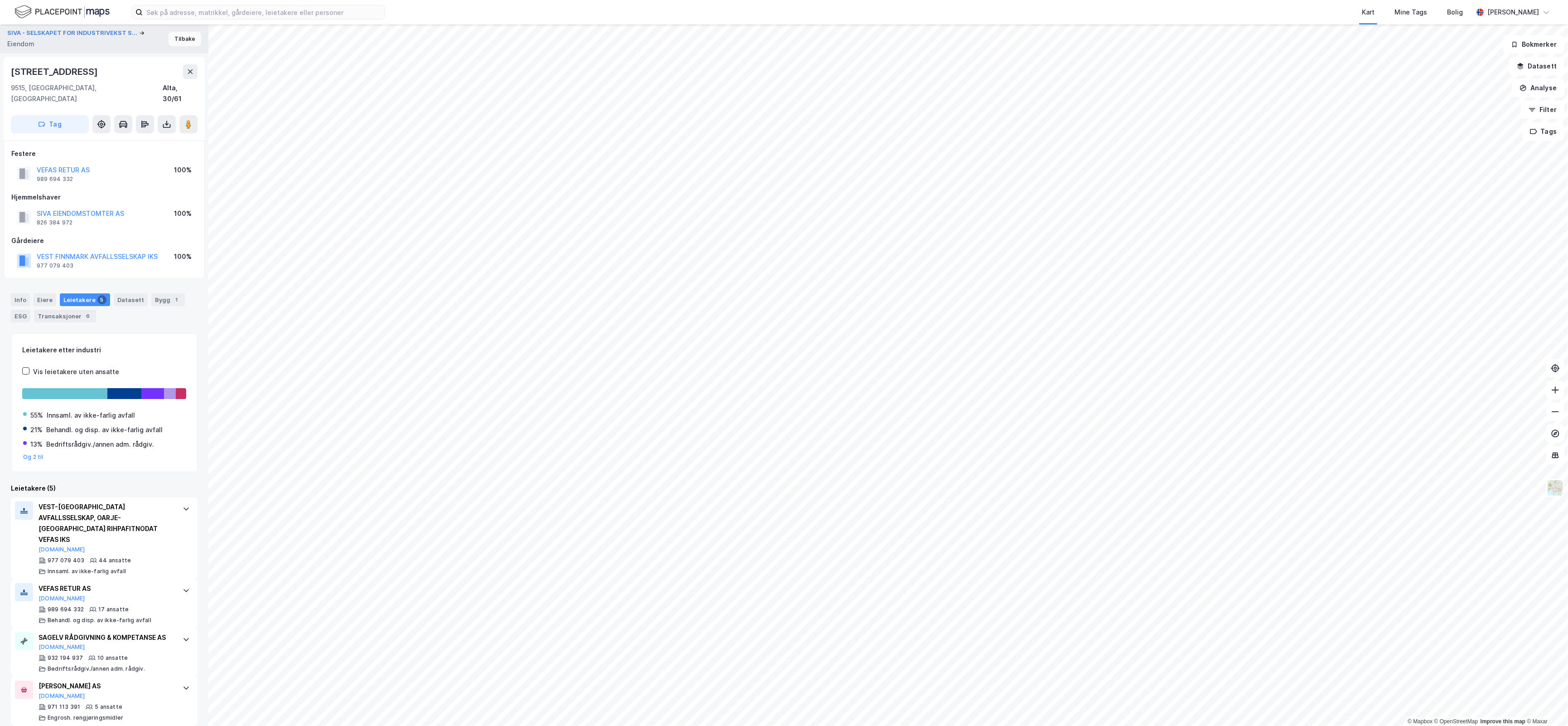
click at [169, 39] on button "Tilbake" at bounding box center [185, 39] width 33 height 15
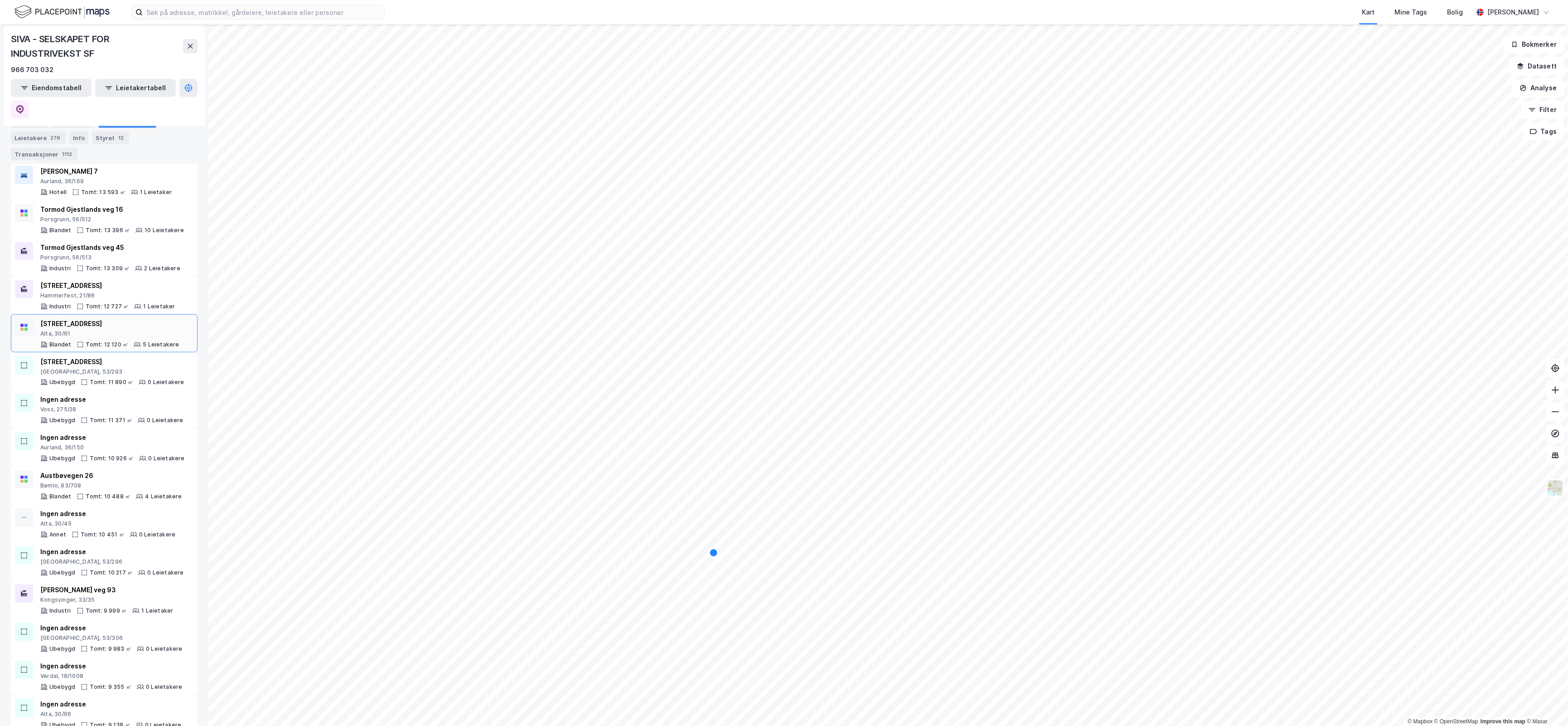
scroll to position [1057, 0]
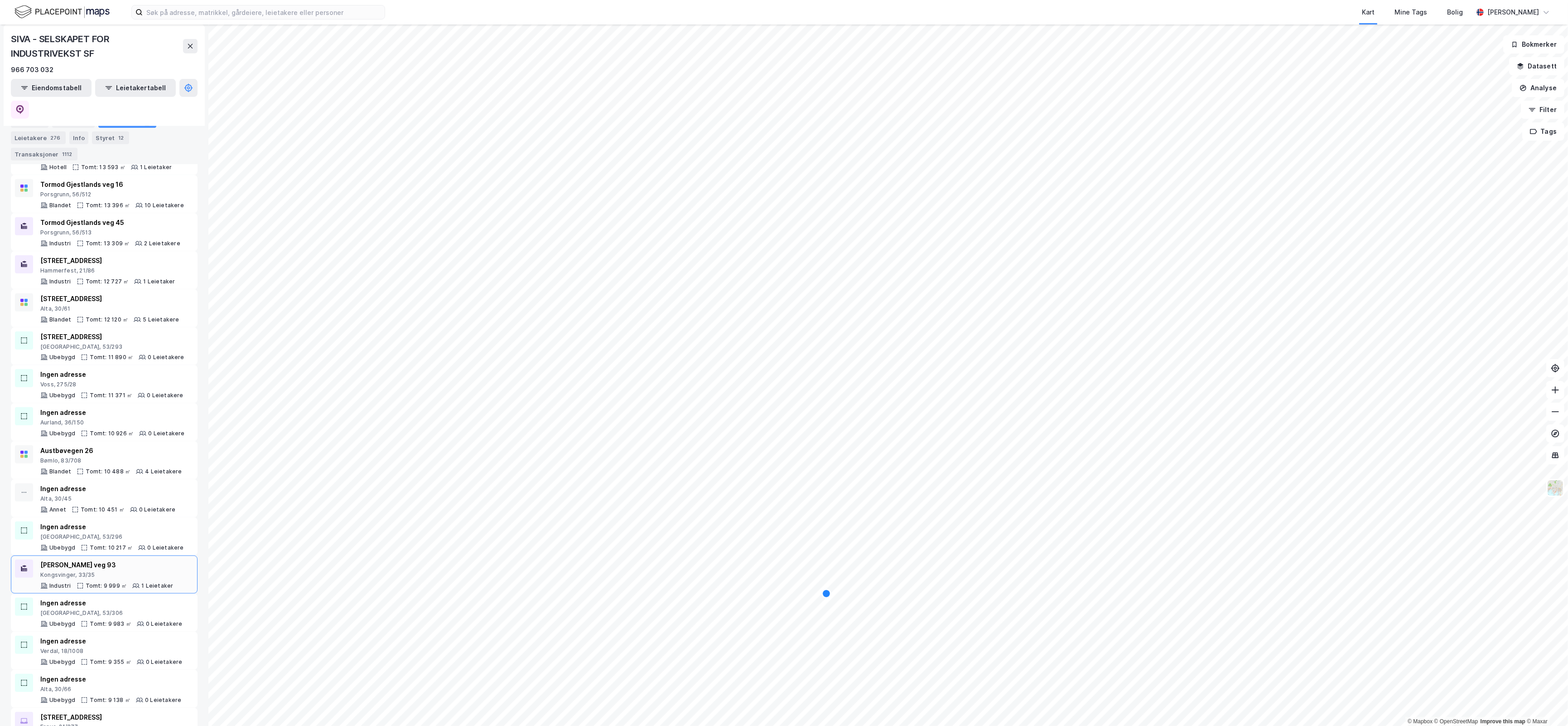
click at [152, 571] on div "Kongsvinger, 33/35" at bounding box center [107, 575] width 133 height 7
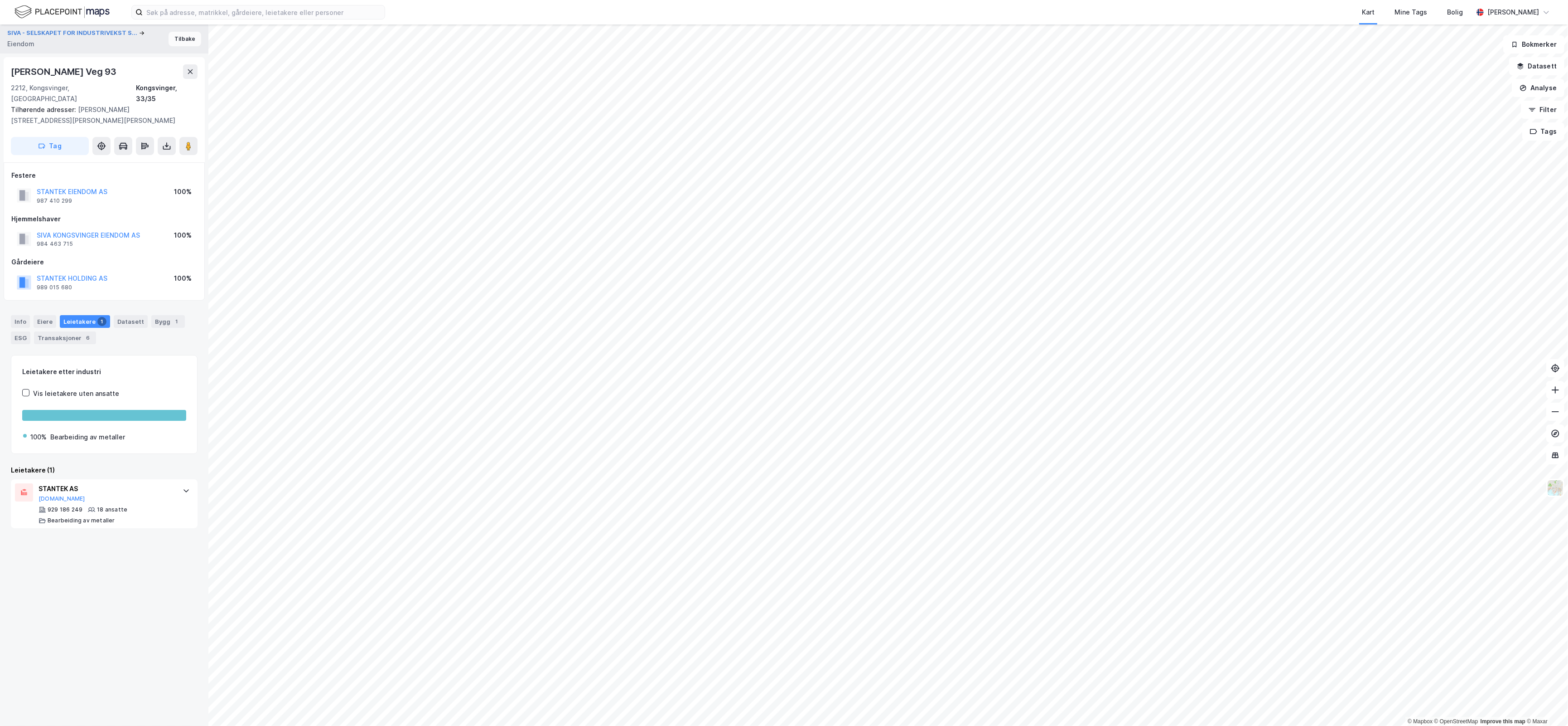
click at [169, 39] on button "Tilbake" at bounding box center [185, 39] width 33 height 15
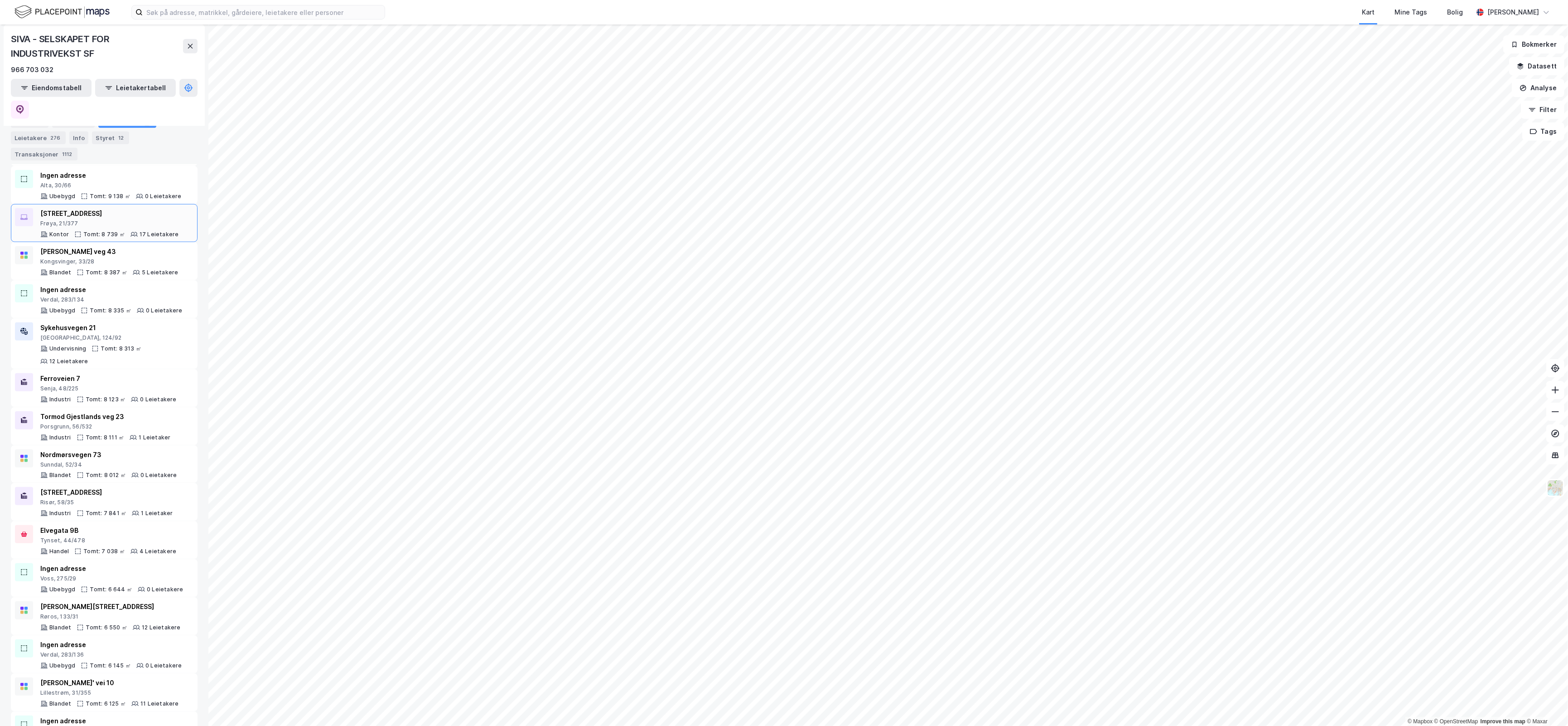
scroll to position [1587, 0]
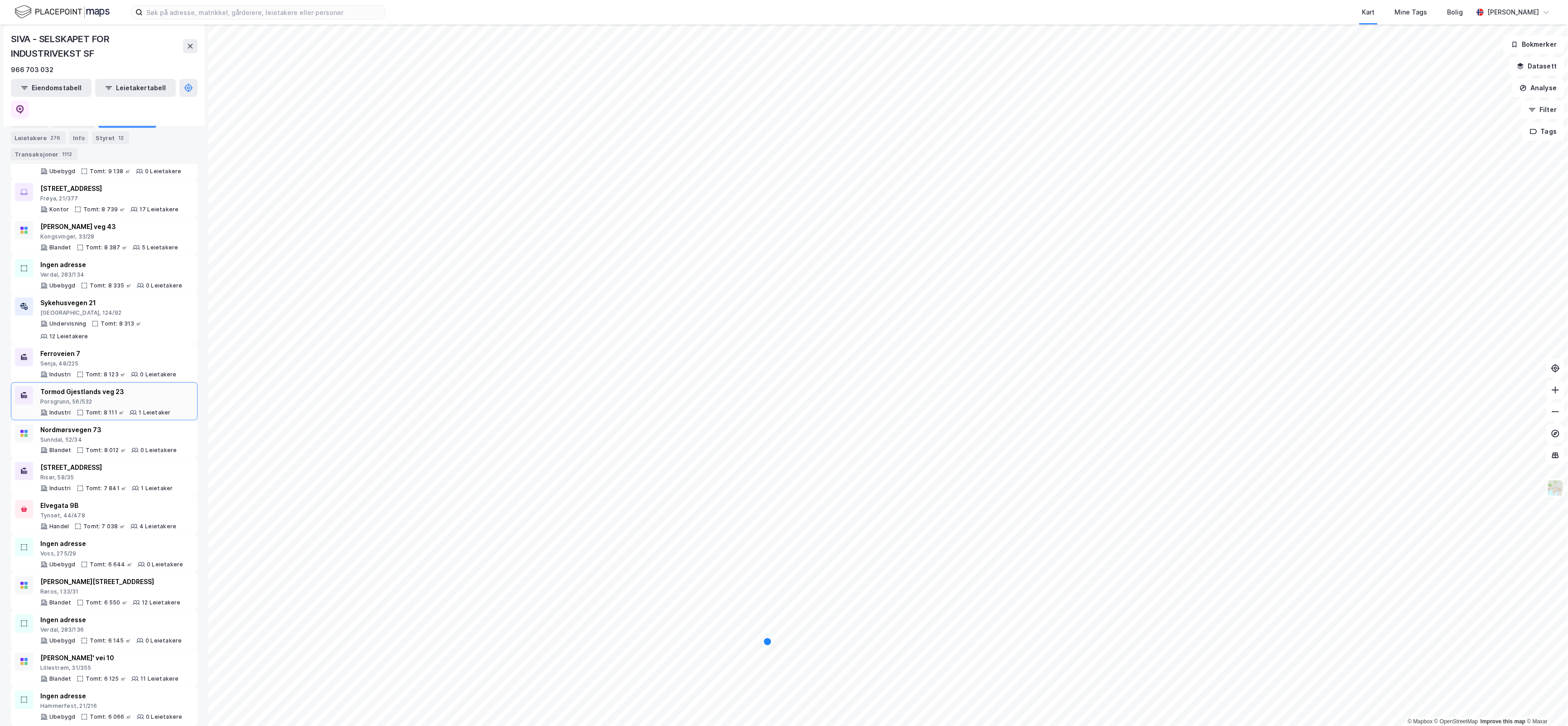
drag, startPoint x: 139, startPoint y: 379, endPoint x: 84, endPoint y: 386, distance: 55.4
click at [84, 386] on div "Tormod Gjestlands veg 23 Porsgrunn, 56/532 Industri Tomt: 8 111 ㎡ 1 Leietaker" at bounding box center [105, 401] width 130 height 30
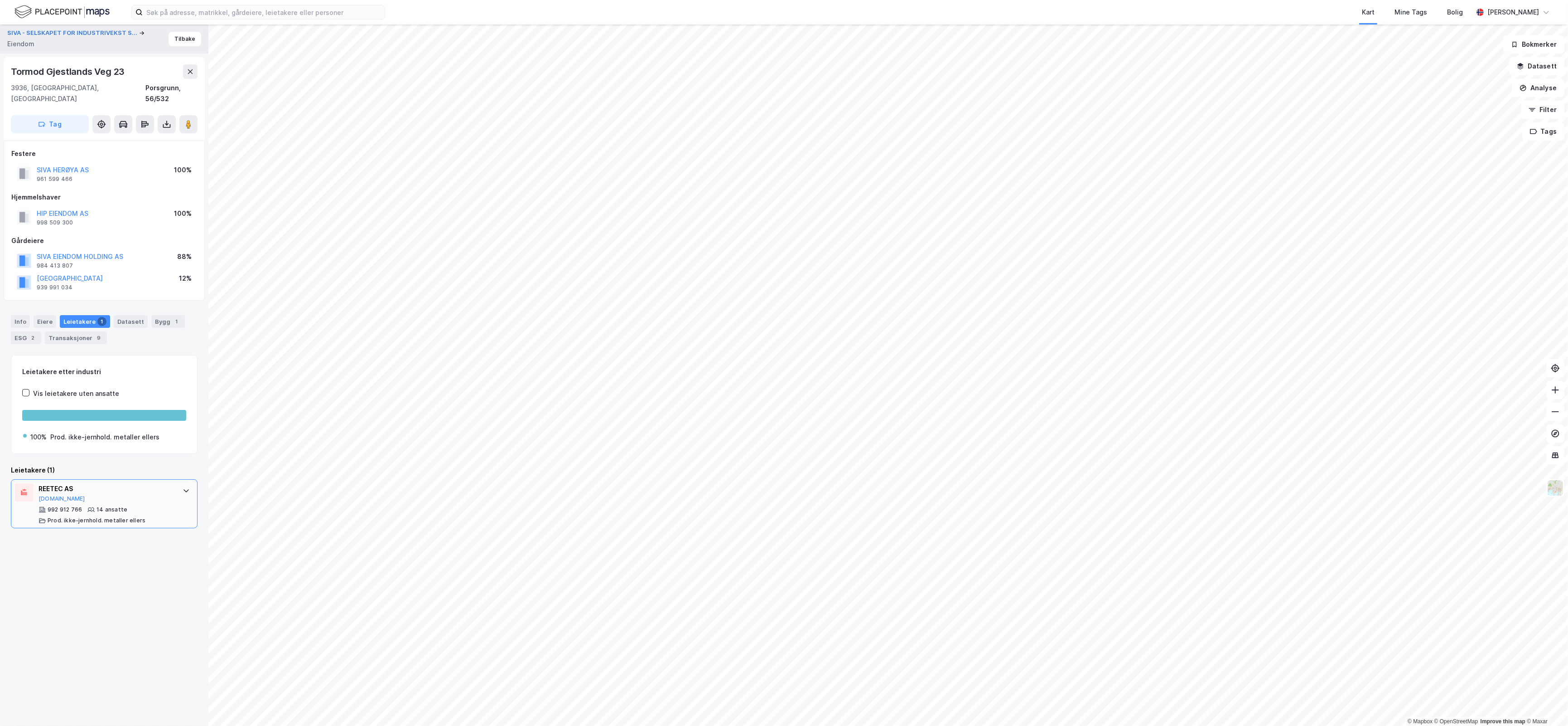
click at [138, 506] on div "992 912 766 14 ansatte Prod. ikke-jernhold. metaller ellers" at bounding box center [106, 515] width 135 height 18
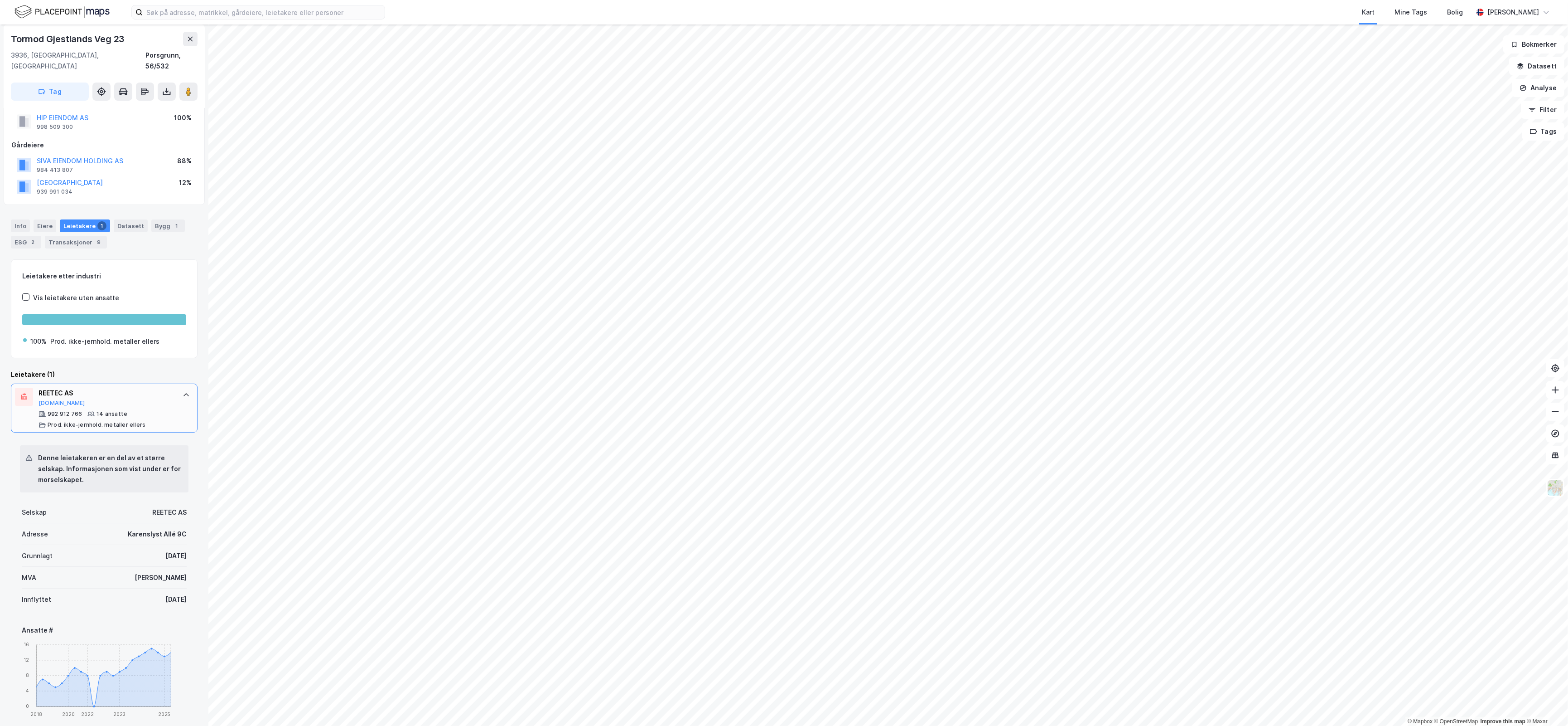
scroll to position [86, 0]
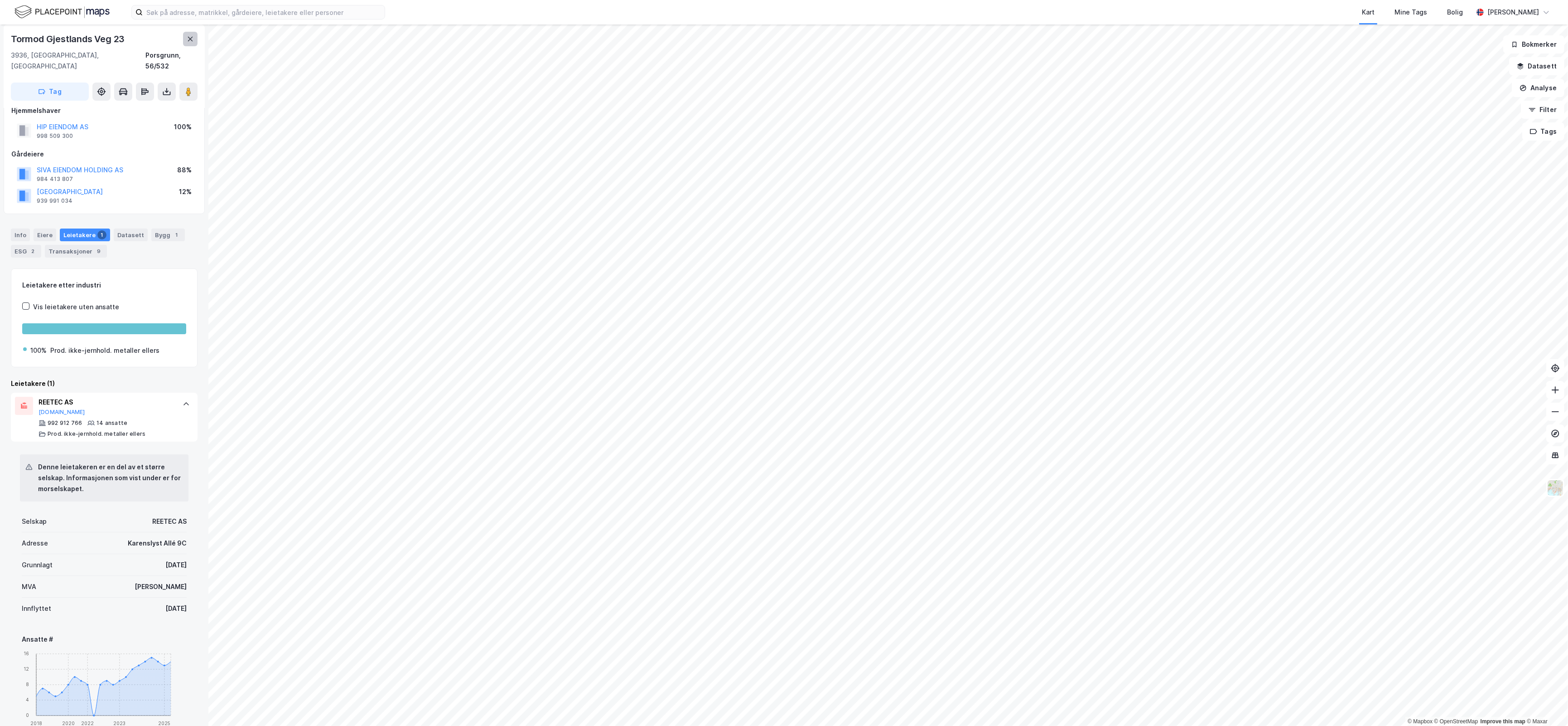
click at [187, 37] on icon at bounding box center [191, 39] width 7 height 7
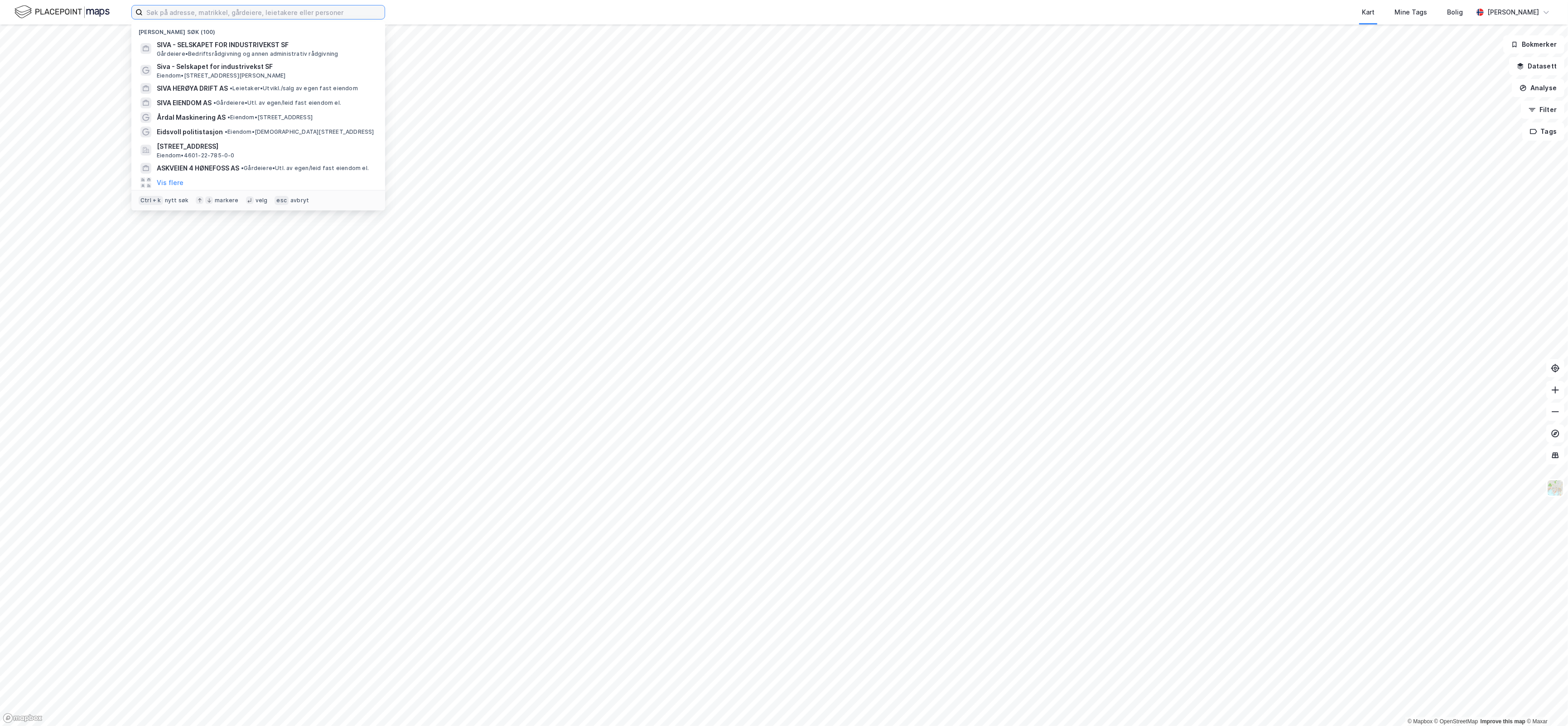
click at [150, 19] on input at bounding box center [263, 12] width 242 height 13
click at [212, 42] on span "SIVA - SELSKAPET FOR INDUSTRIVEKST SF" at bounding box center [265, 45] width 217 height 11
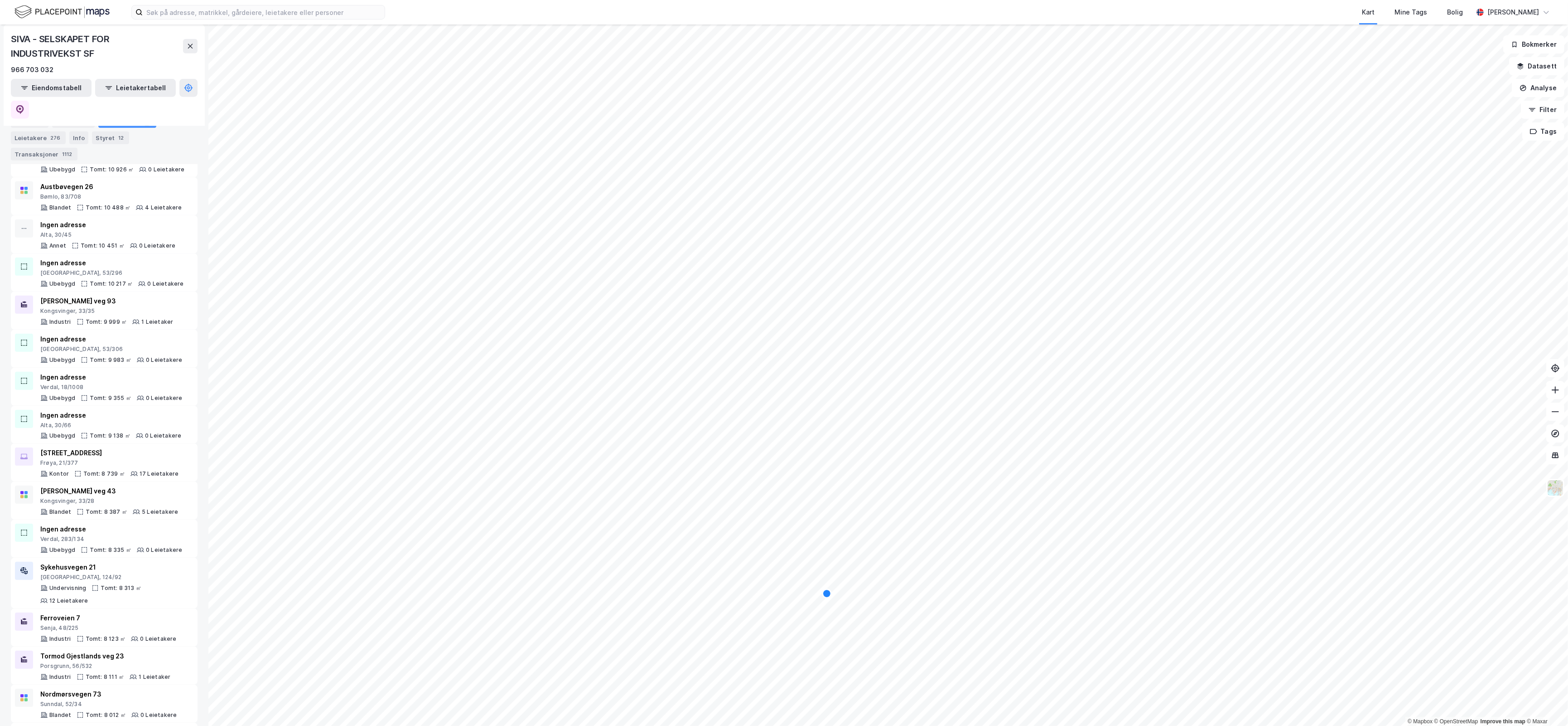
scroll to position [1454, 0]
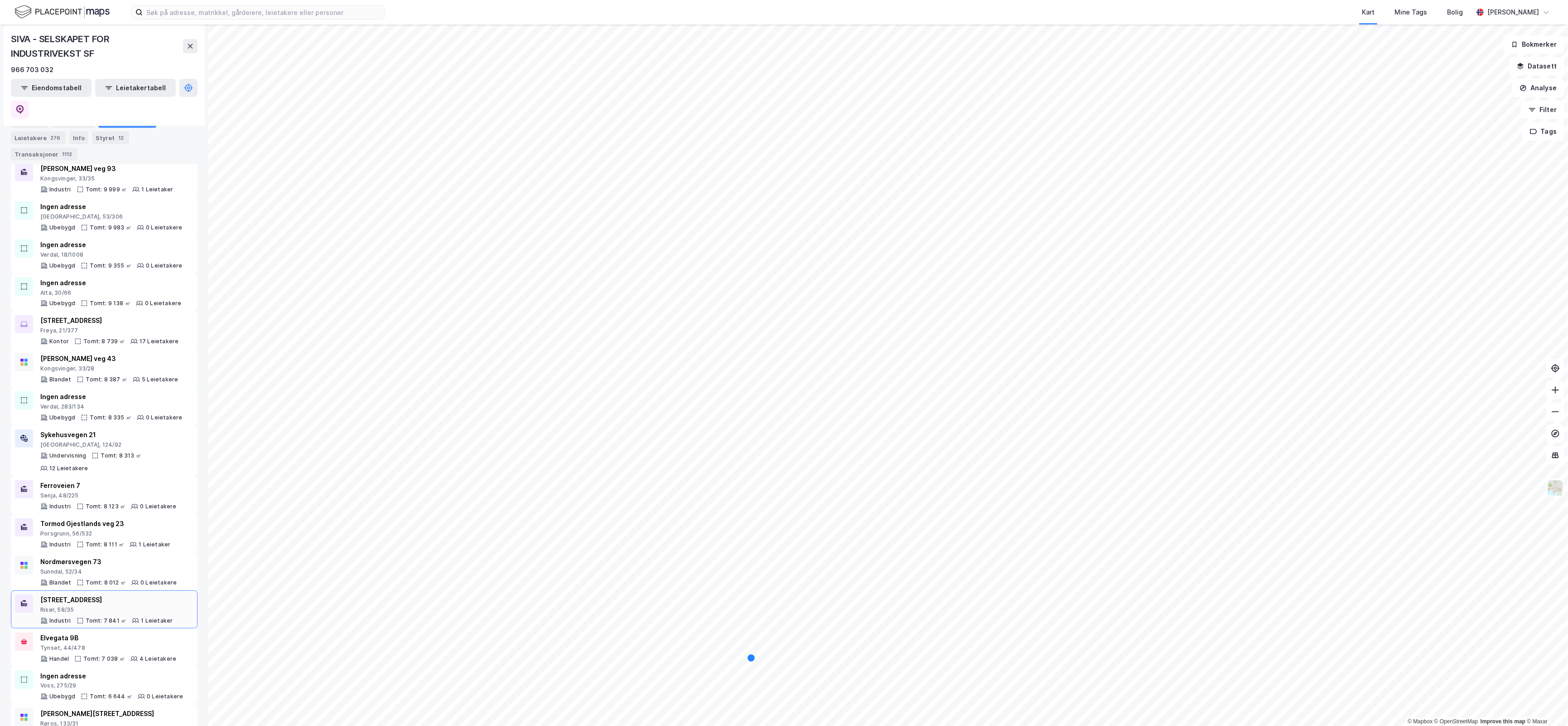
click at [157, 606] on div "Risør, 58/35" at bounding box center [106, 610] width 132 height 7
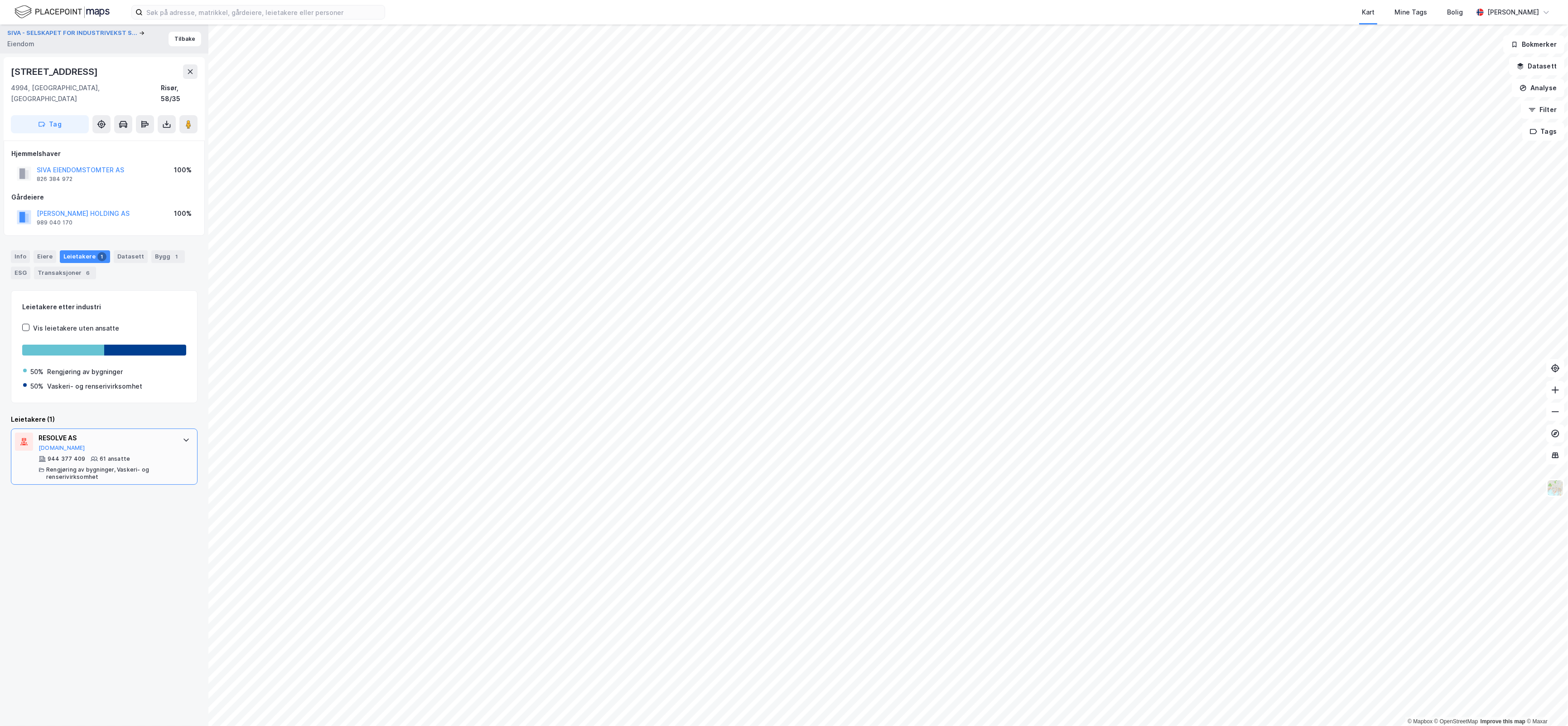
click at [145, 455] on div "944 377 409 61 ansatte Rengjøring av bygninger, Vaskeri- og renserivirksomhet" at bounding box center [106, 468] width 135 height 26
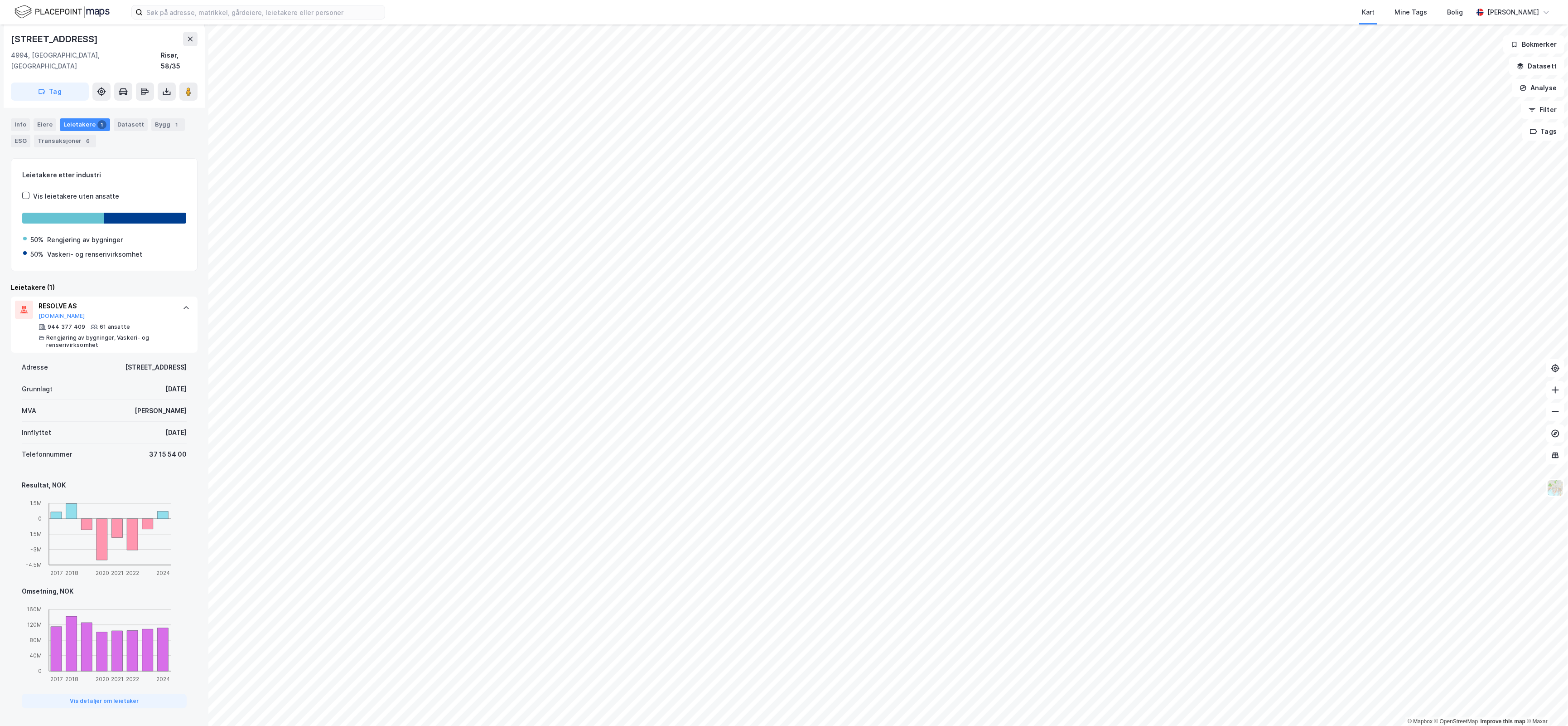
drag, startPoint x: 145, startPoint y: 448, endPoint x: 5, endPoint y: 490, distance: 146.2
click at [5, 490] on div "SIVA - SELSKAPET FOR INDUSTRIVEKST S... Eiendom Tilbake [STREET_ADDRESS], Agder…" at bounding box center [104, 375] width 208 height 701
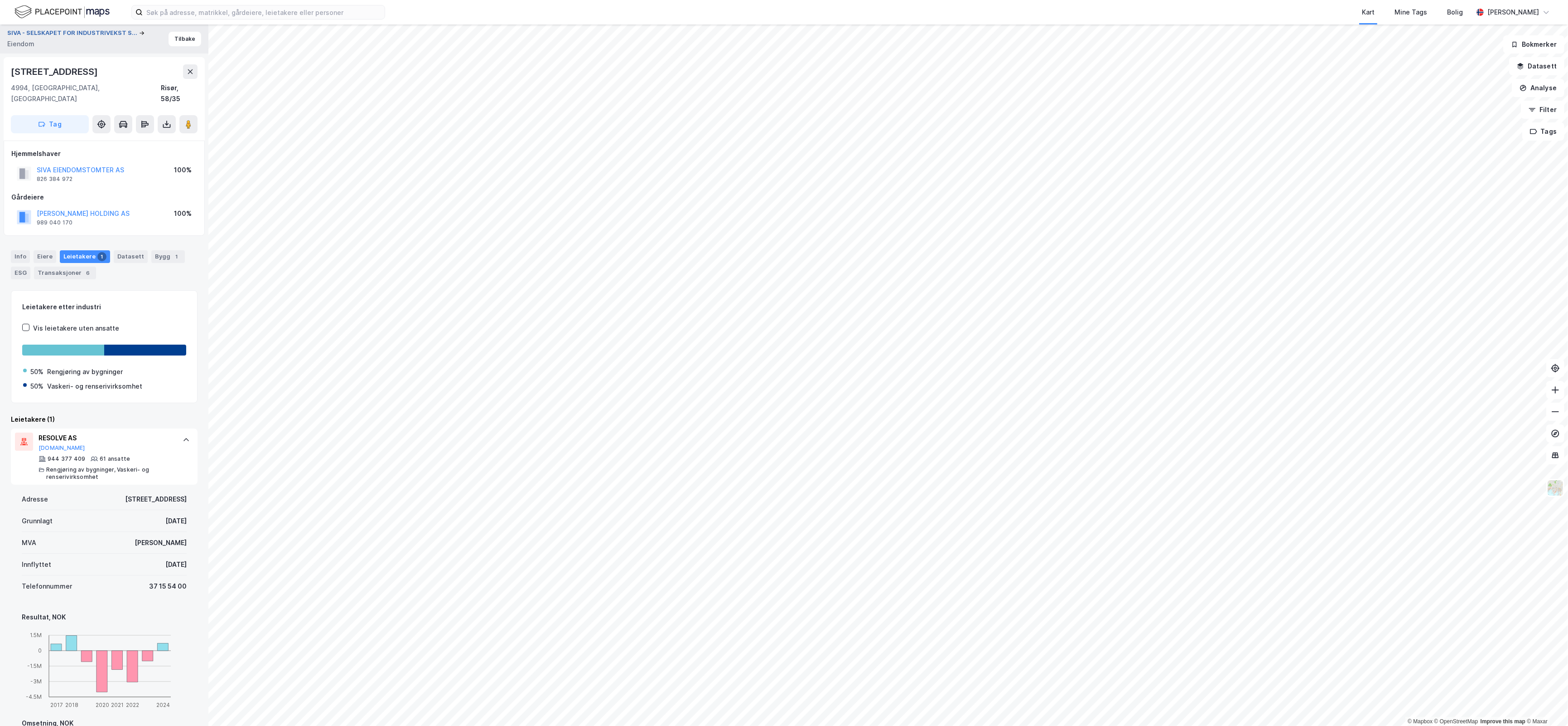
click at [93, 30] on button "SIVA - SELSKAPET FOR INDUSTRIVEKST S..." at bounding box center [73, 33] width 132 height 9
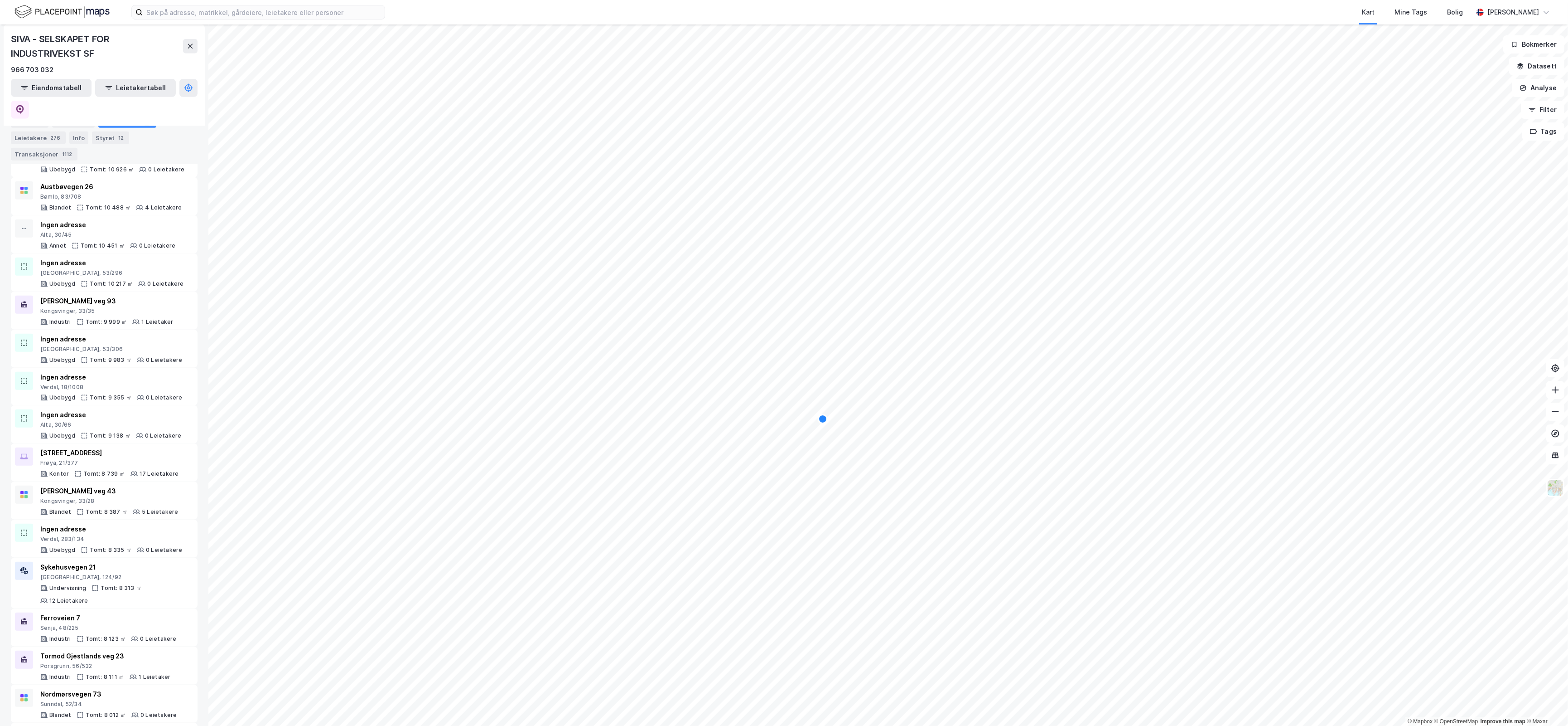
scroll to position [1454, 0]
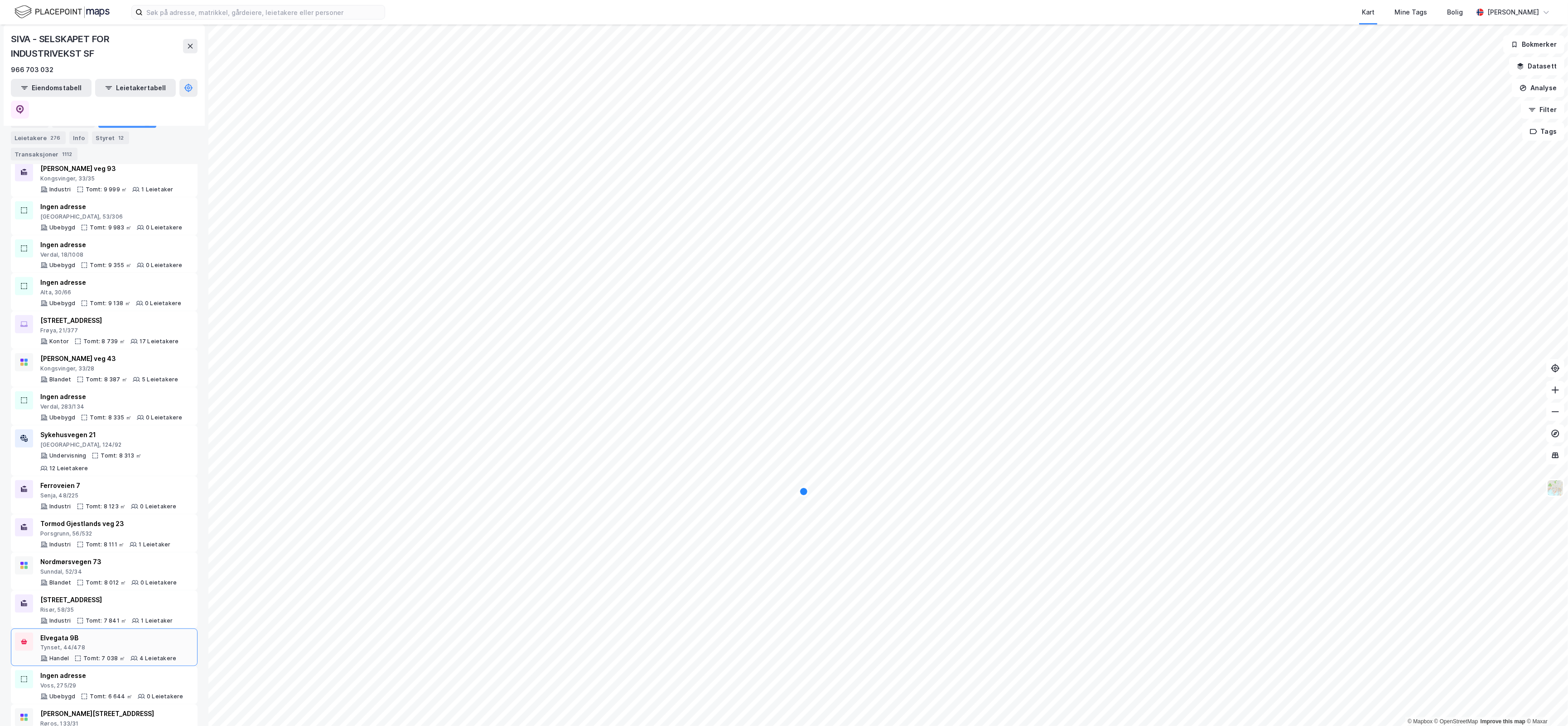
click at [139, 634] on div "[STREET_ADDRESS] Tomt: 7 038 ㎡ 4 Leietakere" at bounding box center [108, 647] width 136 height 30
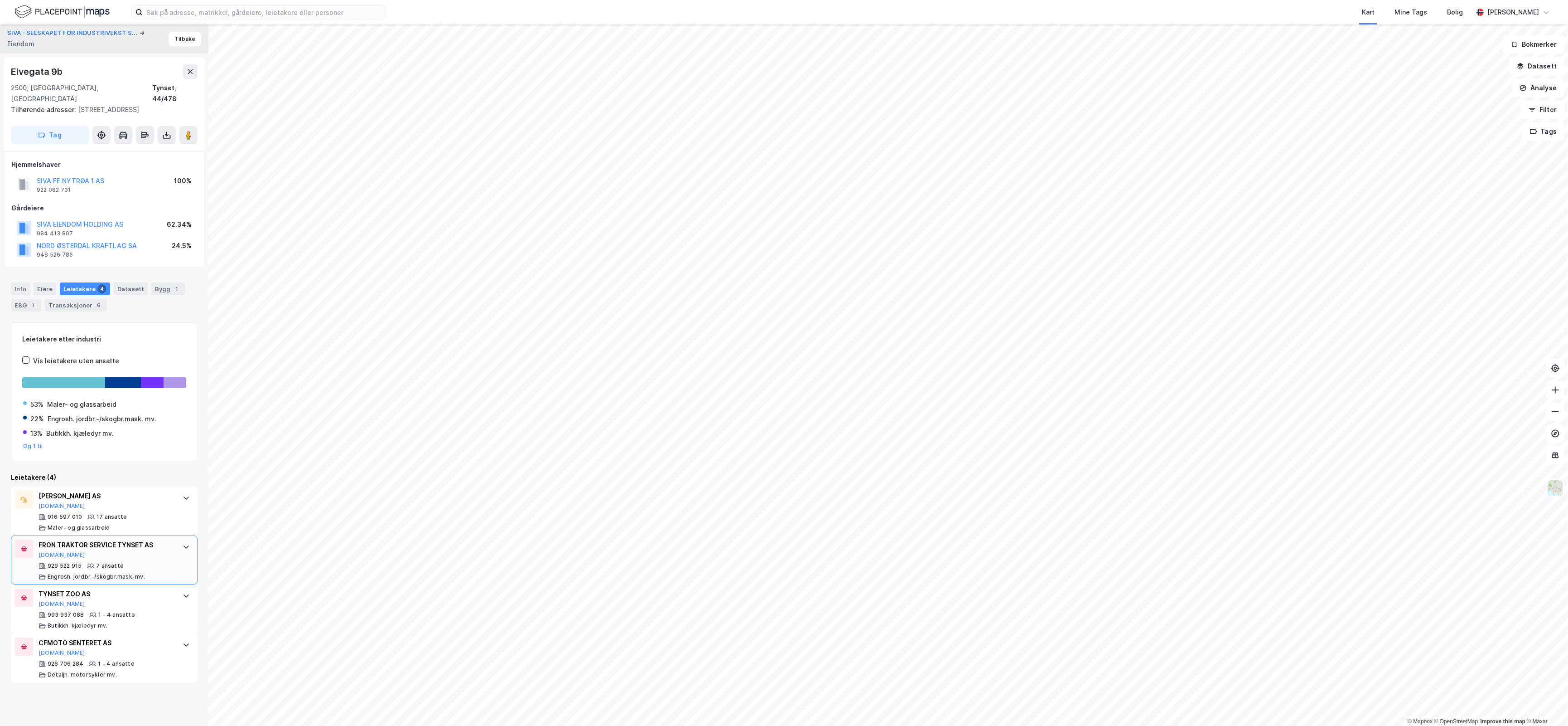
click at [170, 545] on div "FRON TRAKTOR SERVICE TYNSET AS [DOMAIN_NAME] 929 522 915 7 ansatte Engrosh. jor…" at bounding box center [104, 560] width 187 height 49
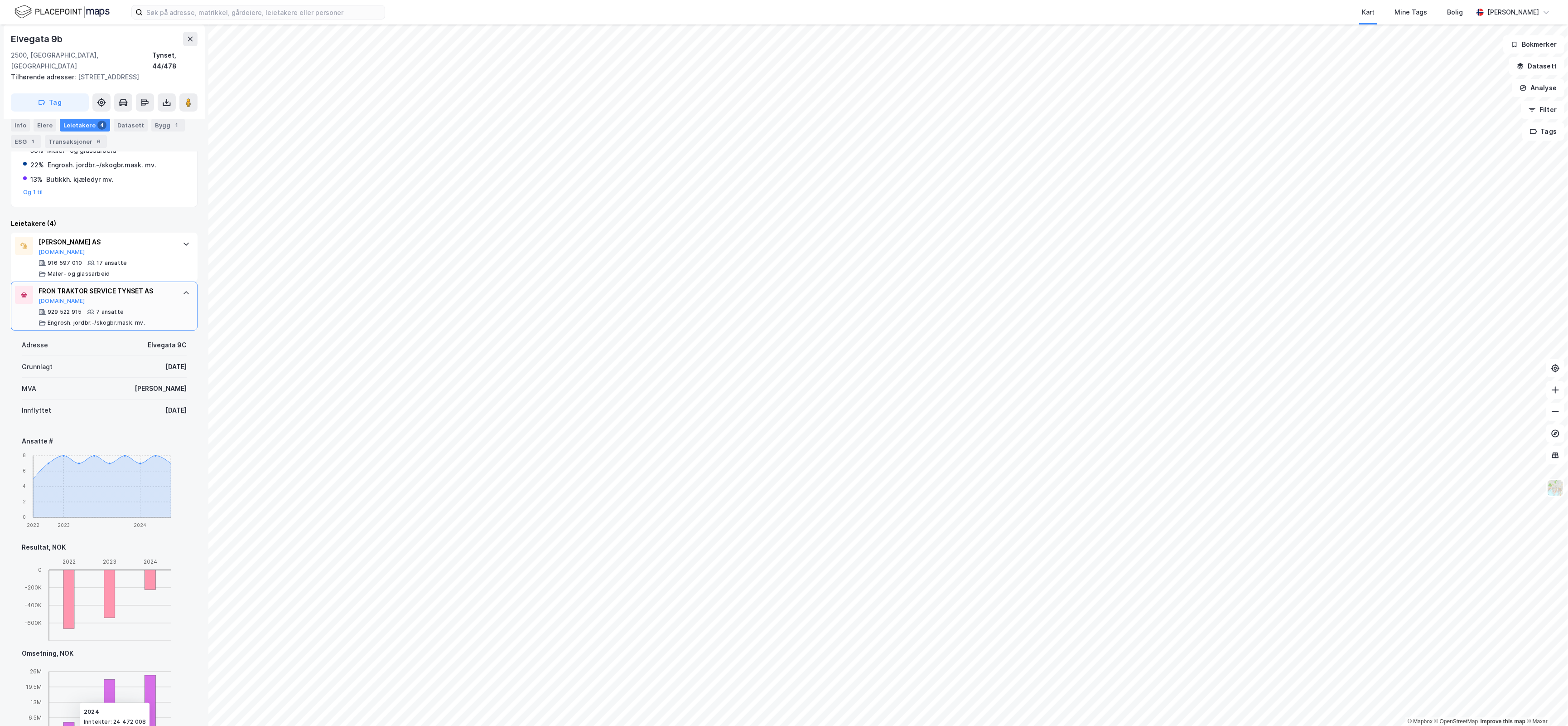
scroll to position [132, 0]
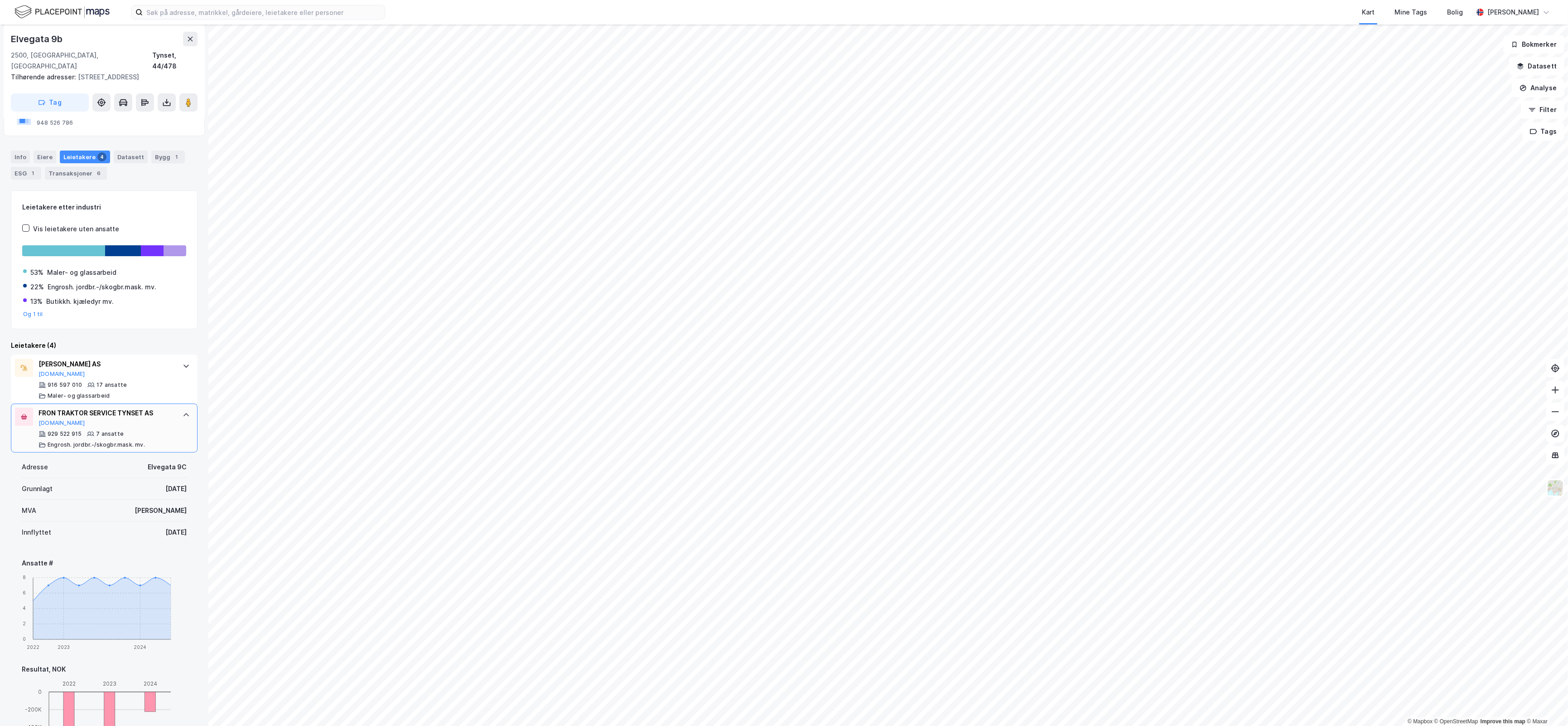
click at [172, 432] on div "FRON TRAKTOR SERVICE TYNSET AS [DOMAIN_NAME] 929 522 915 7 ansatte Engrosh. jor…" at bounding box center [104, 428] width 187 height 49
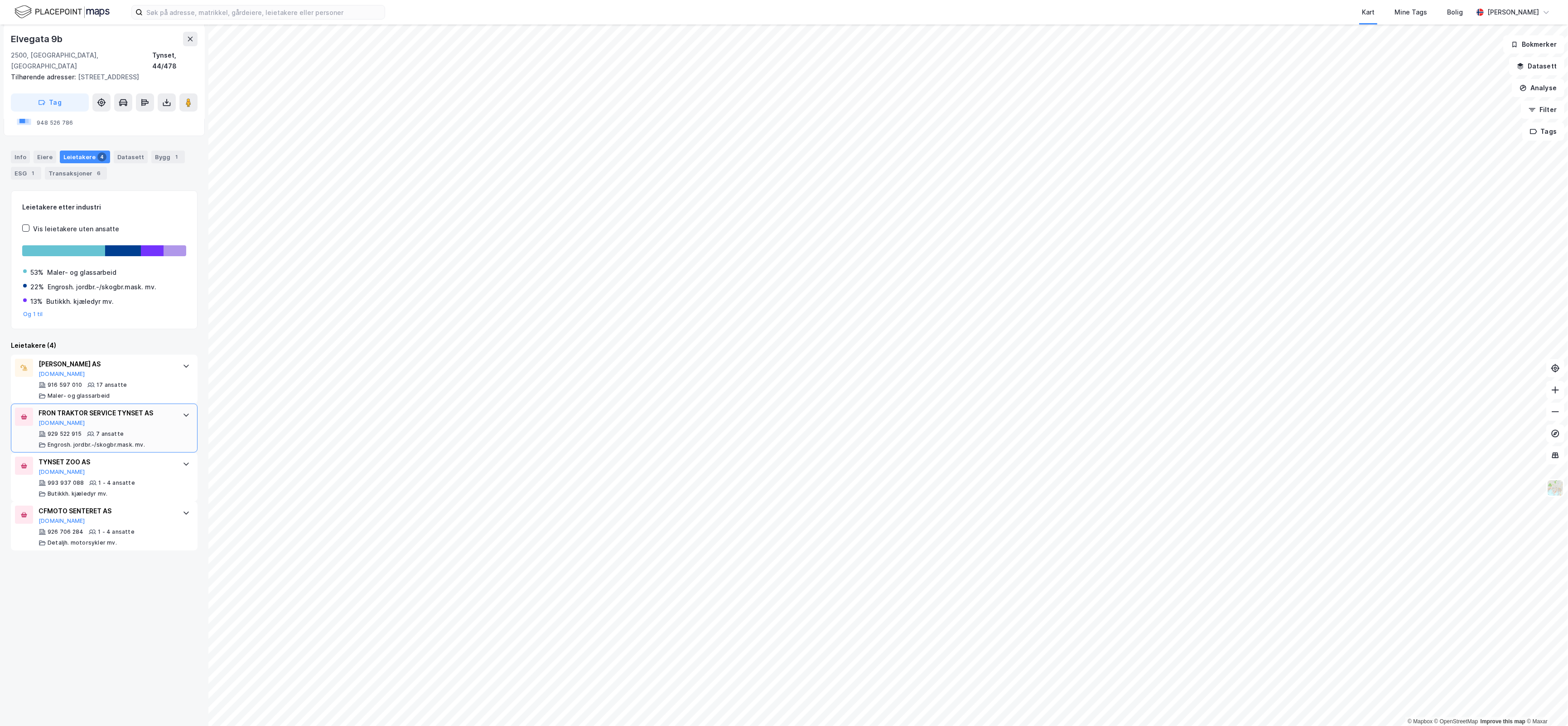
scroll to position [0, 0]
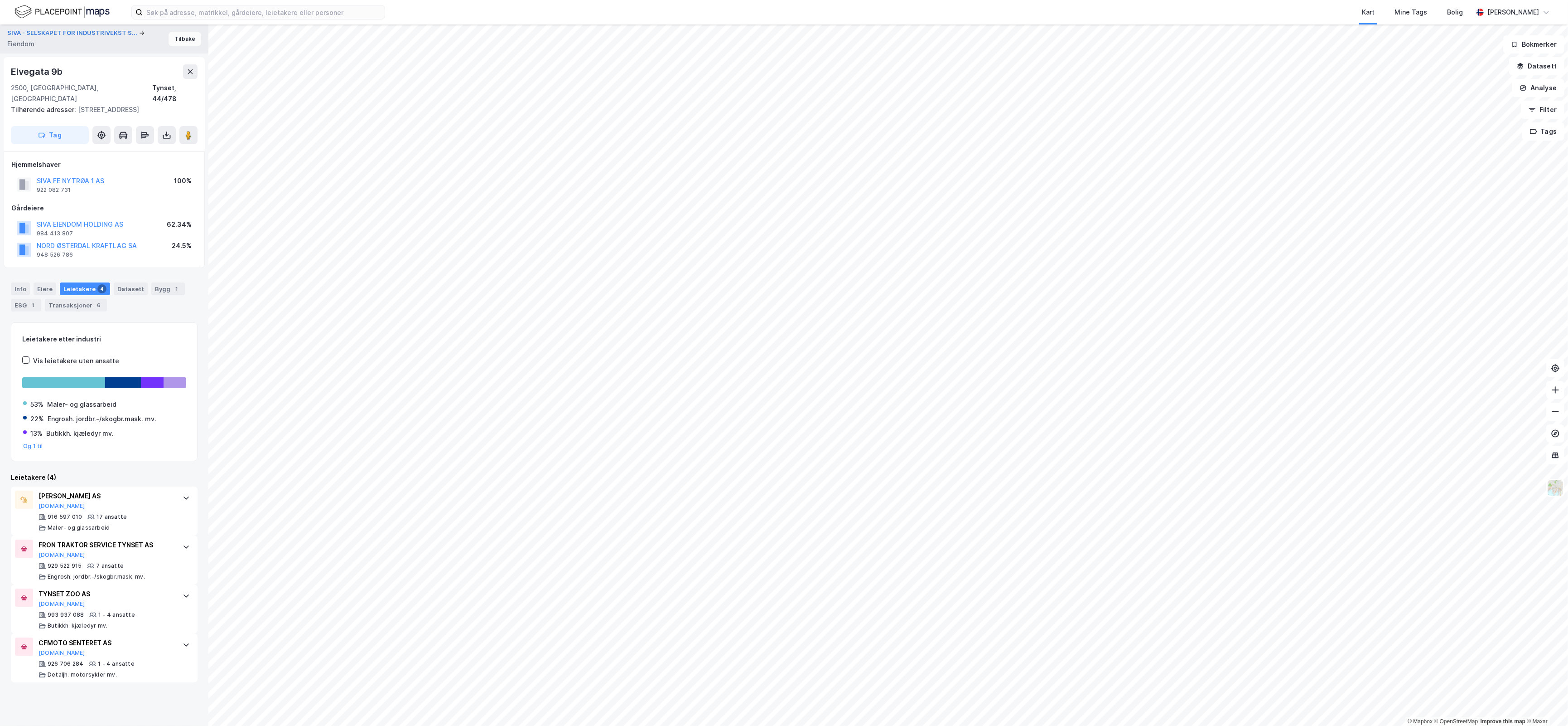
click at [176, 37] on button "Tilbake" at bounding box center [185, 39] width 33 height 15
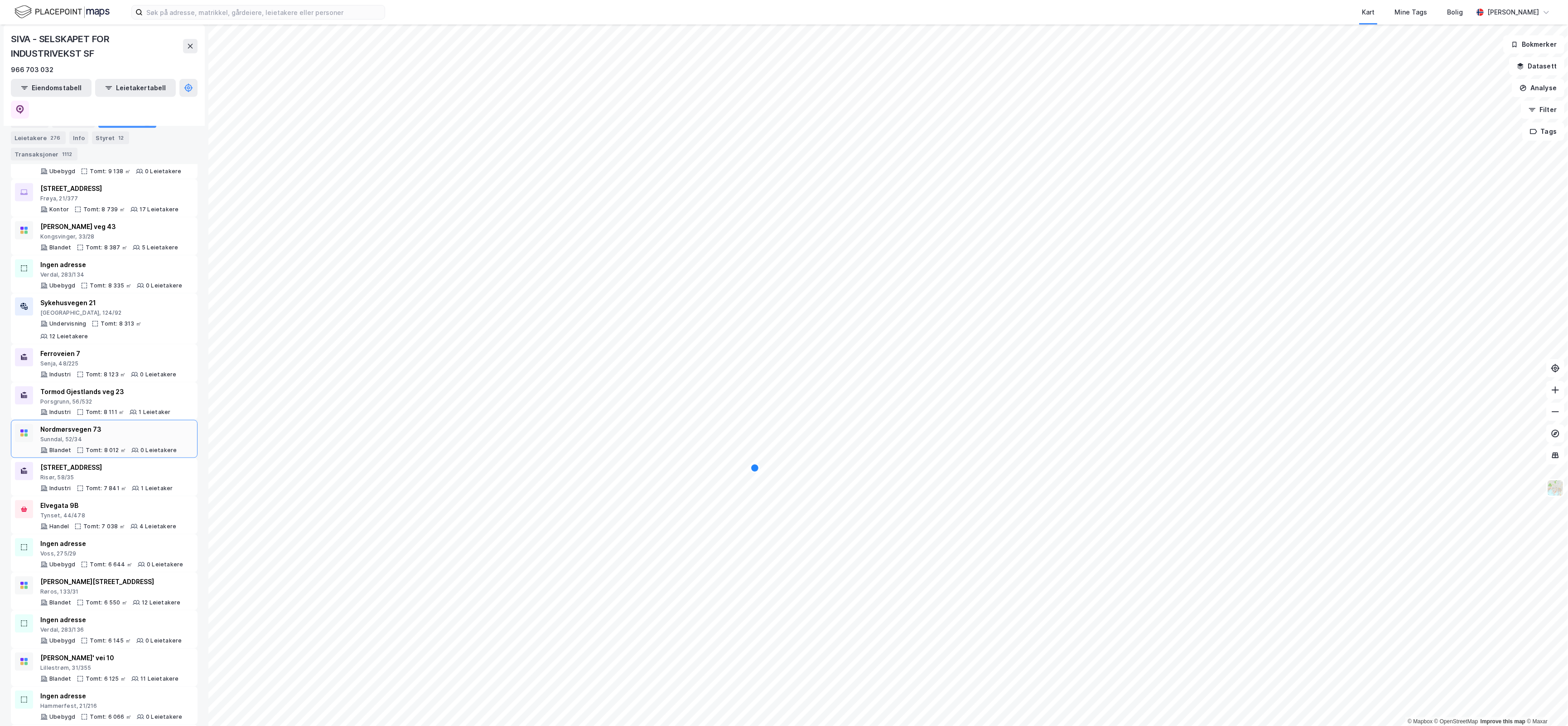
scroll to position [1719, 0]
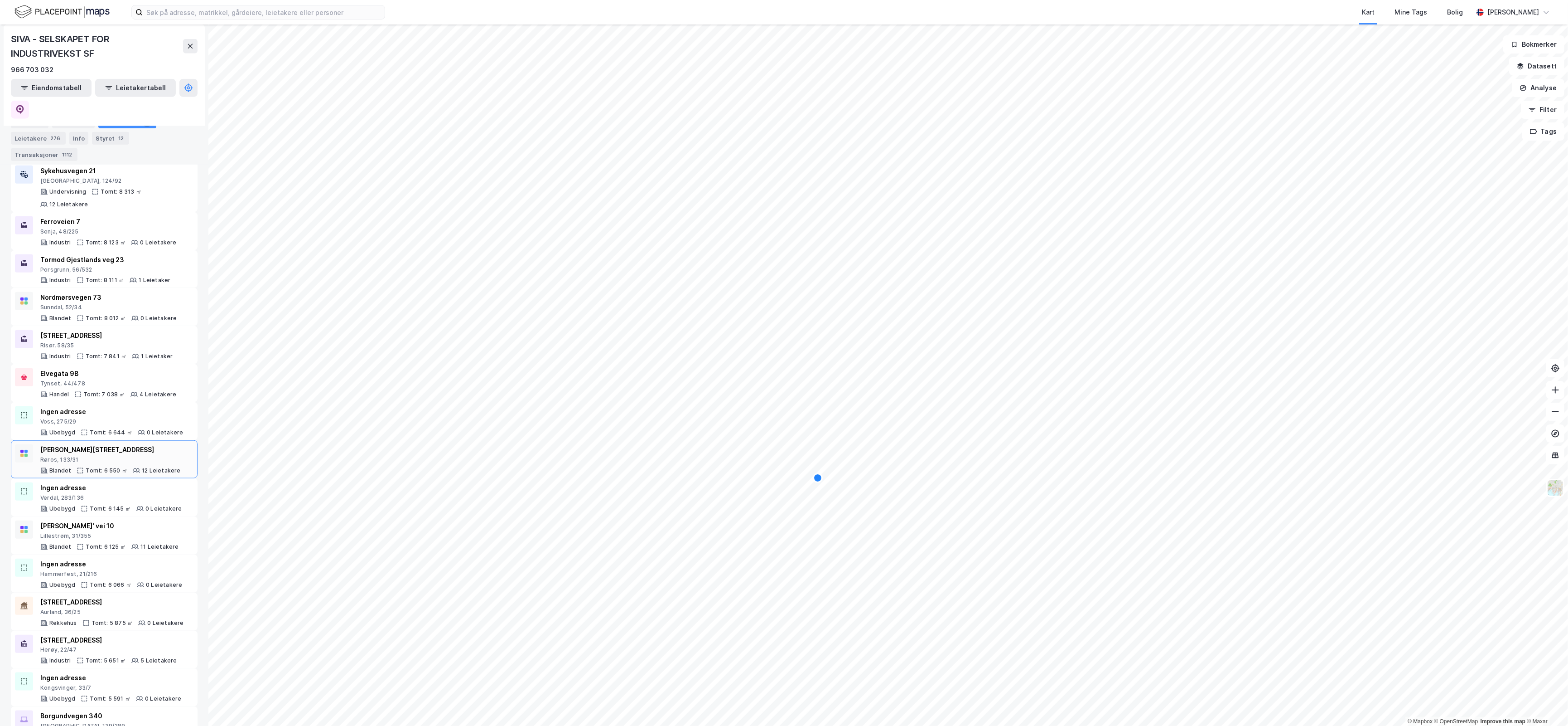
click at [116, 446] on div "[PERSON_NAME] vei 13 Røros, 133/31 Blandet Tomt: 6 550 ㎡ 12 Leietakere" at bounding box center [110, 459] width 141 height 30
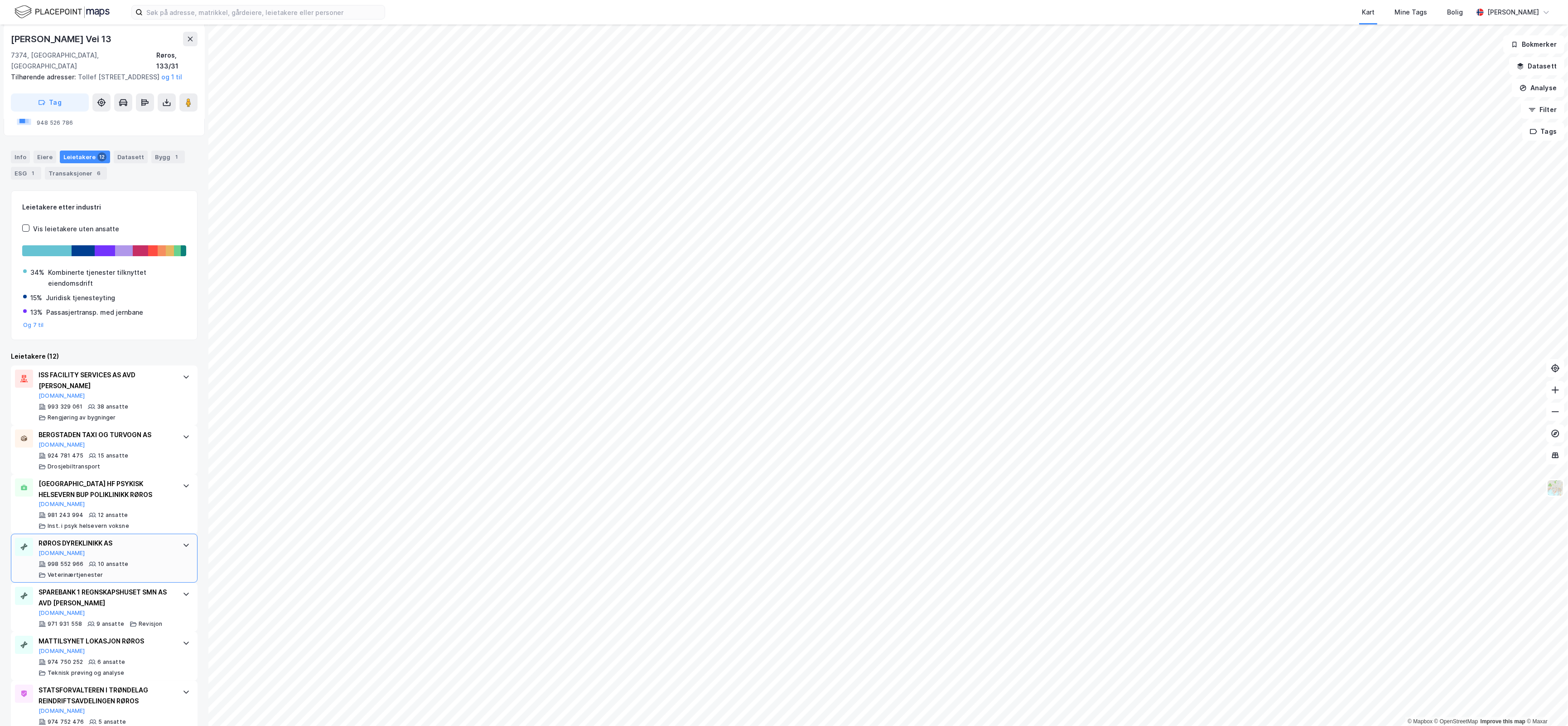
scroll to position [264, 0]
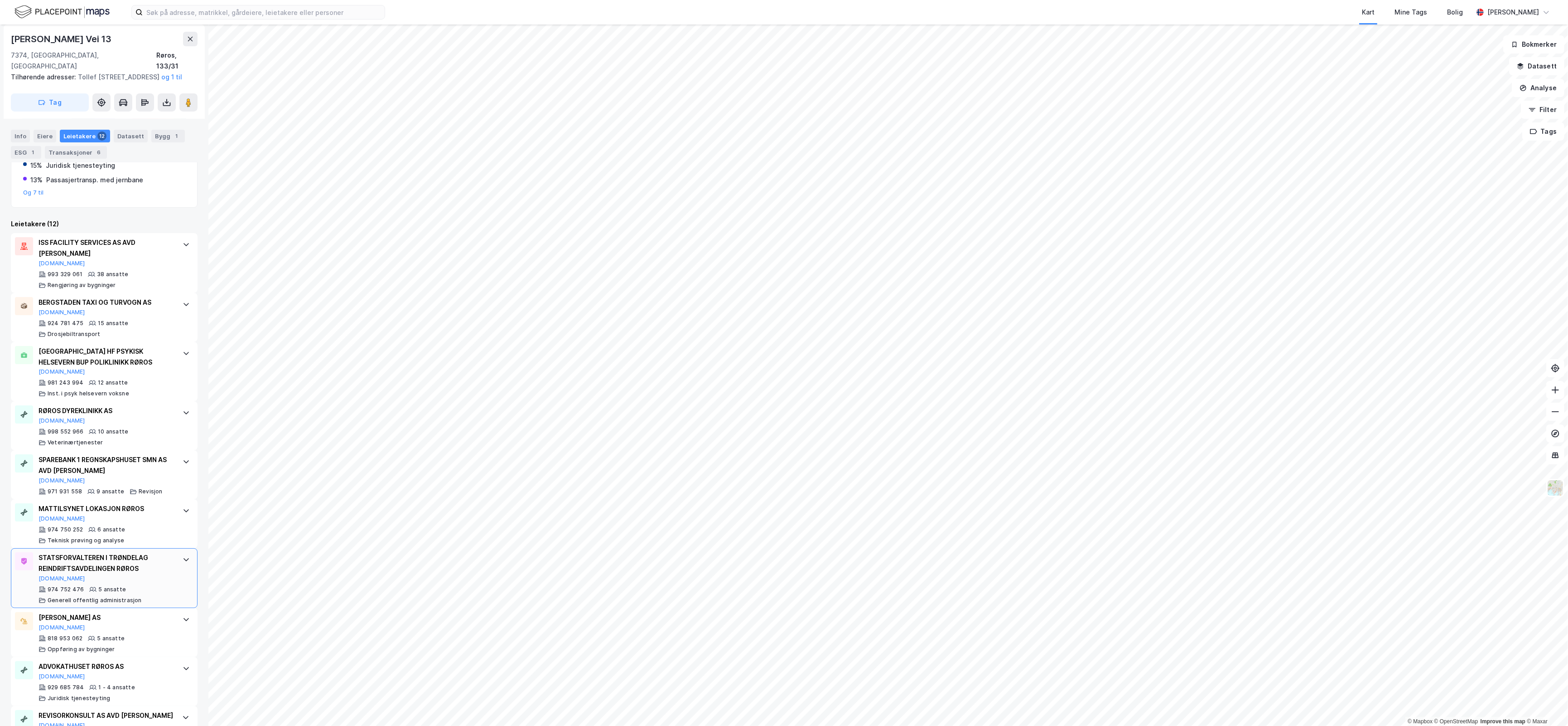
click at [161, 570] on div "STATSFORVALTEREN I TRØNDELAG REINDRIFTSAVDELINGEN RØROS" at bounding box center [106, 563] width 135 height 22
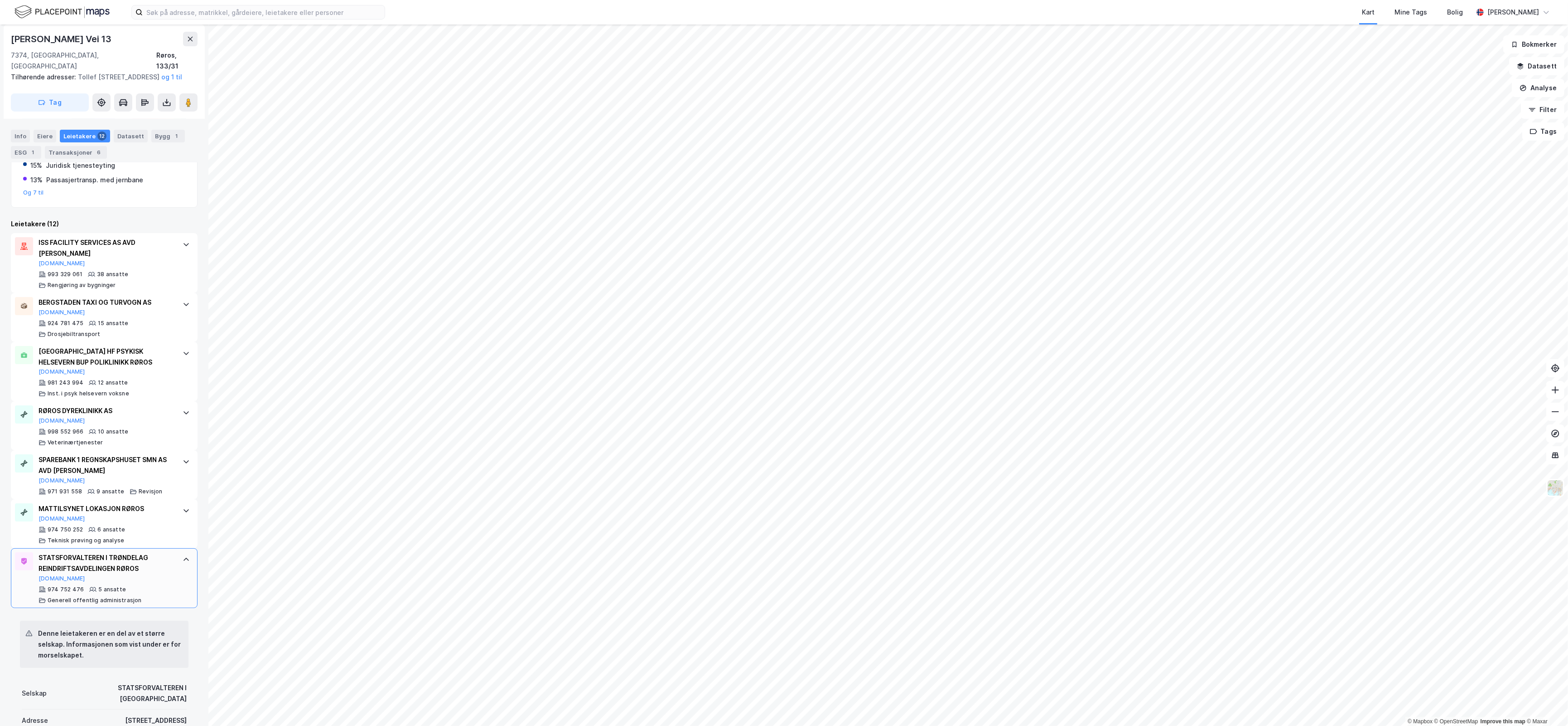
click at [161, 570] on div "STATSFORVALTEREN I TRØNDELAG REINDRIFTSAVDELINGEN RØROS" at bounding box center [106, 563] width 135 height 22
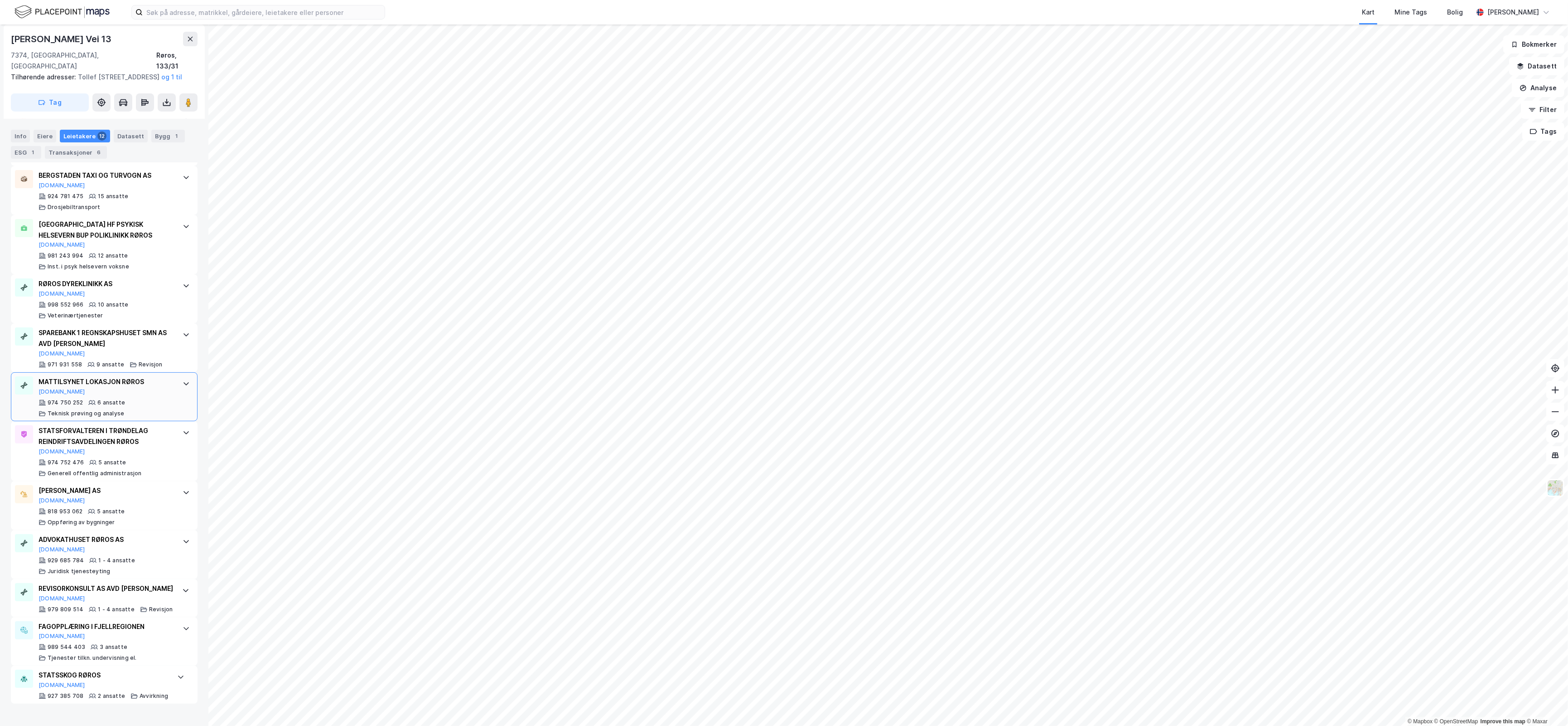
scroll to position [0, 0]
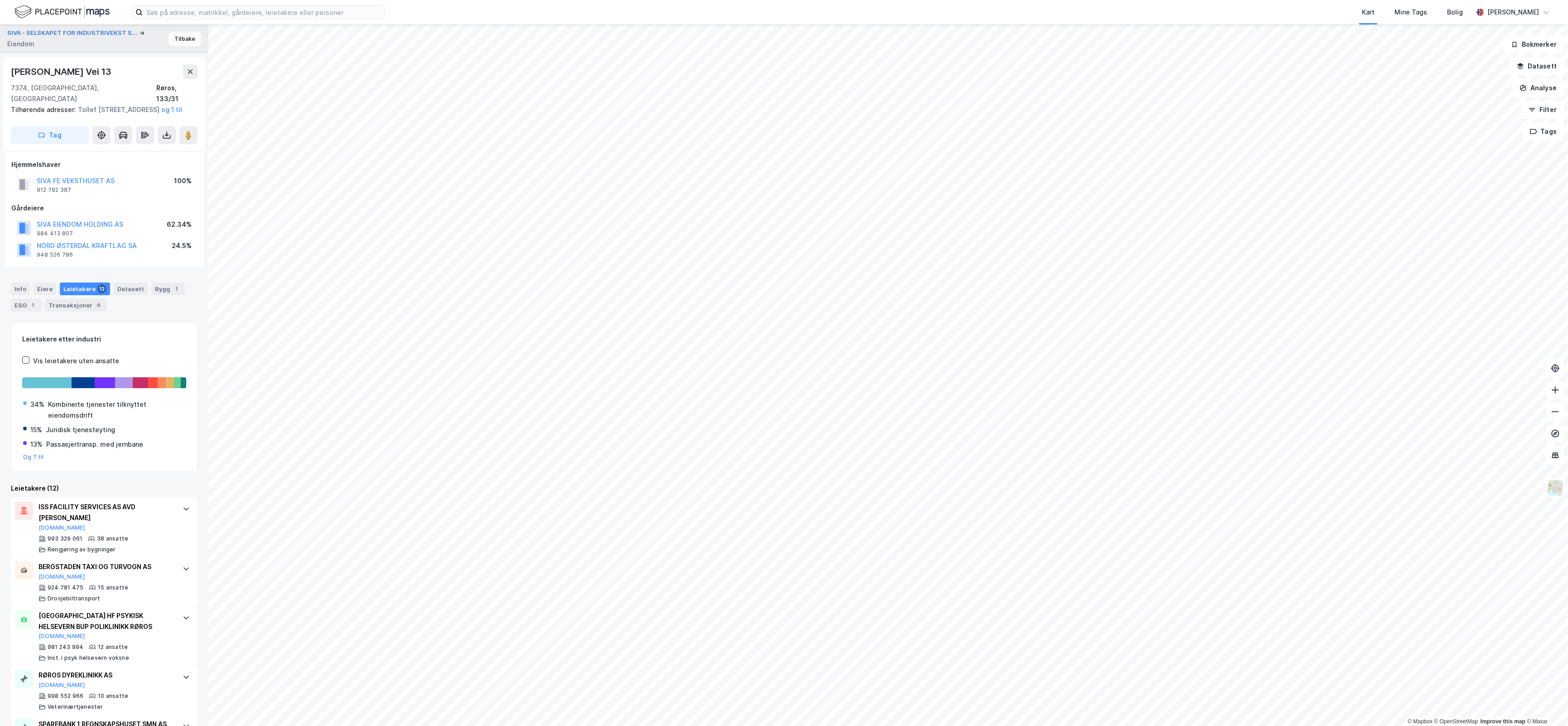
click at [176, 40] on button "Tilbake" at bounding box center [185, 39] width 33 height 15
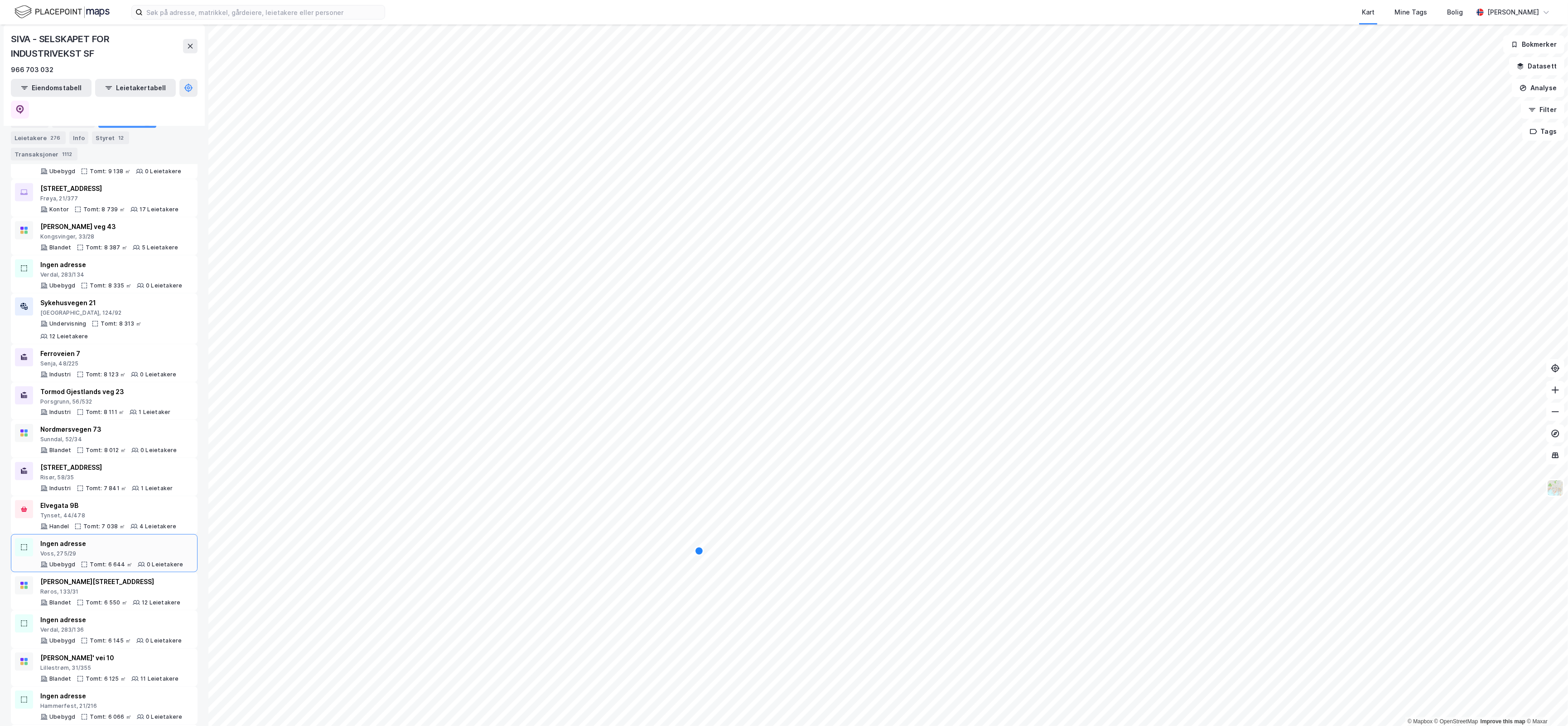
scroll to position [1719, 0]
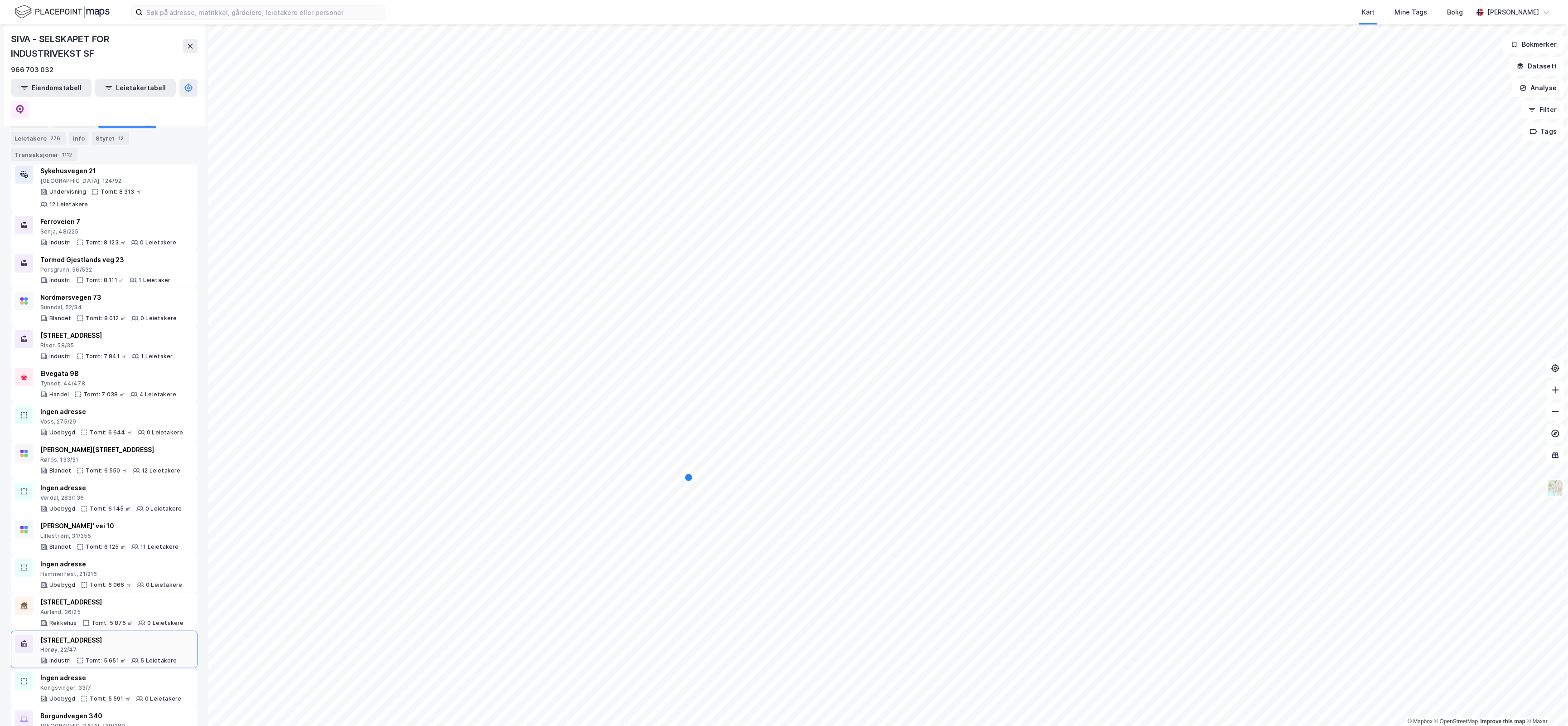
click at [107, 646] on div "Herøy, 22/47" at bounding box center [108, 650] width 137 height 7
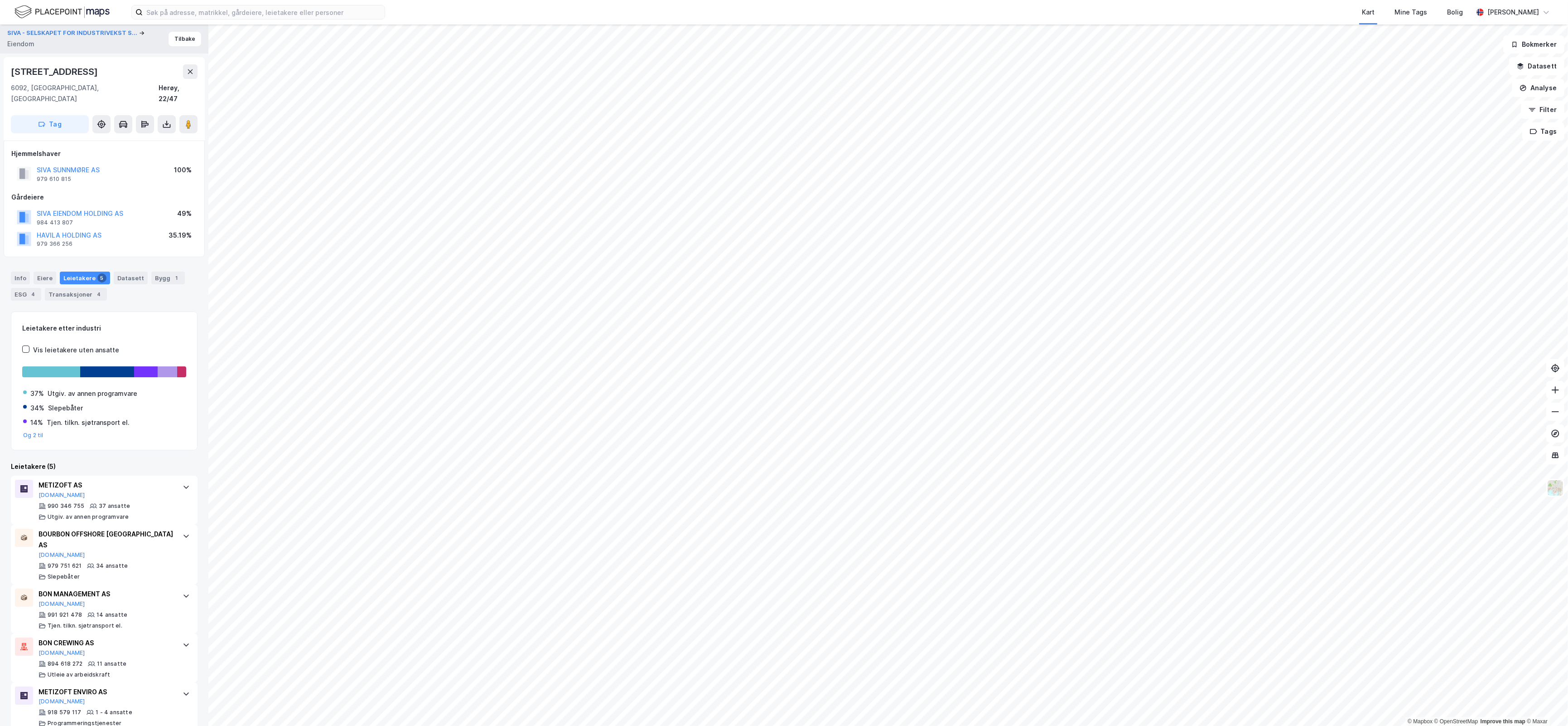
click at [191, 457] on div "SIVA - SELSKAPET FOR INDUSTRIVEKST S... [PERSON_NAME] 15 6092, [GEOGRAPHIC_DATA…" at bounding box center [104, 375] width 208 height 701
click at [183, 532] on icon at bounding box center [186, 536] width 7 height 7
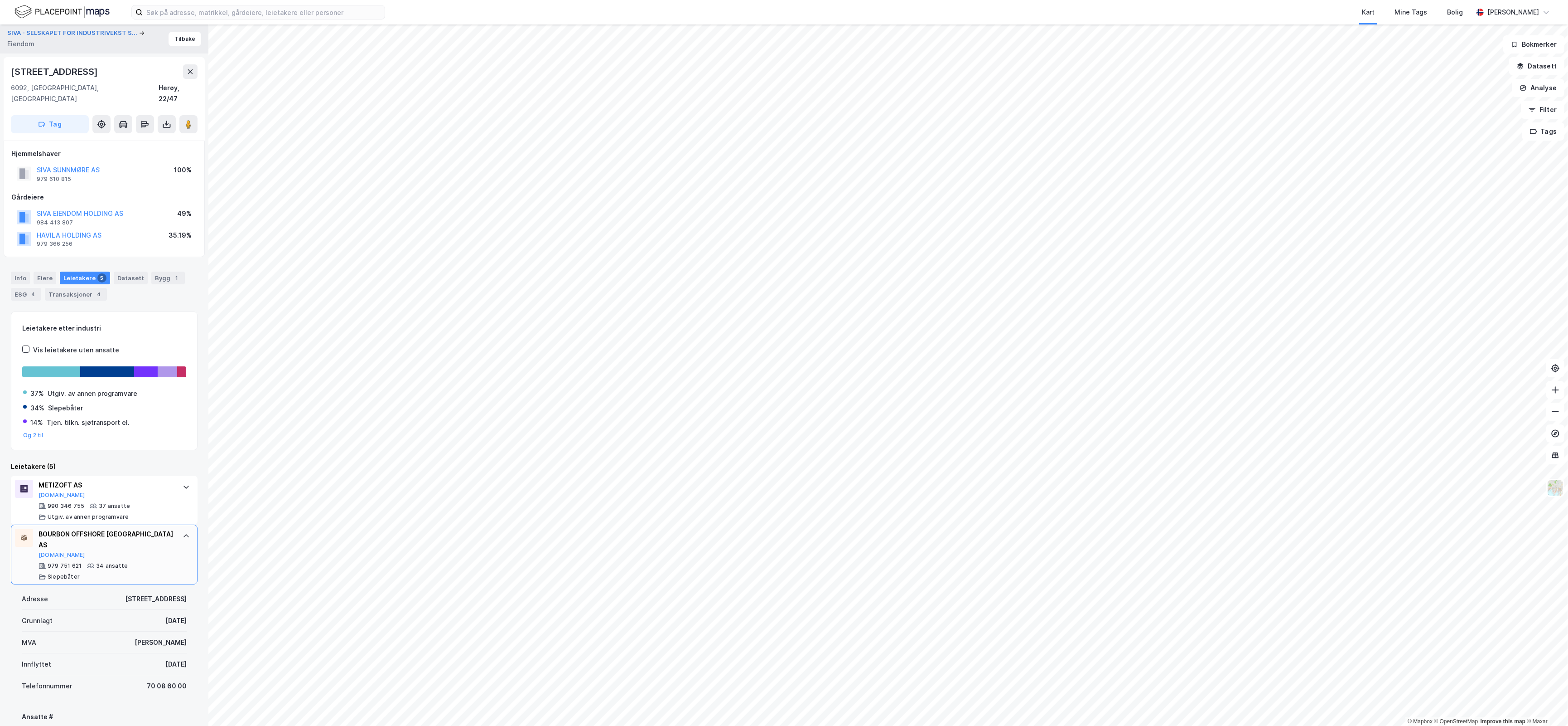
click at [183, 532] on icon at bounding box center [186, 536] width 7 height 7
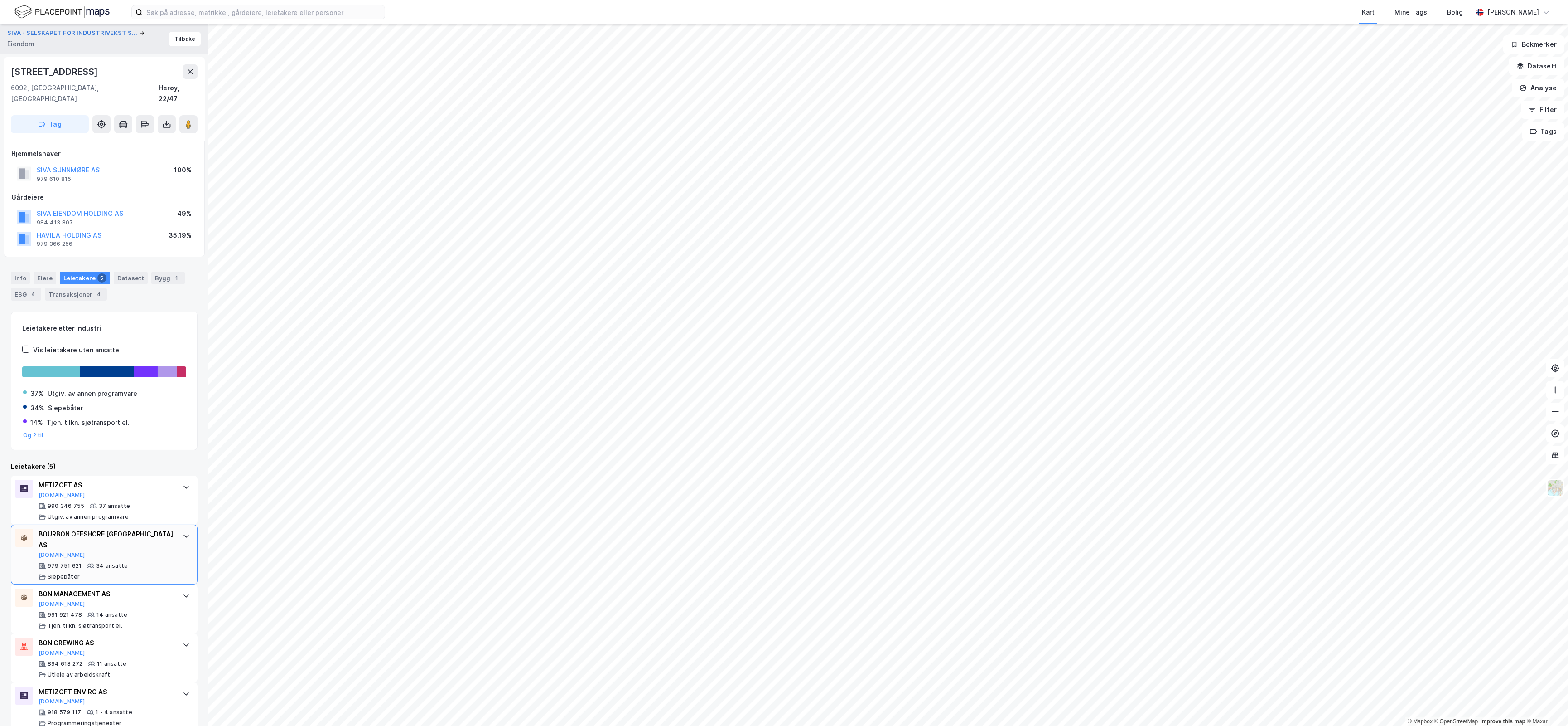
click at [196, 470] on div "SIVA - SELSKAPET FOR INDUSTRIVEKST S... [PERSON_NAME] 15 6092, [GEOGRAPHIC_DATA…" at bounding box center [104, 375] width 208 height 701
click at [183, 641] on icon at bounding box center [186, 644] width 7 height 7
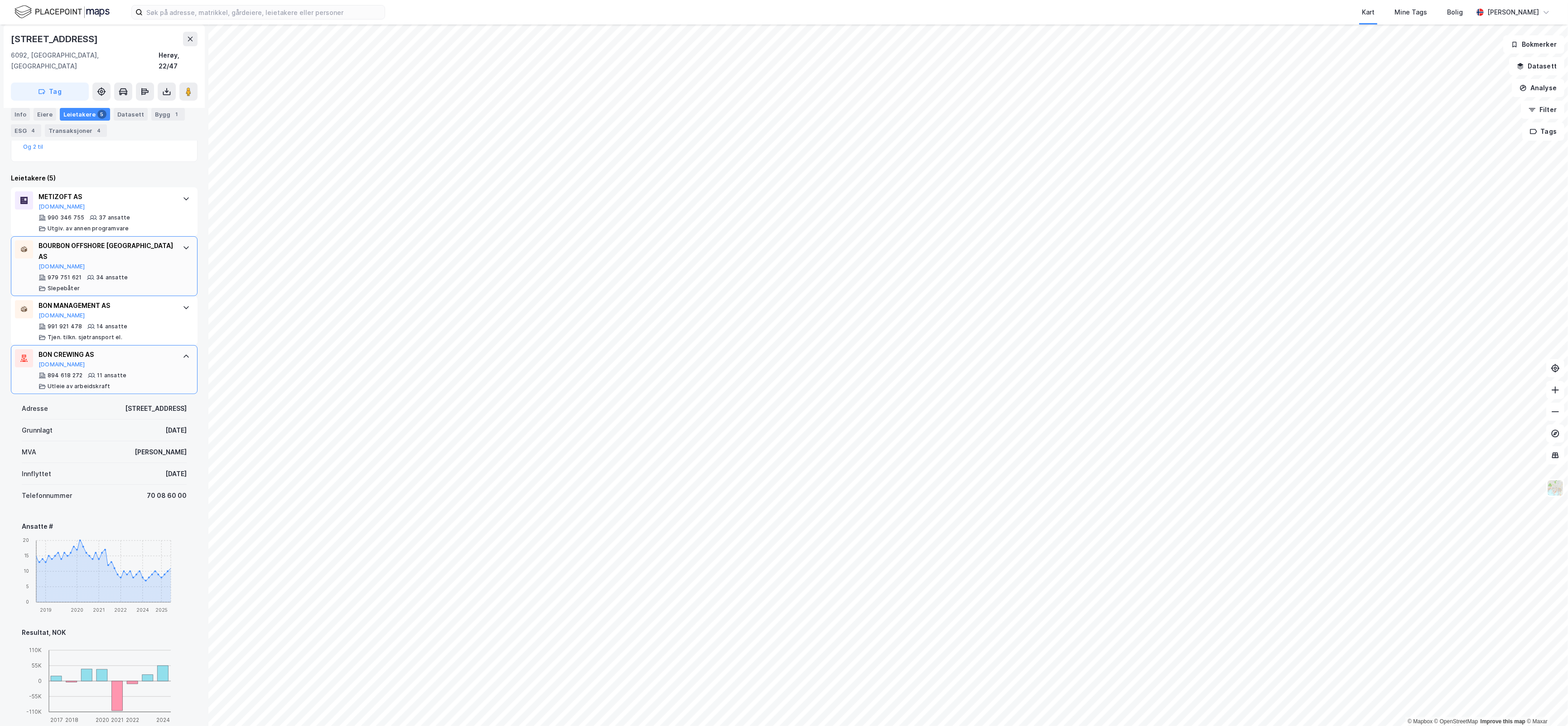
scroll to position [264, 0]
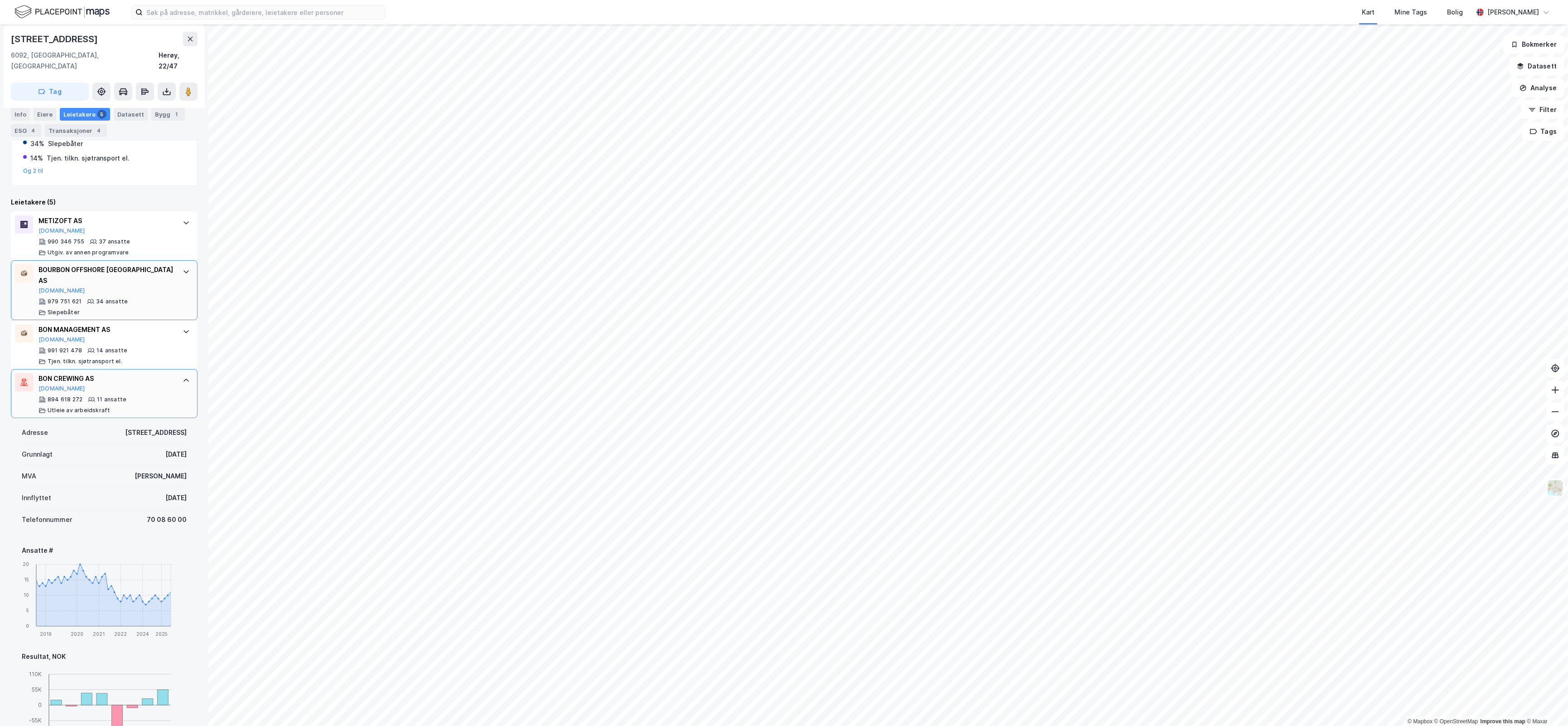
click at [177, 371] on div "BON CREWING AS [DOMAIN_NAME] 894 618 272 11 ansatte Utleie av arbeidskraft" at bounding box center [104, 393] width 187 height 49
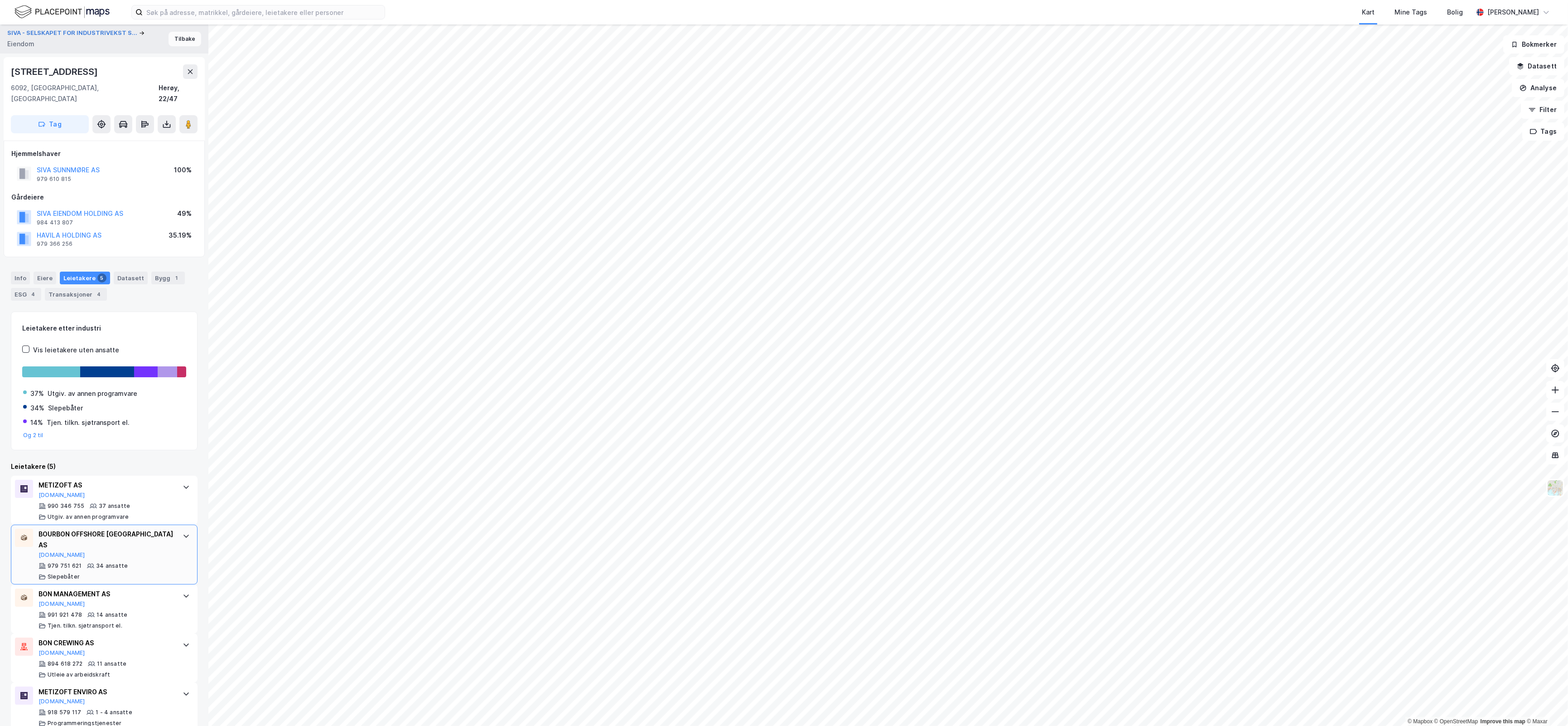
click at [177, 37] on button "Tilbake" at bounding box center [185, 39] width 33 height 15
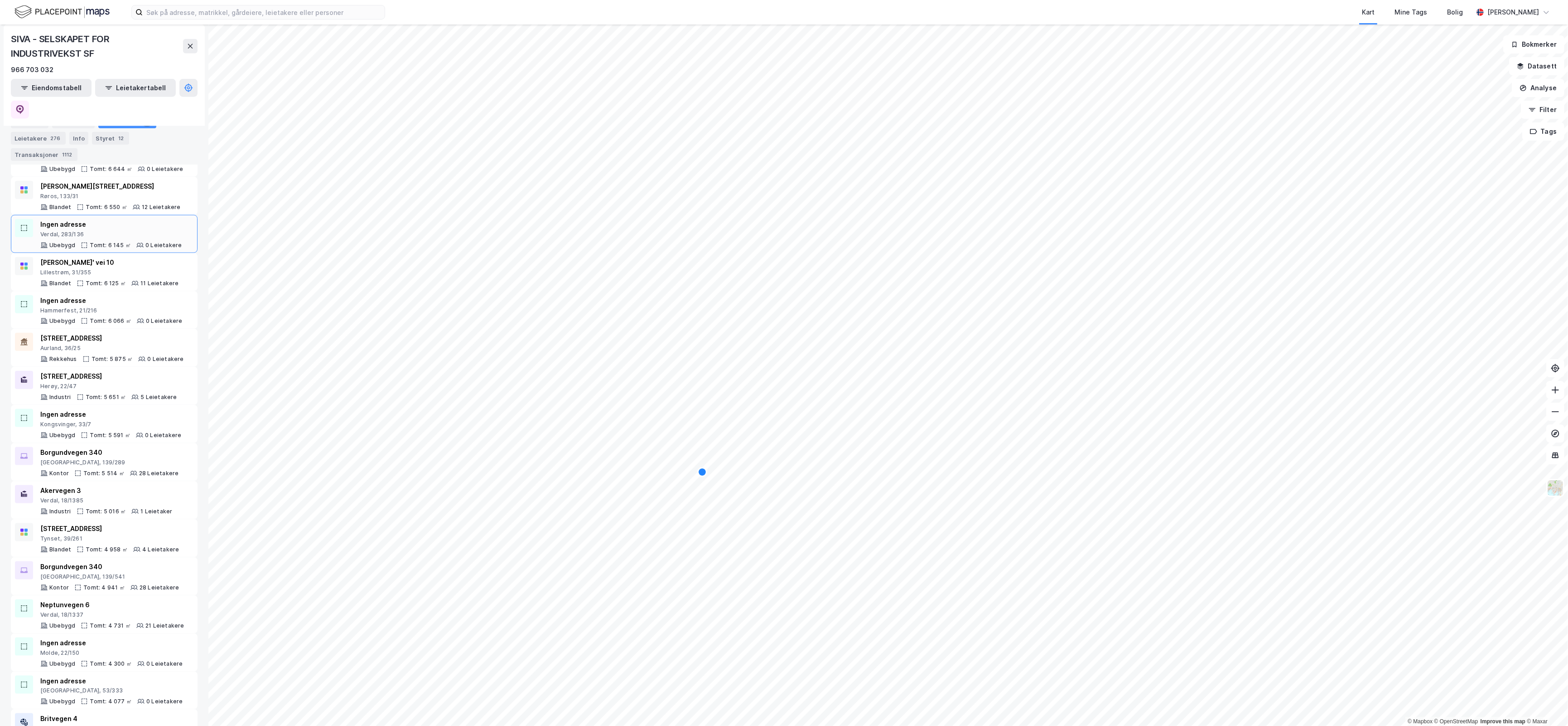
scroll to position [1983, 0]
click at [152, 496] on div "Verdal, 18/1385" at bounding box center [106, 499] width 132 height 7
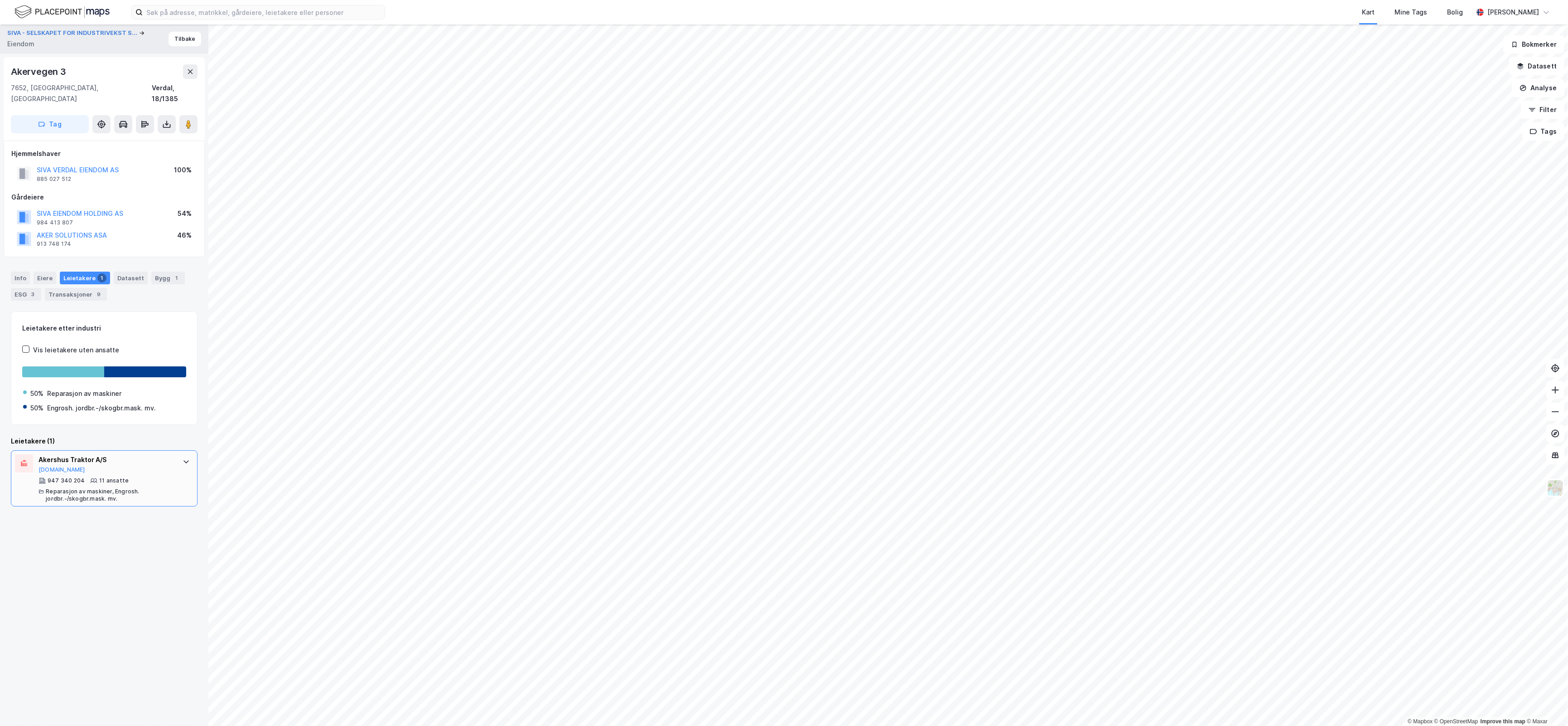
click at [161, 477] on div "947 340 204 11 ansatte Reparasjon av maskiner, Engrosh. jordbr.-/skogbr.mask. m…" at bounding box center [106, 490] width 135 height 26
click at [170, 42] on button "Tilbake" at bounding box center [185, 39] width 33 height 15
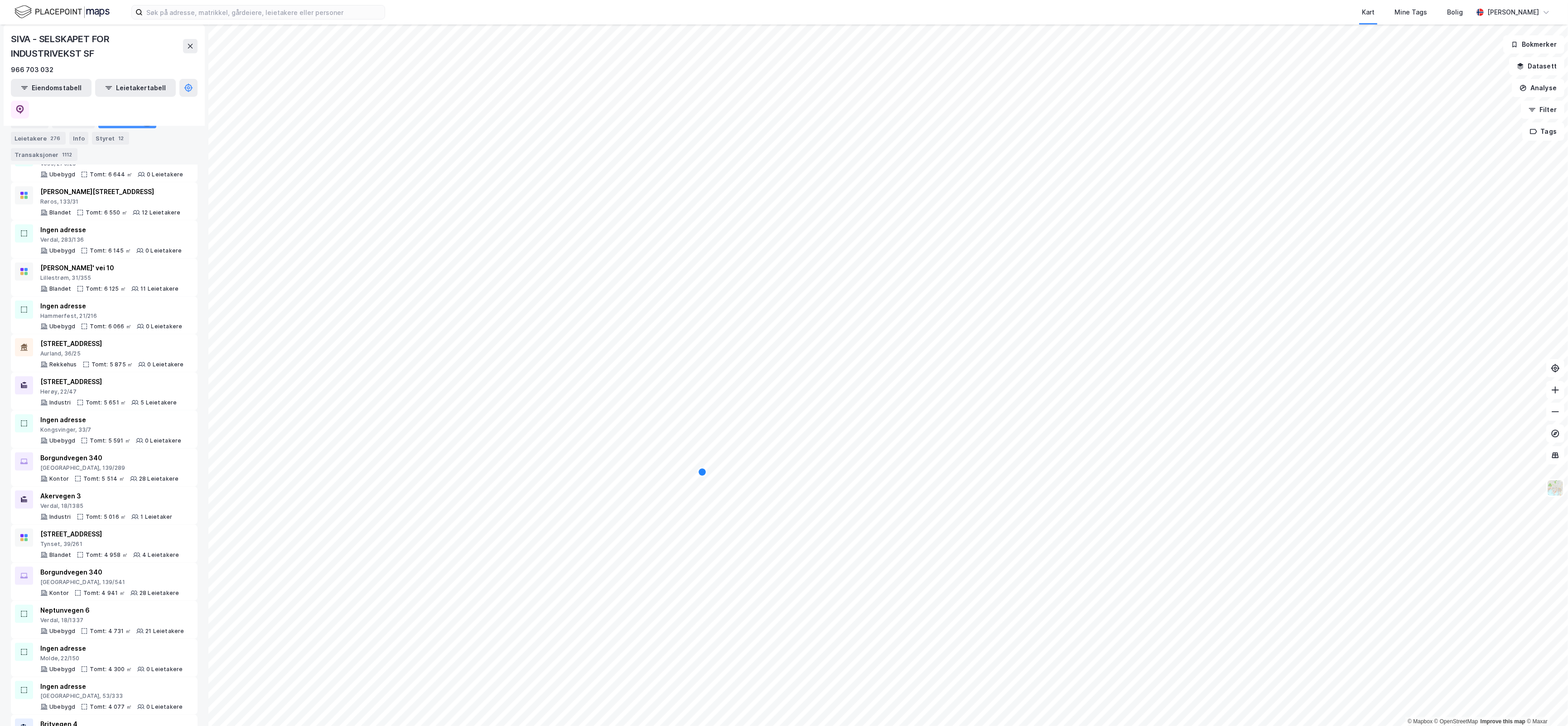
scroll to position [1983, 0]
click at [145, 525] on div "[STREET_ADDRESS] Tomt: 4 958 ㎡ 4 Leietakere" at bounding box center [110, 537] width 139 height 30
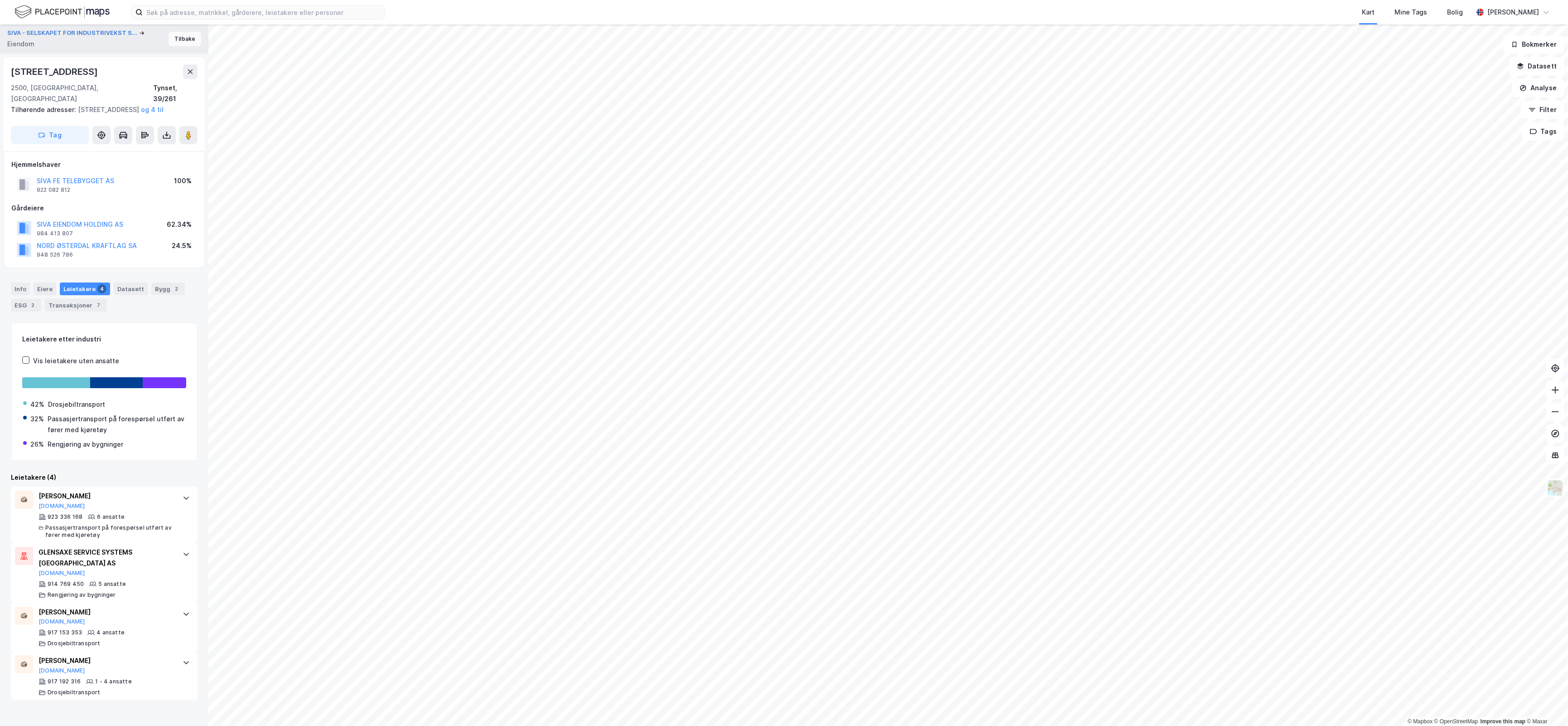
click at [178, 38] on button "Tilbake" at bounding box center [185, 39] width 33 height 15
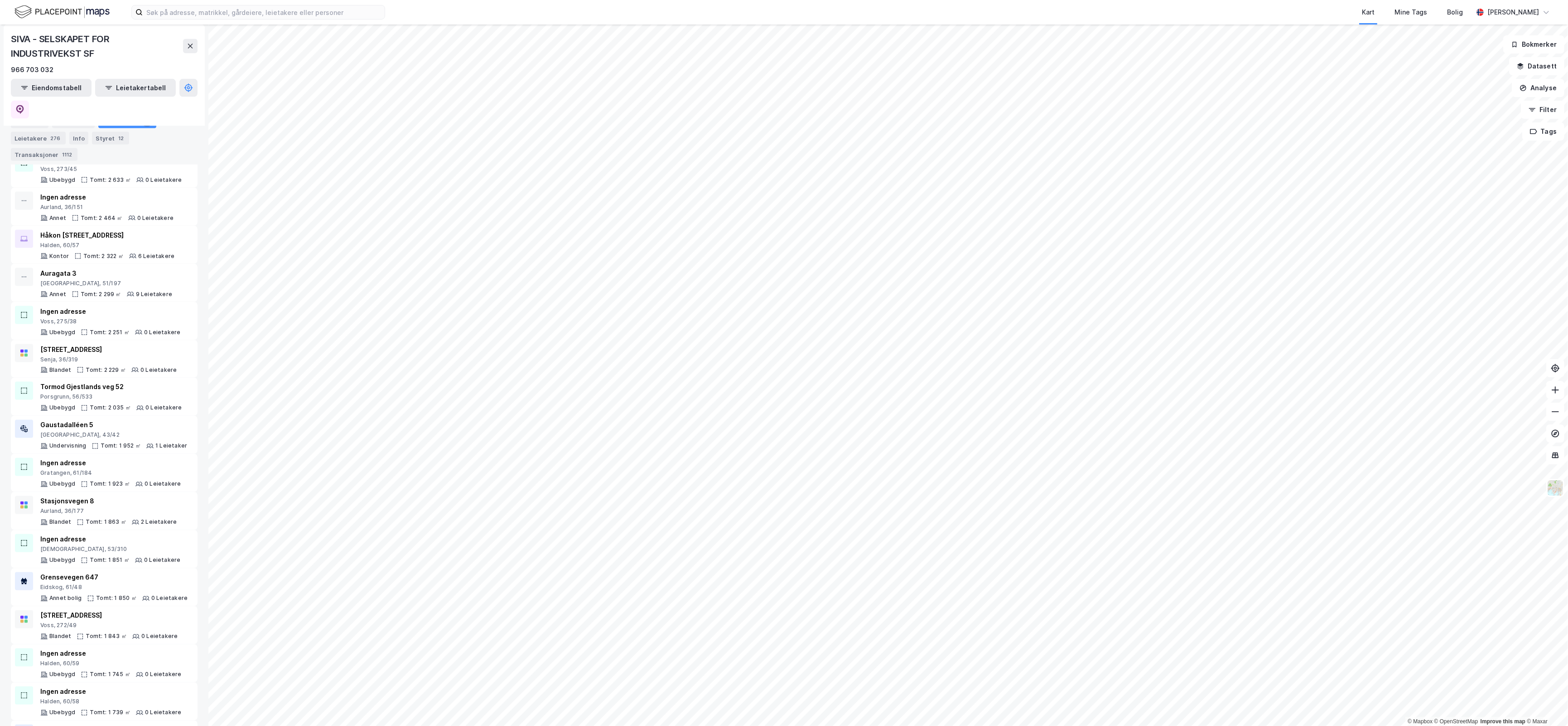
scroll to position [2800, 0]
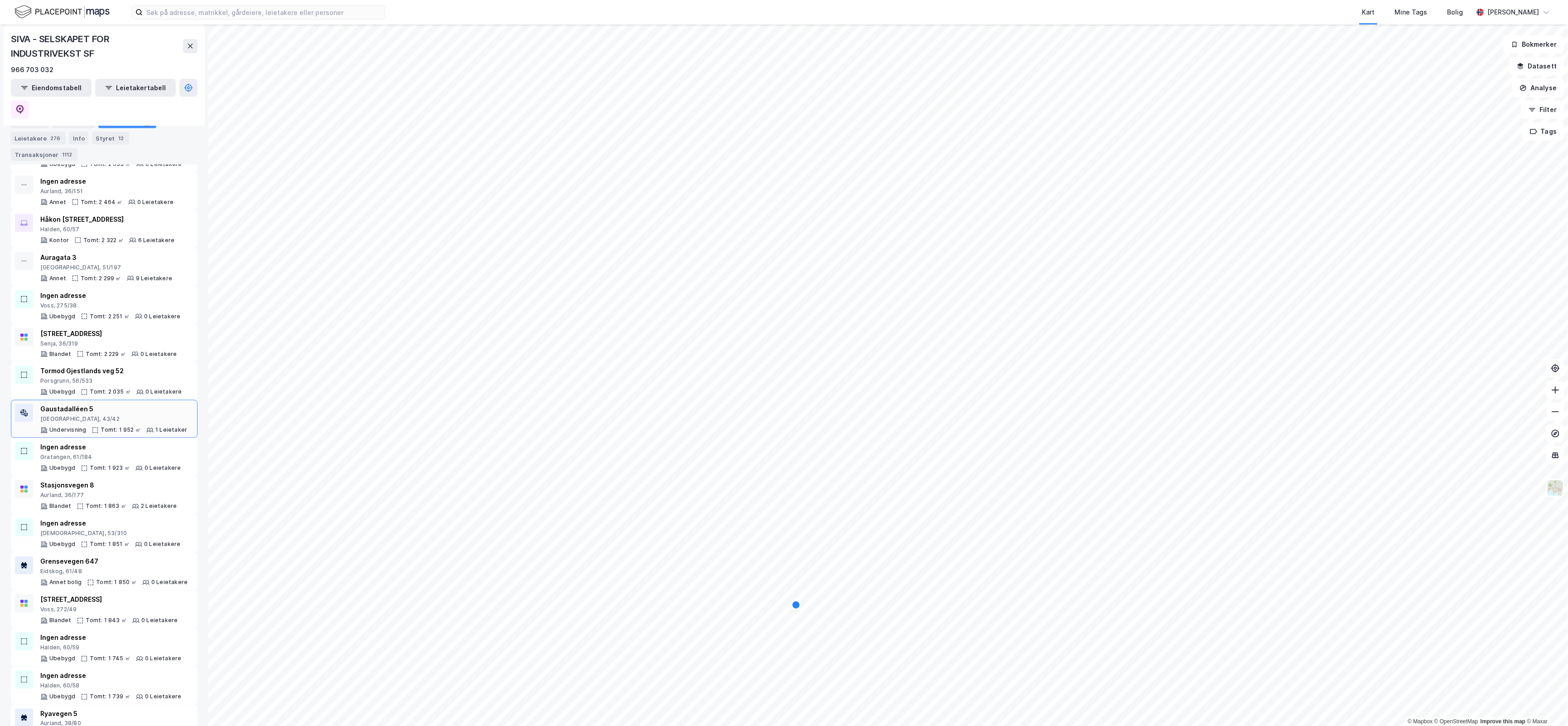
click at [137, 407] on div "Gaustadalléen 5 [GEOGRAPHIC_DATA], 43/42 Undervisning Tomt: 1 952 ㎡ 1 Leietaker" at bounding box center [113, 418] width 147 height 30
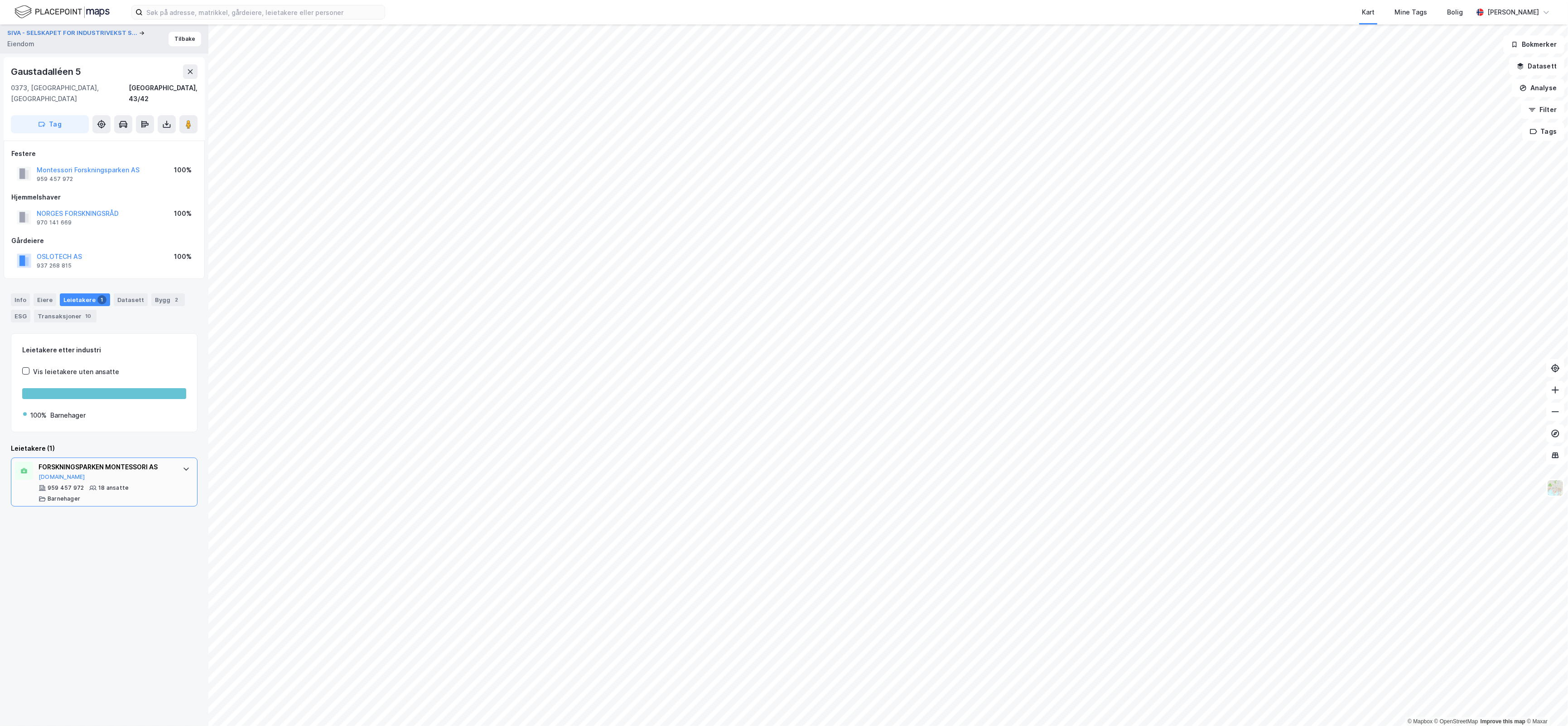
click at [132, 467] on div "FORSKNINGSPARKEN MONTESSORI AS [DOMAIN_NAME]" at bounding box center [106, 471] width 135 height 19
click at [180, 38] on button "Tilbake" at bounding box center [185, 39] width 33 height 15
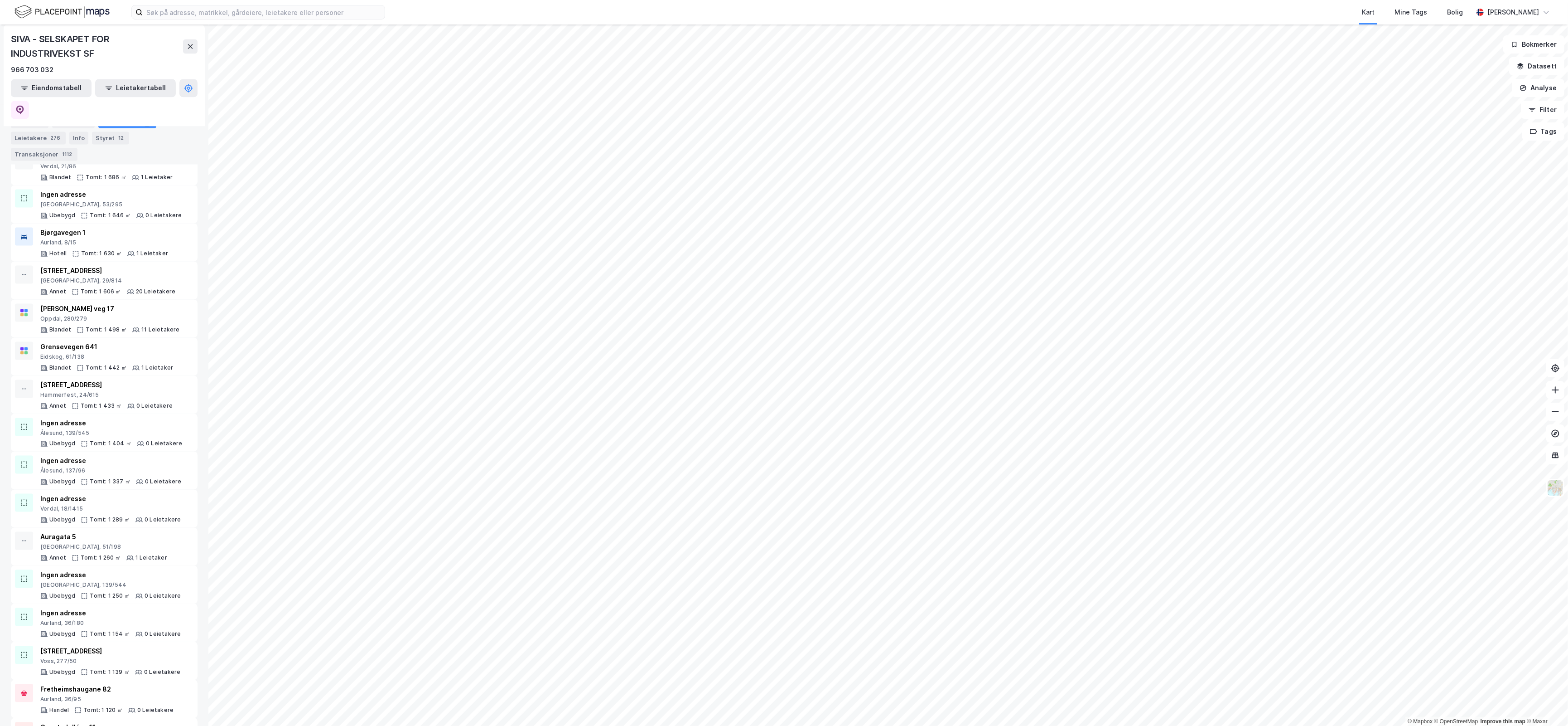
scroll to position [3416, 0]
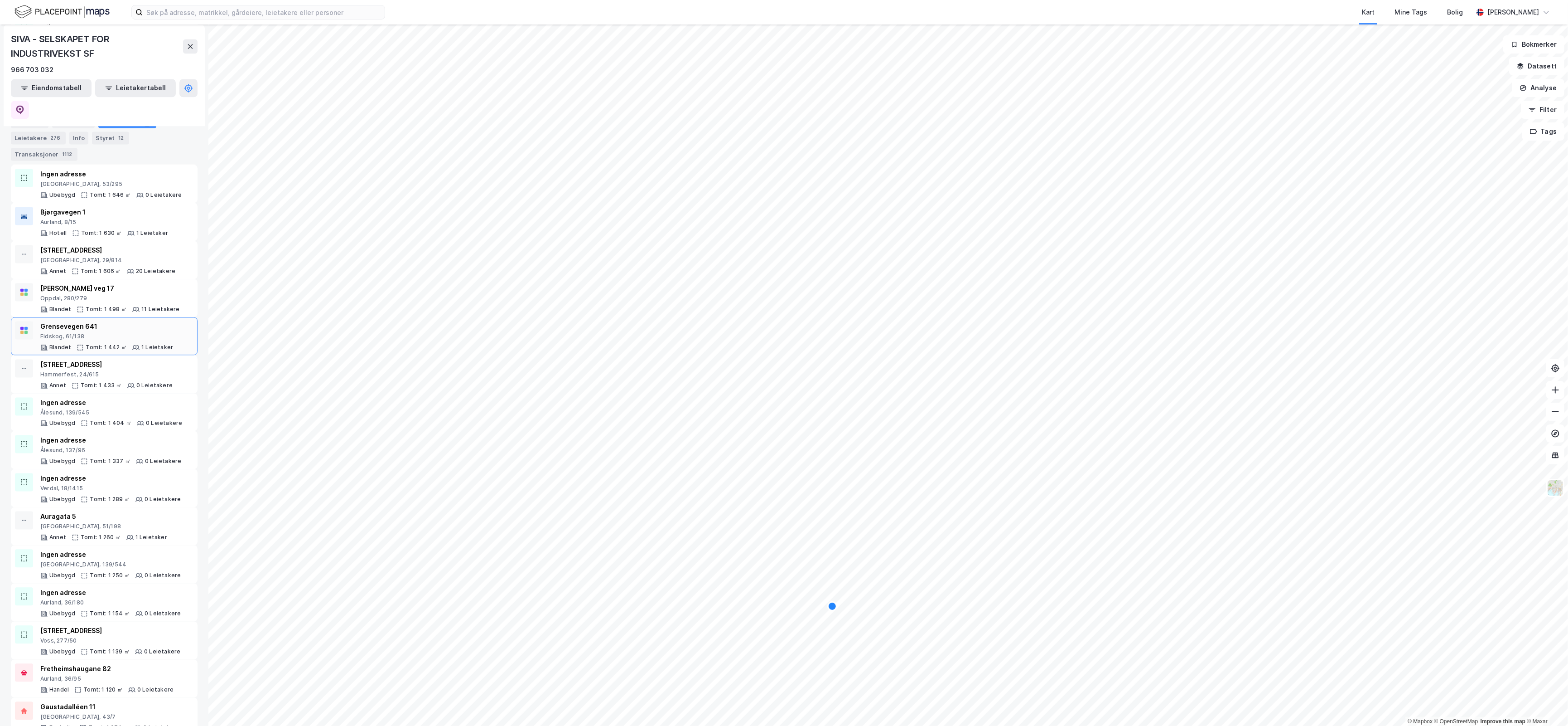
click at [116, 344] on div "Tomt: 1 442 ㎡" at bounding box center [107, 347] width 41 height 7
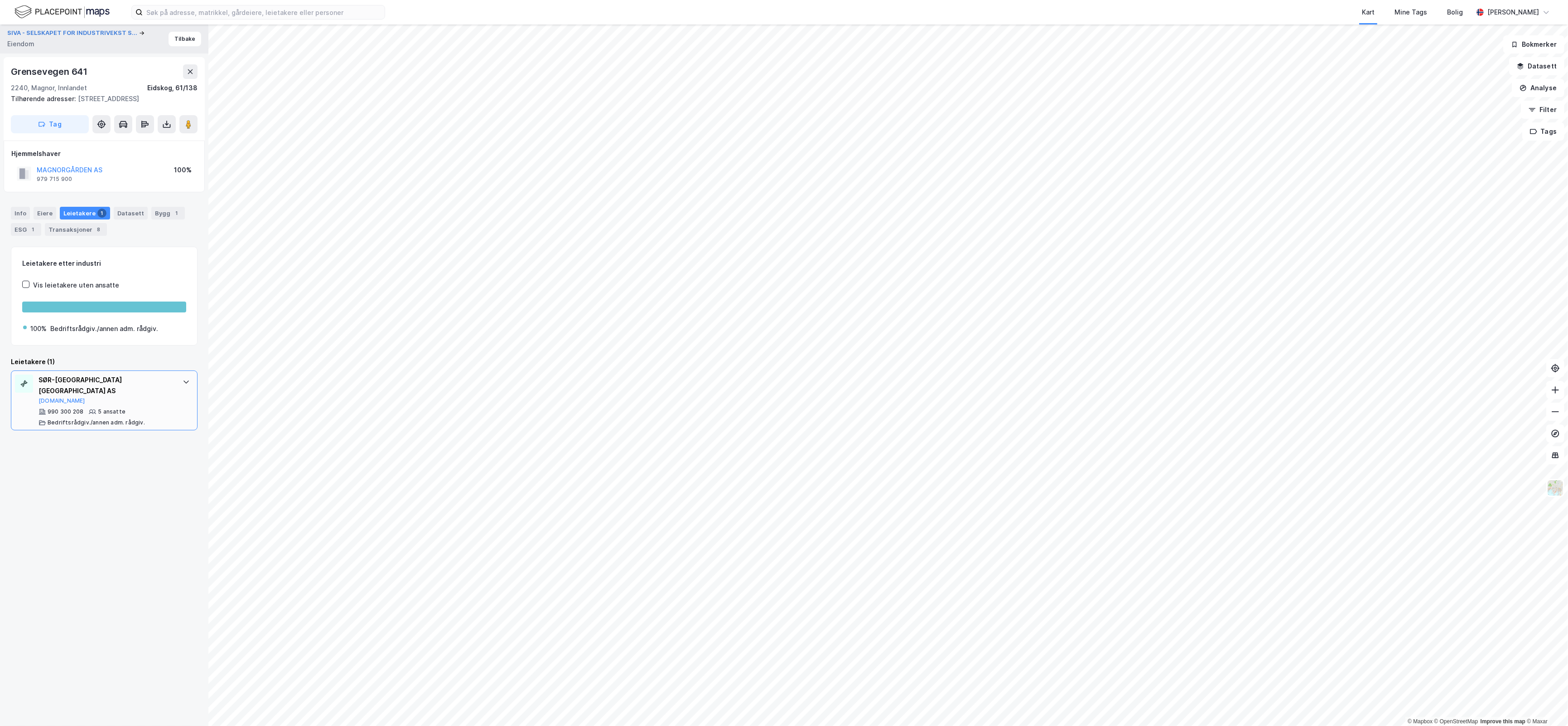
click at [155, 395] on div "SØR-[GEOGRAPHIC_DATA] NÆRINGSHAGE AS [DOMAIN_NAME] 990 300 208 5 ansatte Bedrif…" at bounding box center [106, 400] width 135 height 52
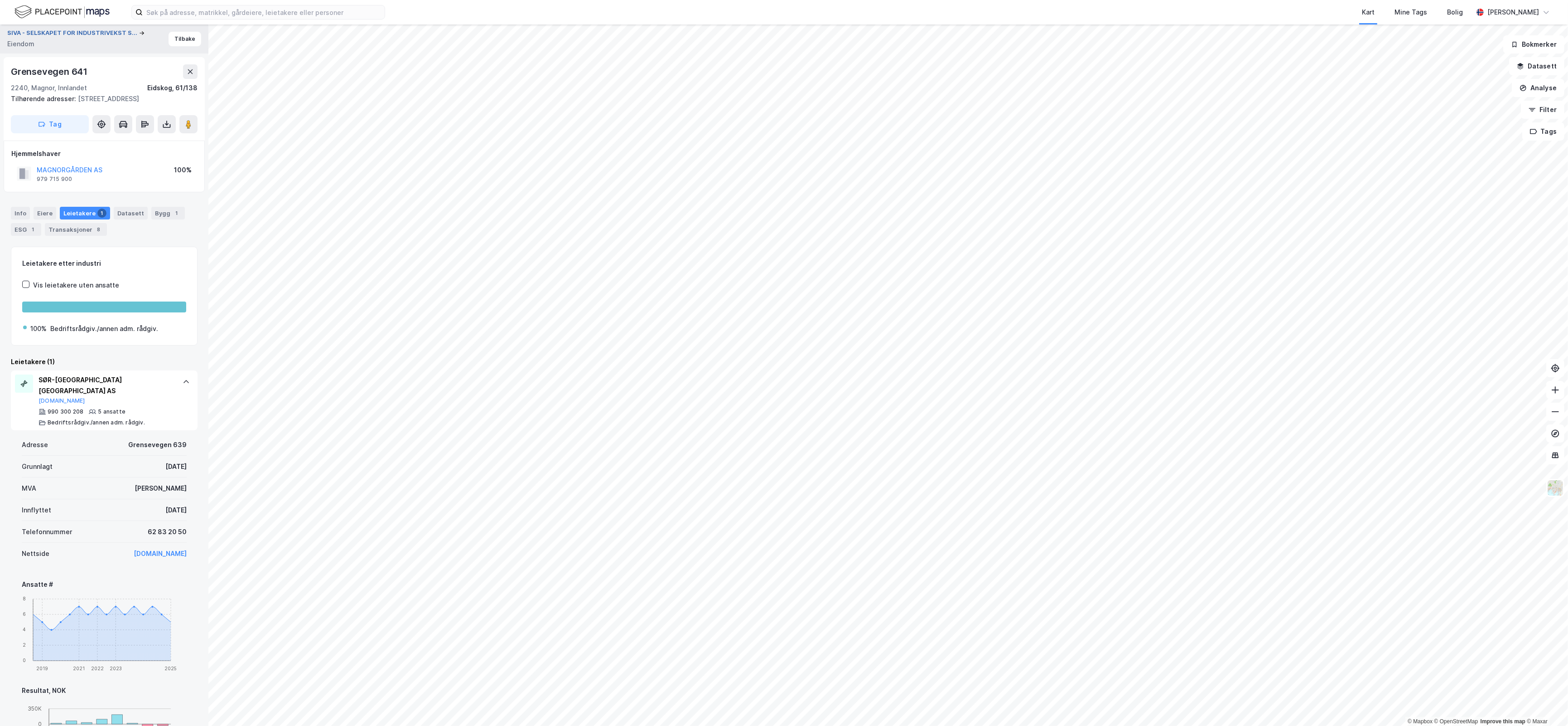
click at [75, 32] on button "SIVA - SELSKAPET FOR INDUSTRIVEKST S..." at bounding box center [73, 33] width 132 height 9
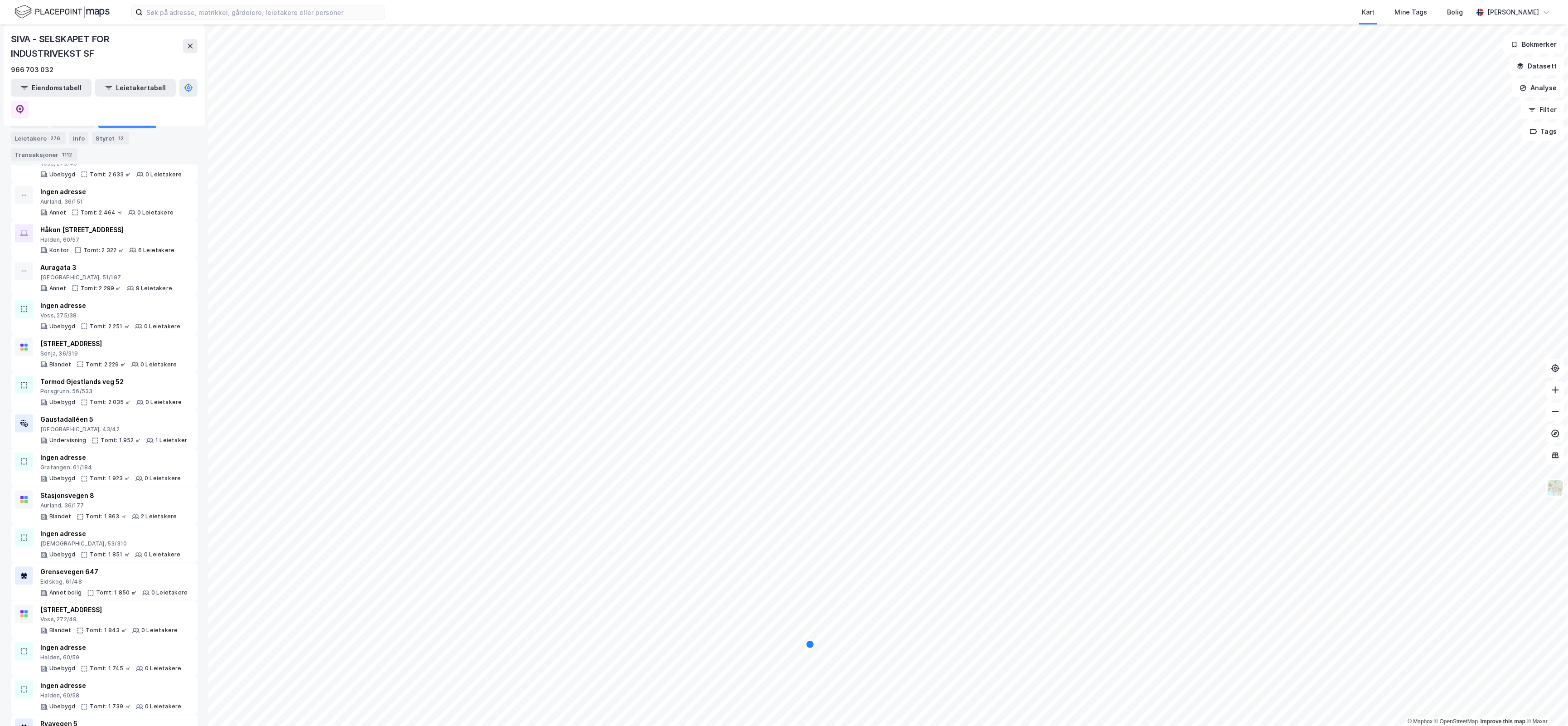
scroll to position [2908, 0]
click at [107, 650] on div "Verdal, 21/86" at bounding box center [106, 654] width 132 height 7
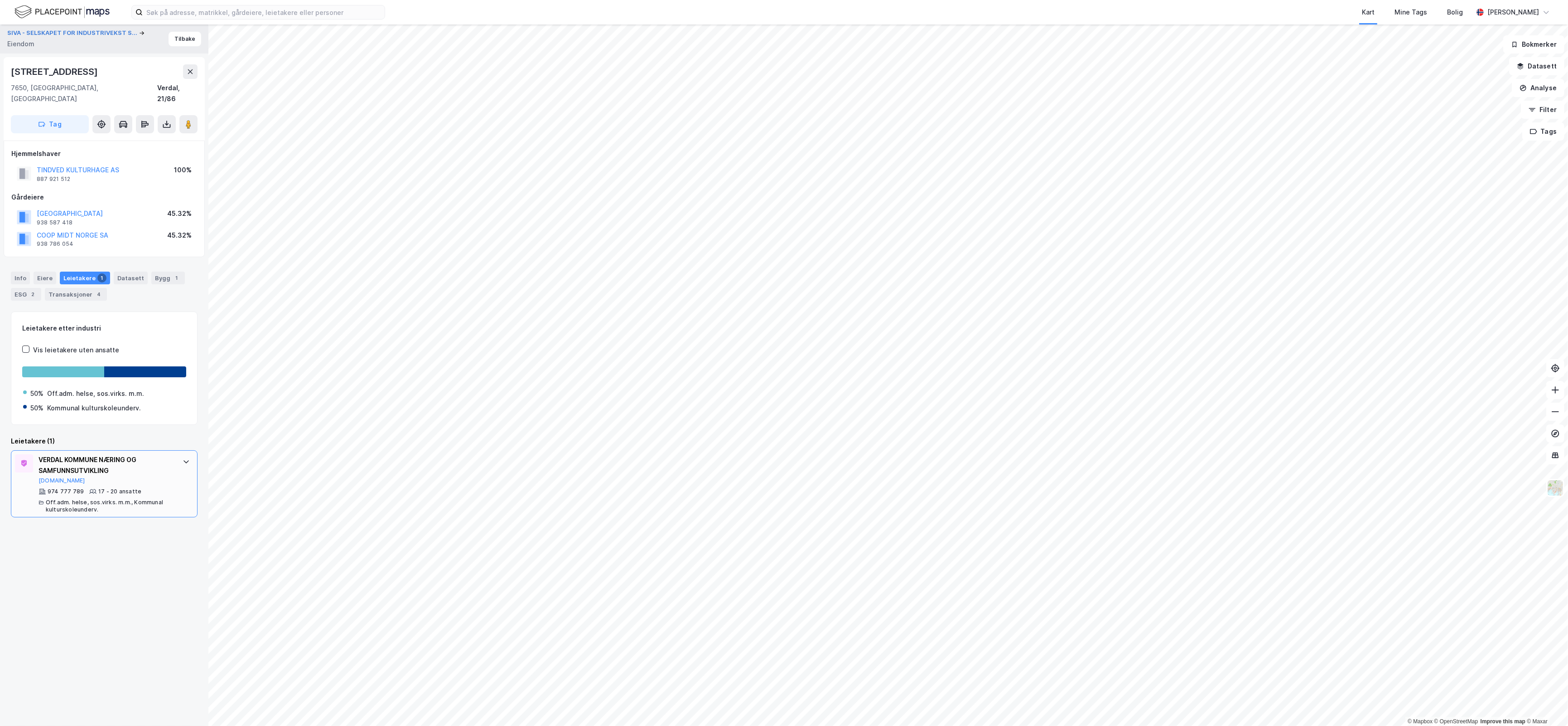
click at [131, 488] on div "974 777 789 17 - 20 ansatte Off.adm. helse, sos.virks. m.m., Kommunal kultursko…" at bounding box center [106, 501] width 135 height 26
click at [91, 31] on button "SIVA - SELSKAPET FOR INDUSTRIVEKST S..." at bounding box center [73, 33] width 132 height 9
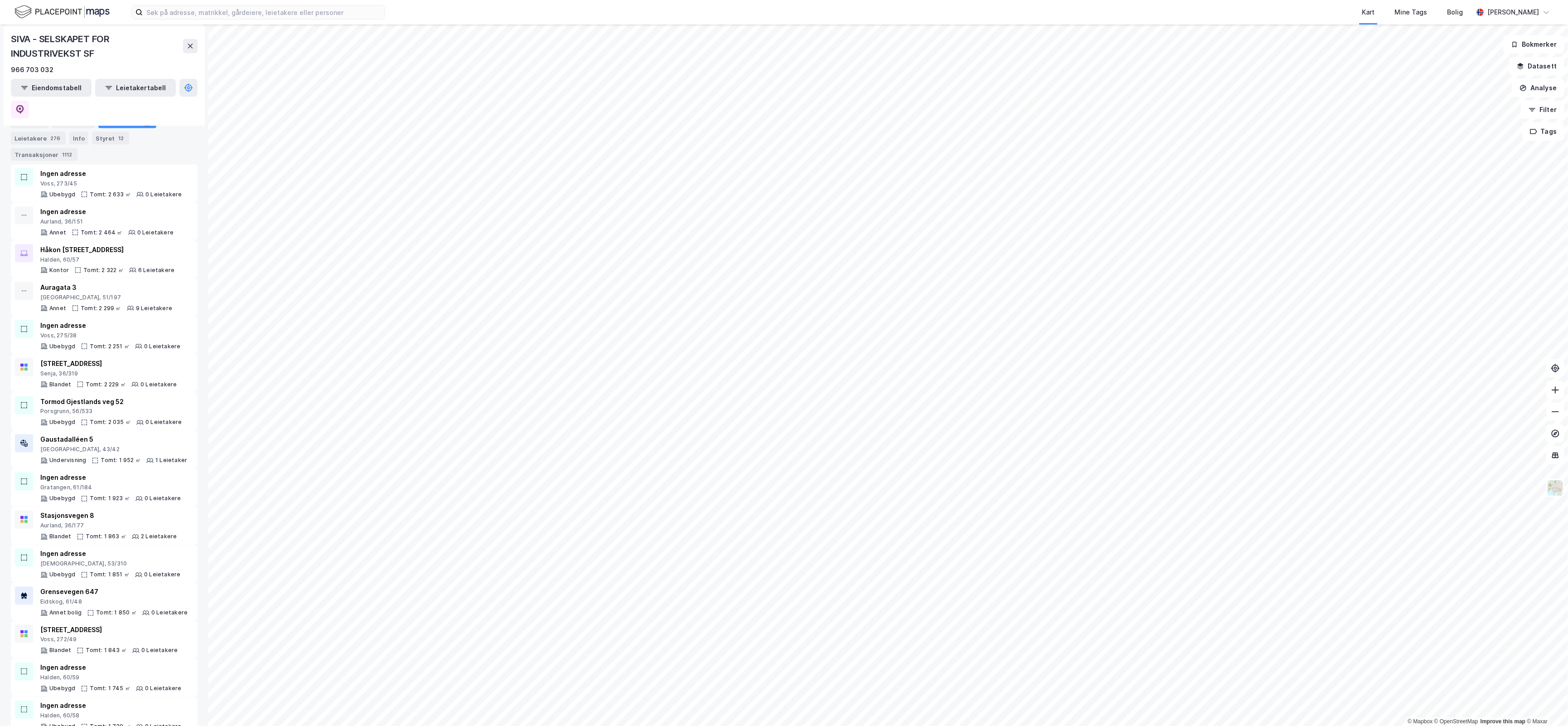
scroll to position [2777, 0]
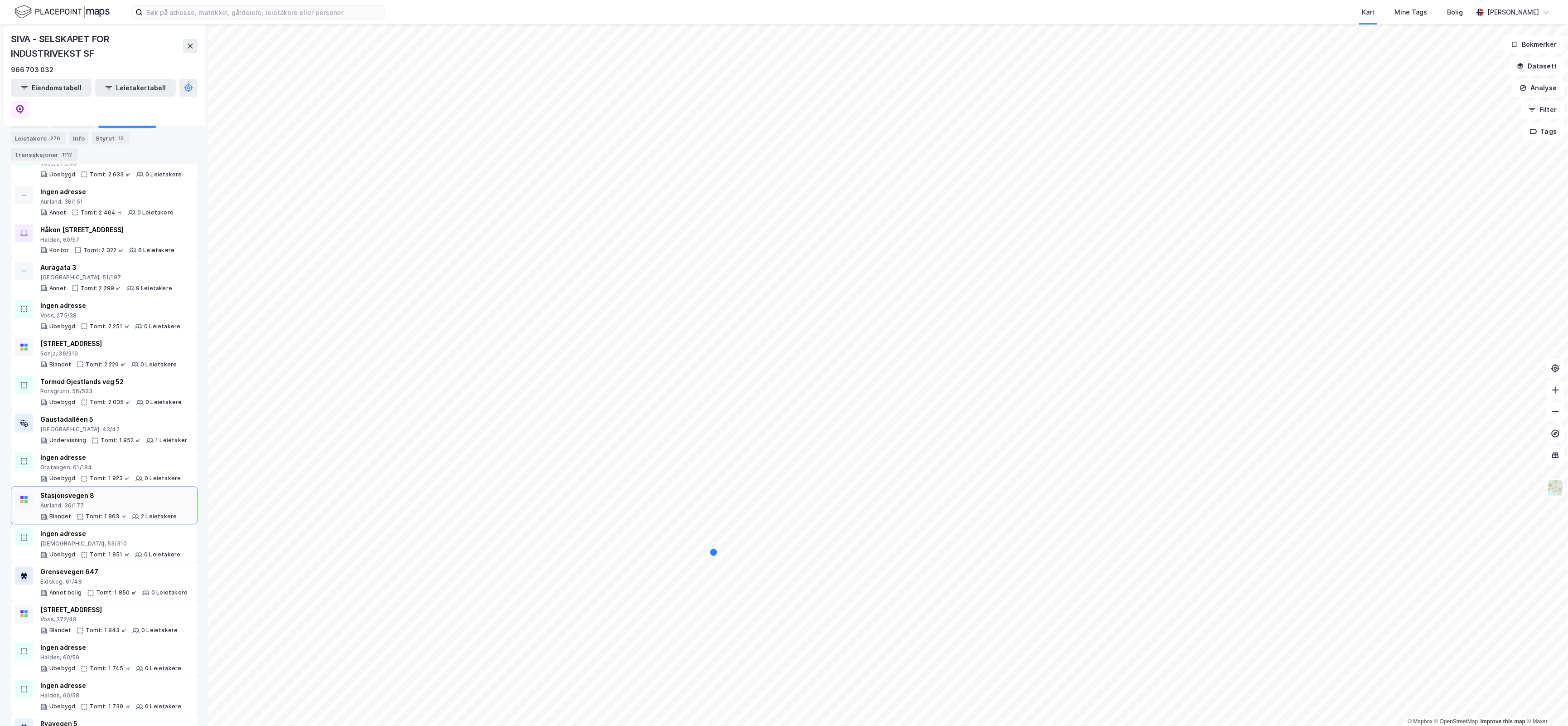
click at [149, 502] on div "Aurland, 36/177" at bounding box center [108, 506] width 136 height 7
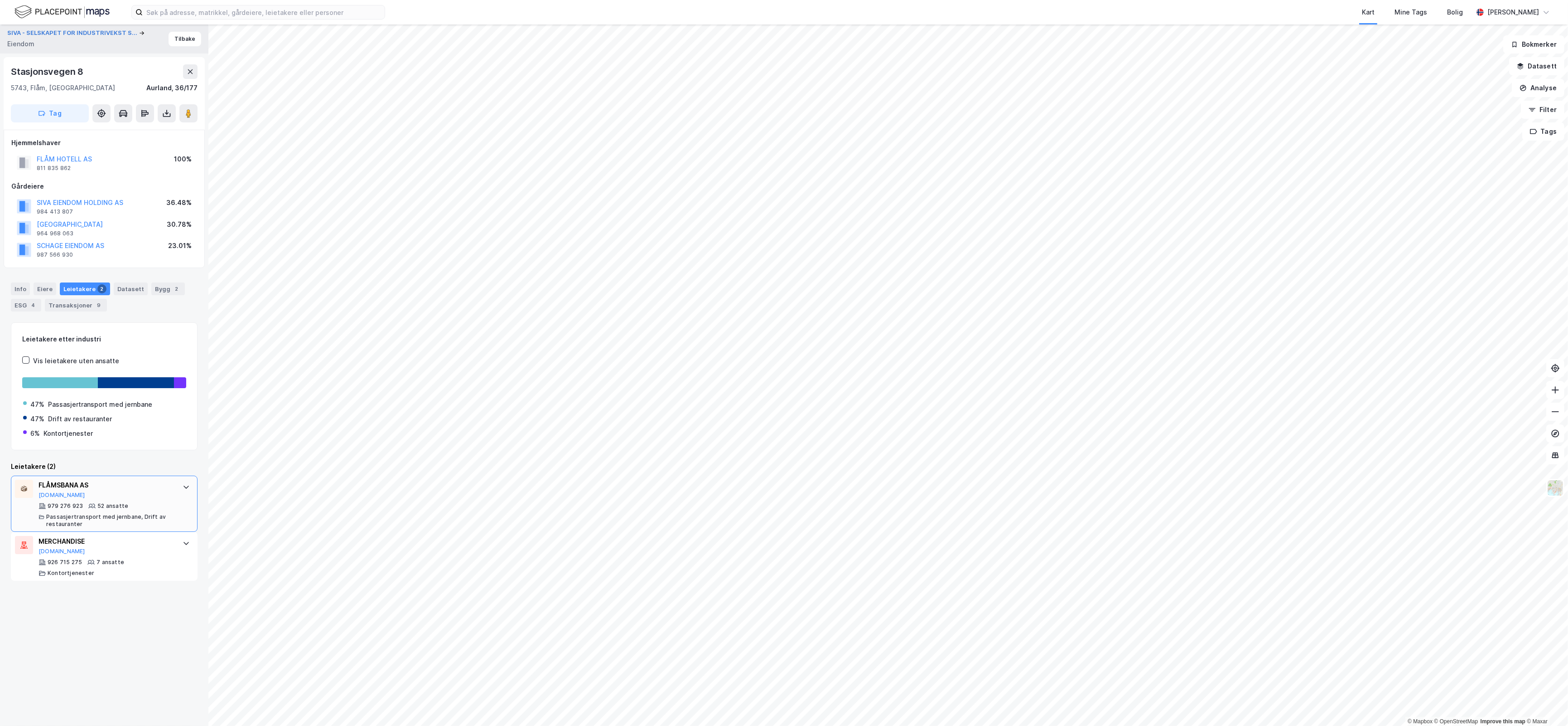
click at [163, 499] on div "FLÅMSBANA AS [DOMAIN_NAME] 979 276 923 52 ansatte Passasjertransport med jernba…" at bounding box center [106, 503] width 135 height 48
click at [184, 39] on button "Tilbake" at bounding box center [185, 39] width 33 height 15
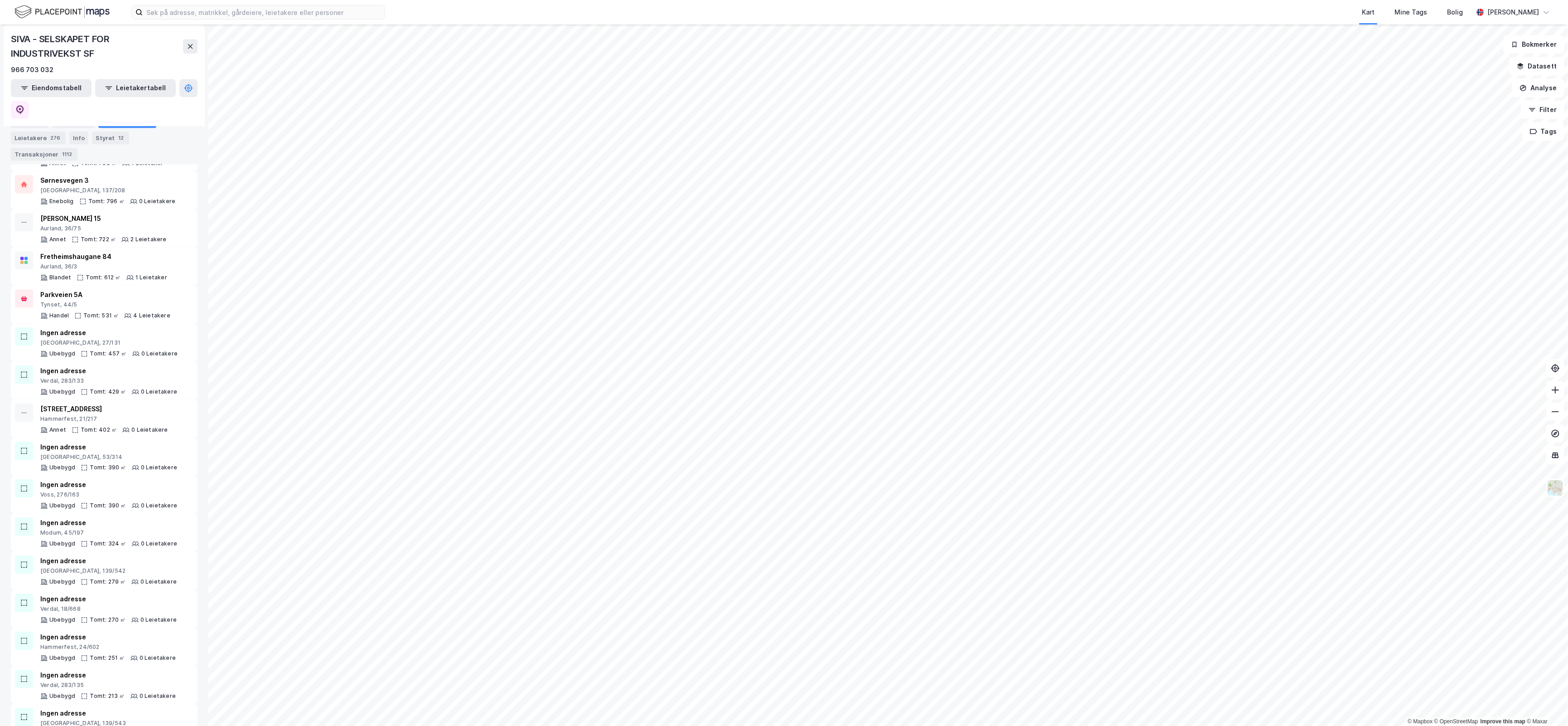
scroll to position [4162, 0]
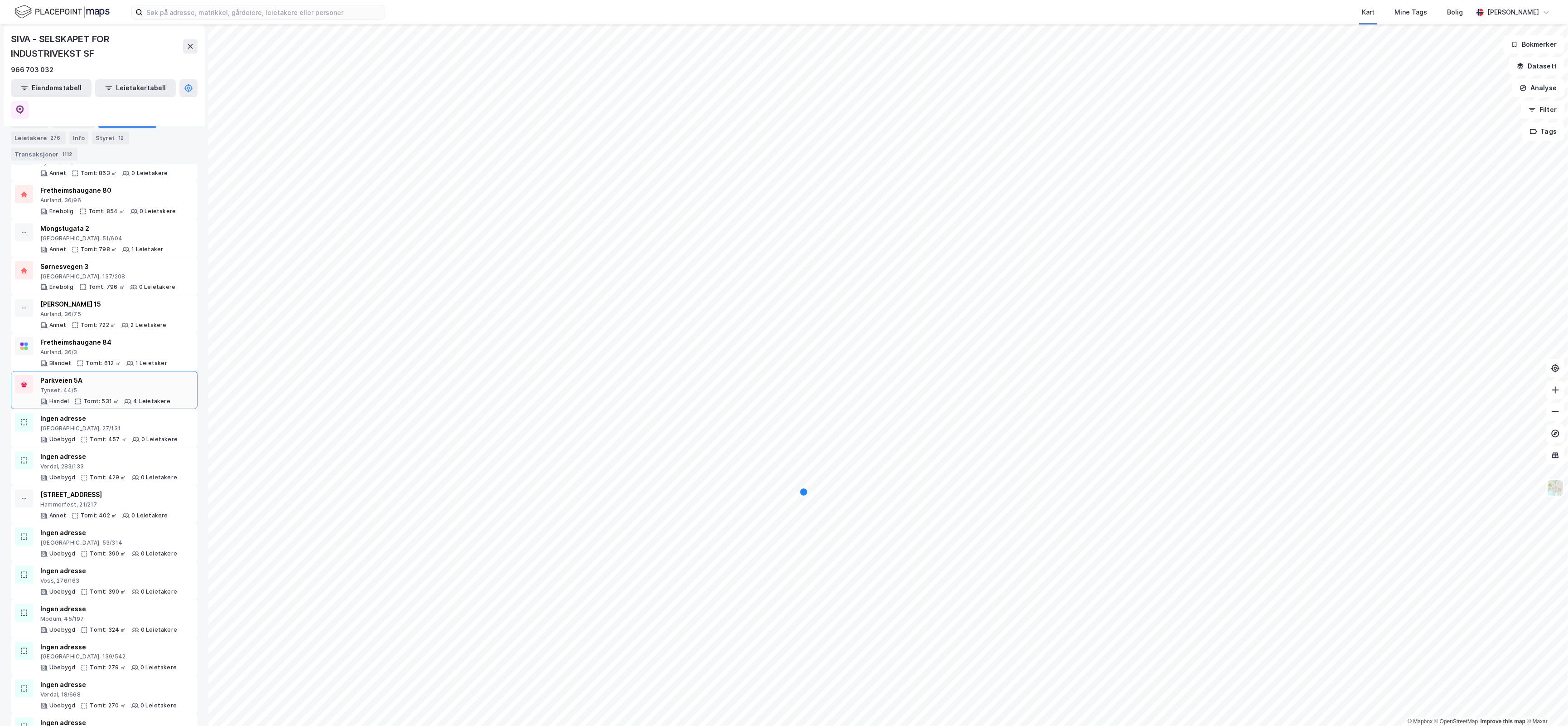
click at [114, 376] on div "Parkveien 5A Tynset, 44/5 Handel Tomt: 531 ㎡ 4 Leietakere" at bounding box center [105, 390] width 130 height 30
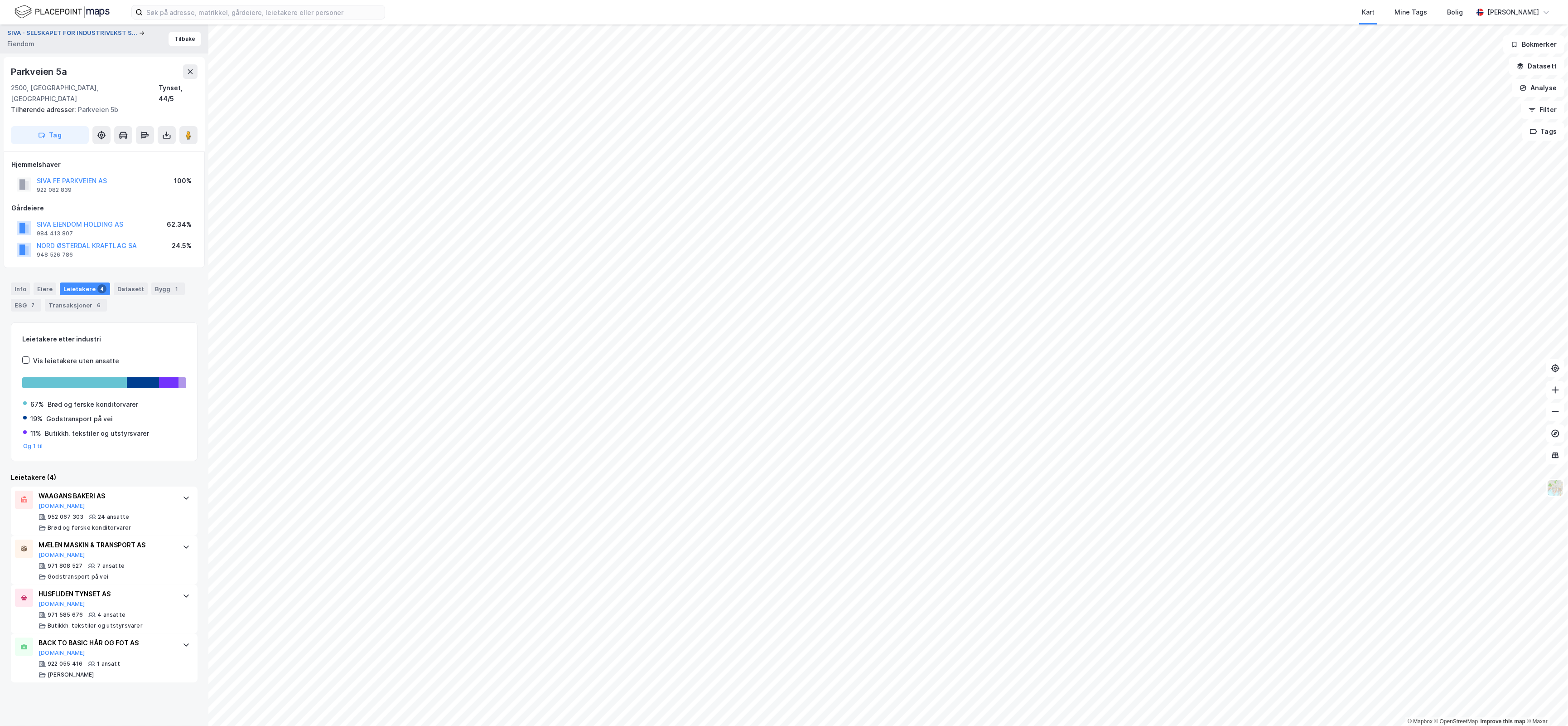
click at [75, 35] on button "SIVA - SELSKAPET FOR INDUSTRIVEKST S..." at bounding box center [73, 33] width 132 height 9
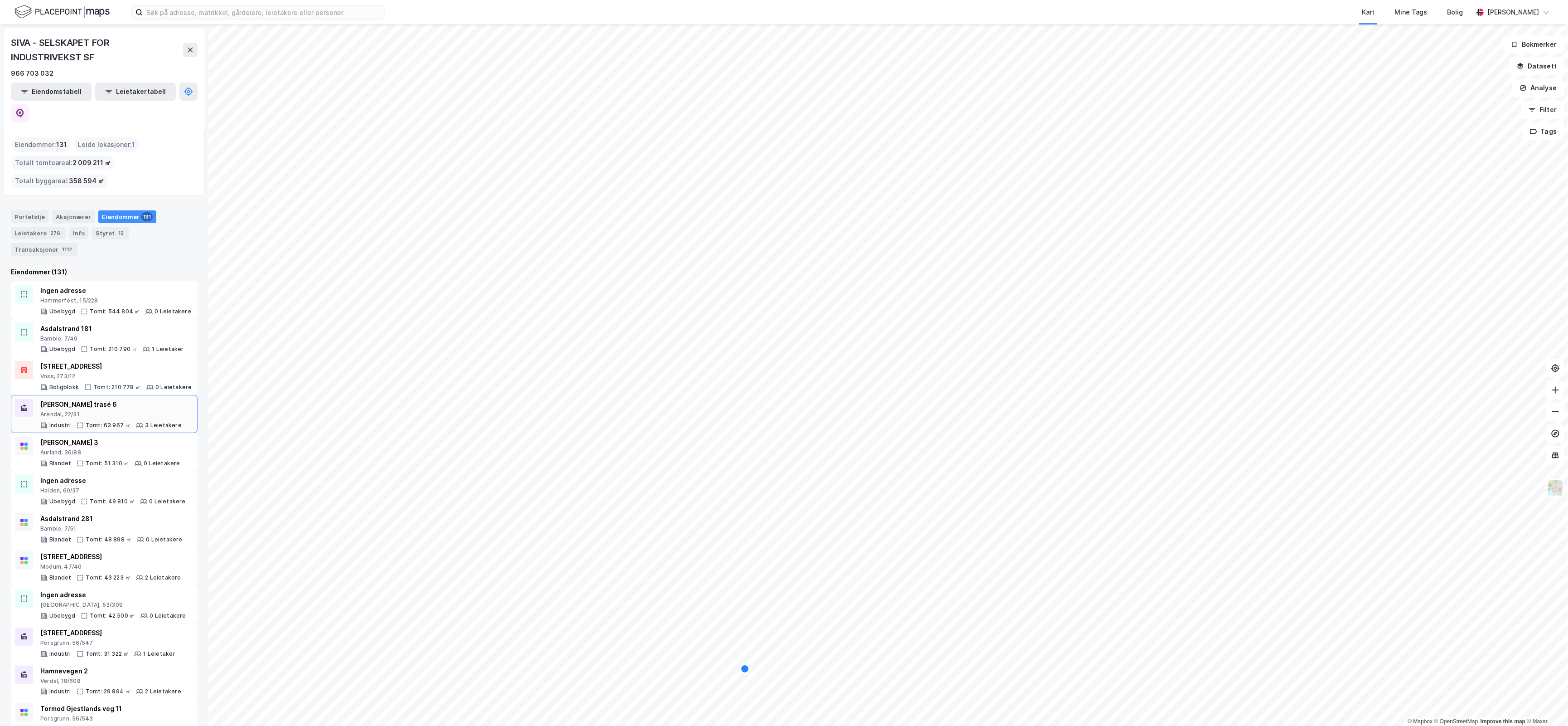
scroll to position [132, 0]
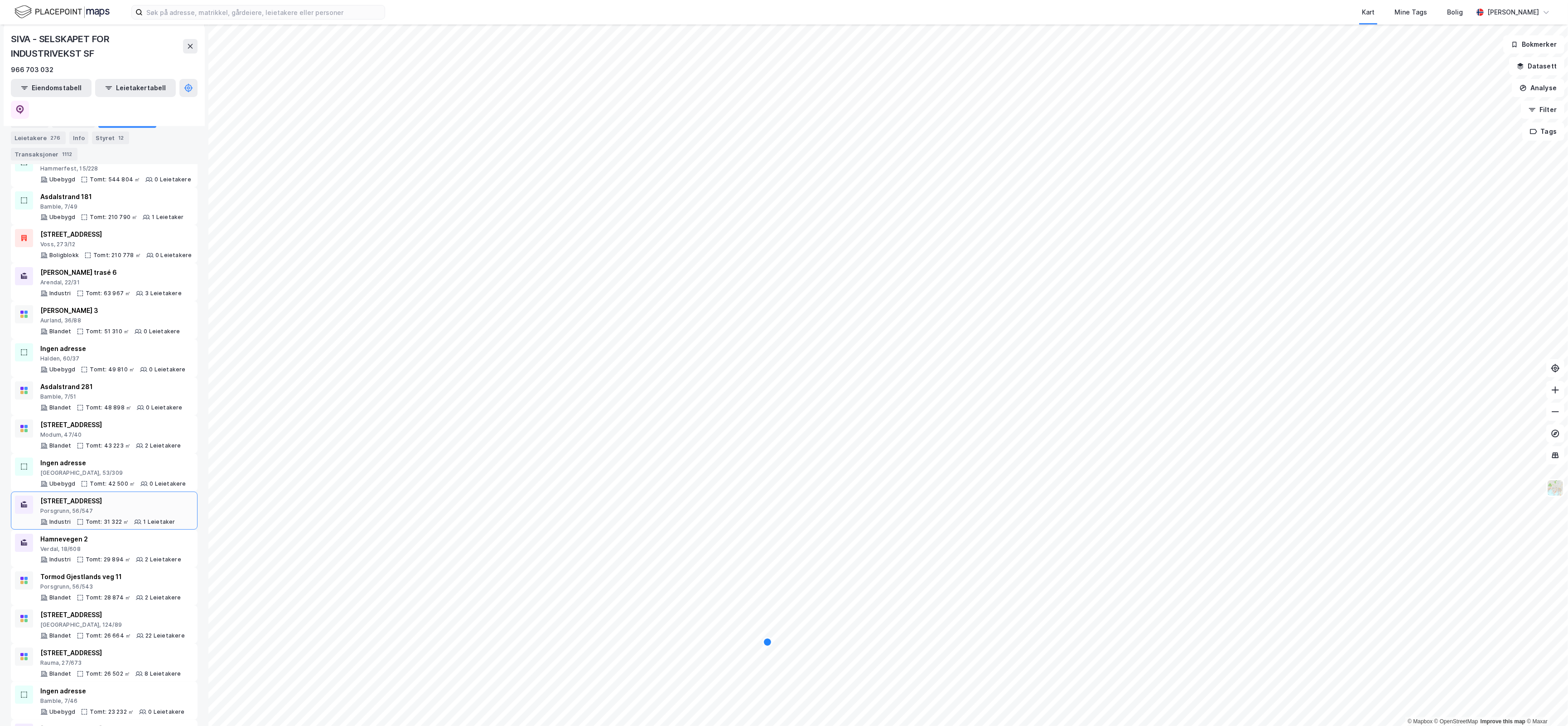
click at [127, 507] on div "Porsgrunn, 56/547" at bounding box center [108, 511] width 135 height 7
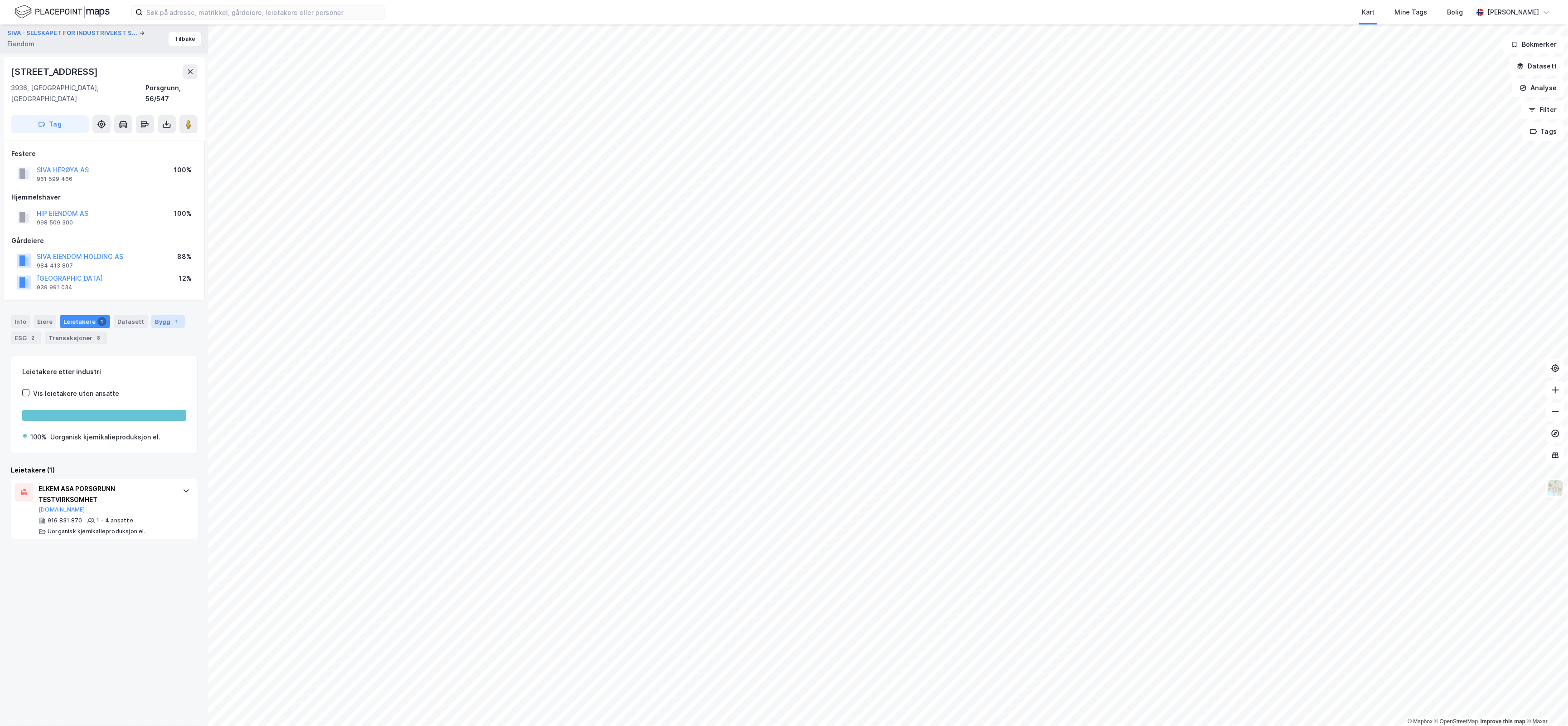
click at [172, 317] on div "1" at bounding box center [177, 321] width 9 height 9
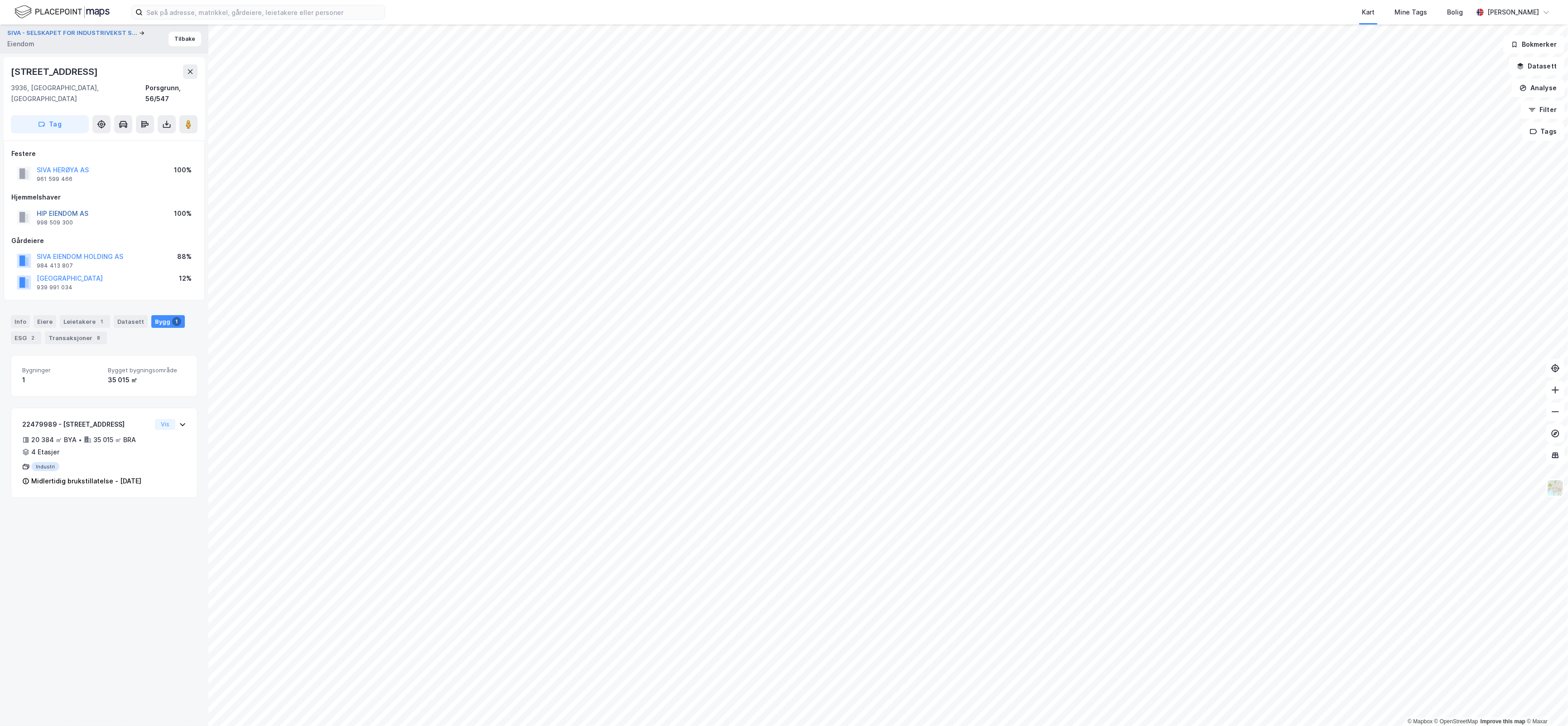
click at [0, 0] on button "HIP EIENDOM AS" at bounding box center [0, 0] width 0 height 0
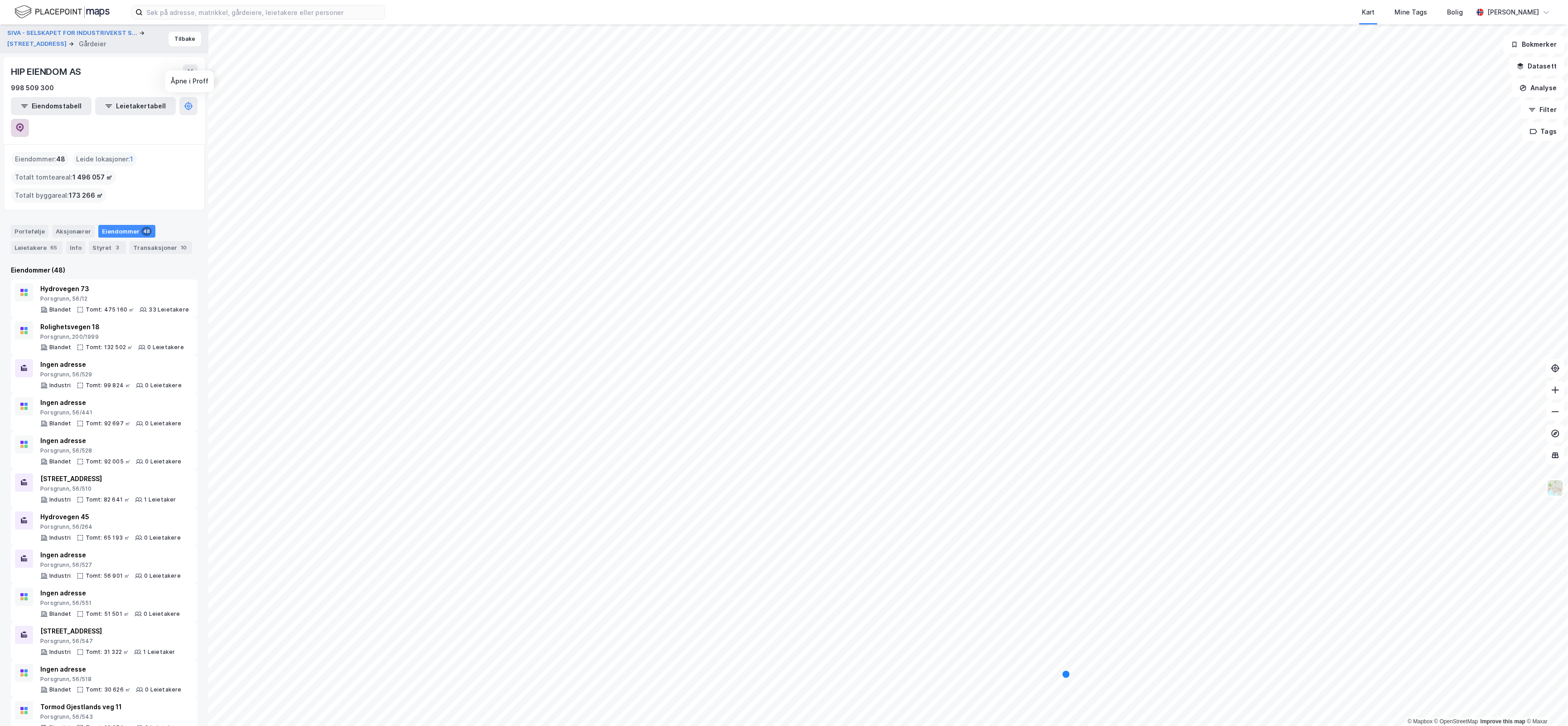
click at [24, 123] on icon at bounding box center [19, 127] width 9 height 9
click at [176, 33] on button "Tilbake" at bounding box center [185, 39] width 33 height 15
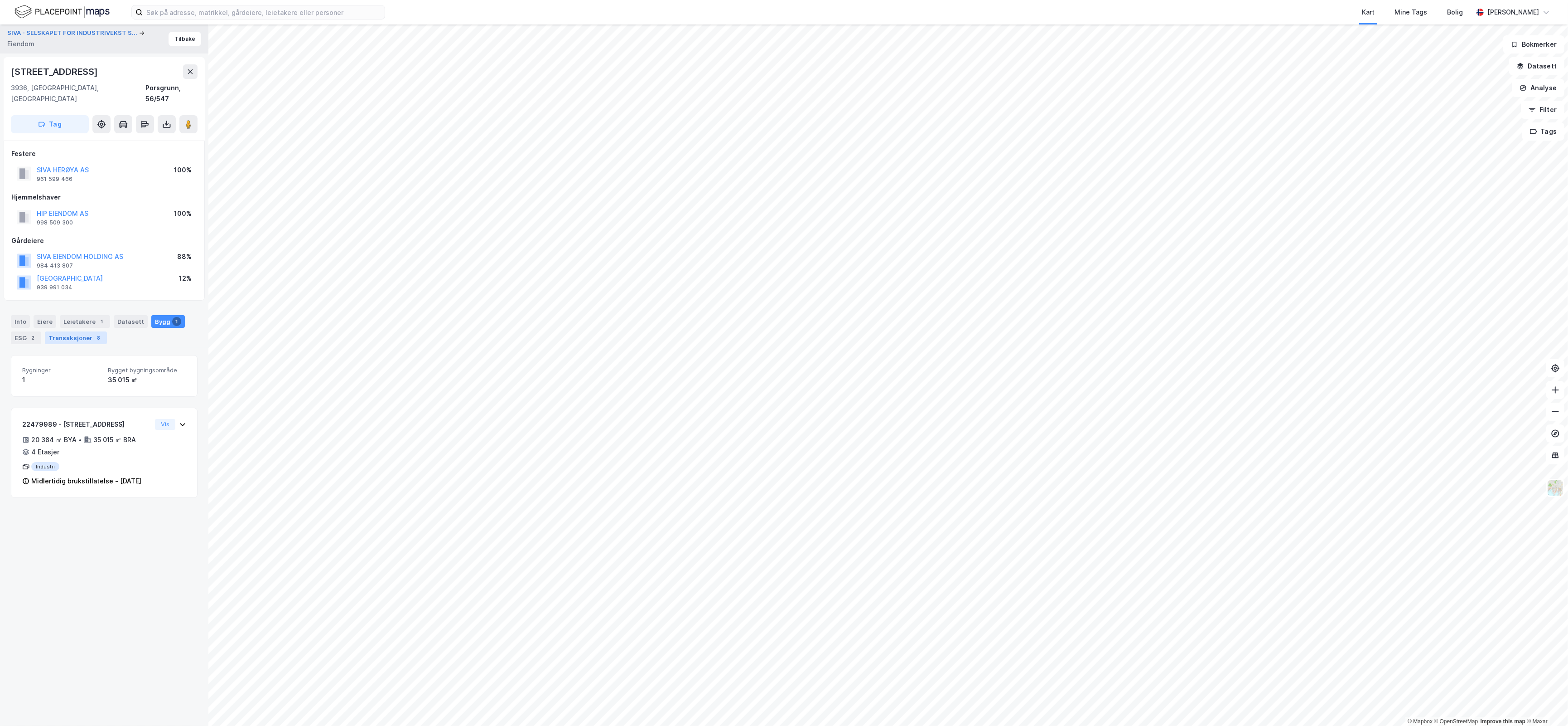
click at [79, 331] on div "Transaksjoner 8" at bounding box center [76, 337] width 62 height 13
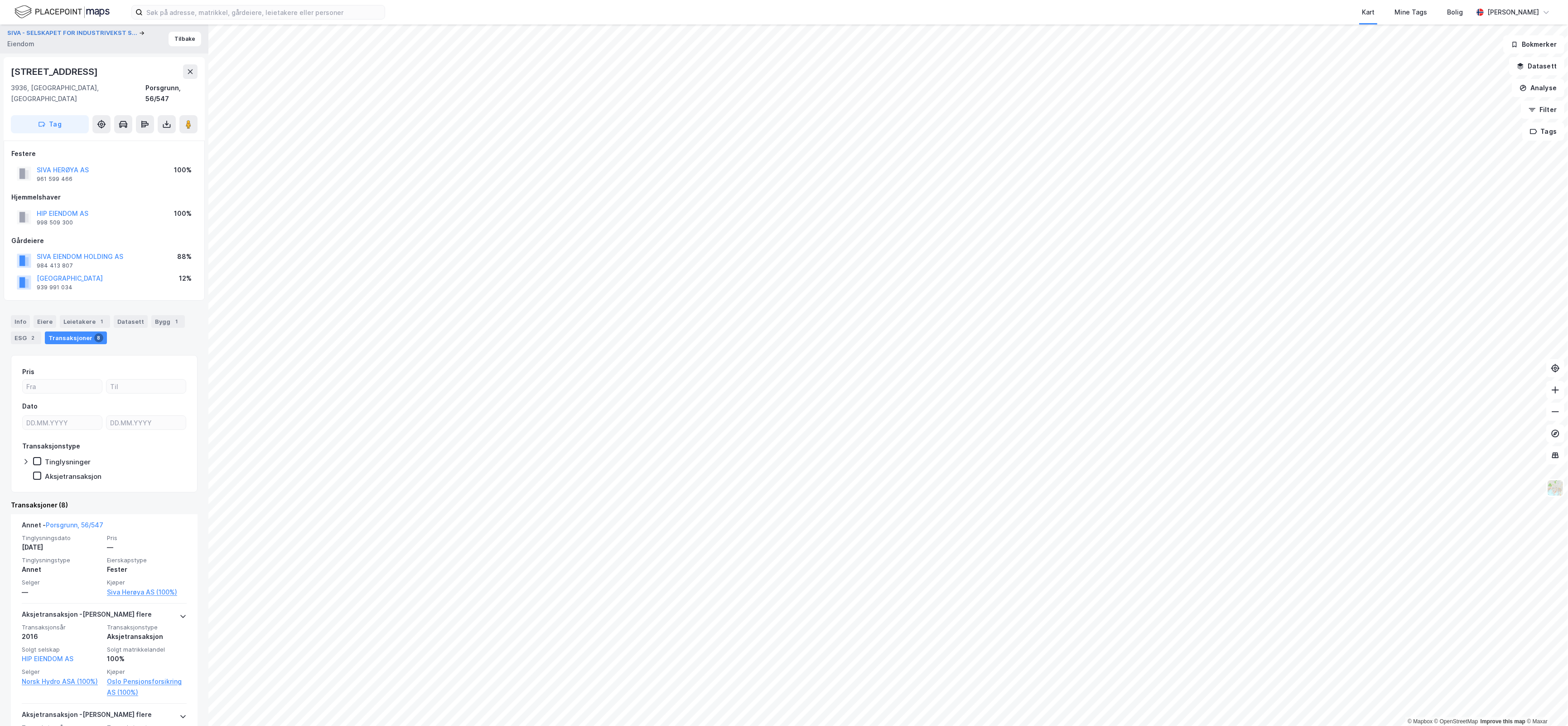
click at [194, 459] on div "SIVA - SELSKAPET FOR INDUSTRIVEKST S... Eiendom Tilbake [STREET_ADDRESS], [GEOG…" at bounding box center [104, 375] width 208 height 701
click at [97, 317] on div "1" at bounding box center [102, 321] width 9 height 9
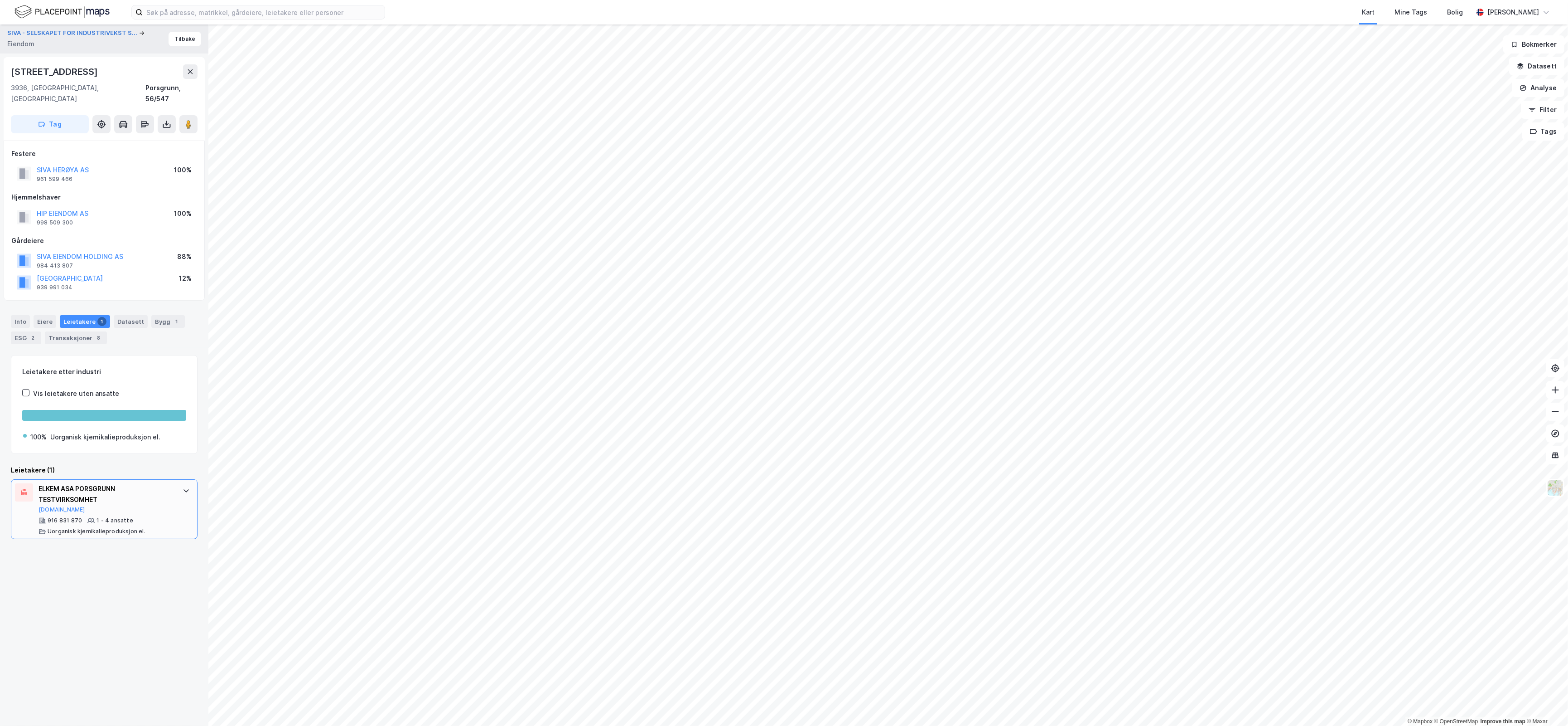
click at [175, 502] on div "ELKEM ASA PORSGRUNN TESTVIRKSOMHET [DOMAIN_NAME] 916 831 870 1 - 4 ansatte Uorg…" at bounding box center [104, 509] width 187 height 60
